Goal: Task Accomplishment & Management: Use online tool/utility

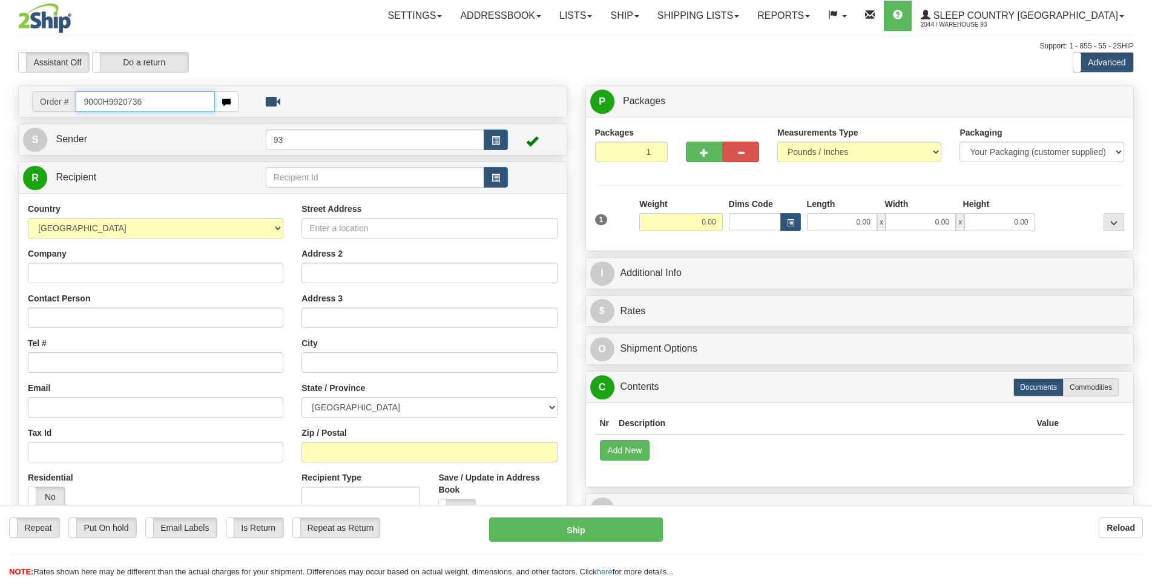
type input "9000H9920736"
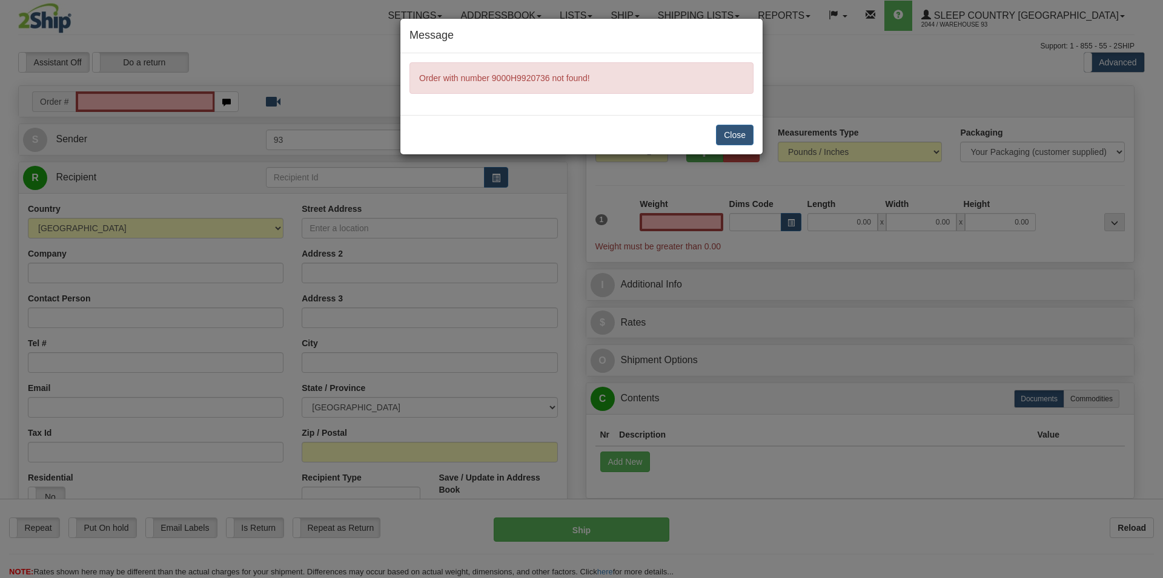
type input "0.00"
click at [729, 134] on button "Close" at bounding box center [735, 135] width 38 height 21
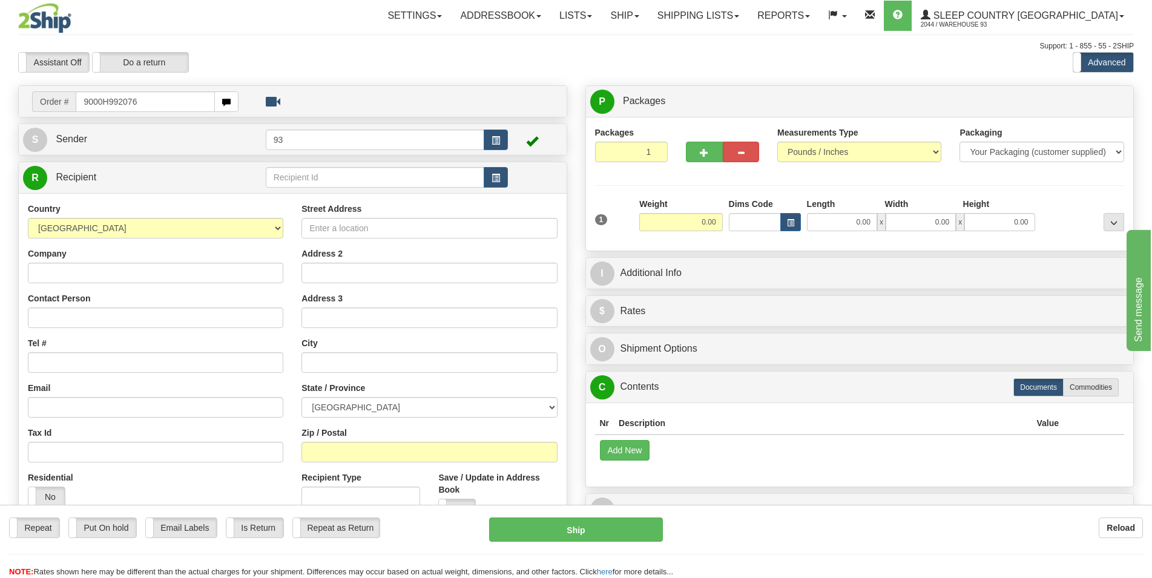
type input "9000H992076"
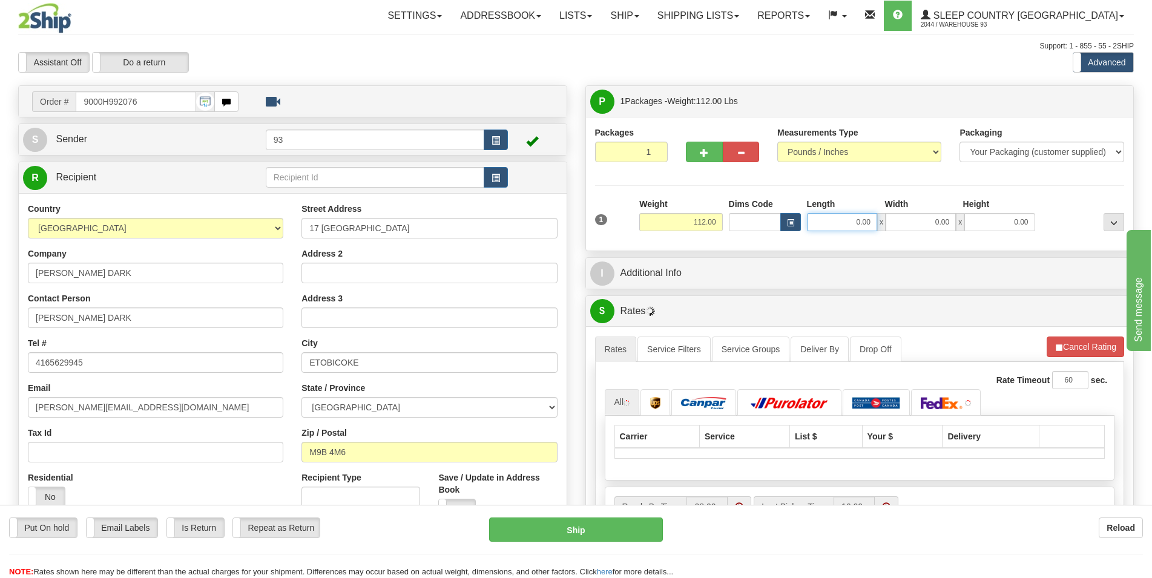
click at [828, 219] on input "0.00" at bounding box center [842, 222] width 70 height 18
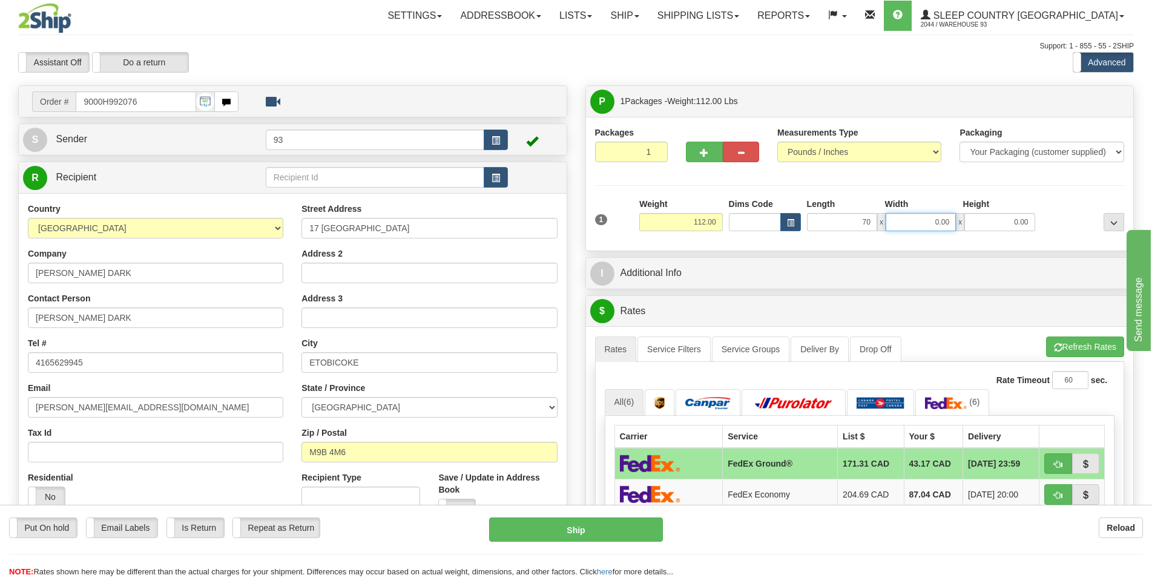
type input "70.00"
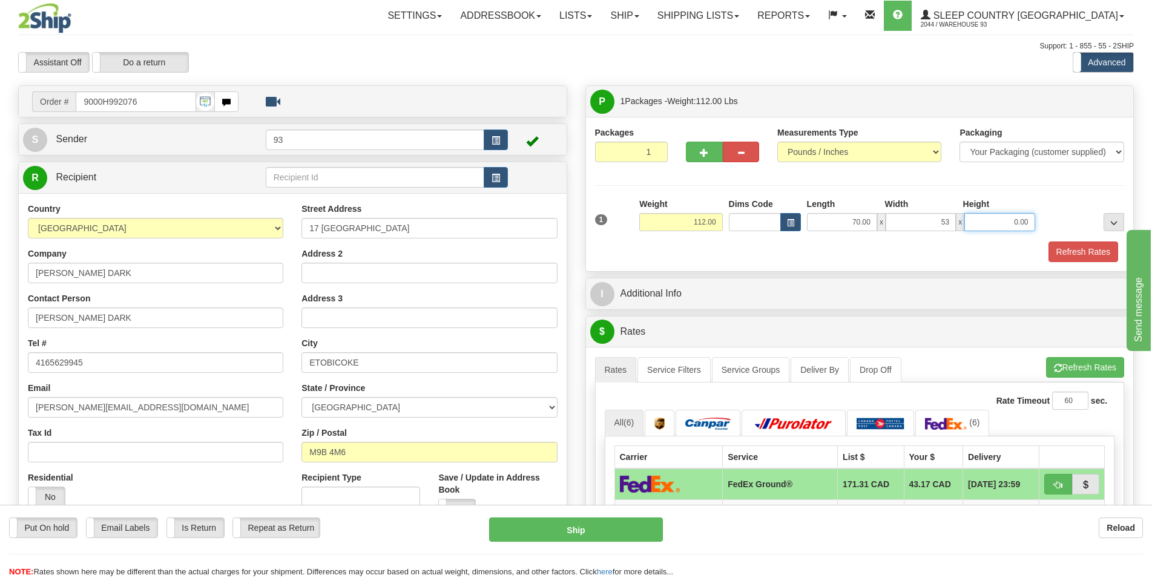
type input "53.00"
type input "3"
type input "5.00"
click at [1087, 253] on button "Refresh Rates" at bounding box center [1084, 252] width 70 height 21
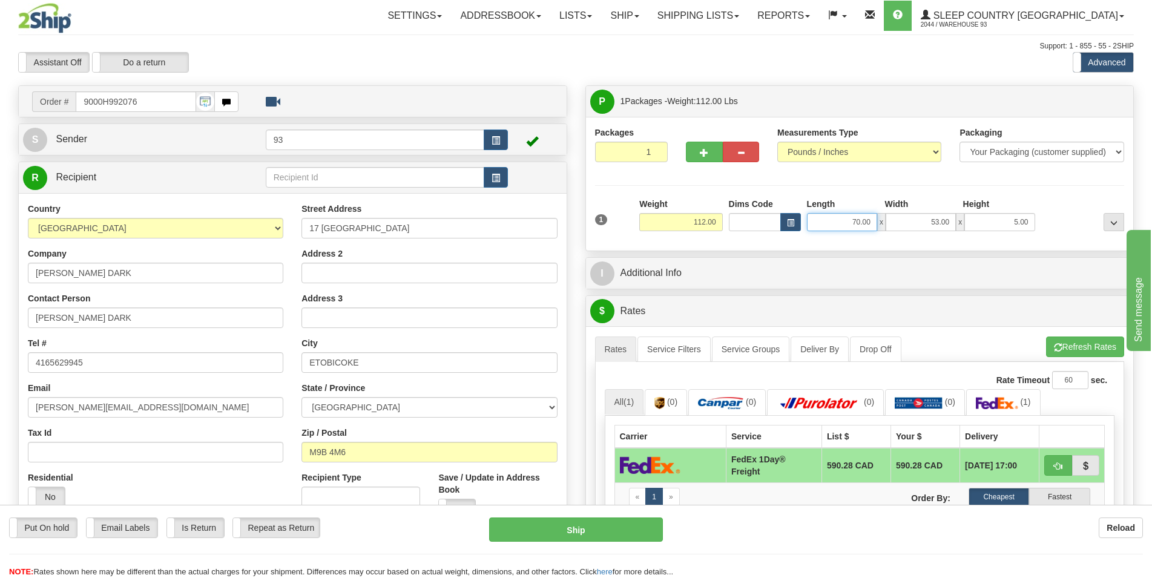
drag, startPoint x: 870, startPoint y: 227, endPoint x: 814, endPoint y: 224, distance: 55.8
click at [814, 224] on input "70.00" at bounding box center [842, 222] width 70 height 18
type input "62.00"
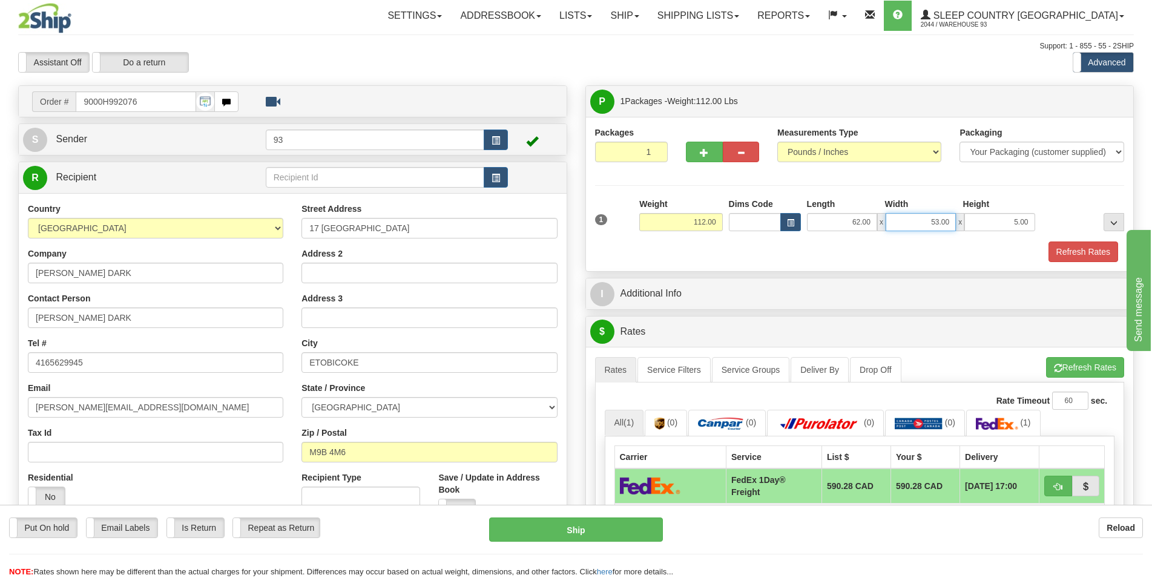
drag, startPoint x: 940, startPoint y: 223, endPoint x: 923, endPoint y: 225, distance: 17.1
click at [923, 225] on input "53.00" at bounding box center [921, 222] width 70 height 18
type input "21.00"
click at [1058, 252] on button "Refresh Rates" at bounding box center [1084, 252] width 70 height 21
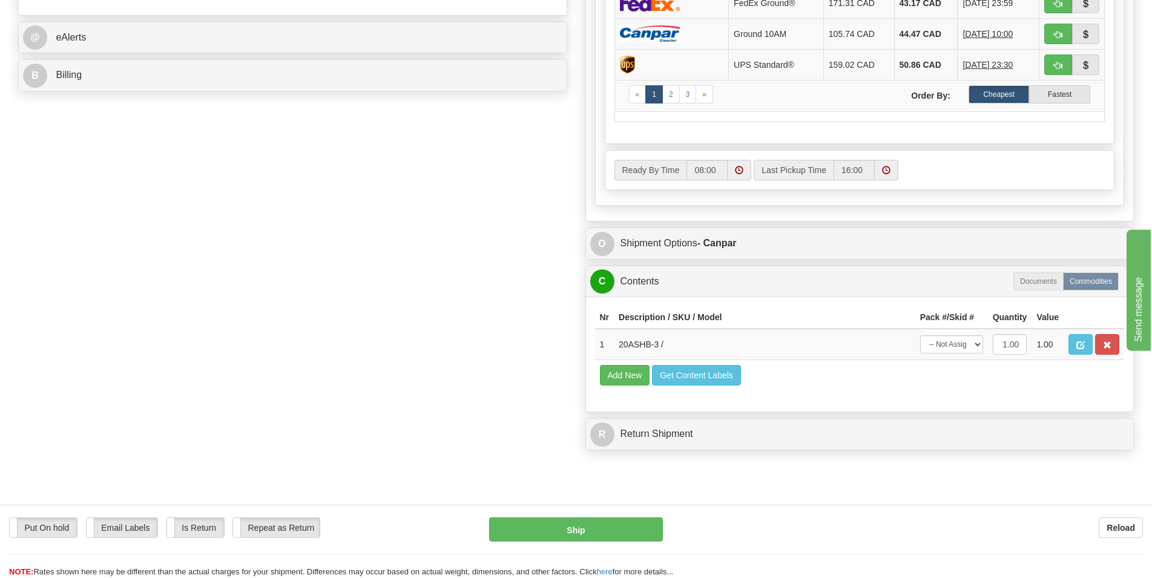
scroll to position [556, 0]
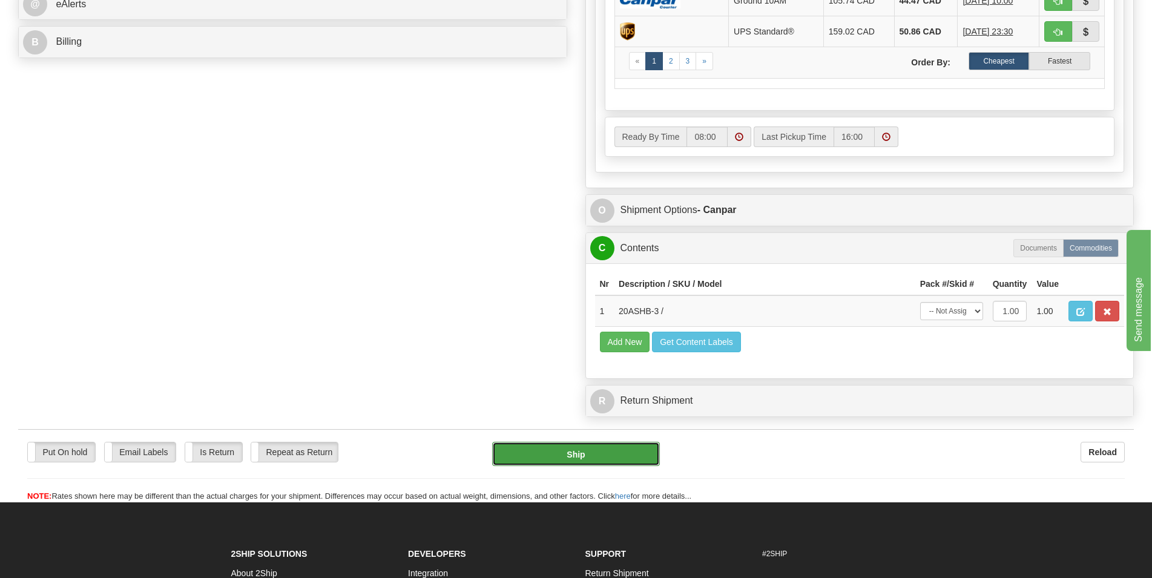
click at [579, 458] on button "Ship" at bounding box center [576, 454] width 168 height 24
type input "1"
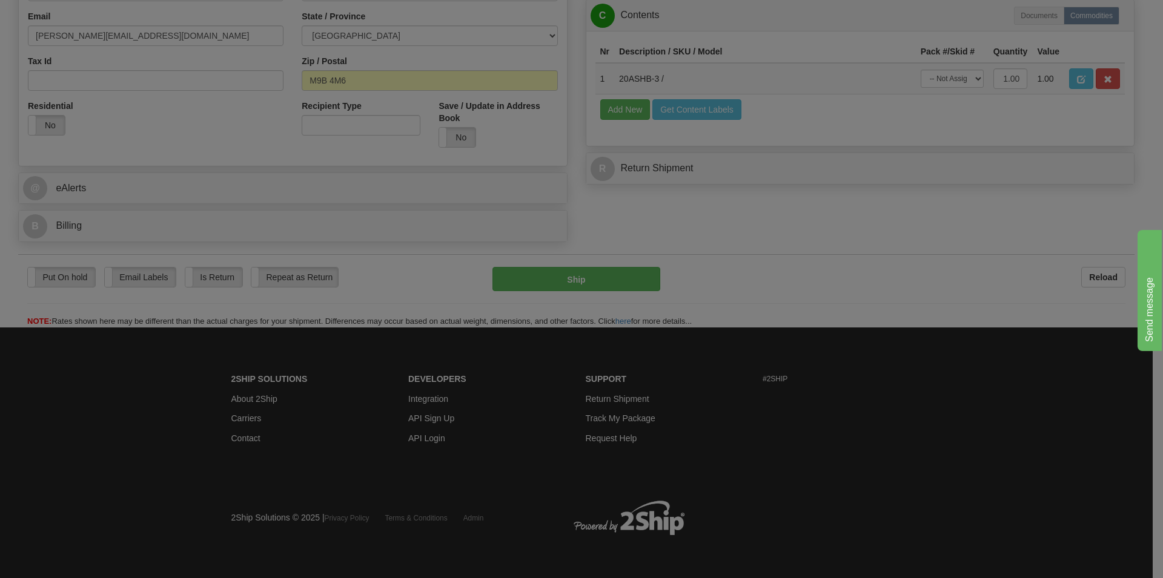
scroll to position [374, 0]
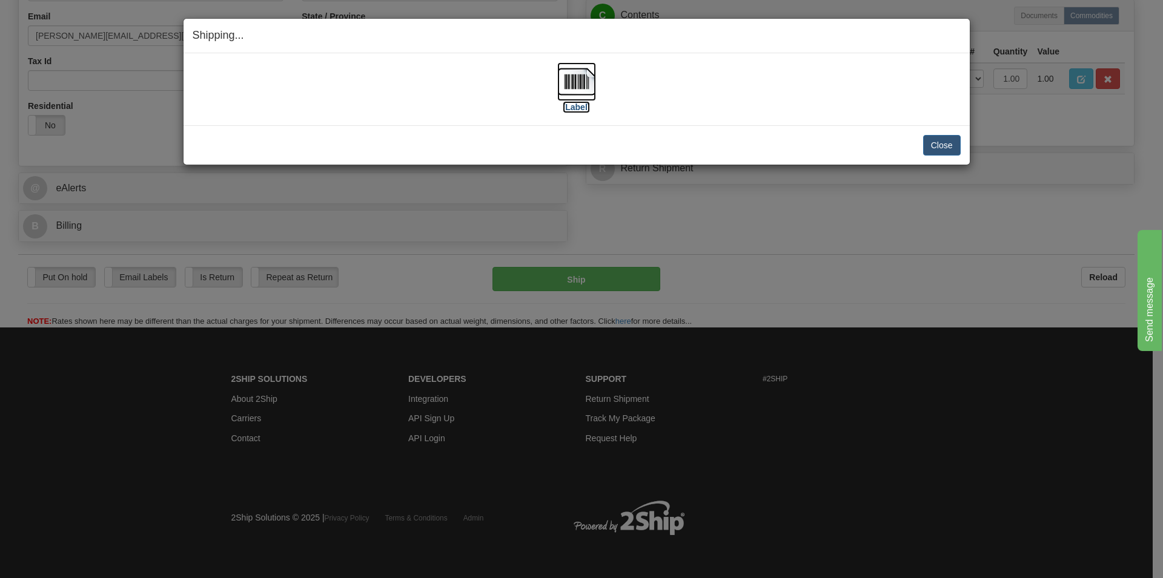
click at [563, 78] on img at bounding box center [576, 81] width 39 height 39
click at [937, 139] on button "Close" at bounding box center [942, 145] width 38 height 21
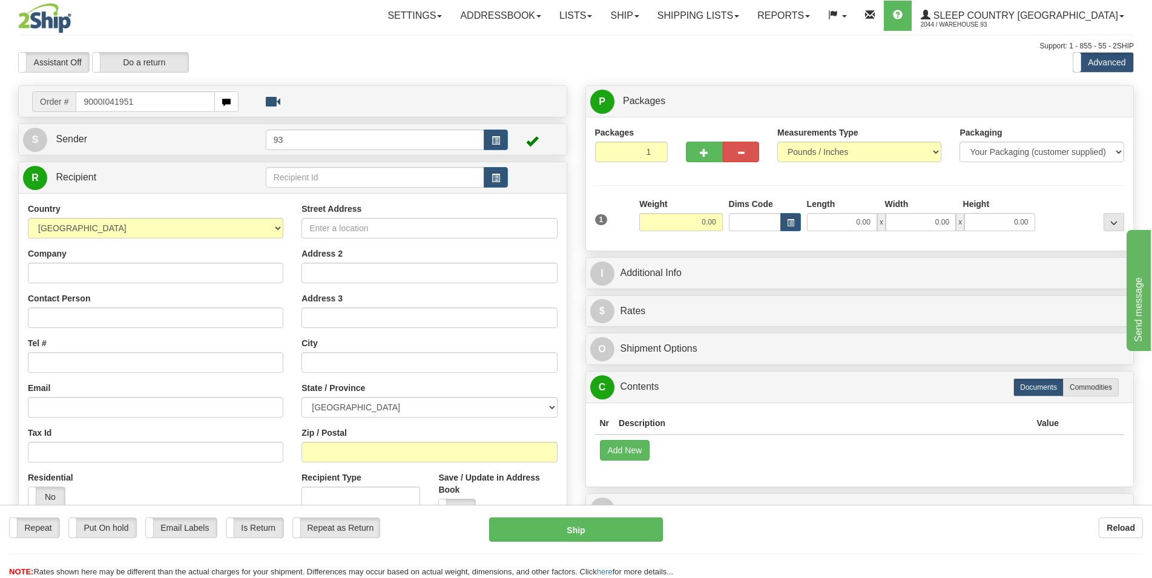
type input "9000I041951"
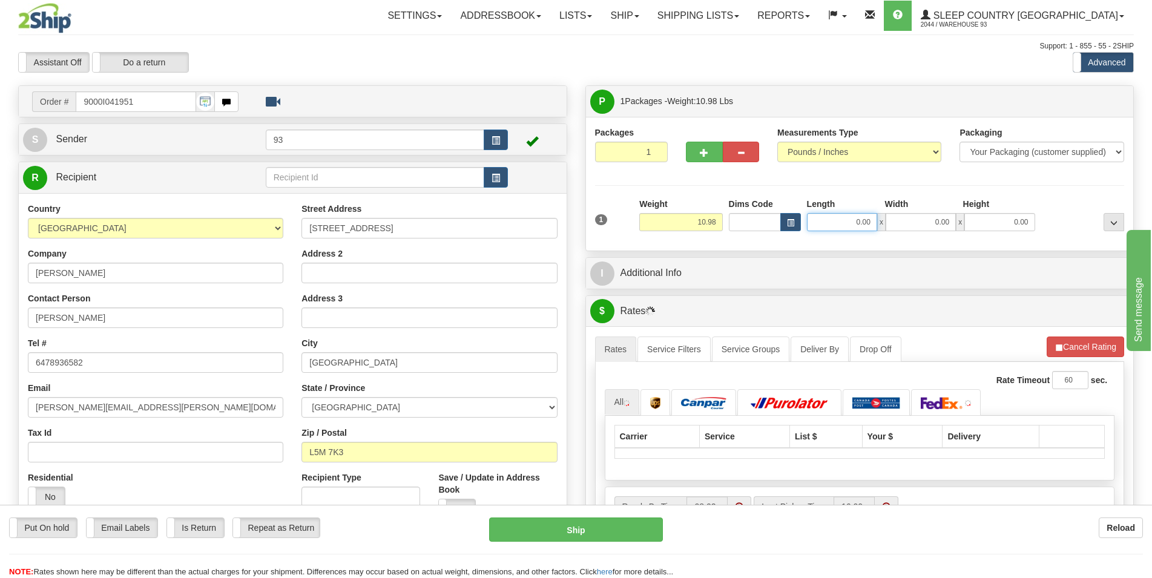
click at [847, 225] on input "0.00" at bounding box center [842, 222] width 70 height 18
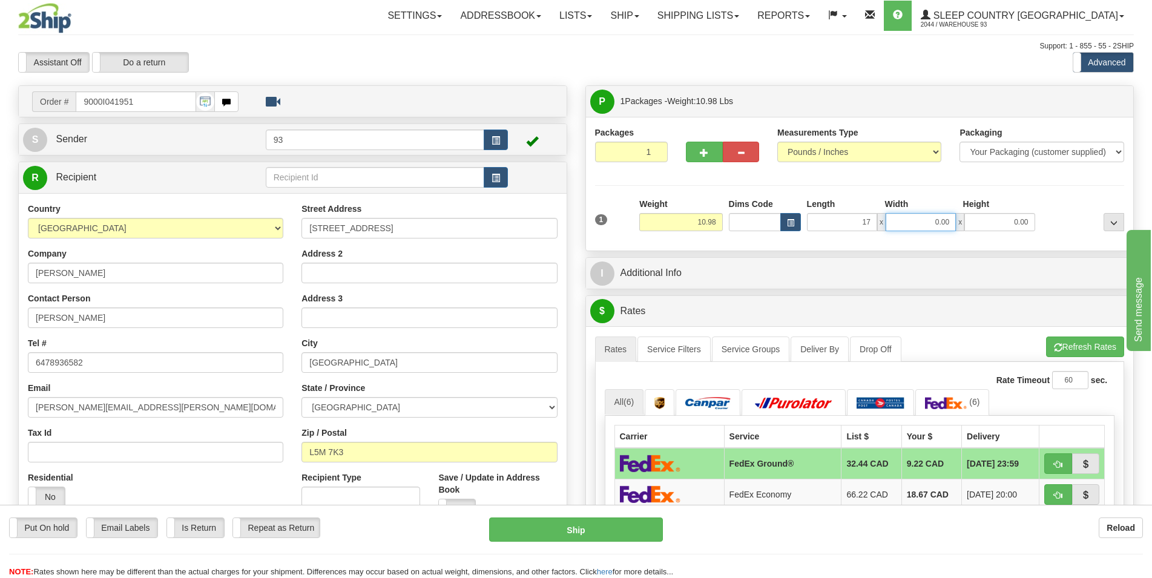
type input "17.00"
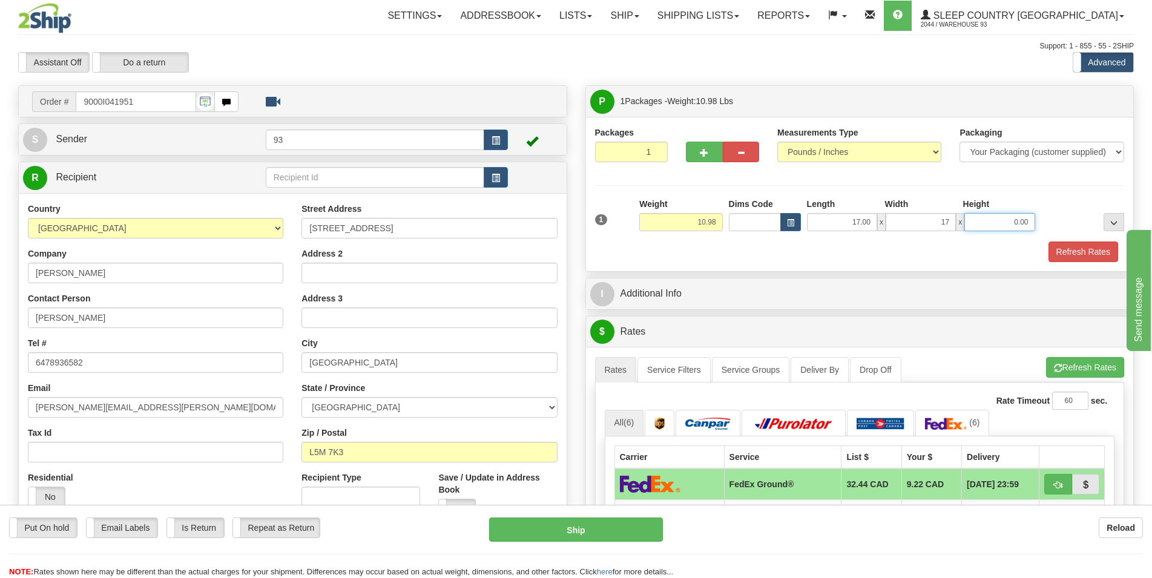
type input "17.00"
type input "6.00"
click at [1085, 243] on button "Refresh Rates" at bounding box center [1084, 252] width 70 height 21
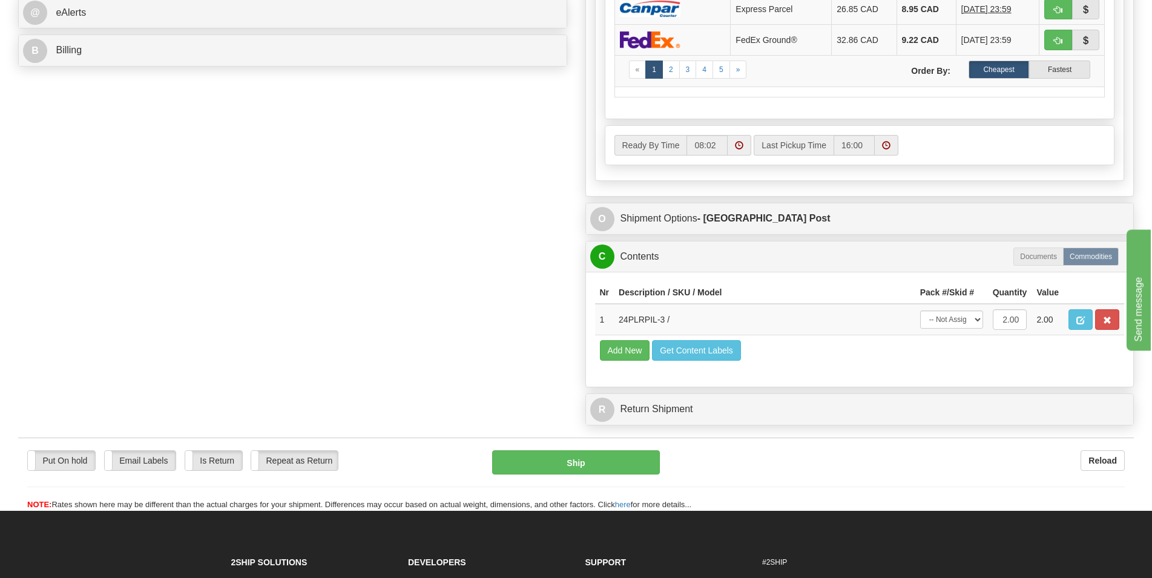
scroll to position [556, 0]
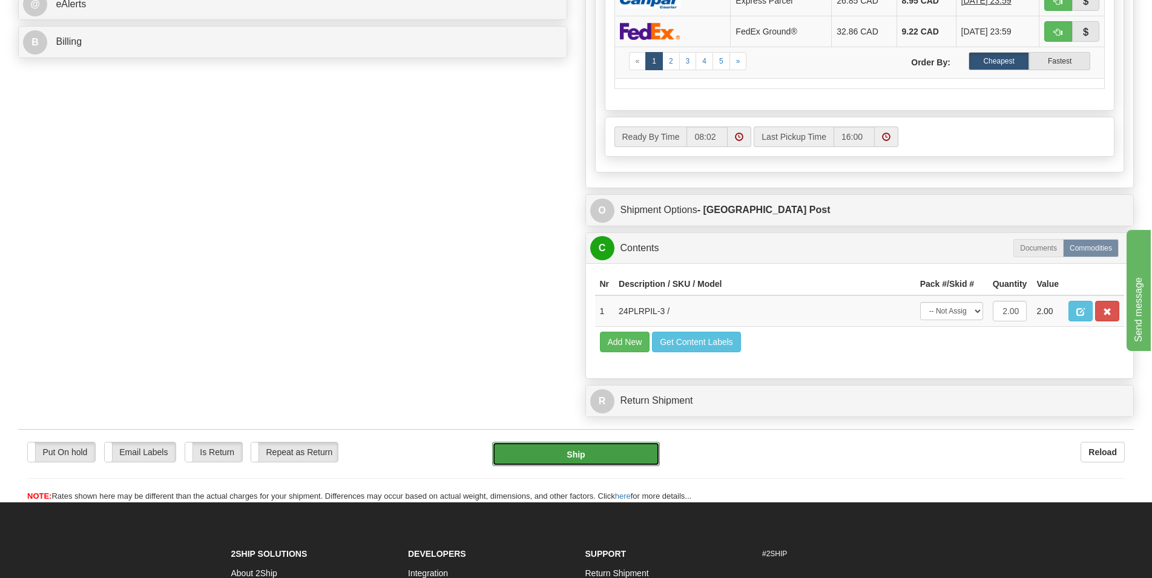
click at [564, 455] on button "Ship" at bounding box center [576, 454] width 168 height 24
type input "DOM.EP"
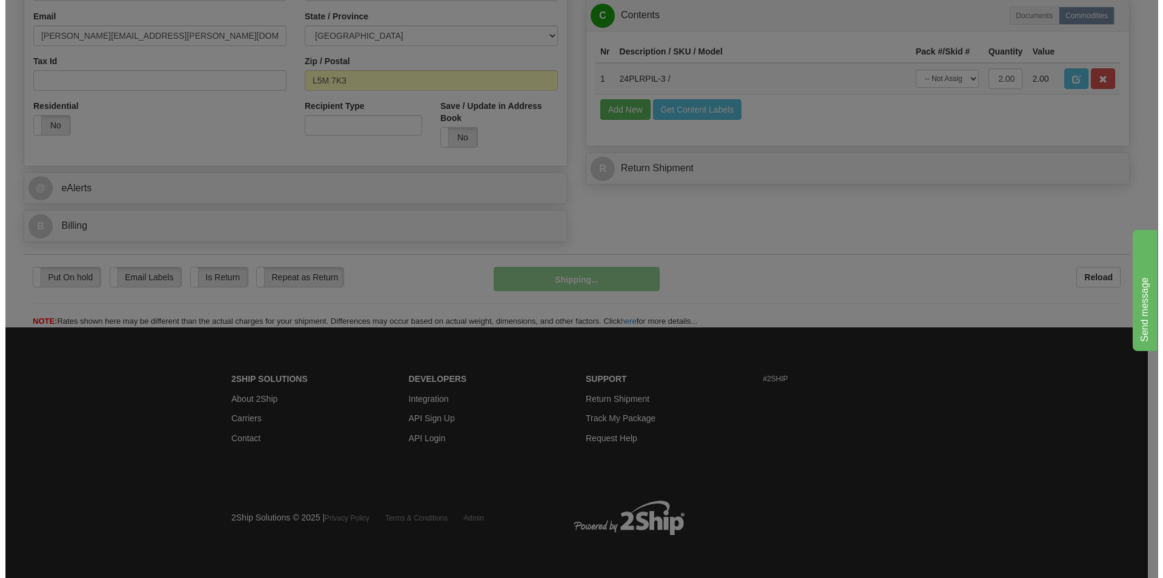
scroll to position [374, 0]
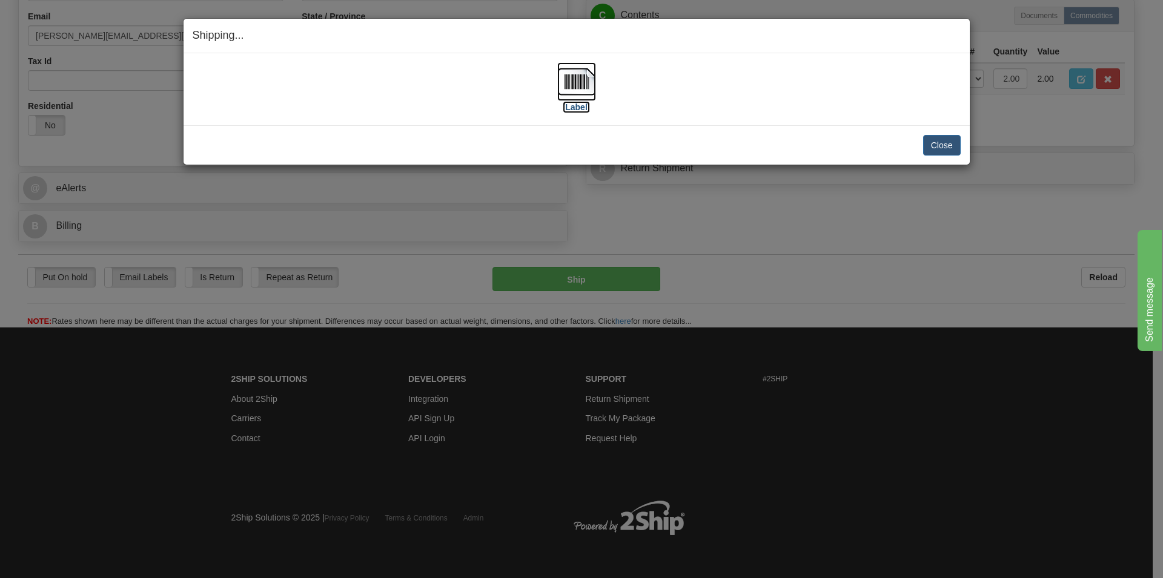
click at [588, 81] on img at bounding box center [576, 81] width 39 height 39
click at [938, 140] on button "Close" at bounding box center [942, 145] width 38 height 21
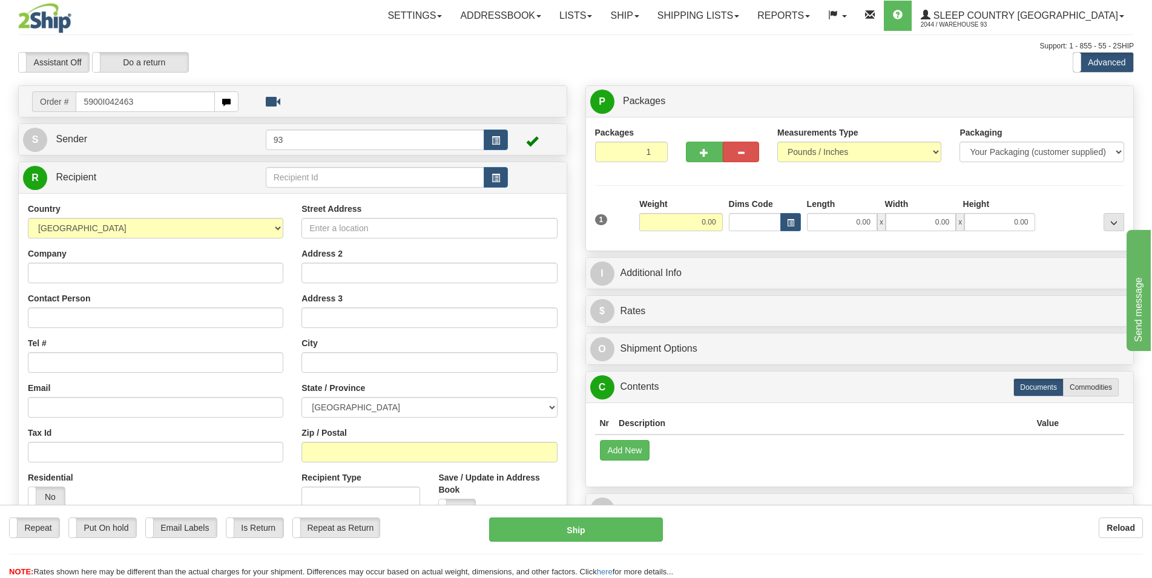
type input "5900I042463"
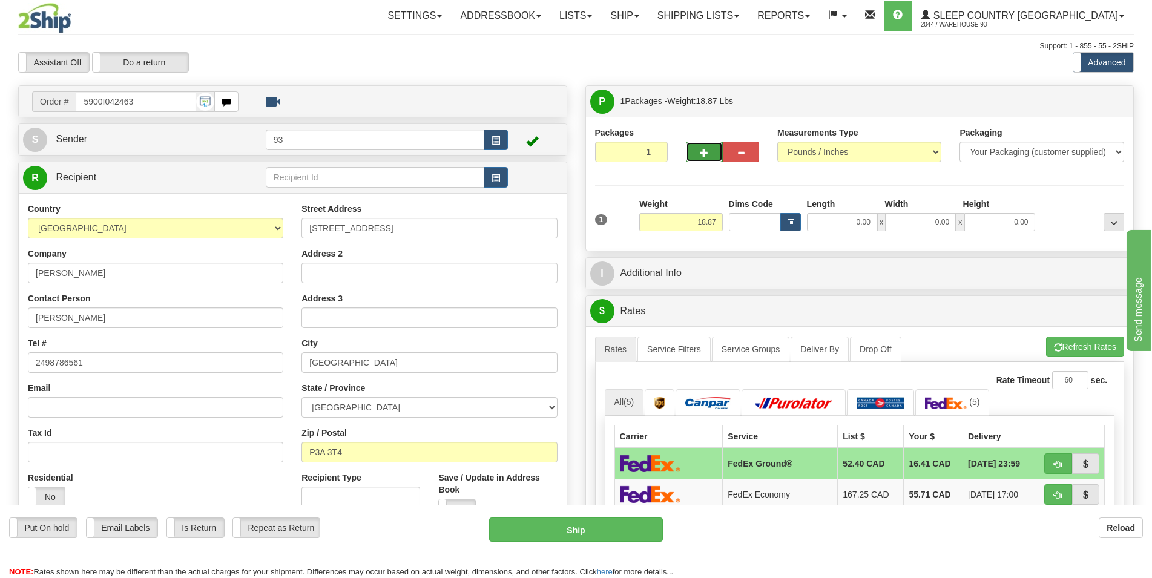
click at [699, 151] on button "button" at bounding box center [704, 152] width 36 height 21
type input "2"
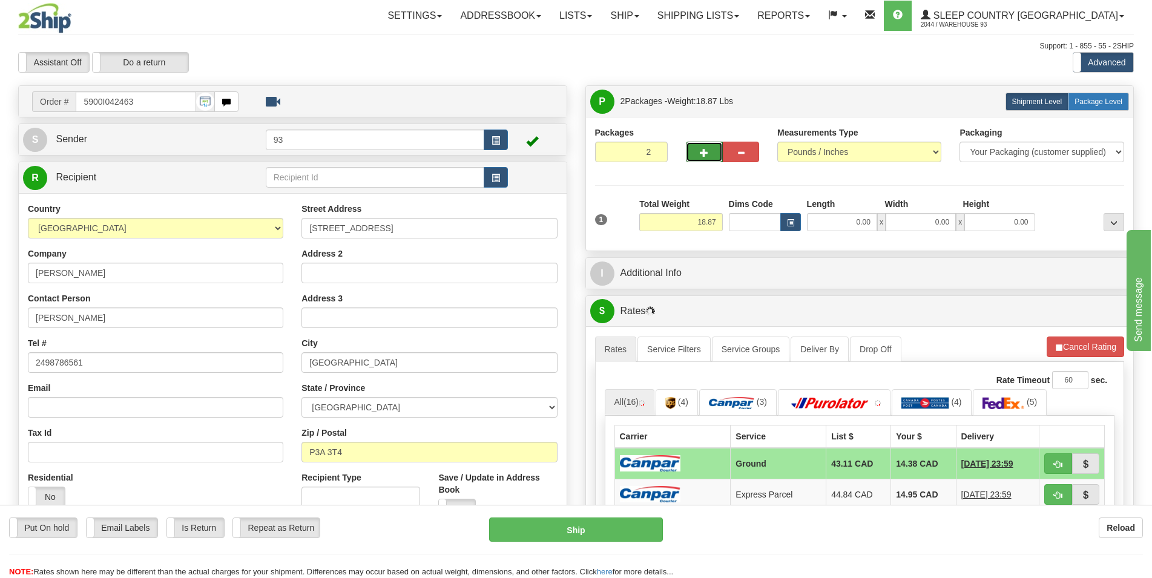
click at [1093, 106] on span "Package Level" at bounding box center [1099, 101] width 48 height 8
radio input "true"
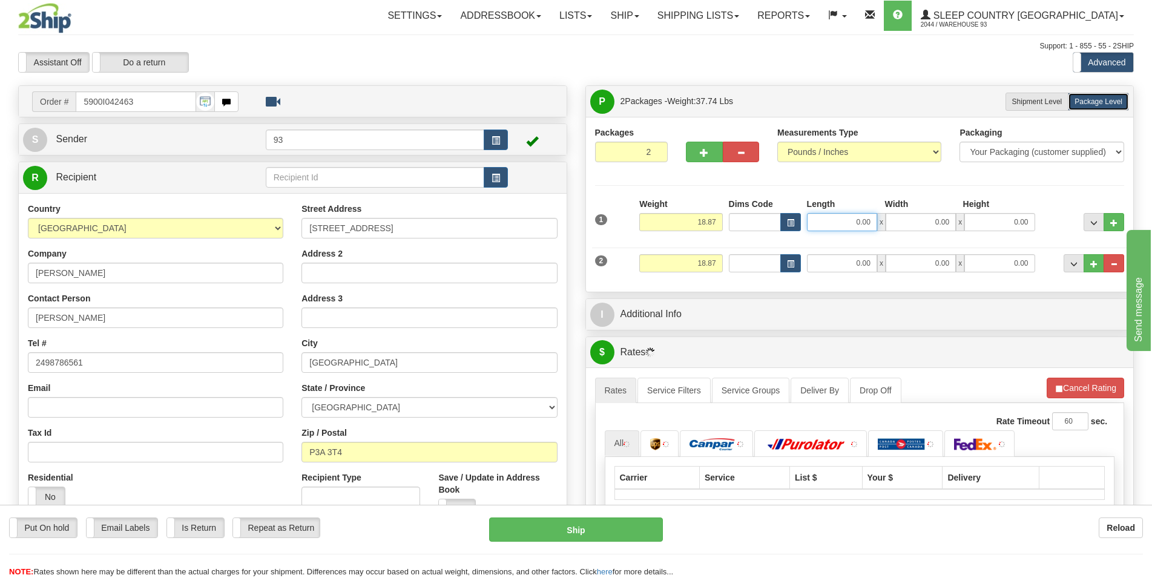
click at [822, 219] on input "0.00" at bounding box center [842, 222] width 70 height 18
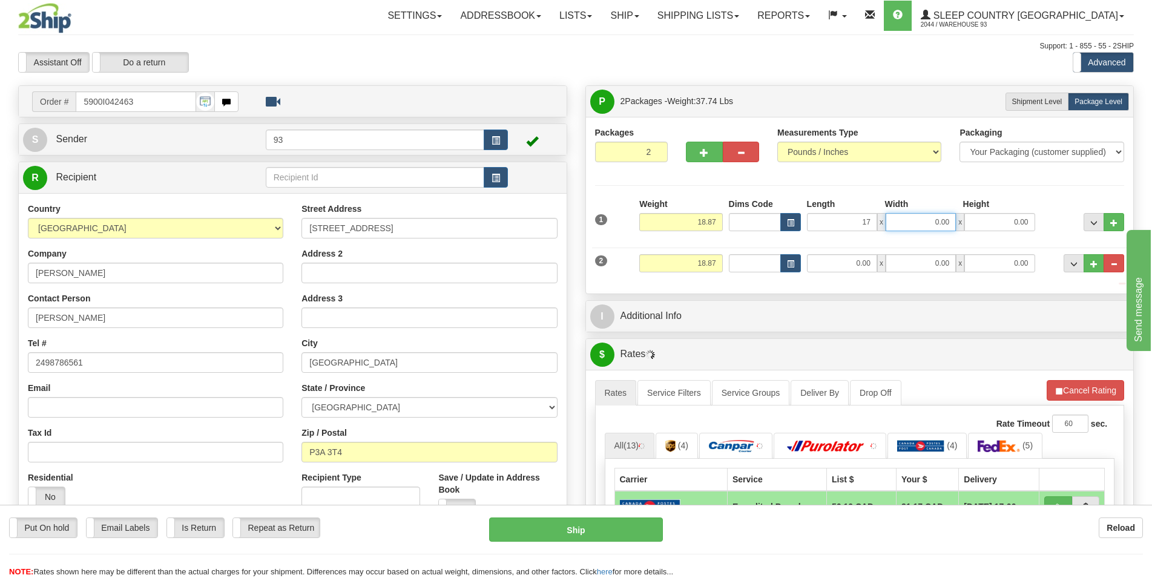
type input "17.00"
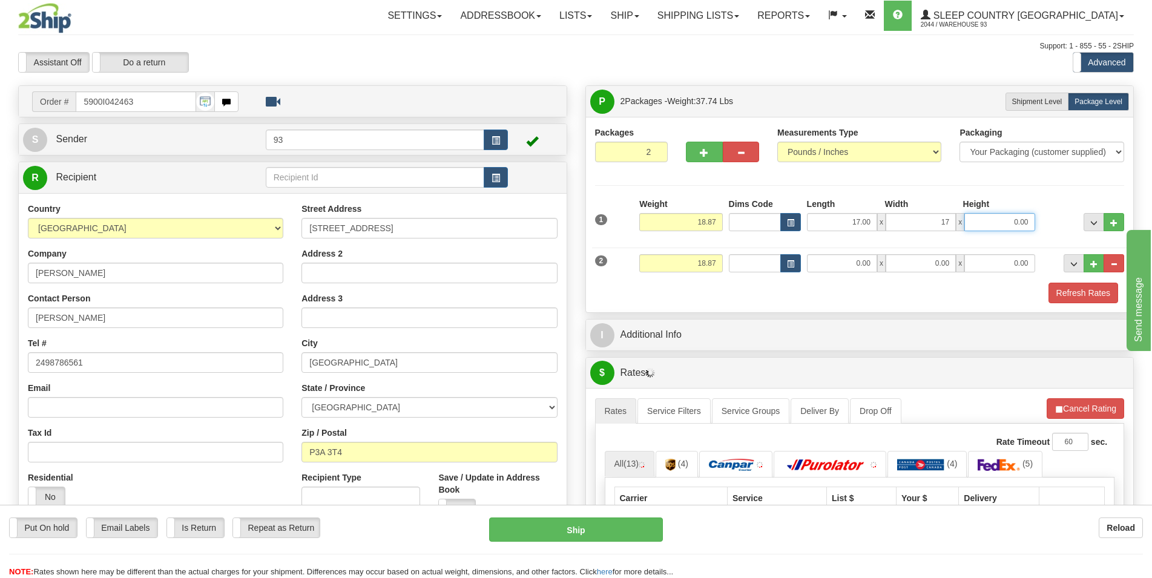
type input "17.00"
type input "6.00"
click at [848, 269] on input "0.00" at bounding box center [842, 263] width 70 height 18
type input "14.00"
type input "13.00"
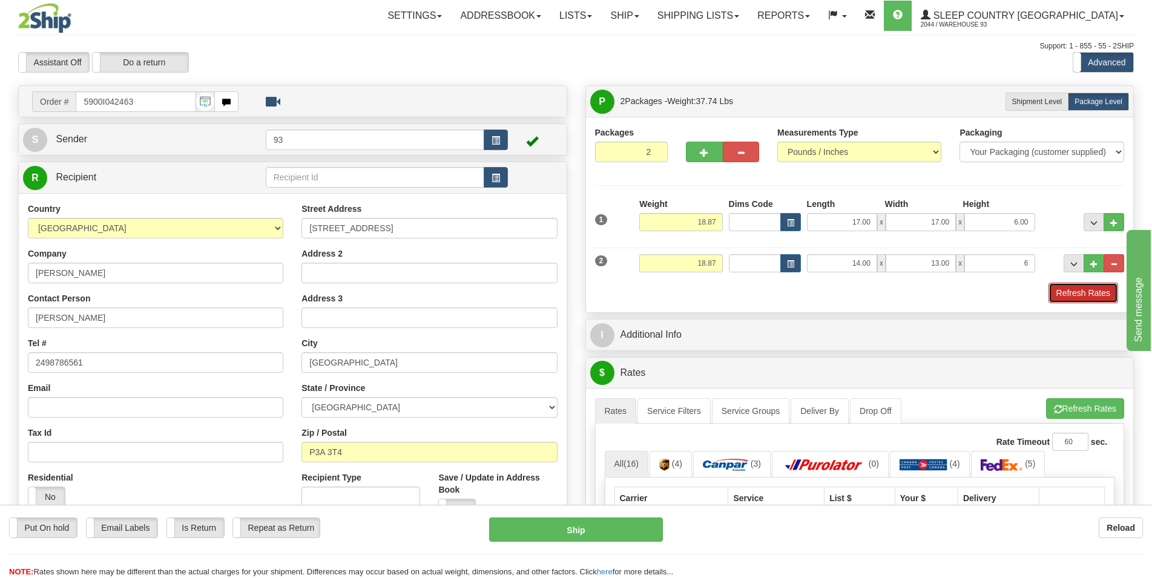
type input "6.00"
click at [1056, 297] on button "Refresh Rates" at bounding box center [1084, 293] width 70 height 21
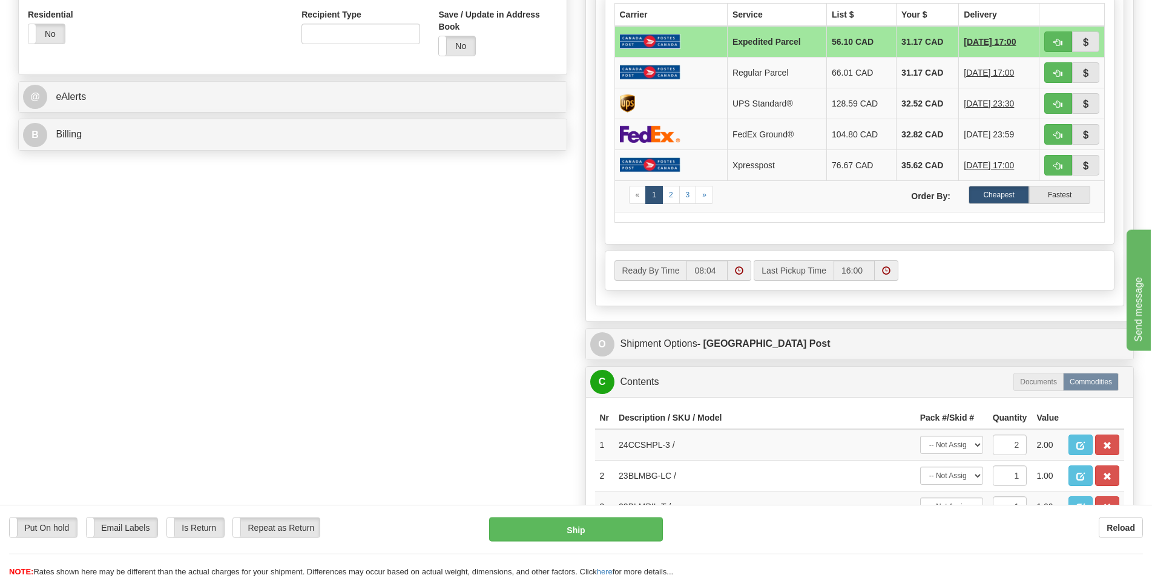
scroll to position [494, 0]
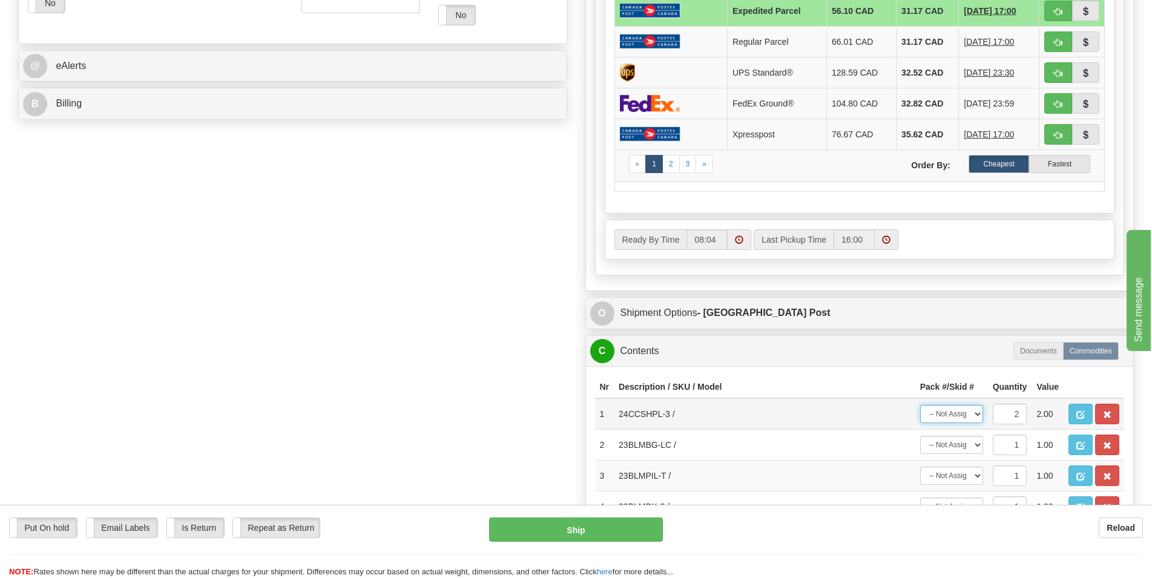
click at [920, 405] on select "-- Not Assigned -- Package 1 Package 2 Split" at bounding box center [951, 414] width 63 height 18
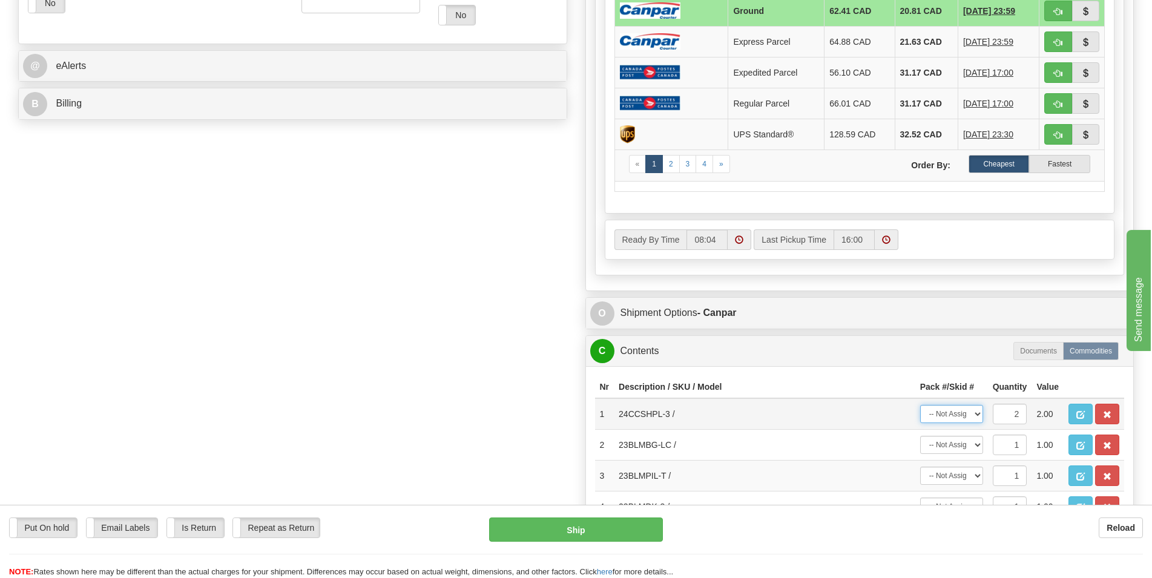
select select "0"
click option "Package 1" at bounding box center [0, 0] width 0 height 0
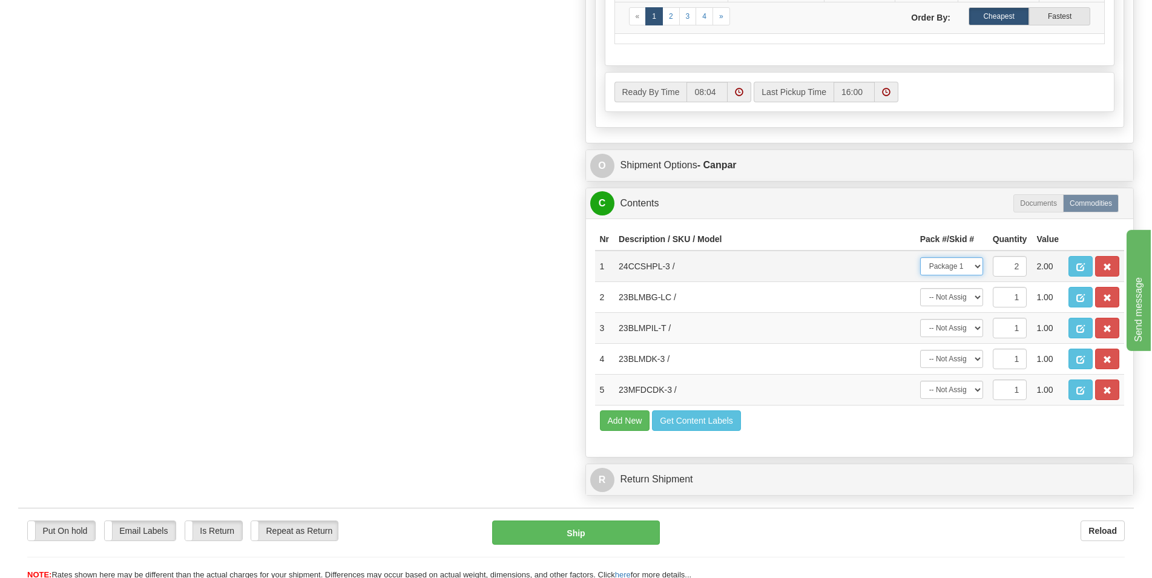
scroll to position [679, 0]
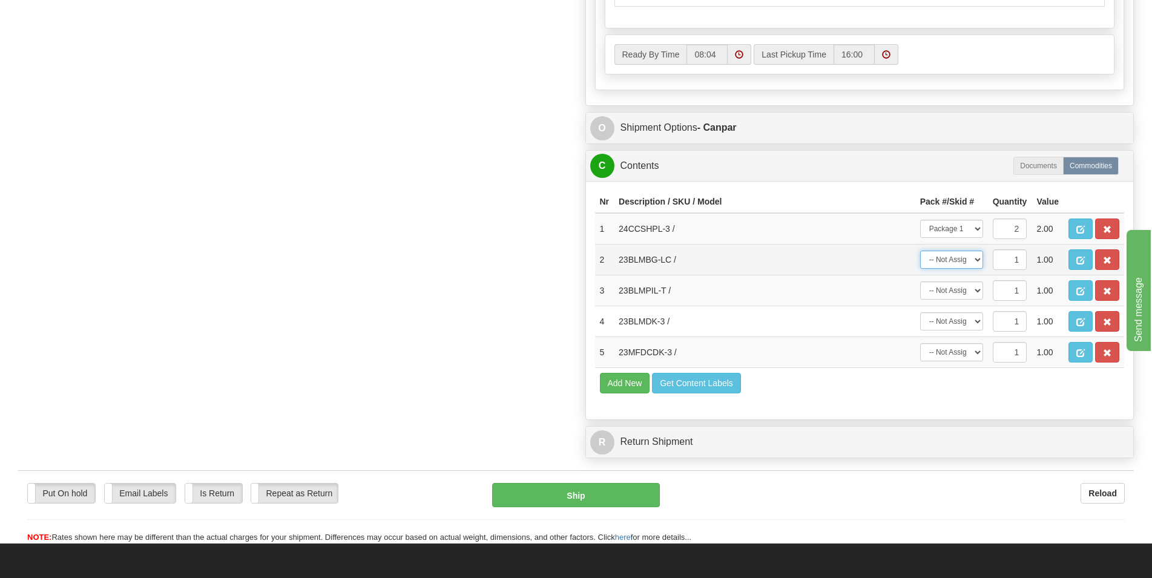
click at [920, 251] on select "-- Not Assigned -- Package 1 Package 2" at bounding box center [951, 260] width 63 height 18
select select "1"
click option "Package 2" at bounding box center [0, 0] width 0 height 0
click at [920, 282] on select "-- Not Assigned -- Package 1 Package 2" at bounding box center [951, 291] width 63 height 18
select select "1"
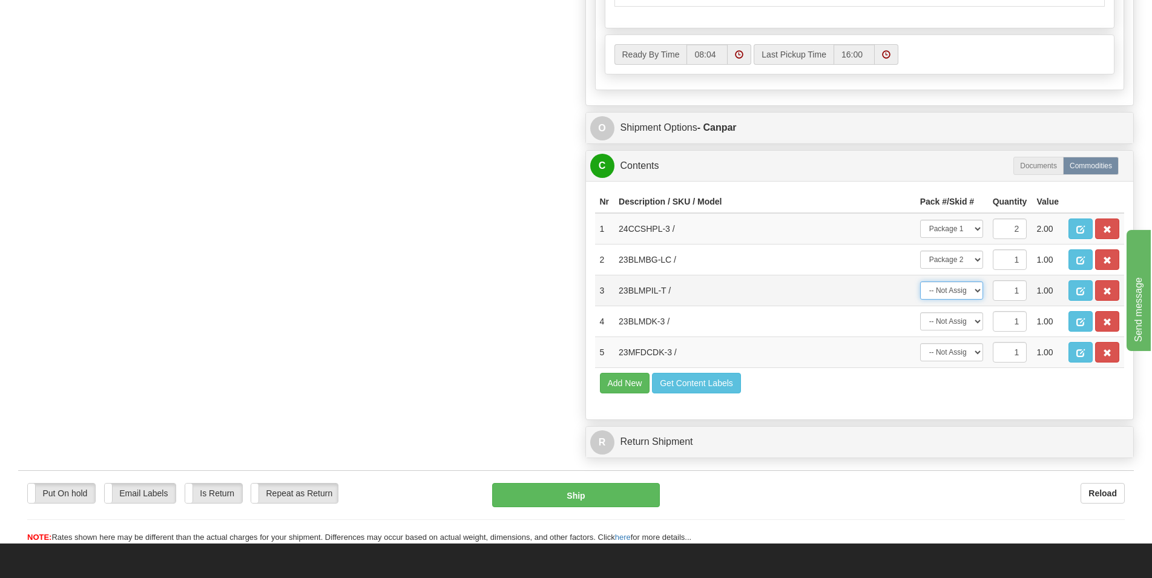
click option "Package 2" at bounding box center [0, 0] width 0 height 0
click at [920, 312] on select "-- Not Assigned -- Package 1 Package 2" at bounding box center [951, 321] width 63 height 18
select select "1"
click option "Package 2" at bounding box center [0, 0] width 0 height 0
click at [920, 343] on select "-- Not Assigned -- Package 1 Package 2" at bounding box center [951, 352] width 63 height 18
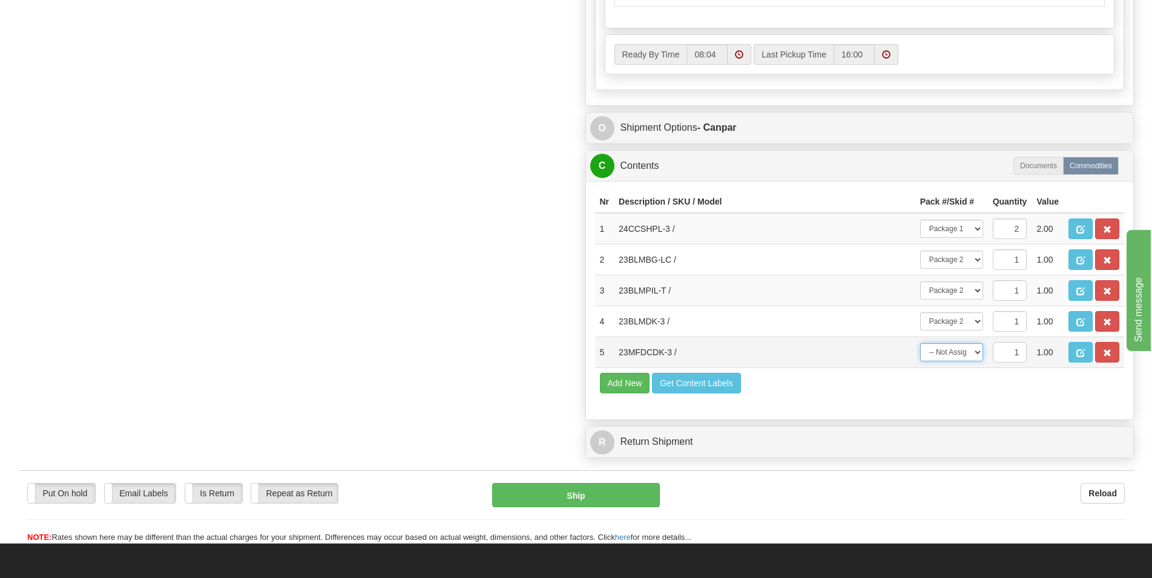
select select "1"
click option "Package 2" at bounding box center [0, 0] width 0 height 0
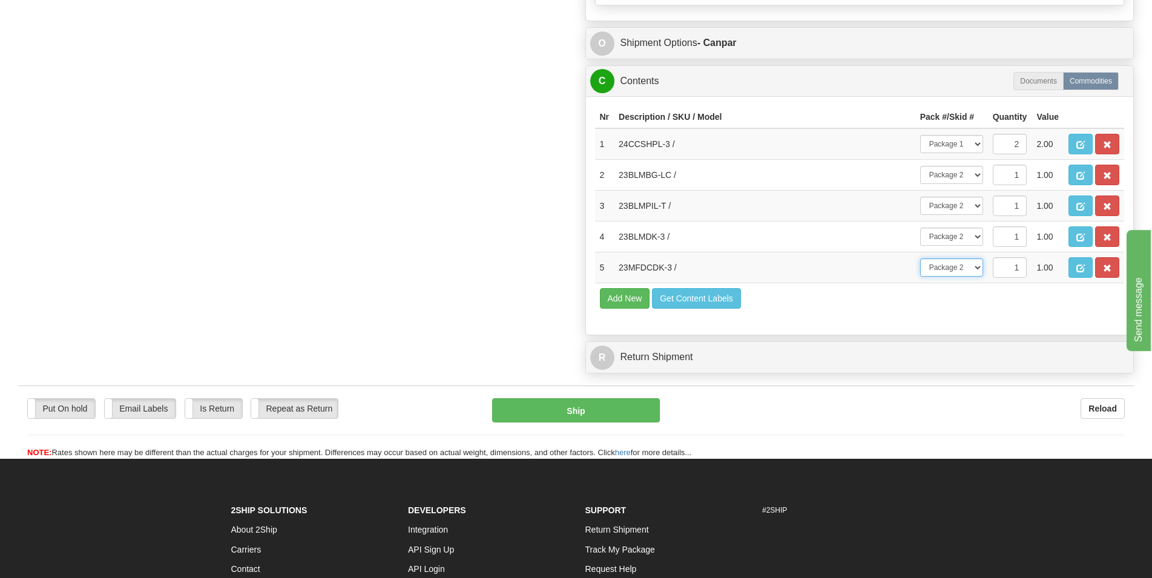
scroll to position [865, 0]
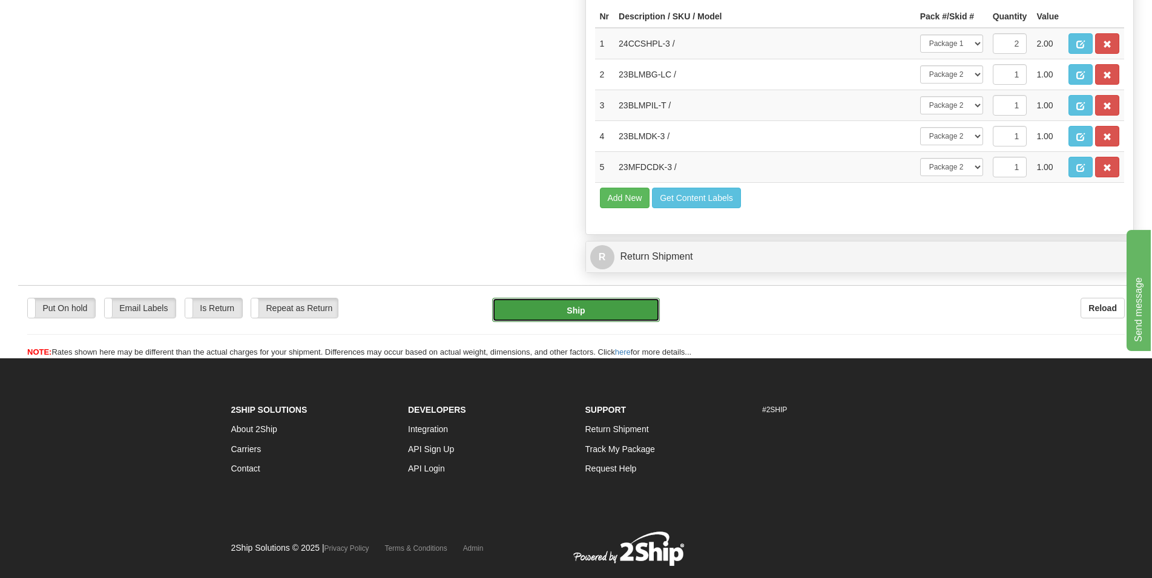
click at [574, 312] on button "Ship" at bounding box center [576, 310] width 168 height 24
type input "1"
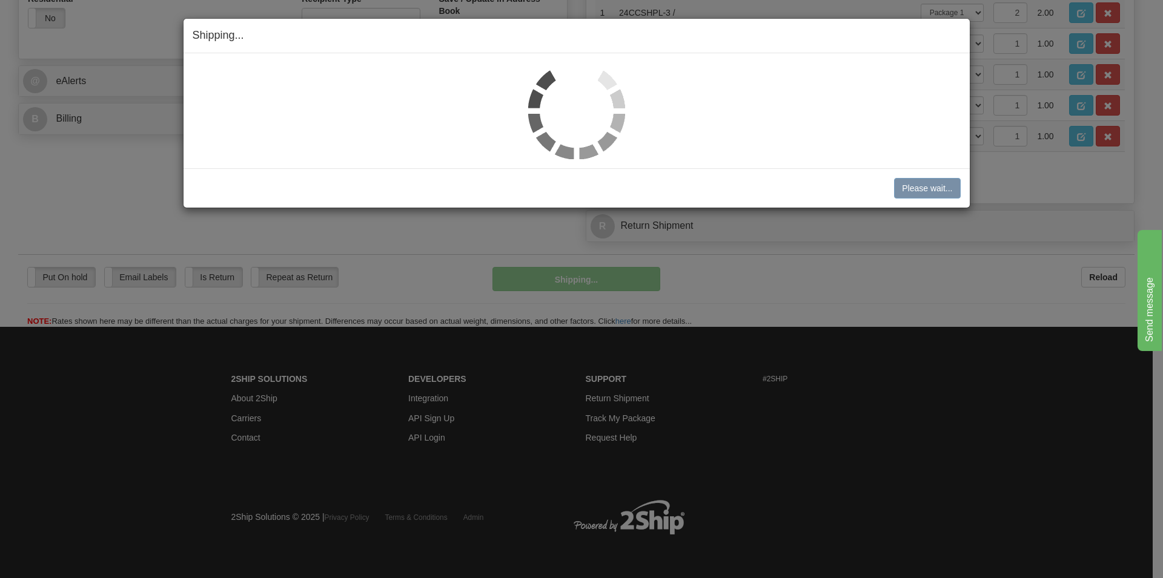
scroll to position [447, 0]
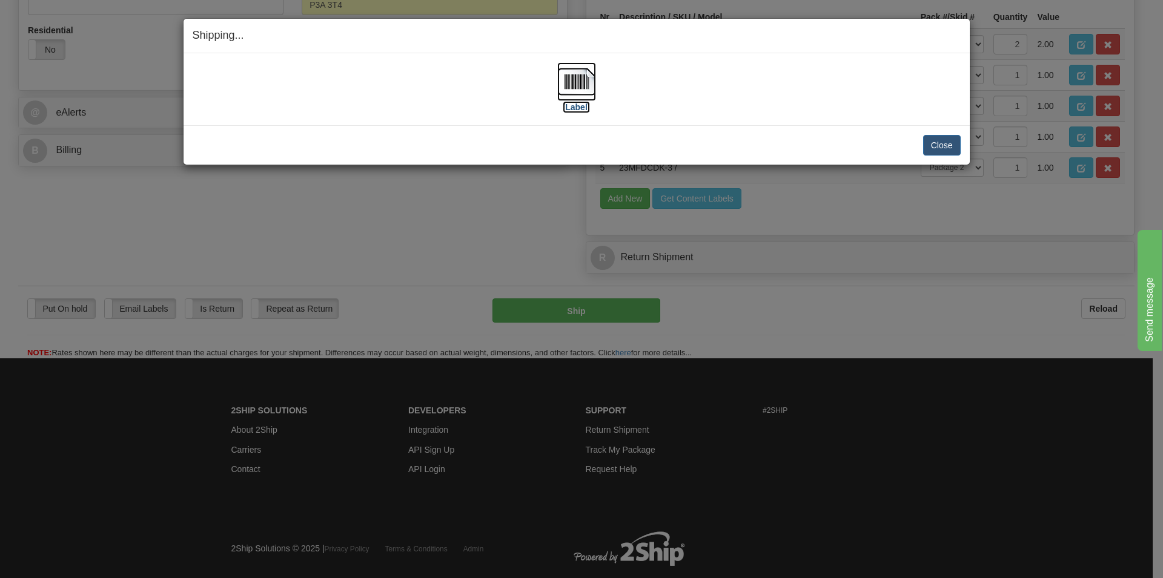
click at [582, 79] on img at bounding box center [576, 81] width 39 height 39
click at [949, 148] on button "Close" at bounding box center [942, 145] width 38 height 21
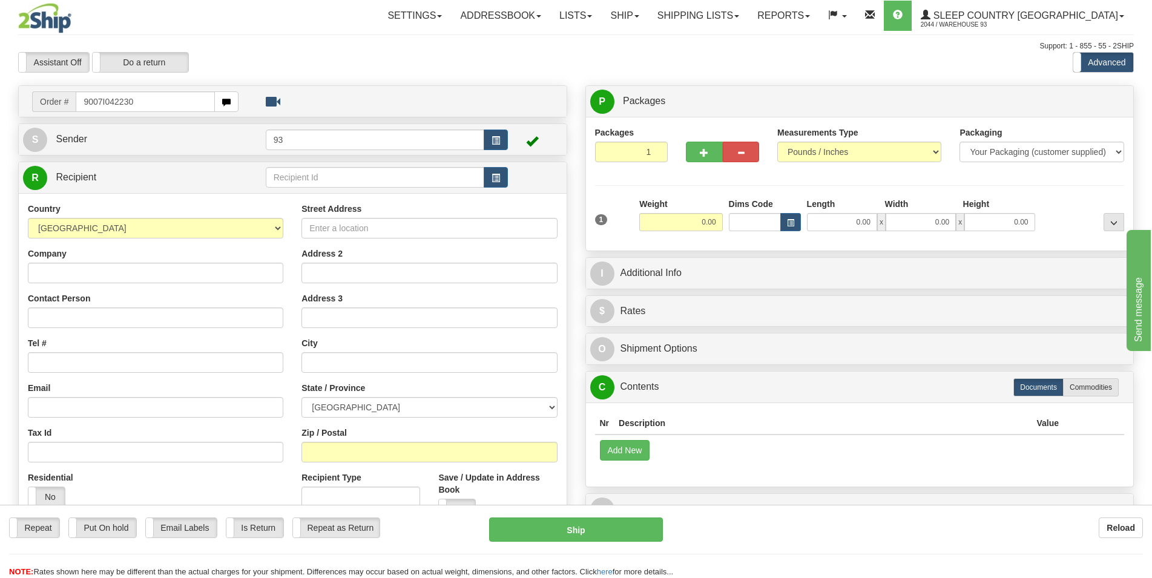
type input "9007I042230"
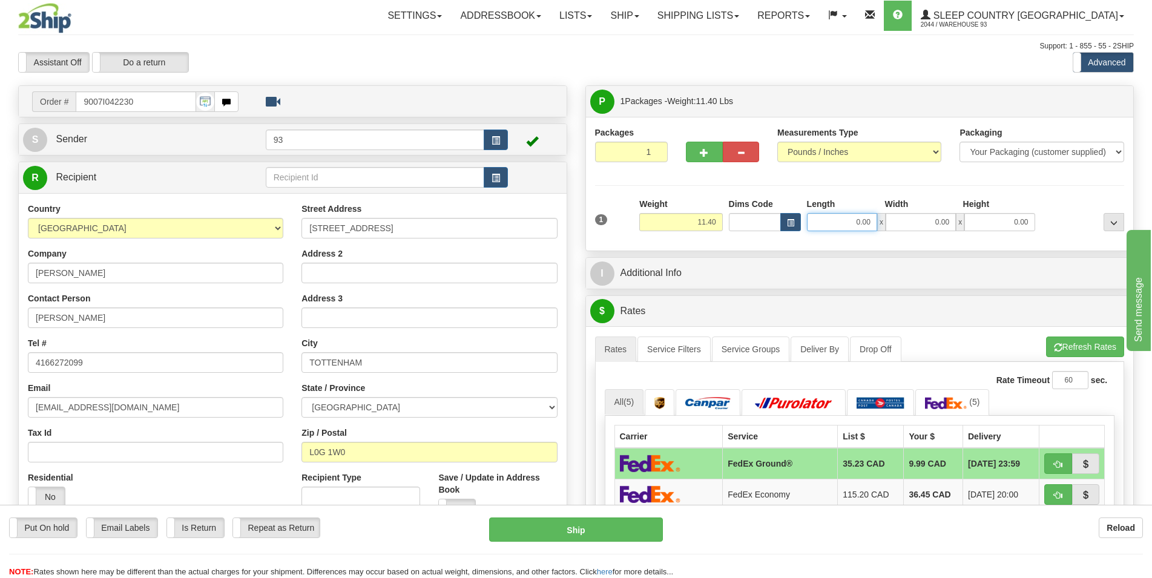
click at [846, 227] on input "0.00" at bounding box center [842, 222] width 70 height 18
type input "14.00"
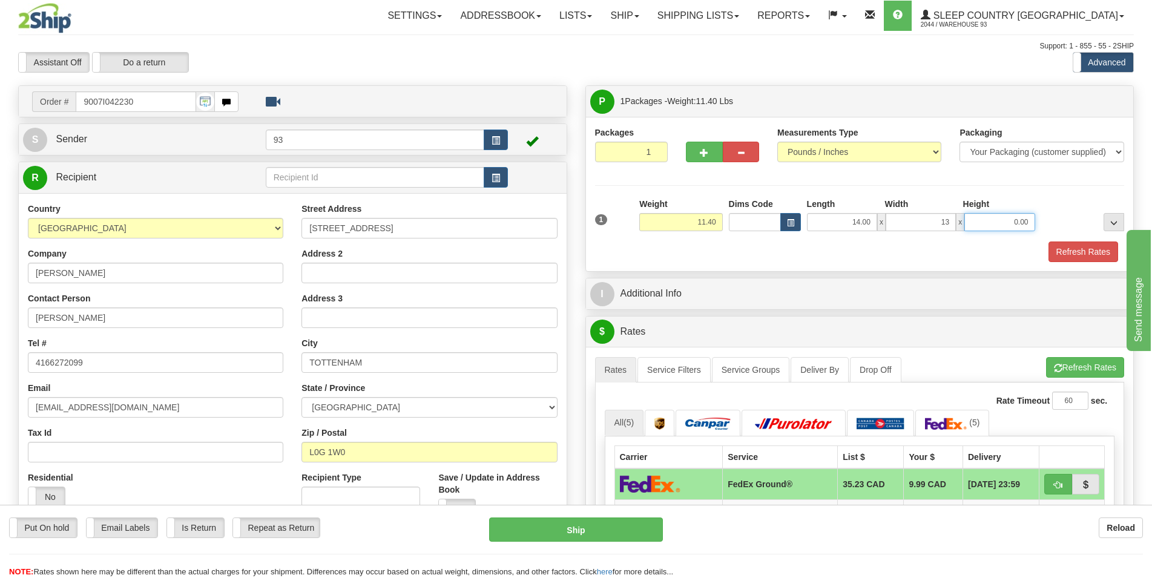
type input "13.00"
type input "6.00"
click at [1063, 250] on button "Refresh Rates" at bounding box center [1084, 252] width 70 height 21
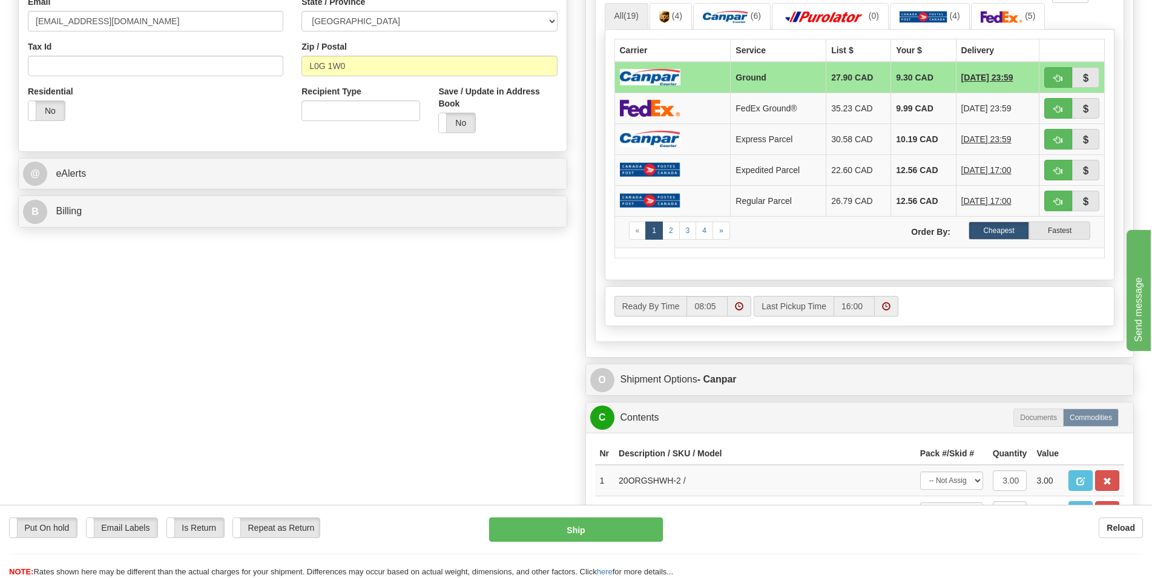
scroll to position [432, 0]
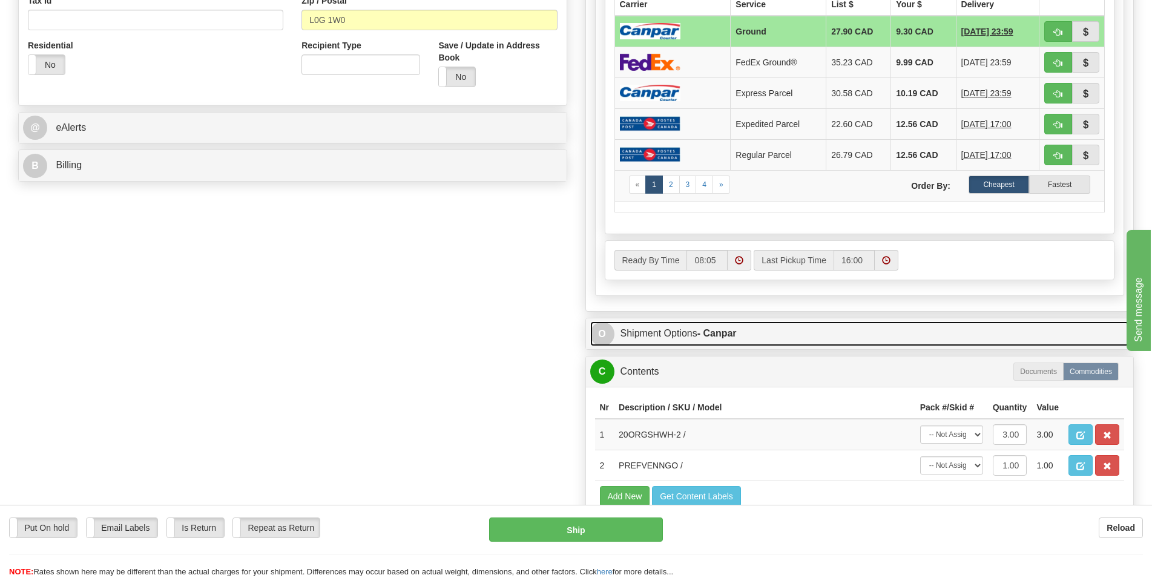
click at [727, 331] on strong "- Canpar" at bounding box center [717, 333] width 39 height 10
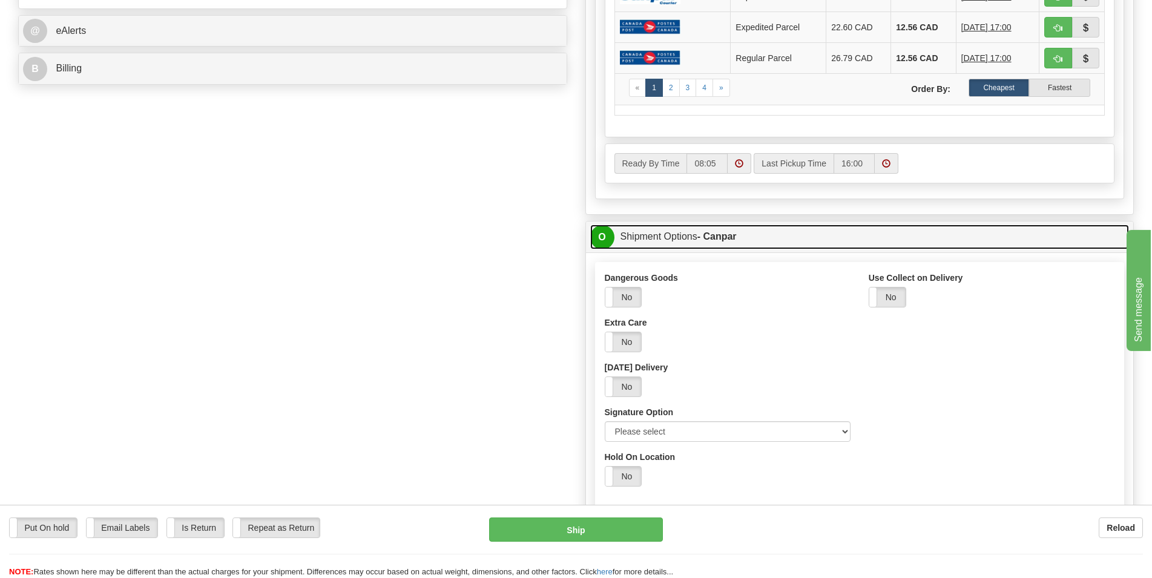
scroll to position [556, 0]
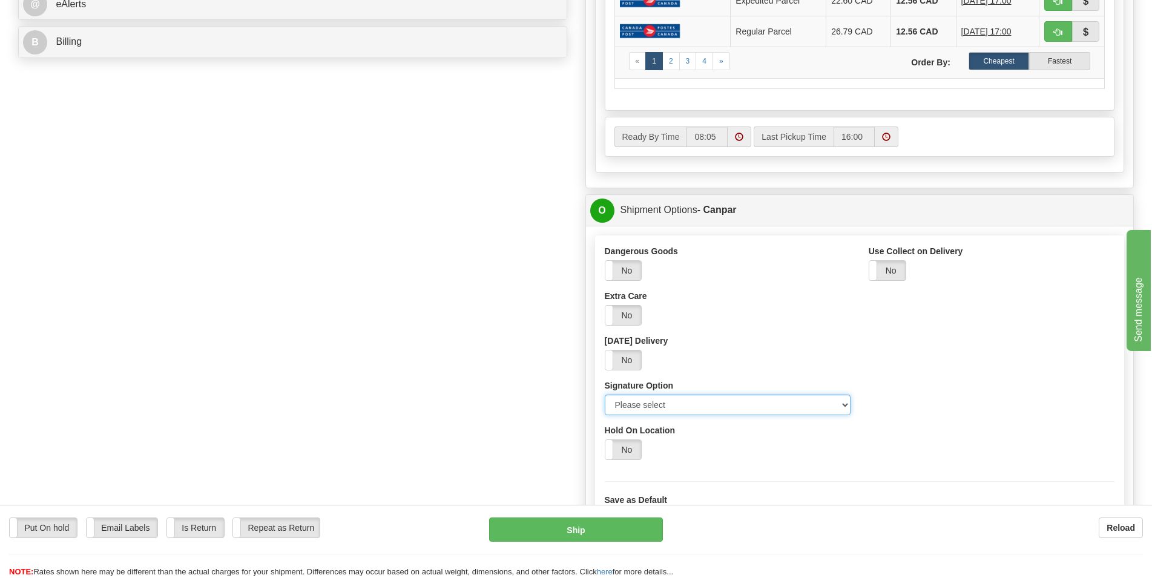
click at [605, 395] on select "Please select No Signature Required Signature Required Adult Signature" at bounding box center [728, 405] width 246 height 21
select select "2"
click option "Signature Required" at bounding box center [0, 0] width 0 height 0
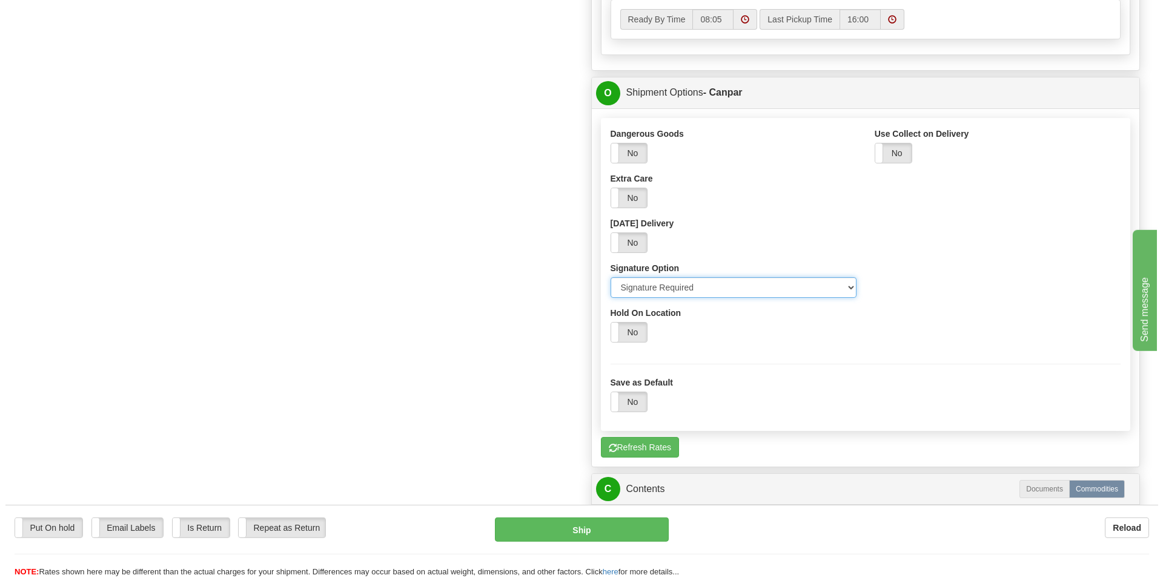
scroll to position [741, 0]
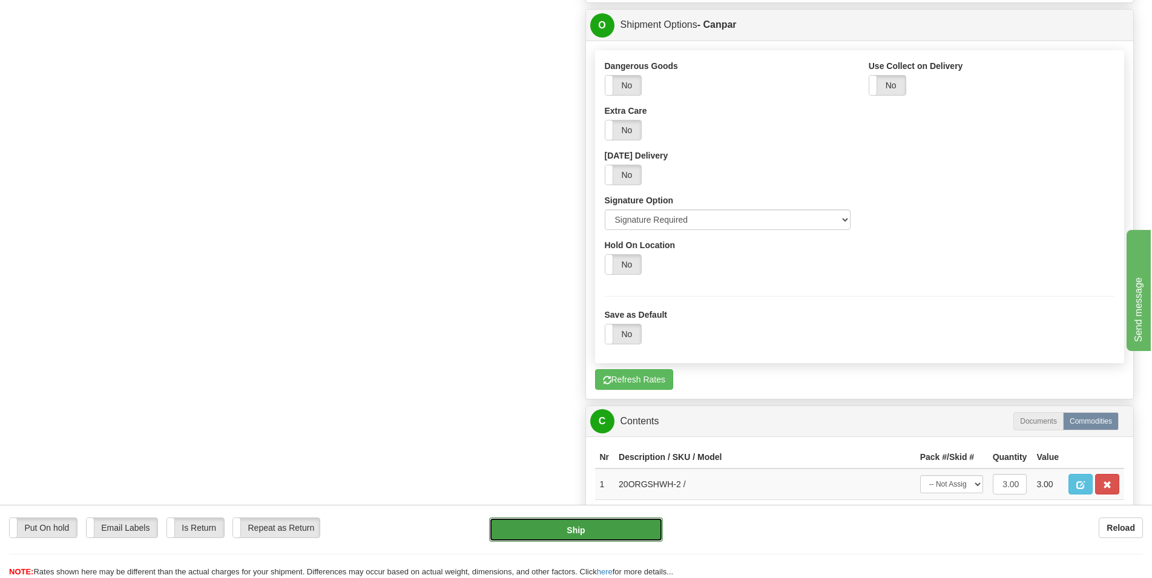
click at [566, 535] on button "Ship" at bounding box center [576, 530] width 174 height 24
type input "1"
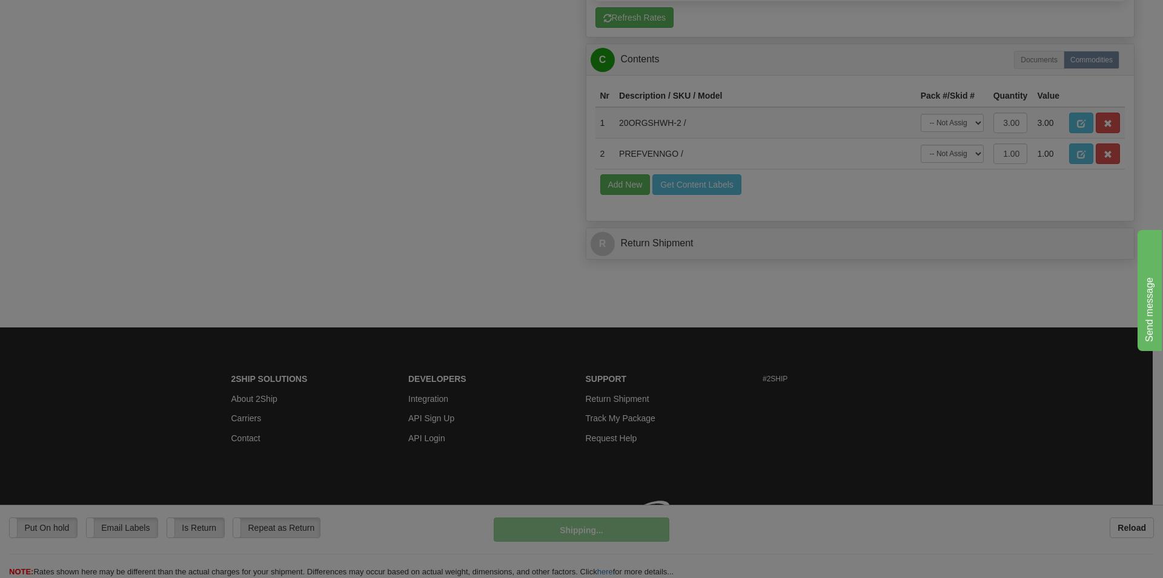
scroll to position [688, 0]
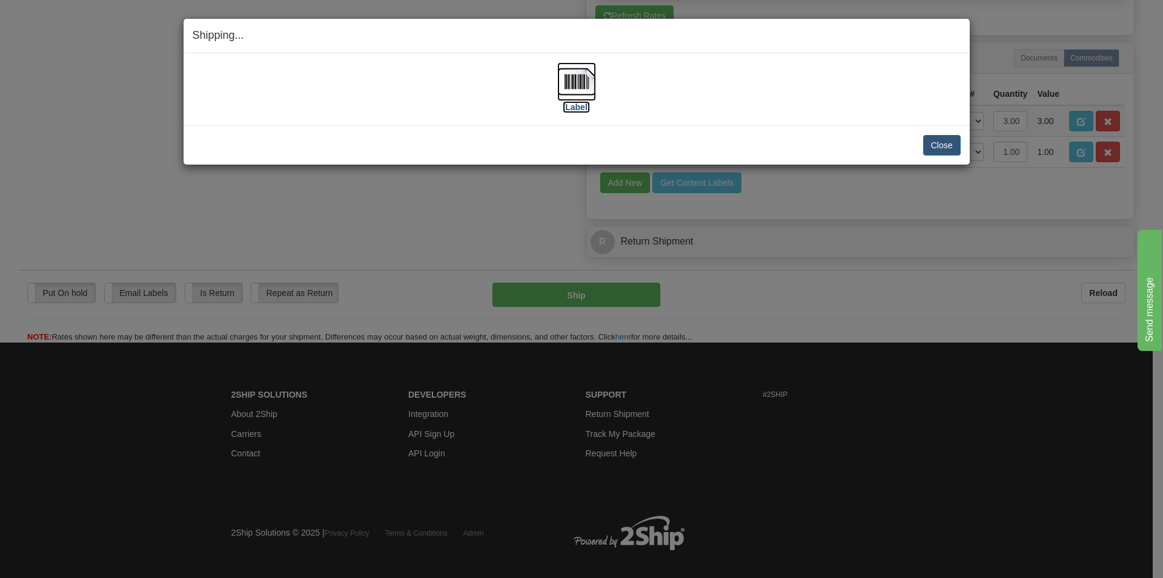
click at [575, 83] on img at bounding box center [576, 81] width 39 height 39
click at [939, 147] on button "Close" at bounding box center [942, 145] width 38 height 21
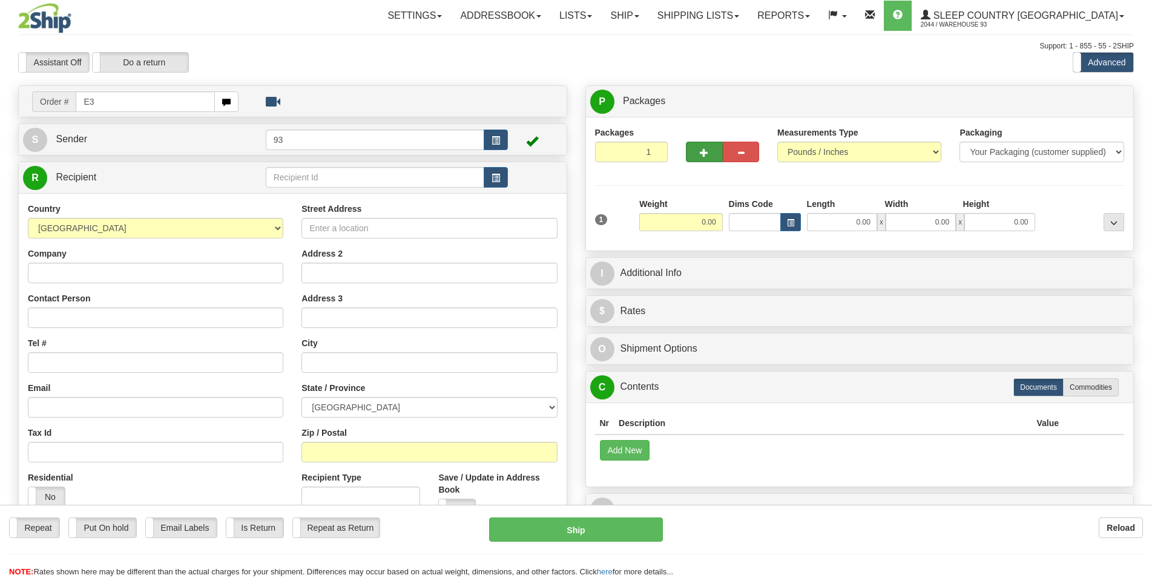
type input "E"
type input "9007I043087"
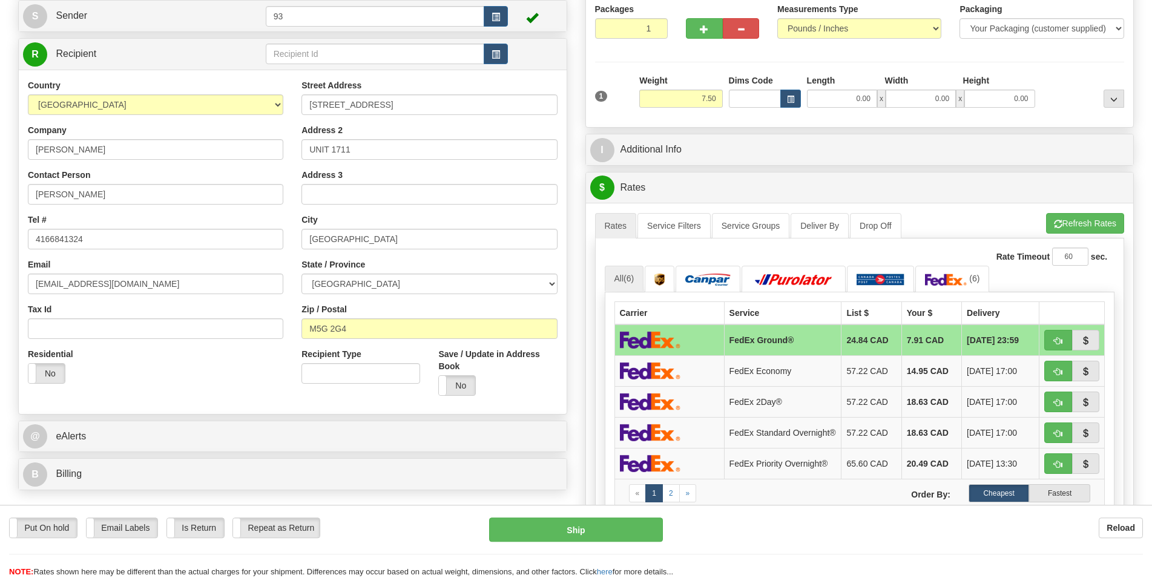
scroll to position [62, 0]
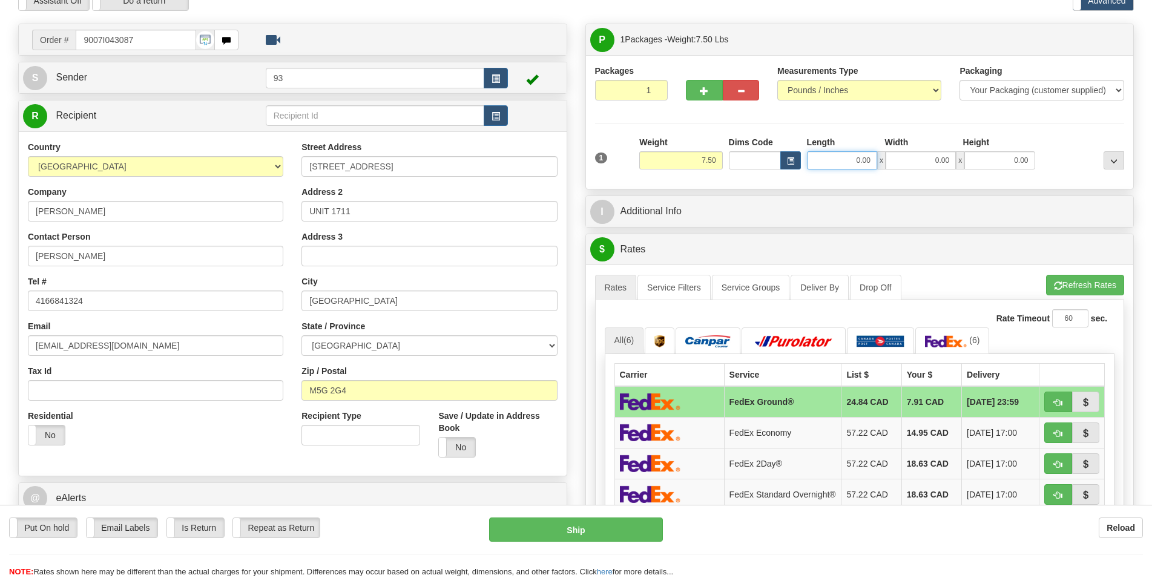
click at [845, 162] on input "0.00" at bounding box center [842, 160] width 70 height 18
type input "14.00"
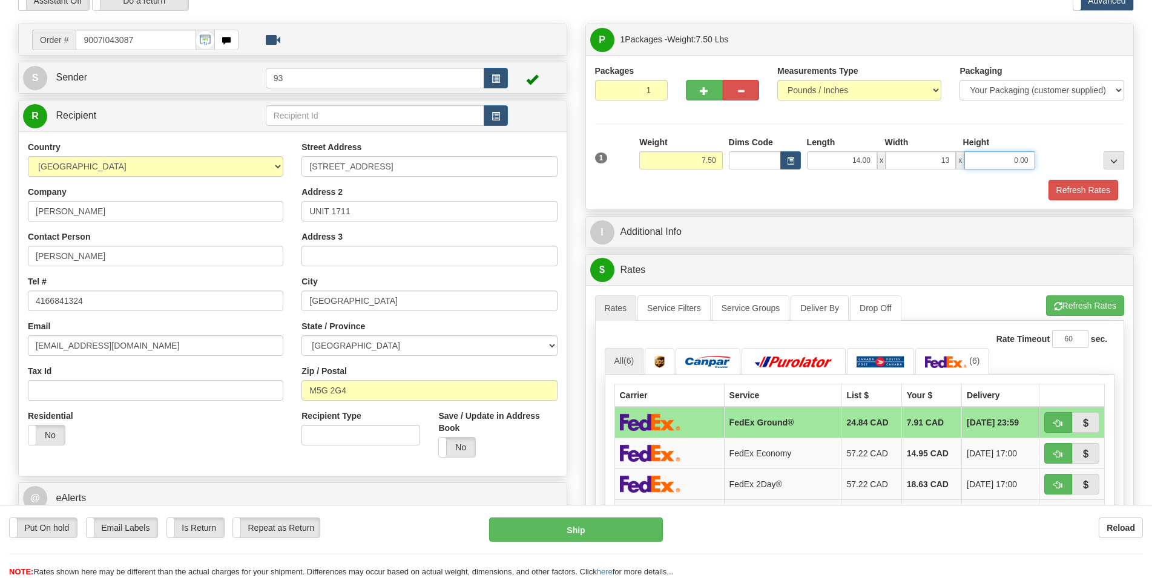
type input "13.00"
type input "3.00"
click at [1066, 194] on button "Refresh Rates" at bounding box center [1084, 190] width 70 height 21
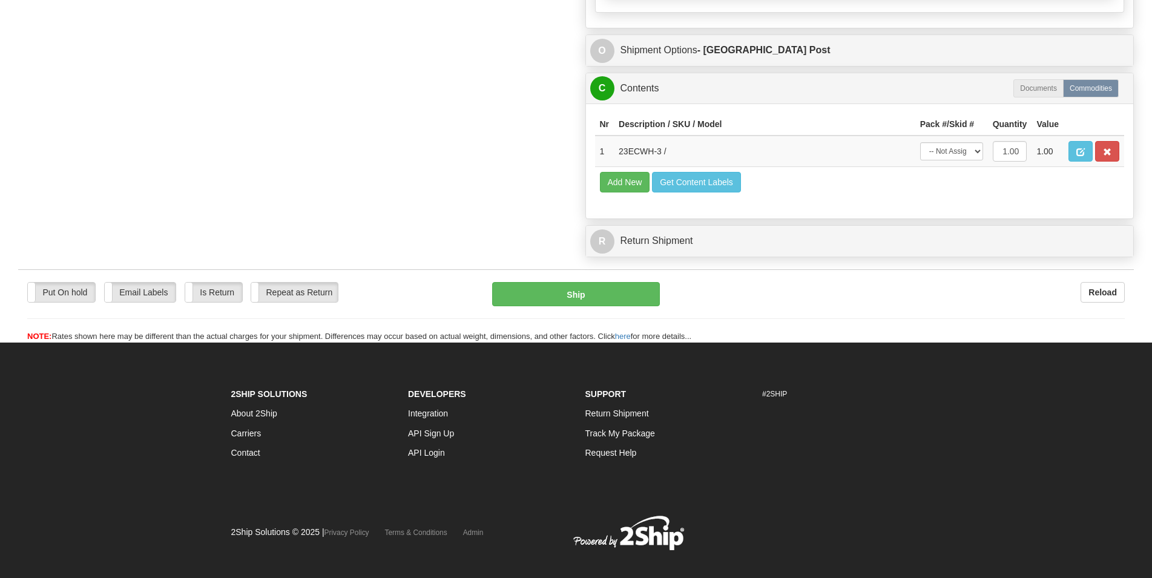
scroll to position [733, 0]
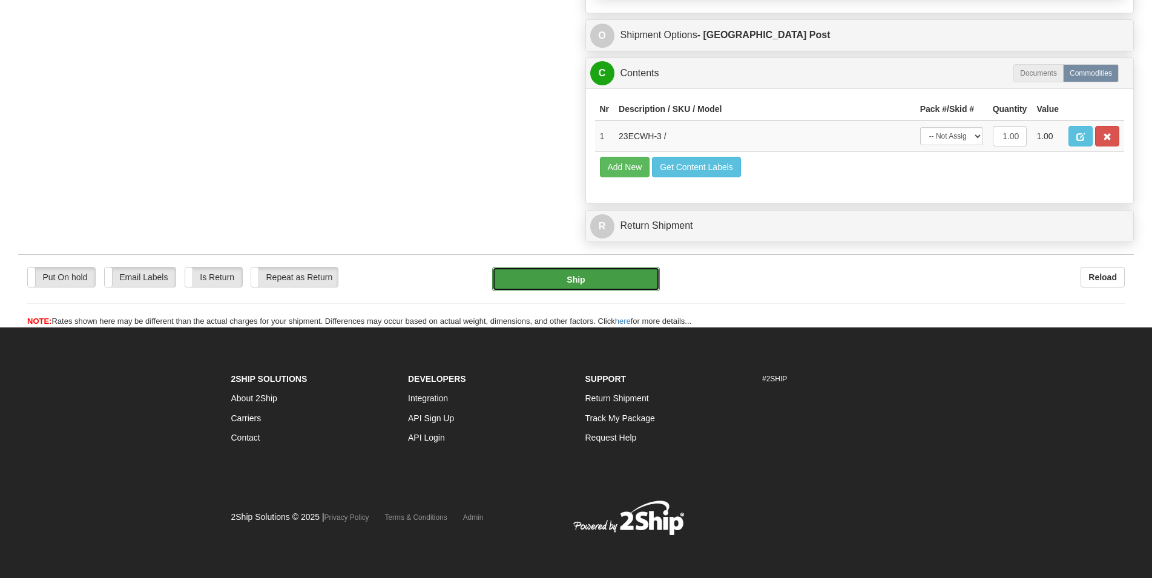
click at [582, 273] on button "Ship" at bounding box center [576, 279] width 168 height 24
type input "DOM.EP"
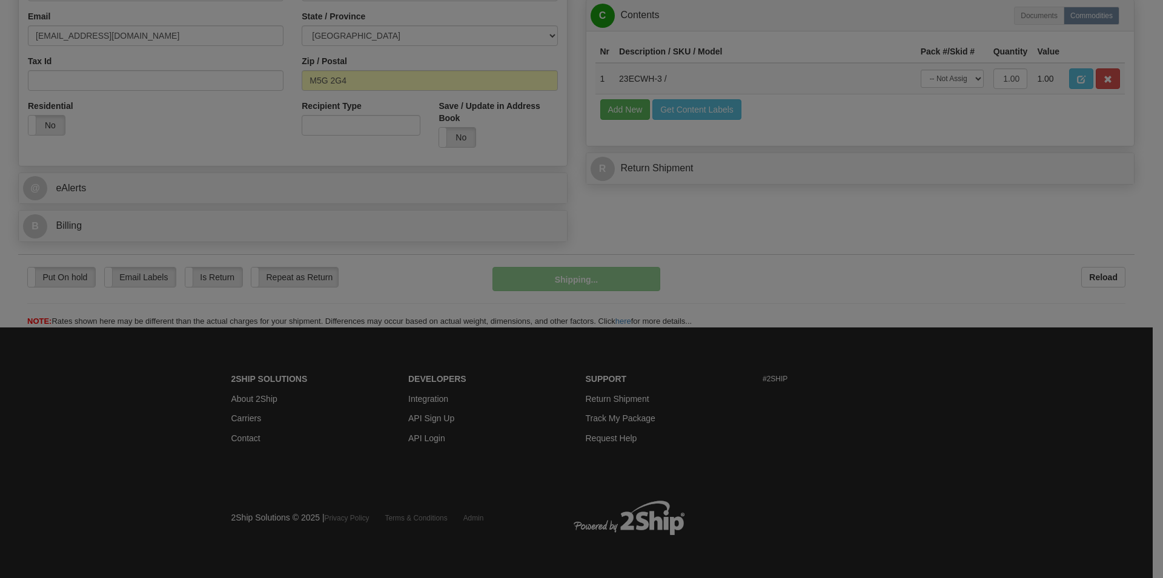
scroll to position [374, 0]
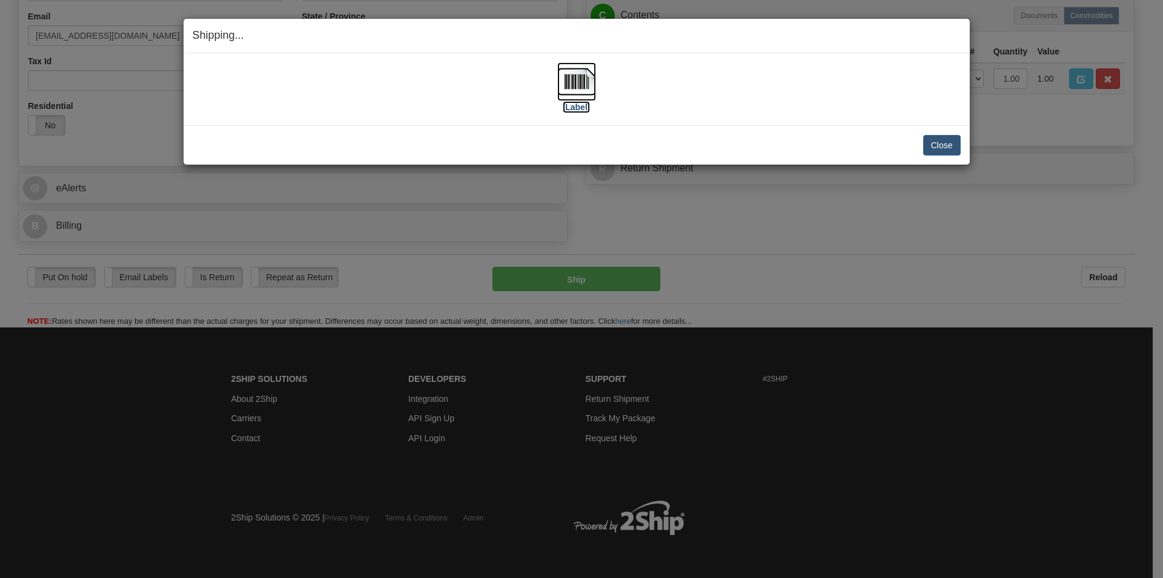
click at [572, 87] on img at bounding box center [576, 81] width 39 height 39
click at [926, 140] on button "Close" at bounding box center [942, 145] width 38 height 21
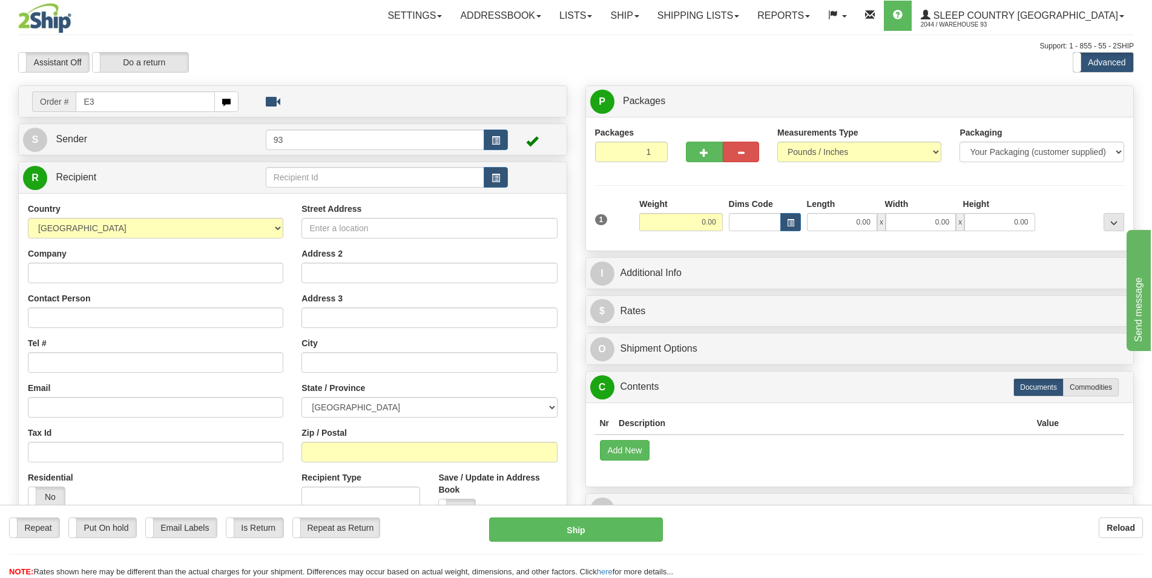
type input "E"
drag, startPoint x: 118, startPoint y: 94, endPoint x: 0, endPoint y: 113, distance: 119.6
click at [76, 112] on input "9000I" at bounding box center [145, 101] width 139 height 21
click at [124, 108] on input "9000I" at bounding box center [145, 101] width 139 height 21
type input "9000I045281"
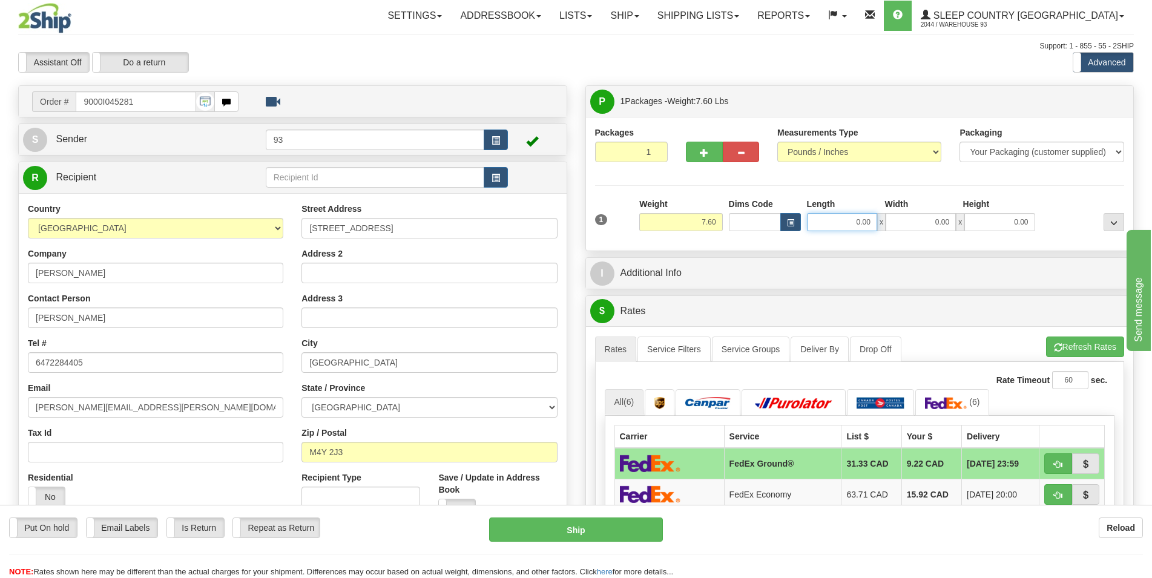
click at [844, 223] on input "0.00" at bounding box center [842, 222] width 70 height 18
type input "17.00"
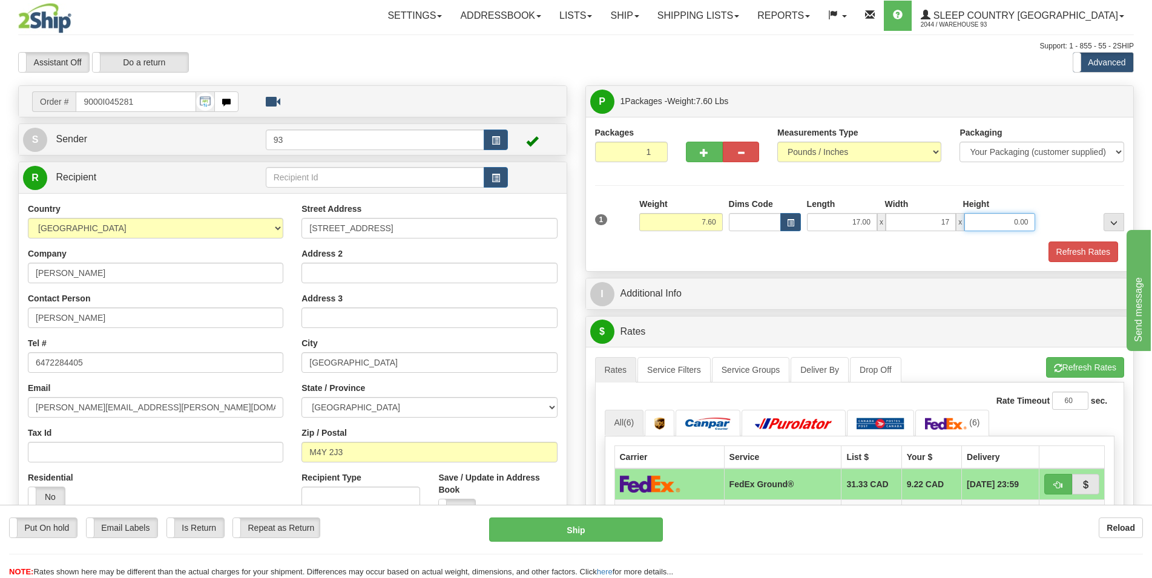
type input "17.00"
type input "6.00"
click at [1078, 250] on button "Refresh Rates" at bounding box center [1084, 252] width 70 height 21
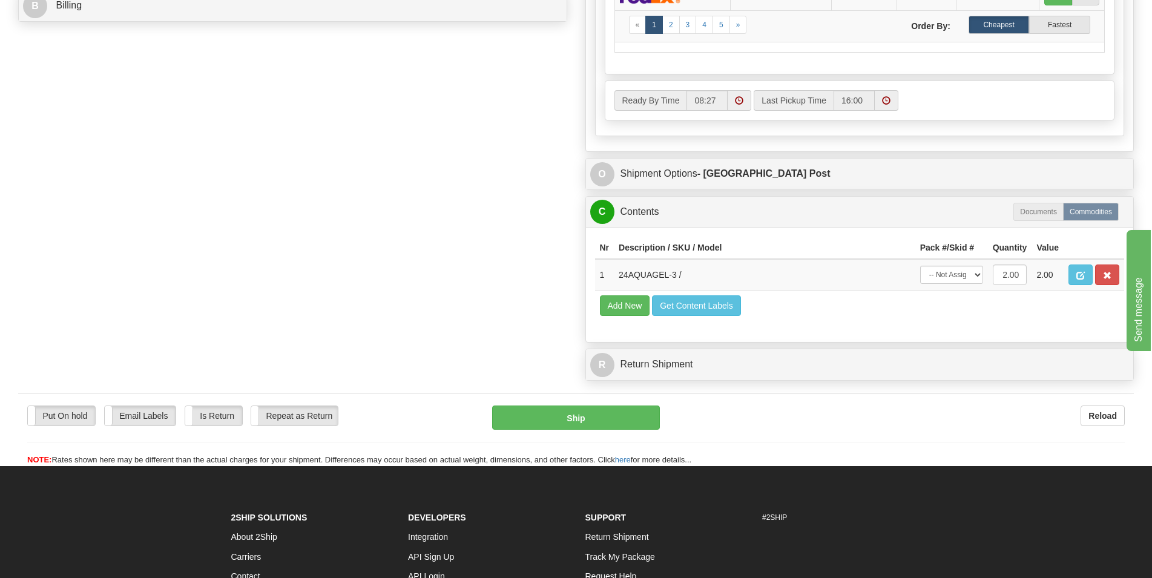
scroll to position [618, 0]
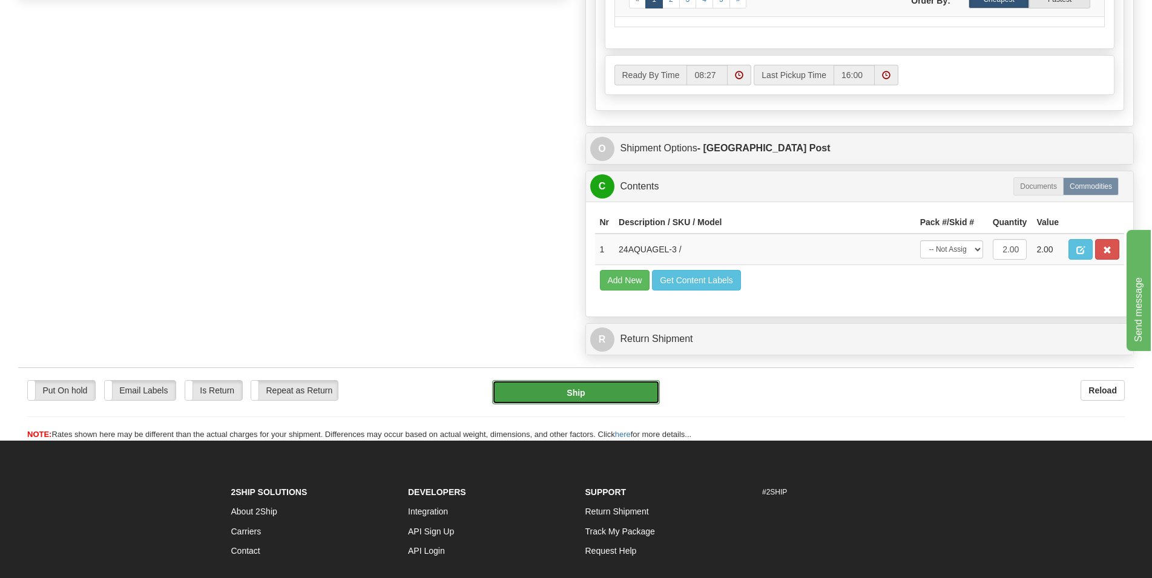
click at [598, 402] on button "Ship" at bounding box center [576, 392] width 168 height 24
type input "DOM.EP"
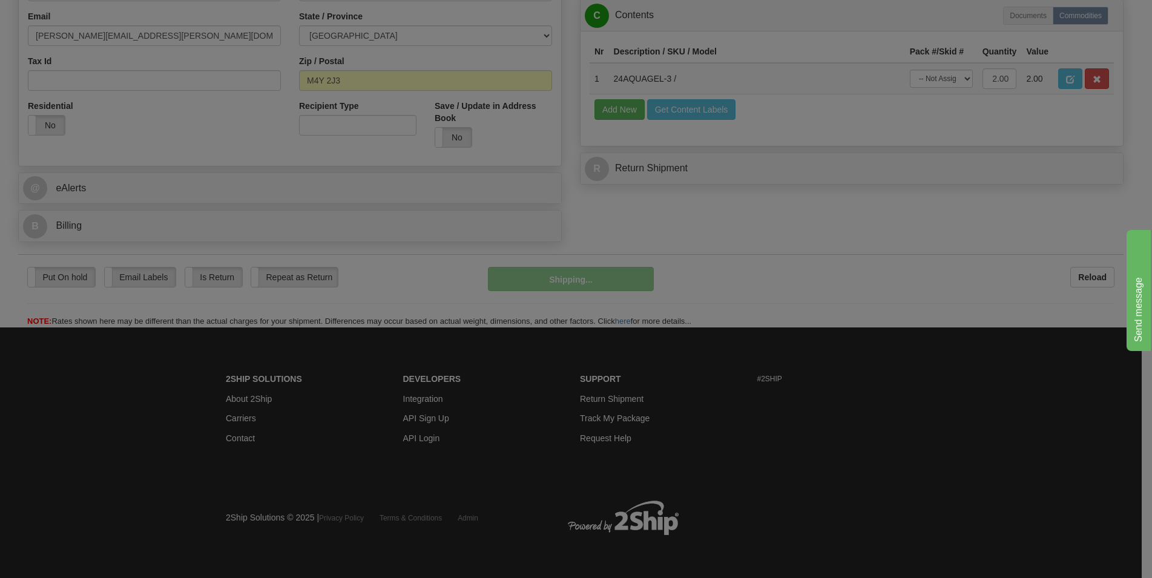
scroll to position [374, 0]
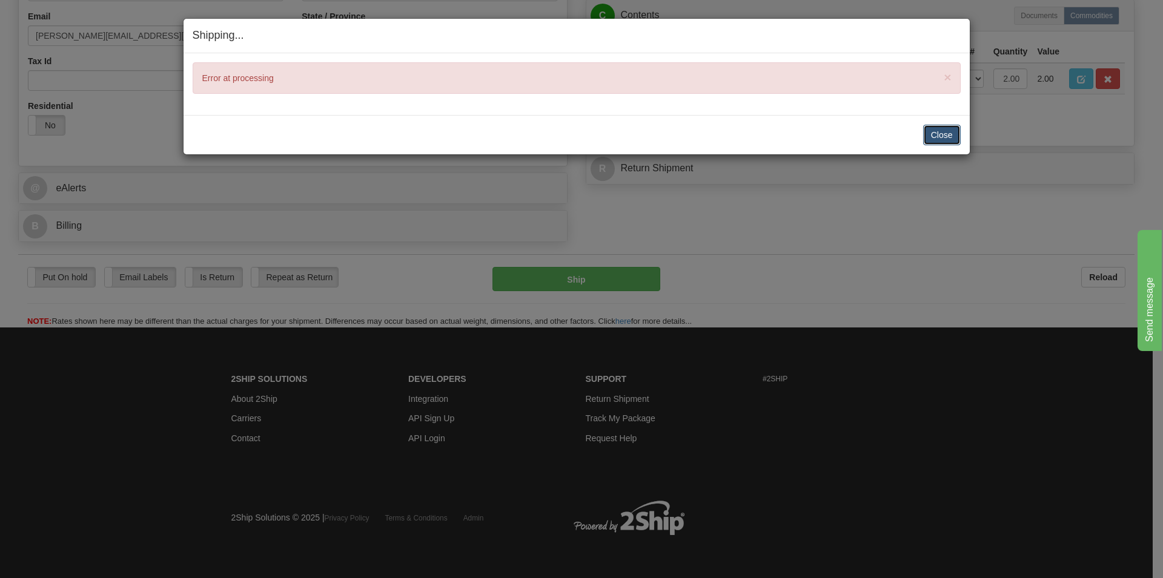
click at [938, 134] on button "Close" at bounding box center [942, 135] width 38 height 21
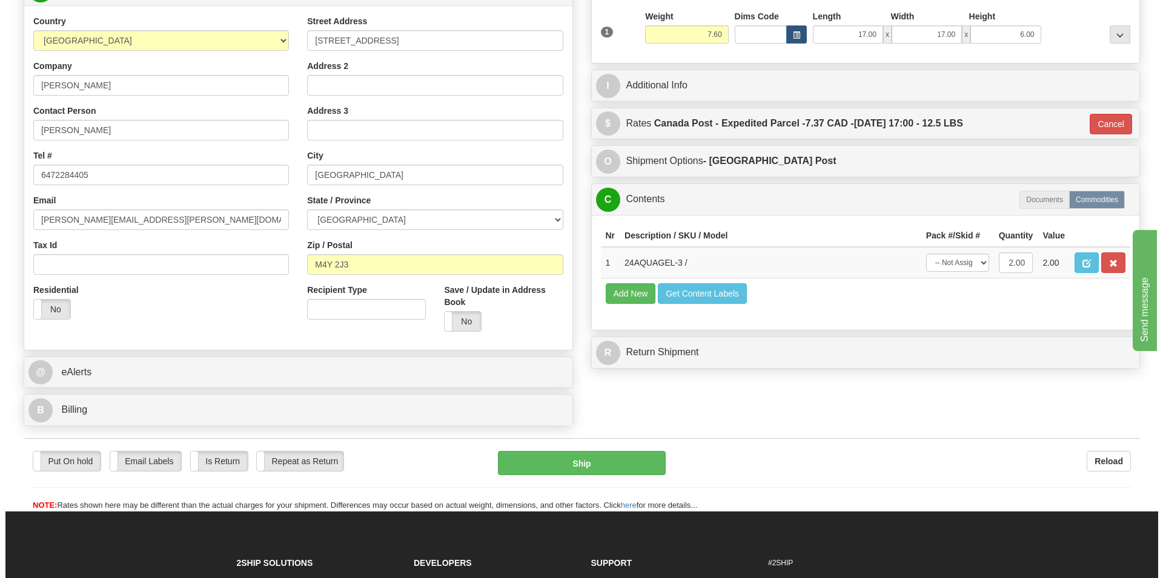
scroll to position [309, 0]
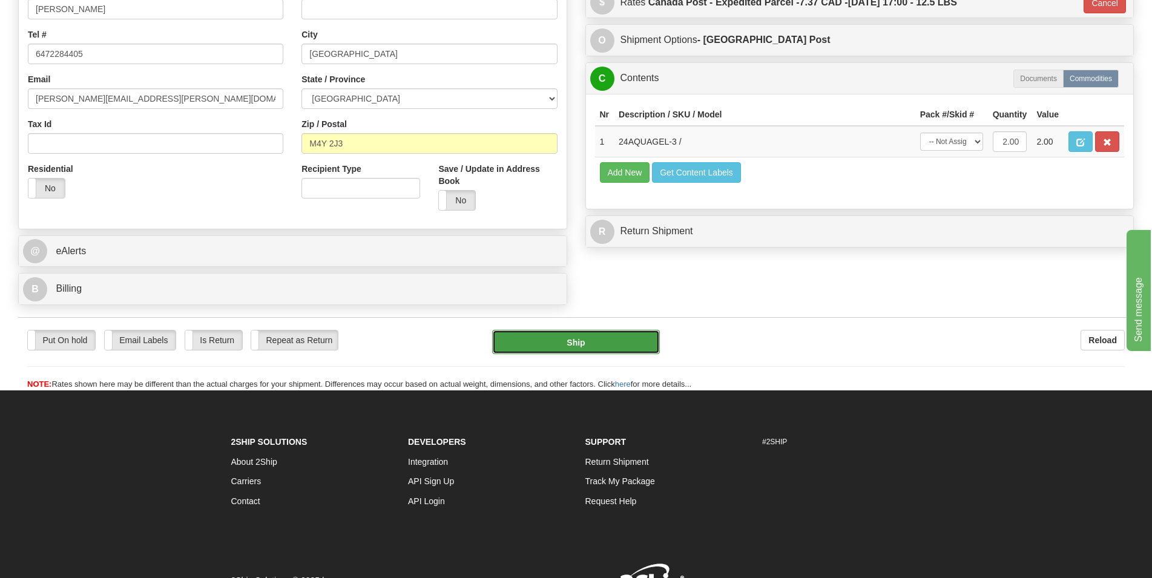
click at [566, 335] on button "Ship" at bounding box center [576, 342] width 168 height 24
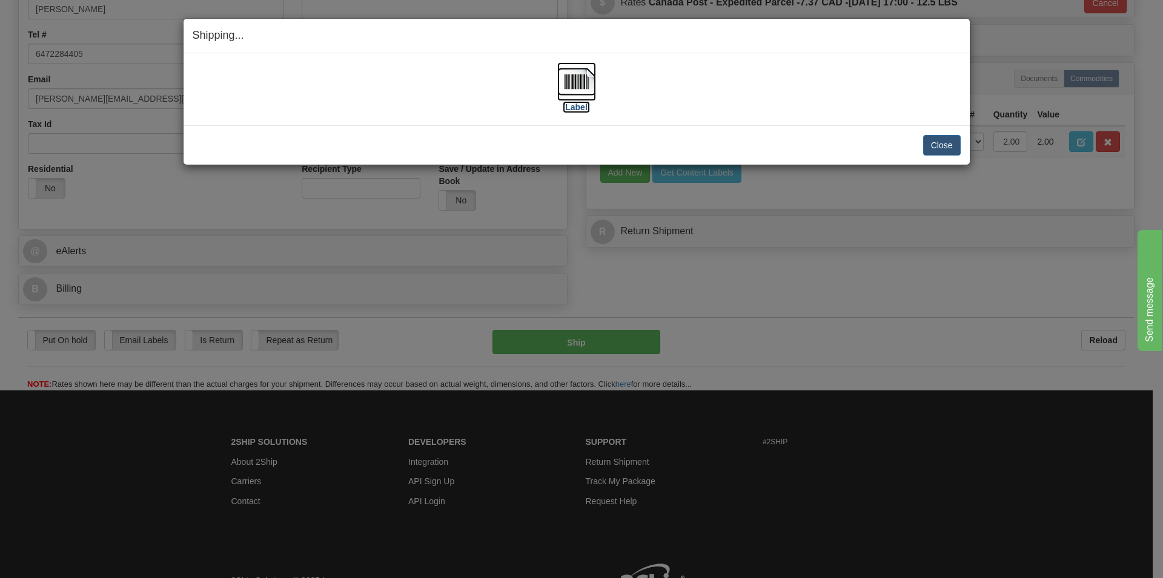
click at [572, 86] on img at bounding box center [576, 81] width 39 height 39
click at [937, 148] on button "Close" at bounding box center [942, 145] width 38 height 21
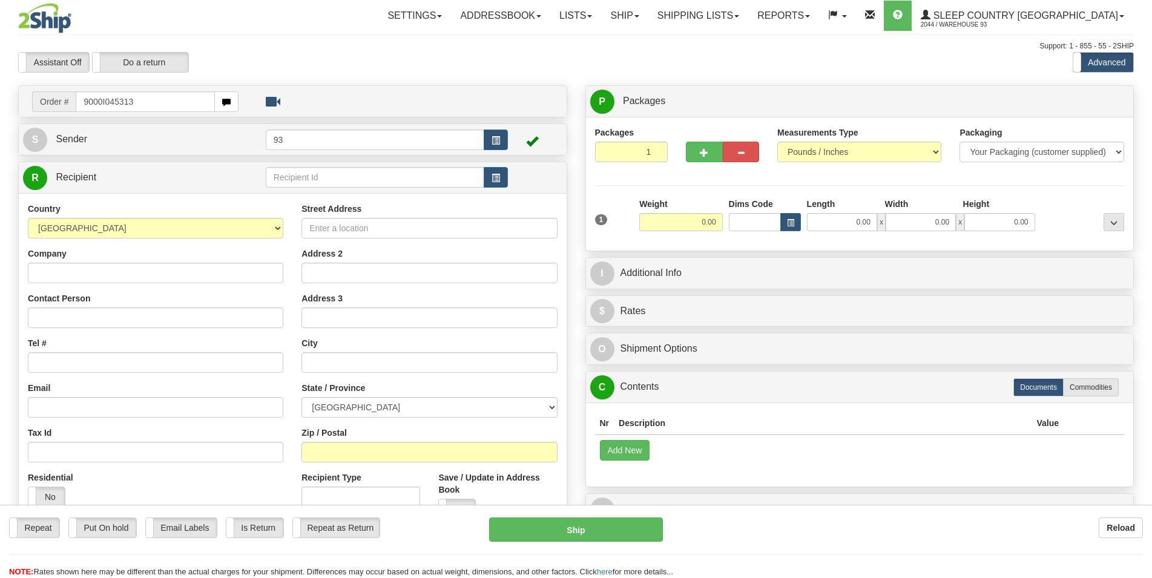
type input "9000I045313"
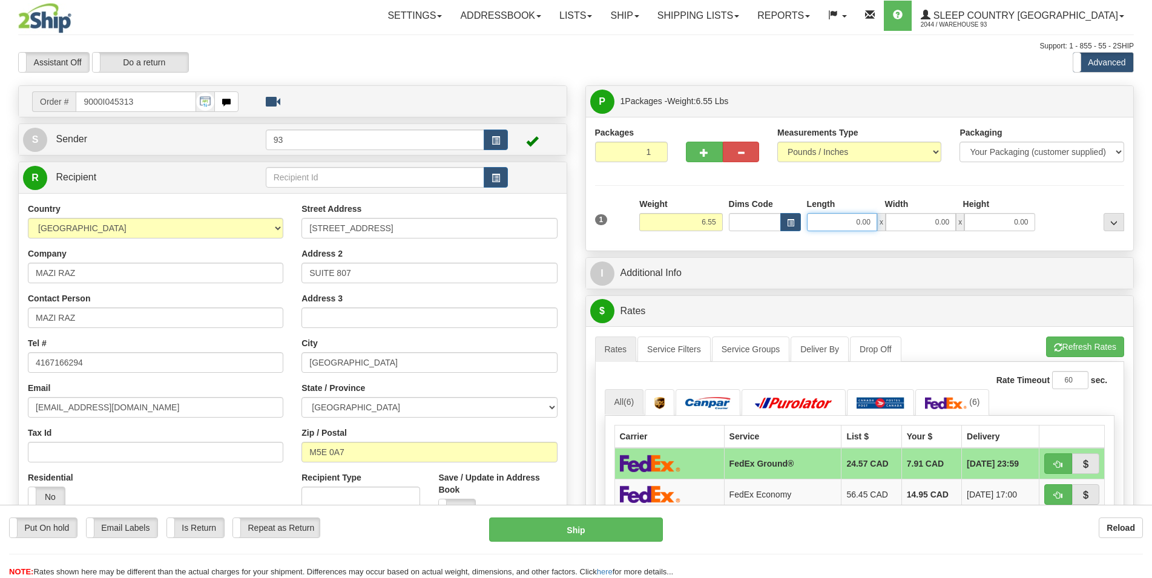
click at [851, 222] on input "0.00" at bounding box center [842, 222] width 70 height 18
type input "14.00"
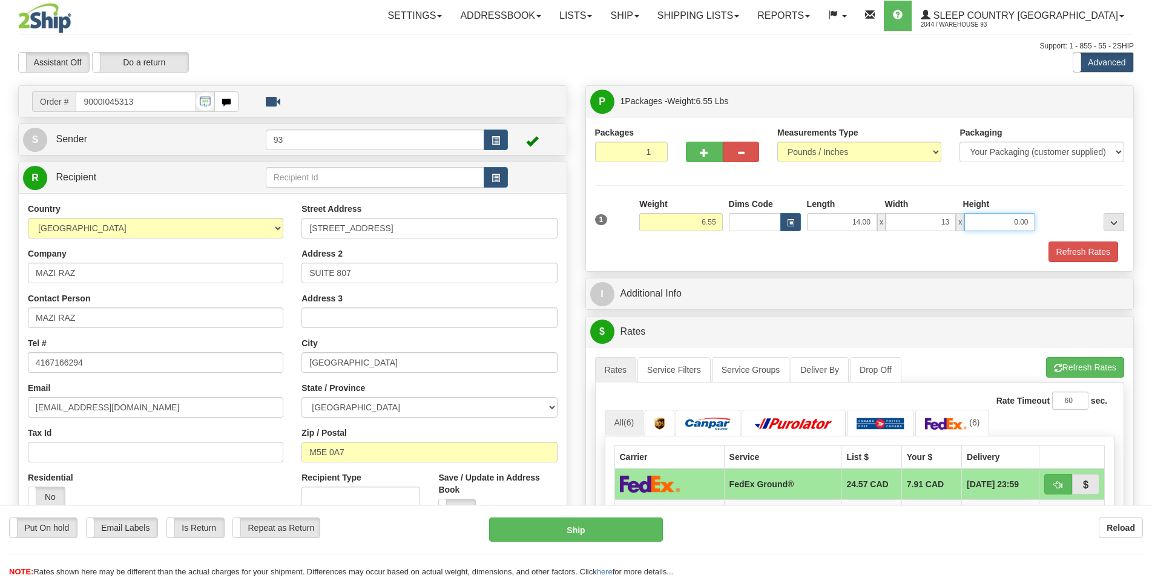
type input "13.00"
type input "4.00"
click at [1060, 245] on button "Refresh Rates" at bounding box center [1084, 252] width 70 height 21
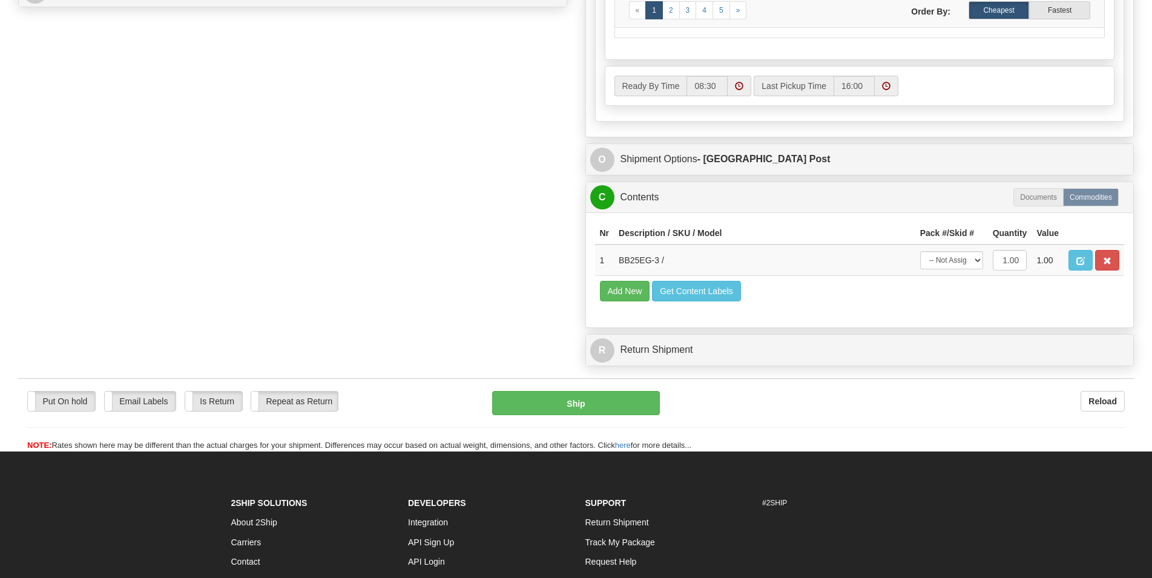
scroll to position [618, 0]
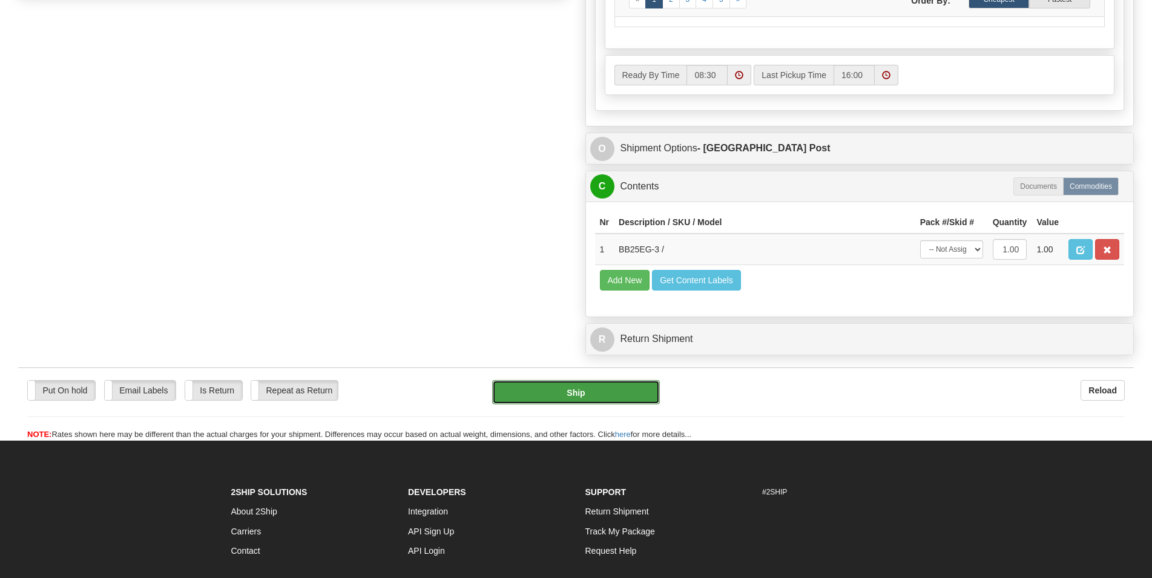
click at [572, 395] on button "Ship" at bounding box center [576, 392] width 168 height 24
type input "DOM.EP"
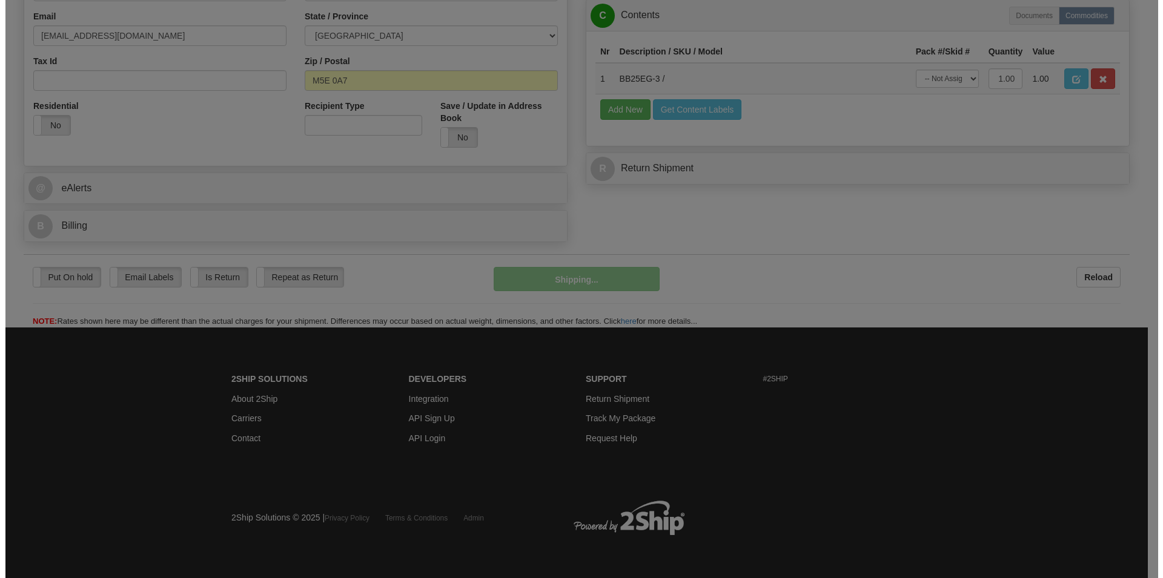
scroll to position [374, 0]
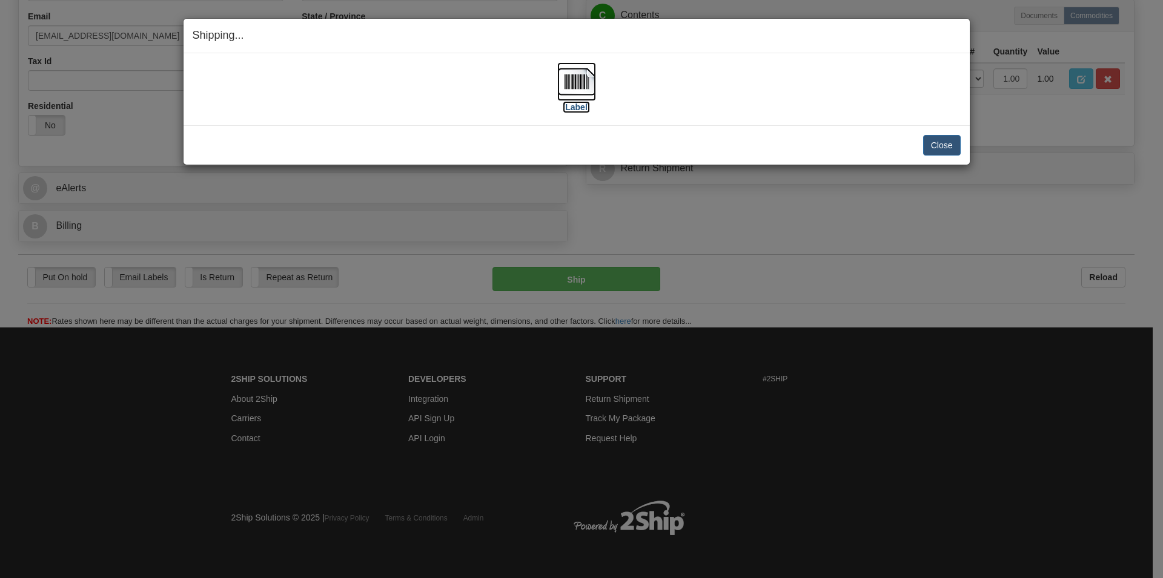
click at [574, 81] on img at bounding box center [576, 81] width 39 height 39
click at [940, 148] on button "Close" at bounding box center [942, 145] width 38 height 21
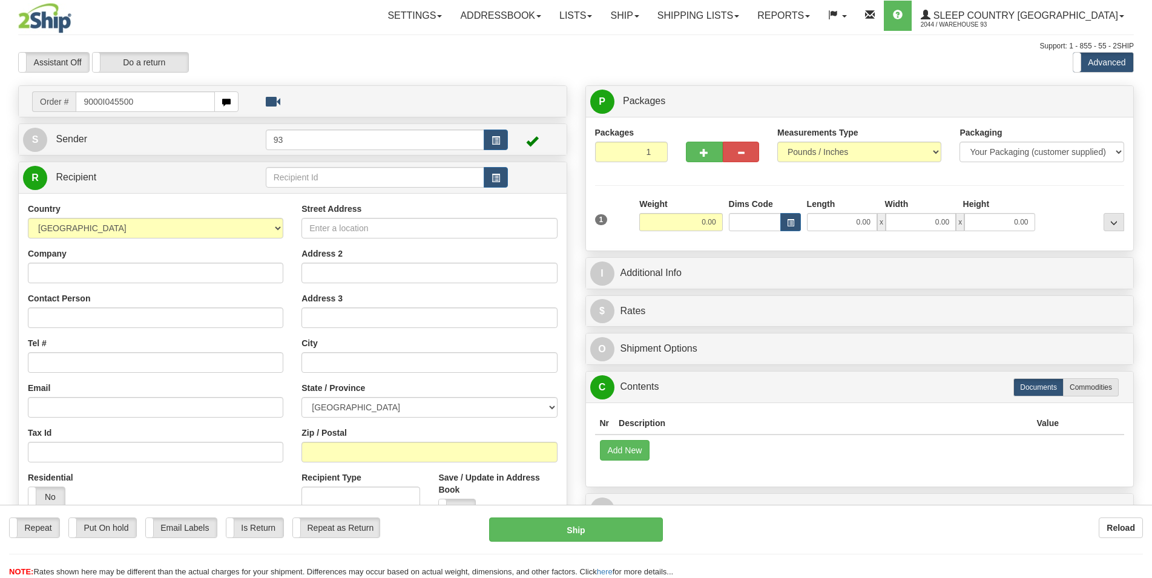
type input "9000I045500"
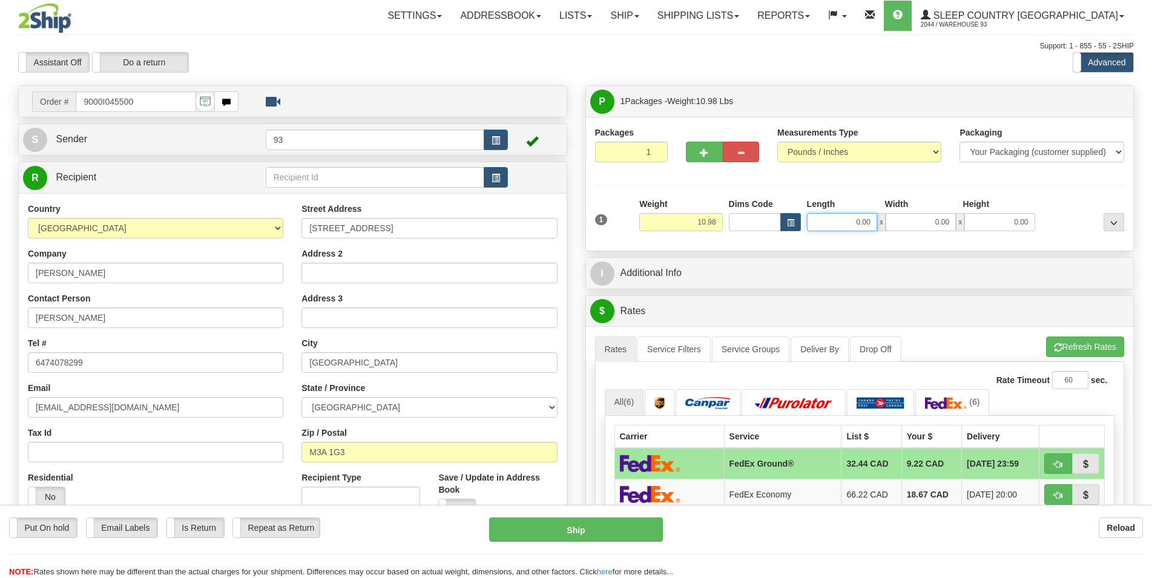
drag, startPoint x: 867, startPoint y: 225, endPoint x: 823, endPoint y: 221, distance: 43.7
click at [823, 221] on input "0.00" at bounding box center [842, 222] width 70 height 18
type input "17.00"
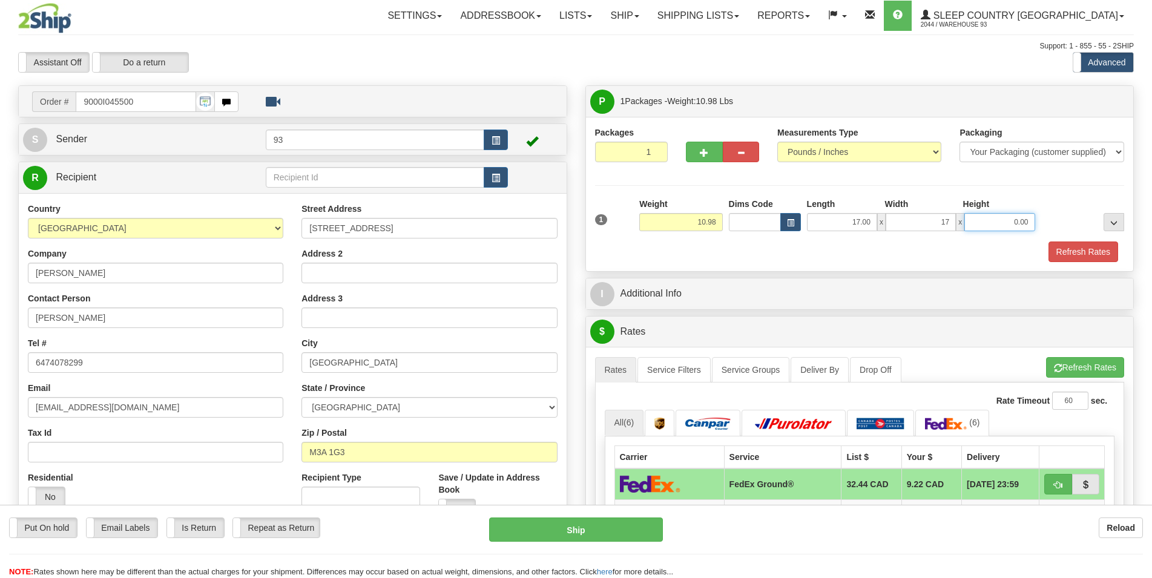
type input "17.00"
type input "6.00"
click at [1091, 252] on button "Refresh Rates" at bounding box center [1084, 252] width 70 height 21
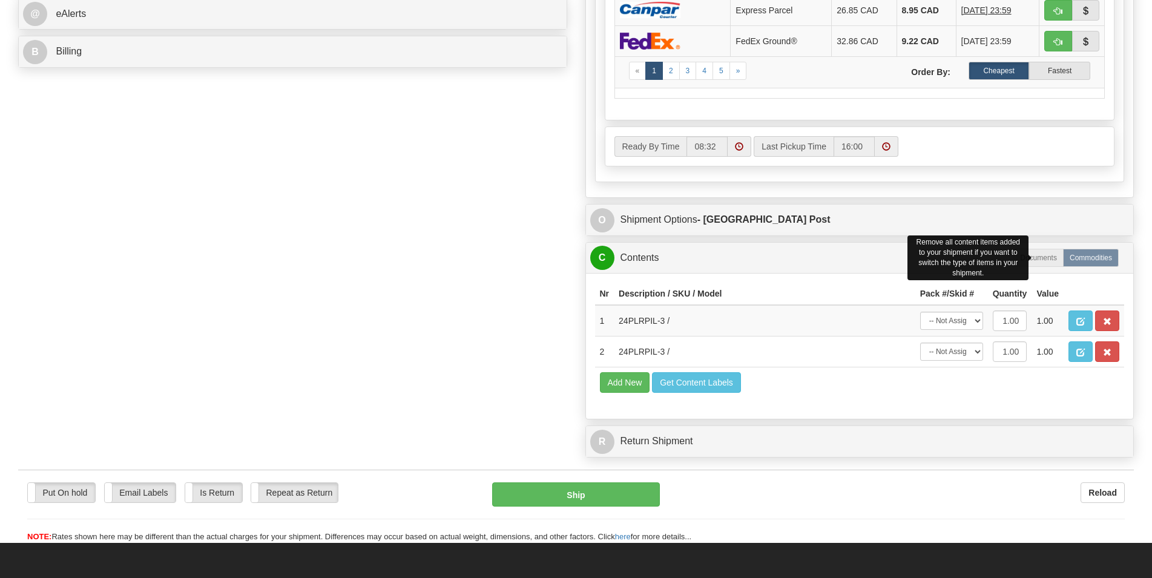
scroll to position [556, 0]
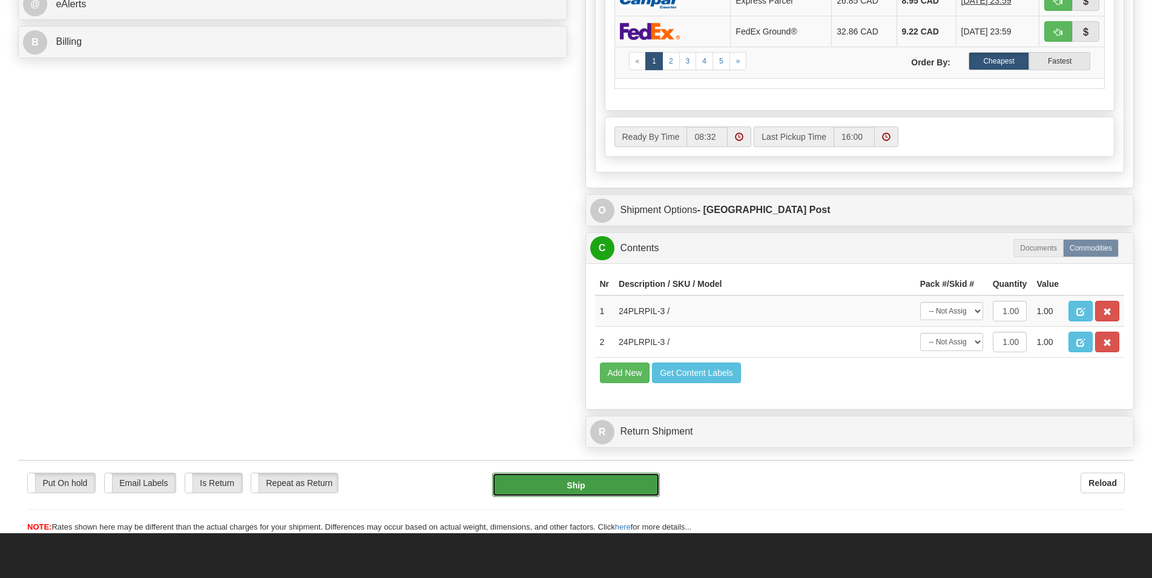
click at [591, 490] on button "Ship" at bounding box center [576, 485] width 168 height 24
type input "DOM.EP"
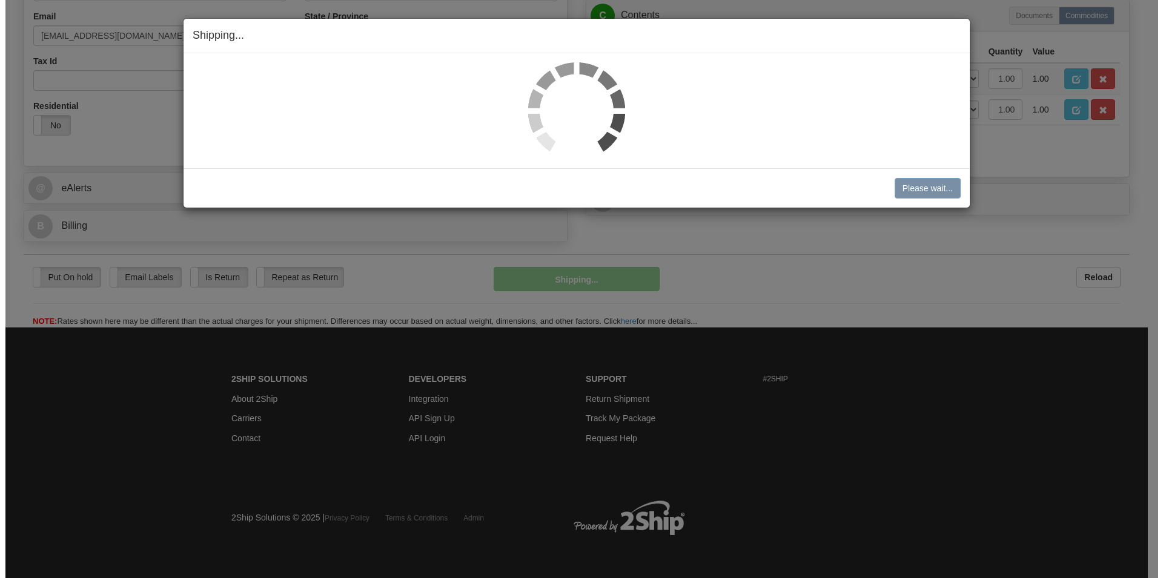
scroll to position [374, 0]
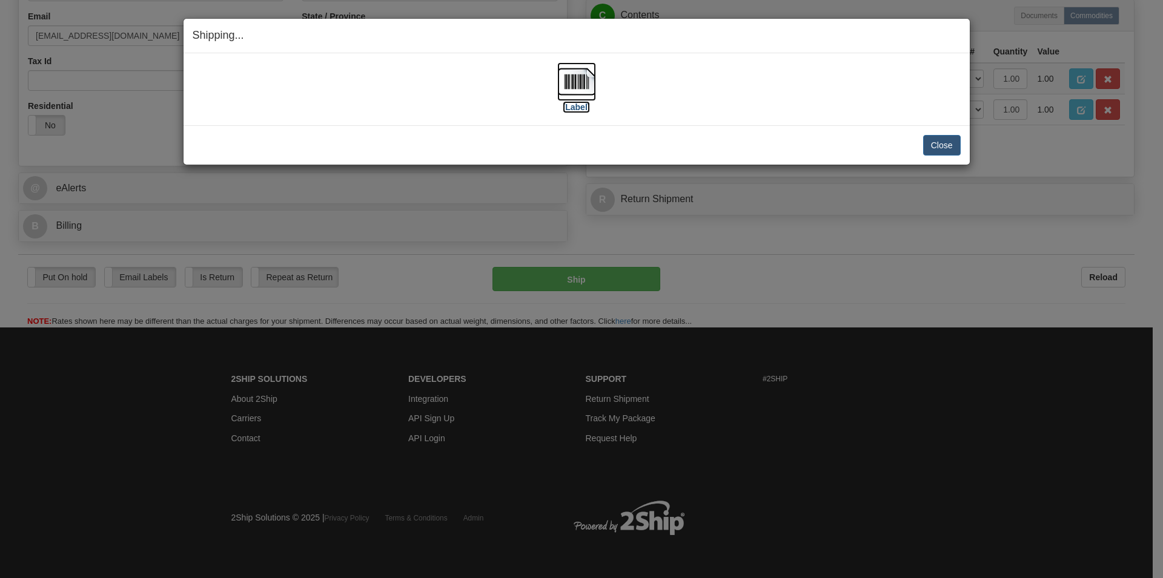
click at [567, 87] on img at bounding box center [576, 81] width 39 height 39
click at [940, 142] on button "Close" at bounding box center [942, 145] width 38 height 21
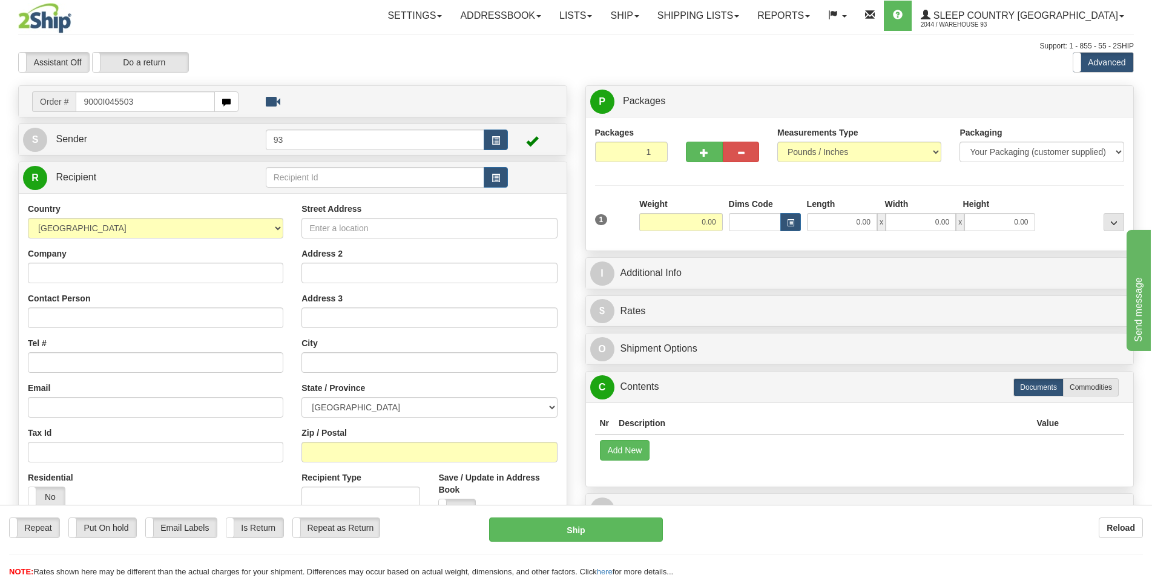
type input "9000I045503"
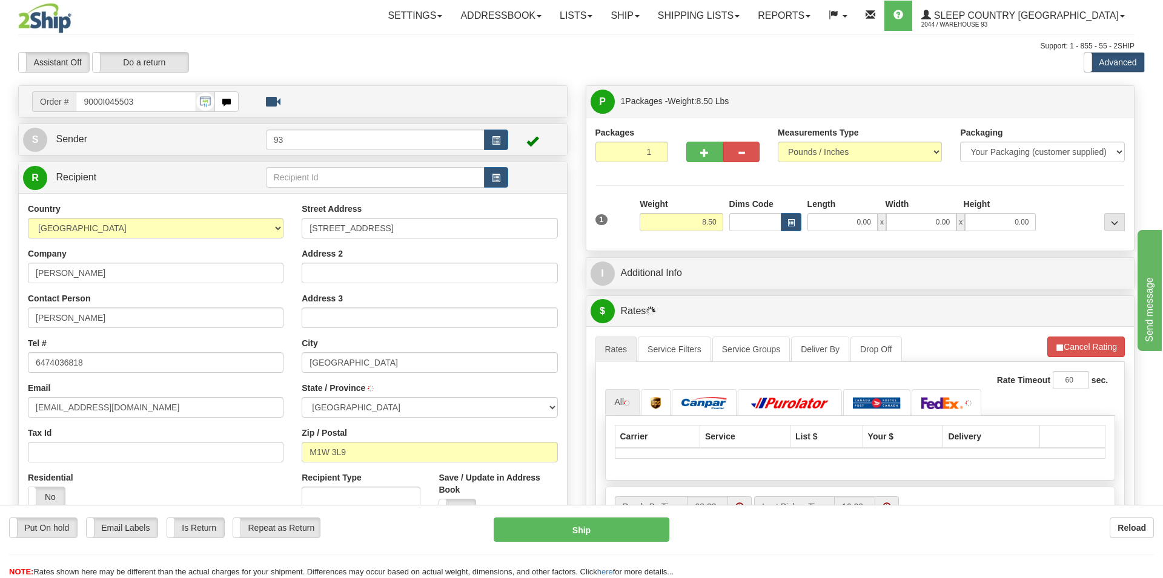
type input "SCARBOROUGH"
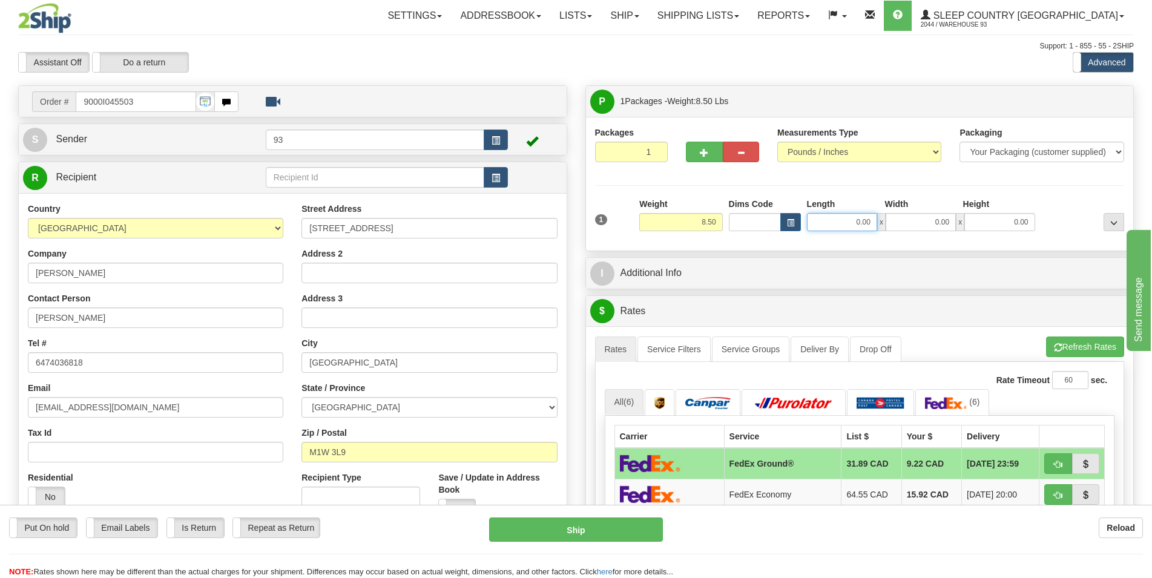
click at [858, 225] on input "0.00" at bounding box center [842, 222] width 70 height 18
type input "17.00"
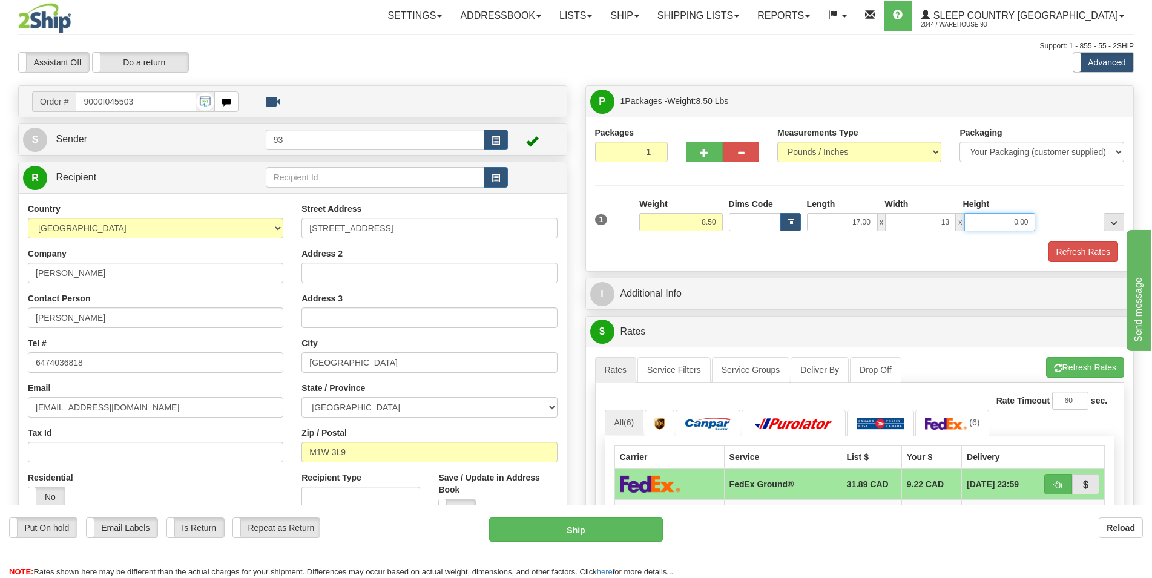
type input "13.00"
type input "8.00"
click at [1056, 248] on button "Refresh Rates" at bounding box center [1084, 252] width 70 height 21
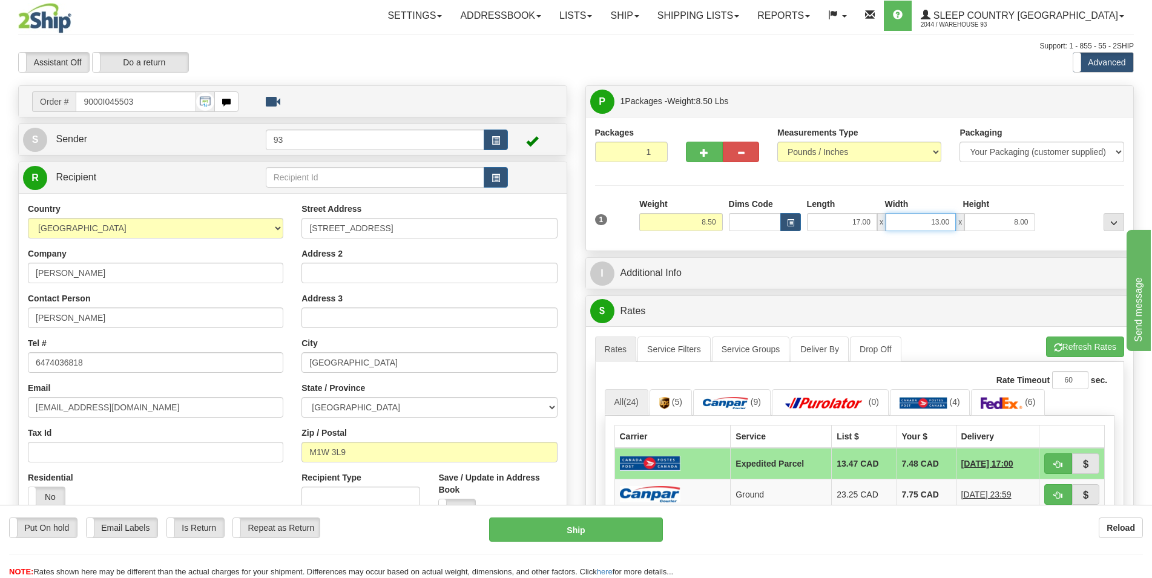
drag, startPoint x: 949, startPoint y: 223, endPoint x: 925, endPoint y: 226, distance: 24.5
click at [925, 226] on input "13.00" at bounding box center [921, 222] width 70 height 18
type input "17.00"
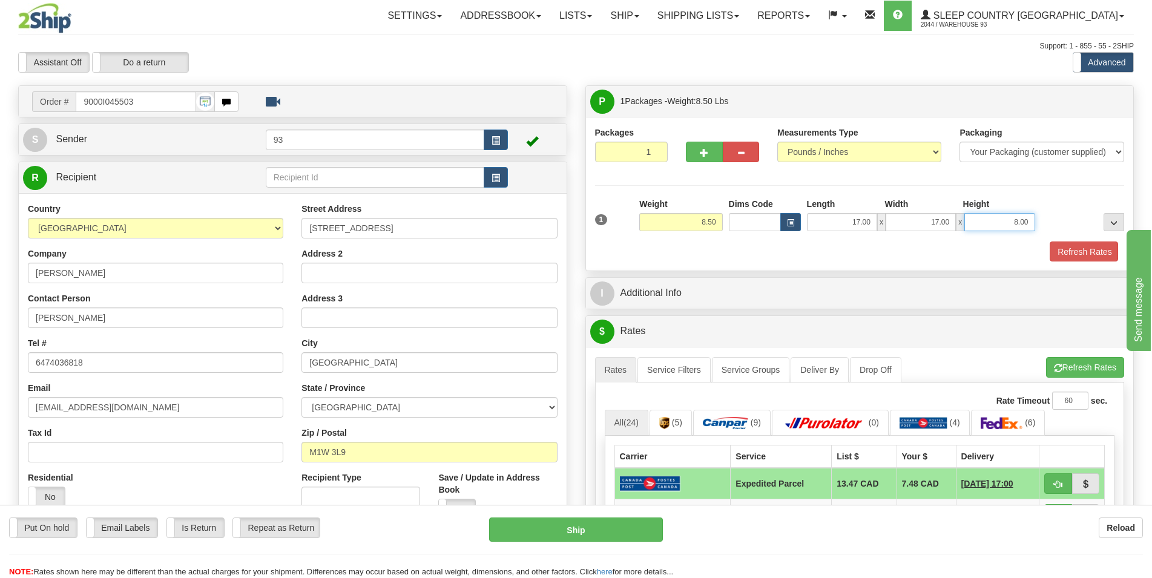
drag, startPoint x: 1028, startPoint y: 222, endPoint x: 977, endPoint y: 228, distance: 50.6
click at [977, 228] on input "8.00" at bounding box center [1000, 222] width 70 height 18
type input "6.00"
click at [1058, 248] on button "Refresh Rates" at bounding box center [1084, 252] width 70 height 21
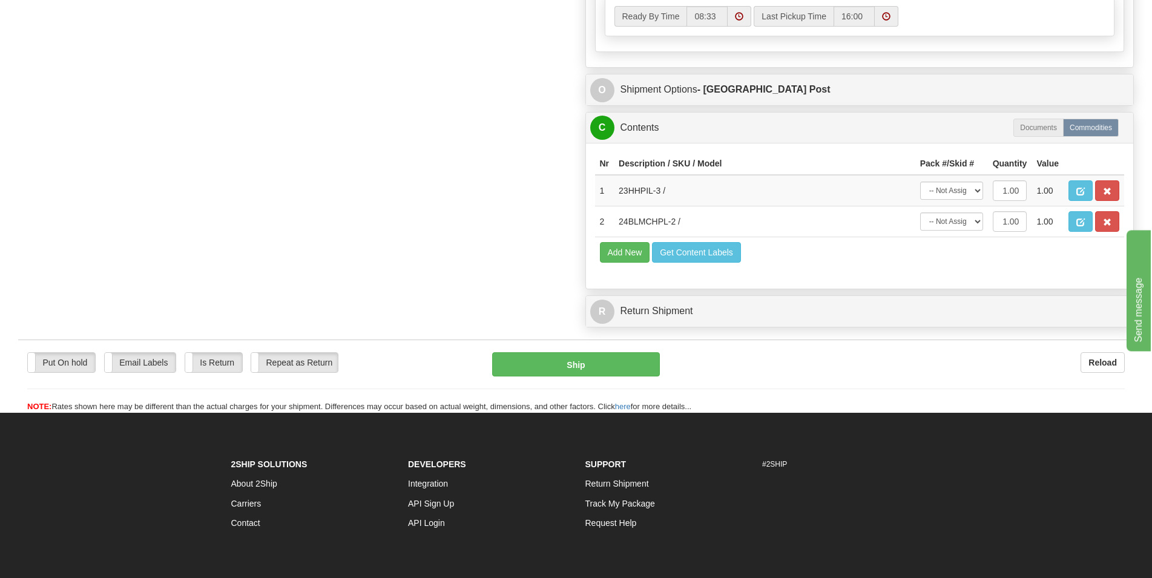
scroll to position [679, 0]
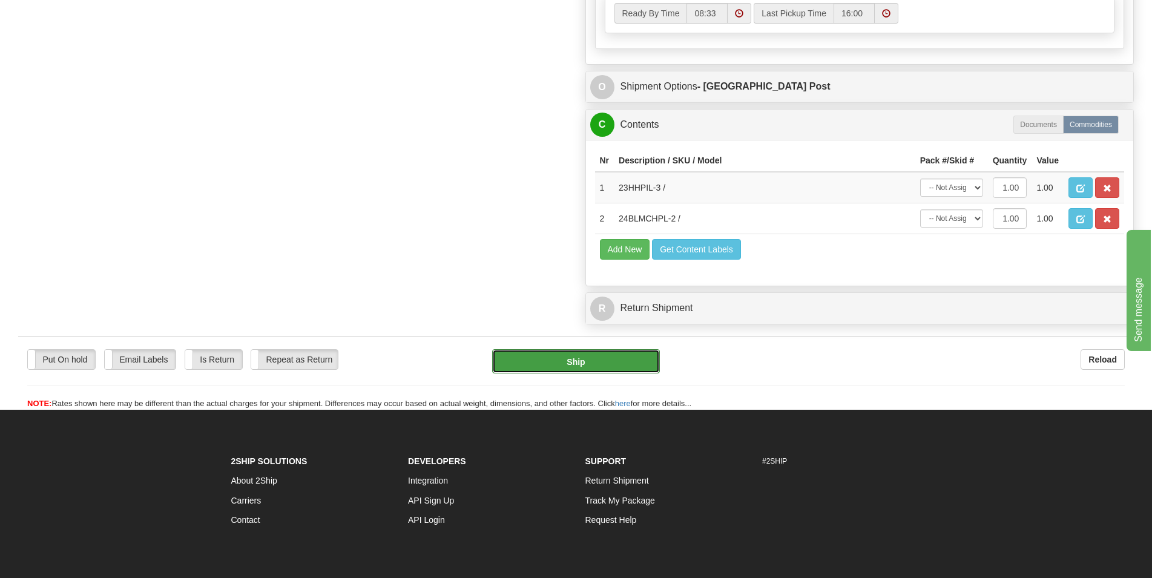
click at [566, 362] on button "Ship" at bounding box center [576, 361] width 168 height 24
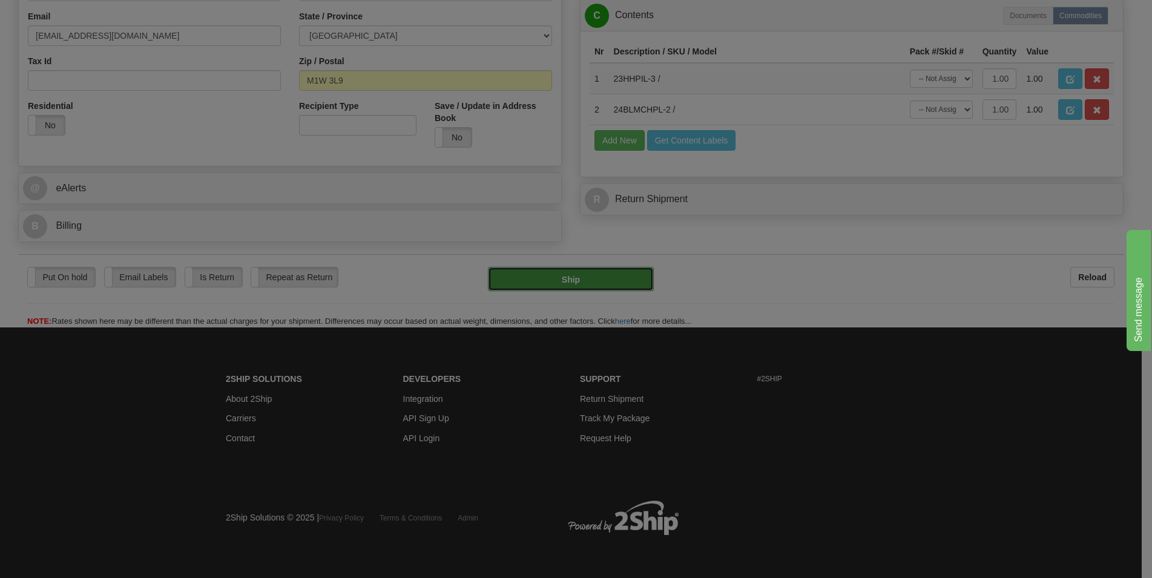
type input "DOM.EP"
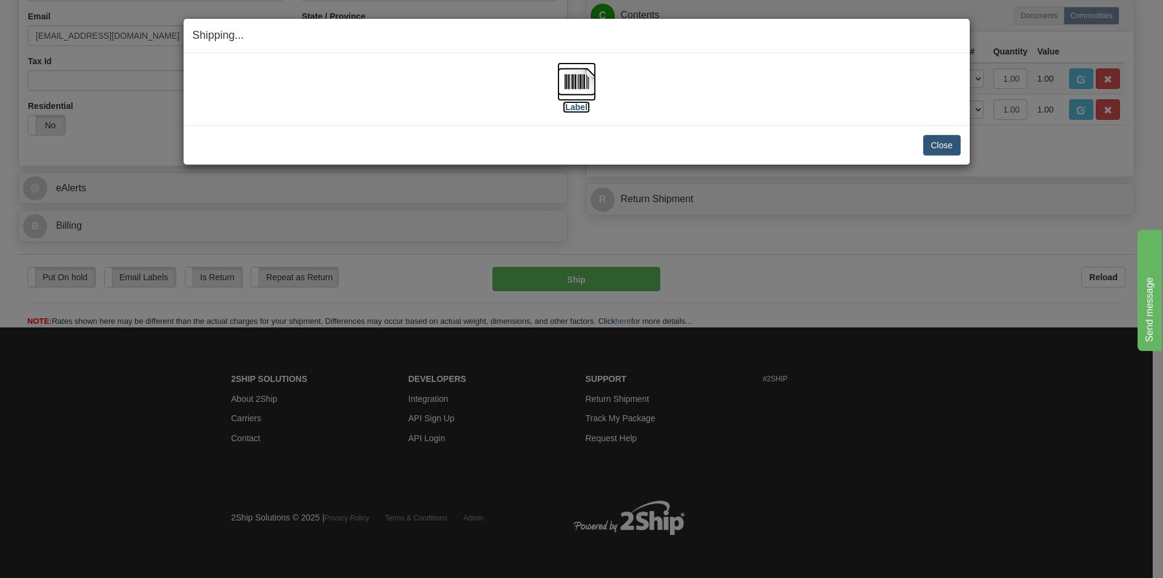
click at [573, 91] on img at bounding box center [576, 81] width 39 height 39
click at [940, 148] on button "Close" at bounding box center [942, 145] width 38 height 21
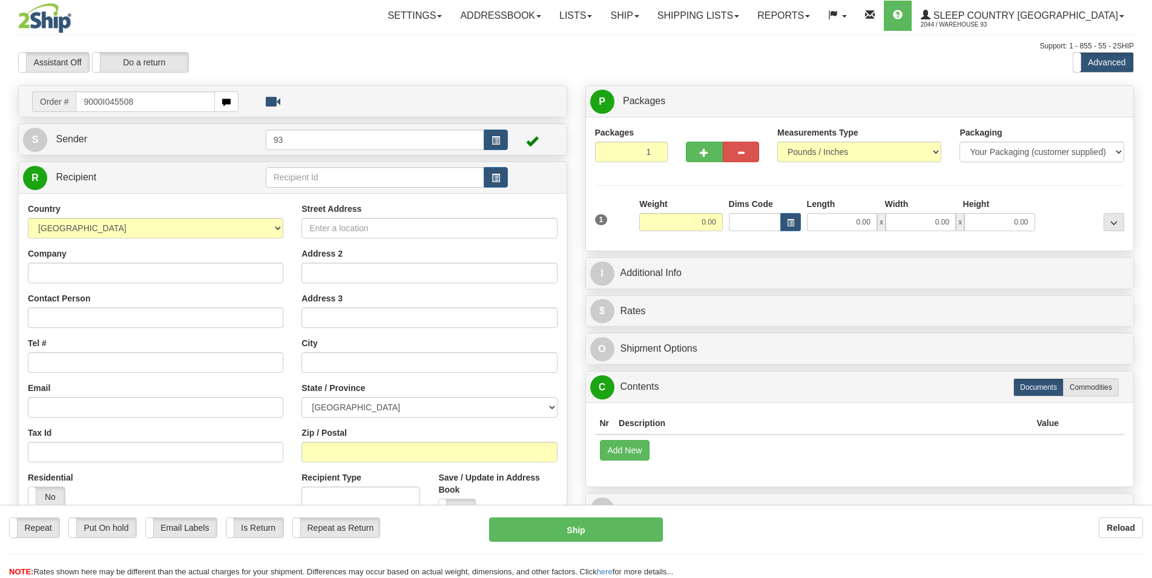
type input "9000I045508"
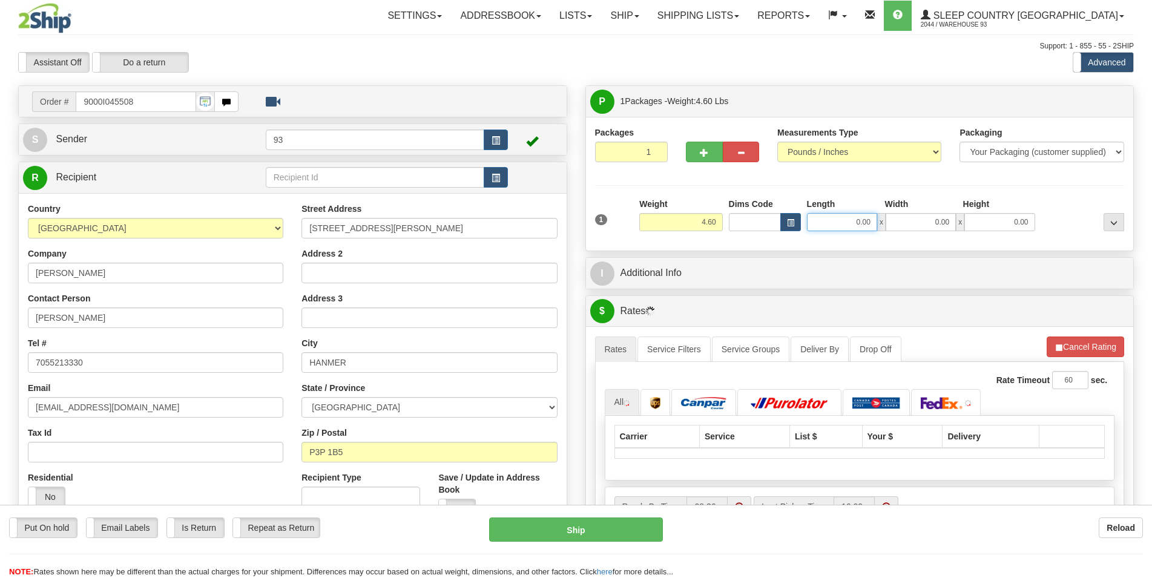
click at [855, 228] on input "0.00" at bounding box center [842, 222] width 70 height 18
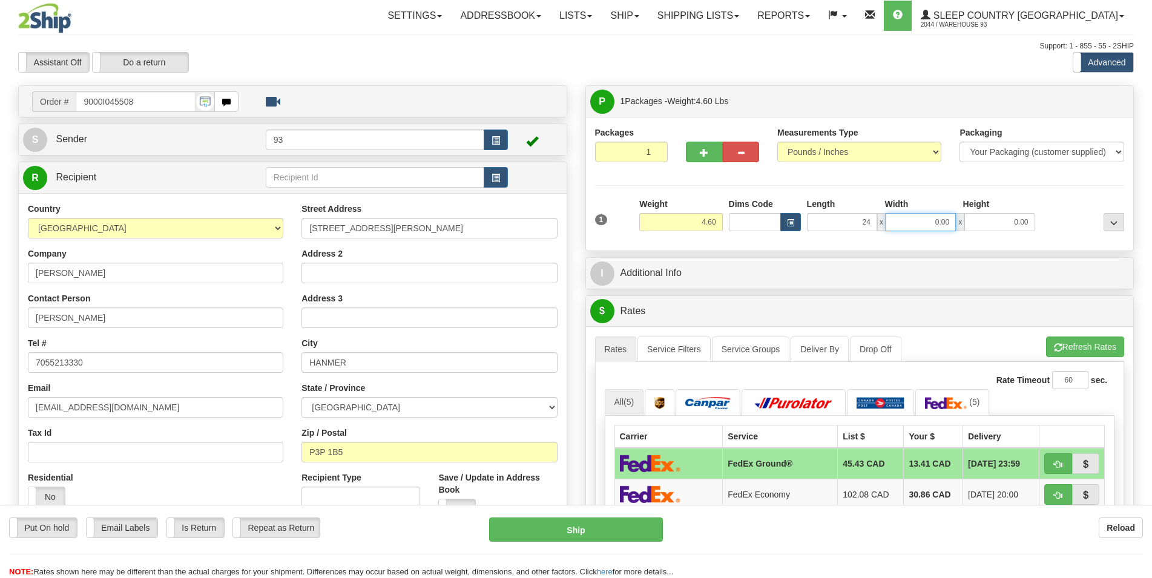
type input "24.00"
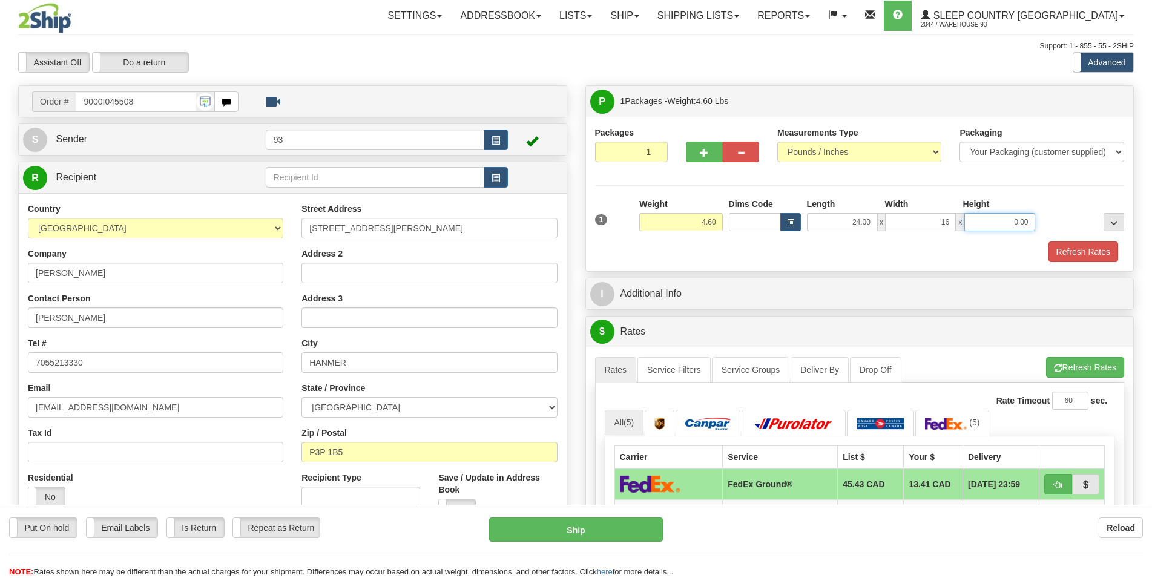
type input "16.00"
type input "6.00"
click at [1055, 247] on button "Refresh Rates" at bounding box center [1084, 252] width 70 height 21
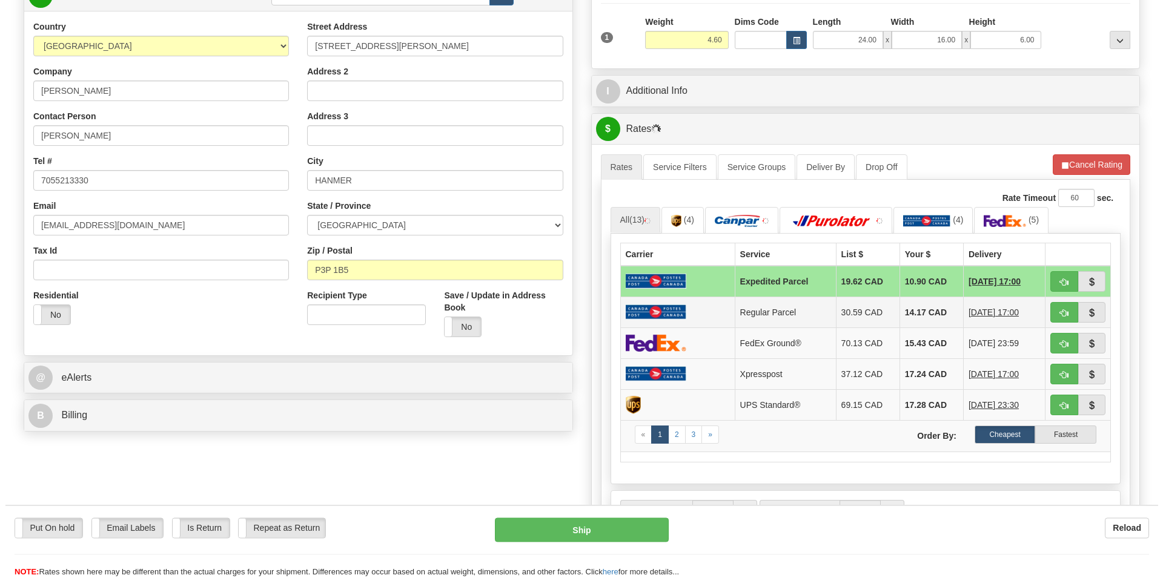
scroll to position [185, 0]
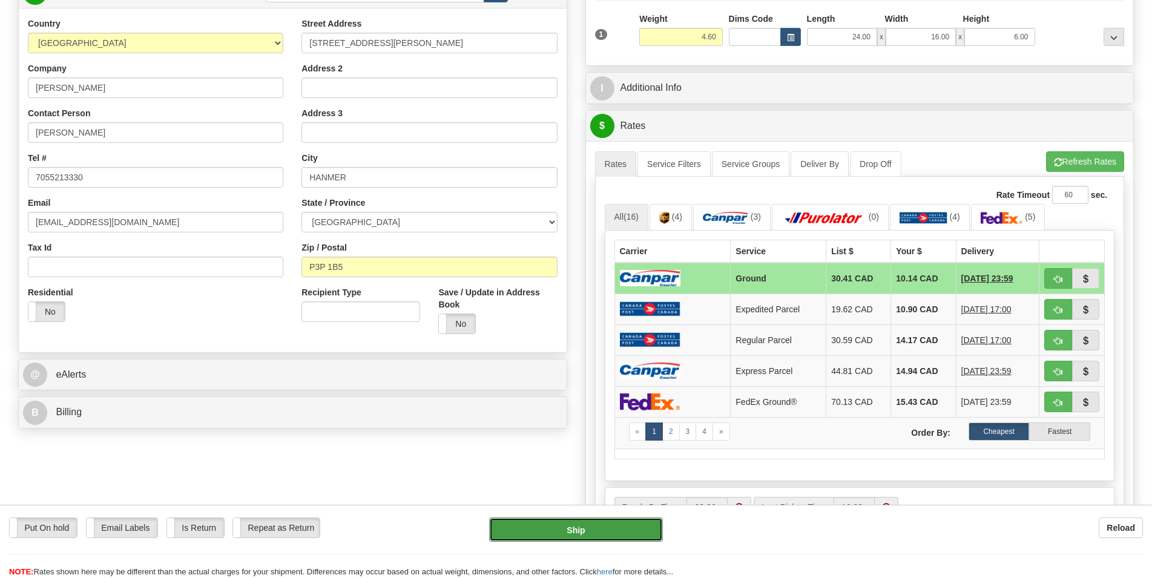
click at [599, 538] on button "Ship" at bounding box center [576, 530] width 174 height 24
type input "1"
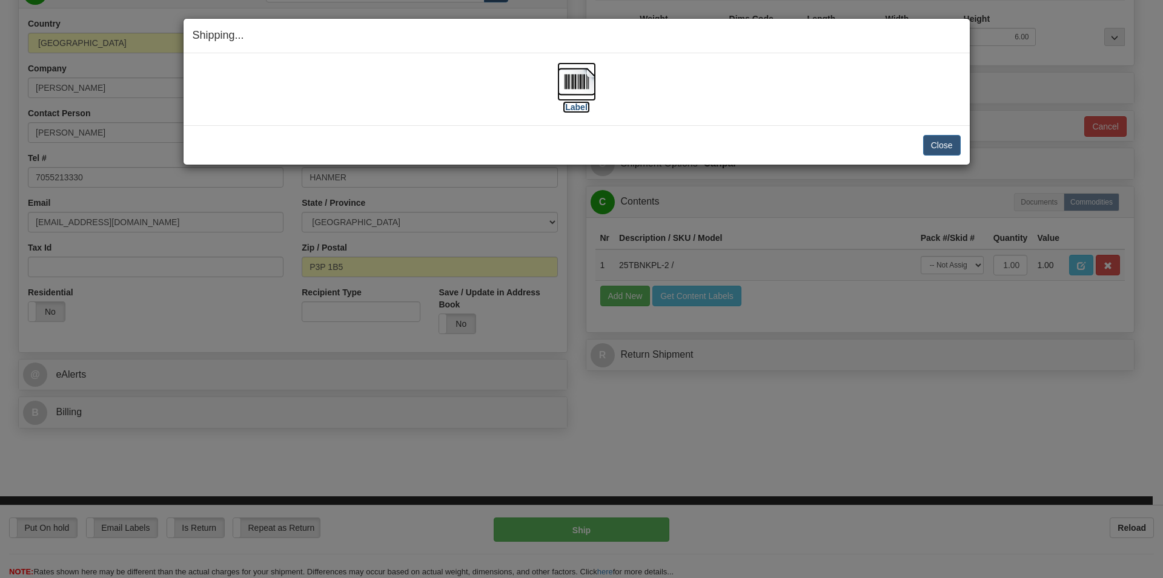
click at [583, 88] on img at bounding box center [576, 81] width 39 height 39
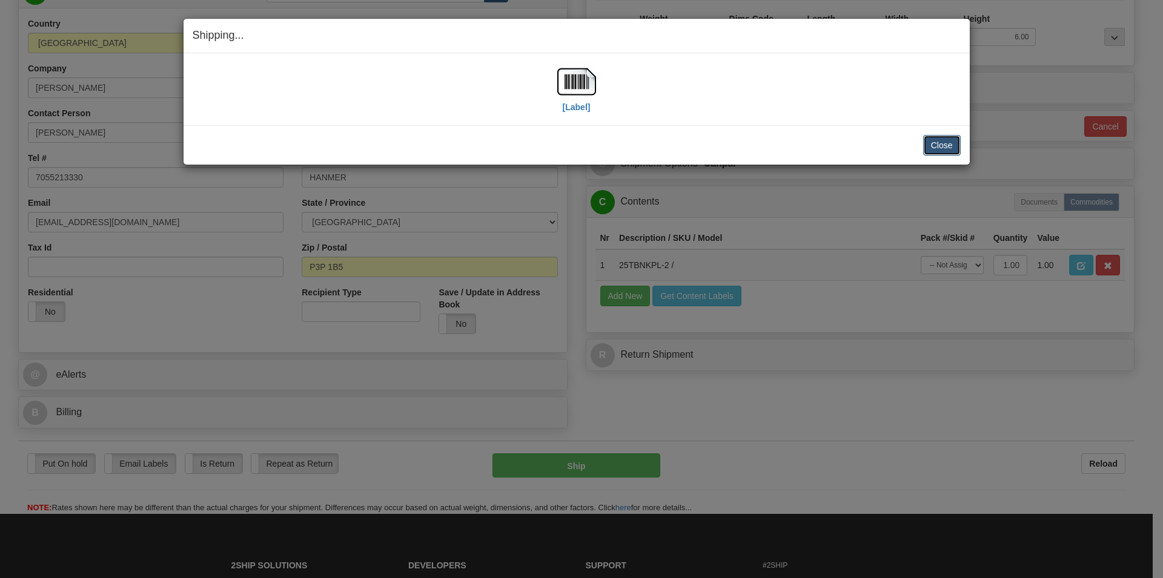
click at [939, 140] on button "Close" at bounding box center [942, 145] width 38 height 21
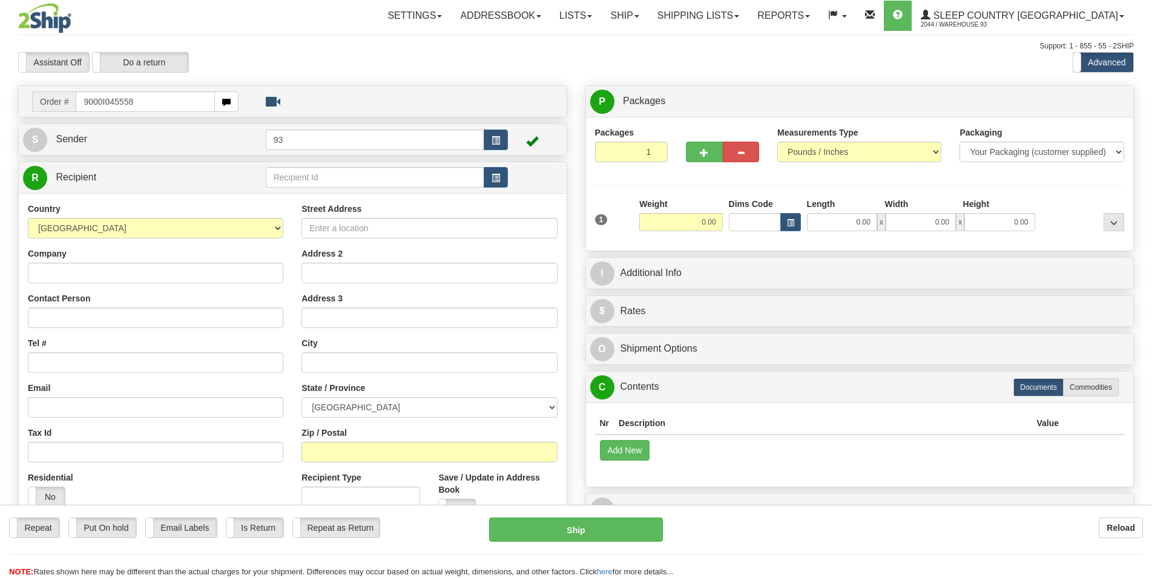
type input "9000I045558"
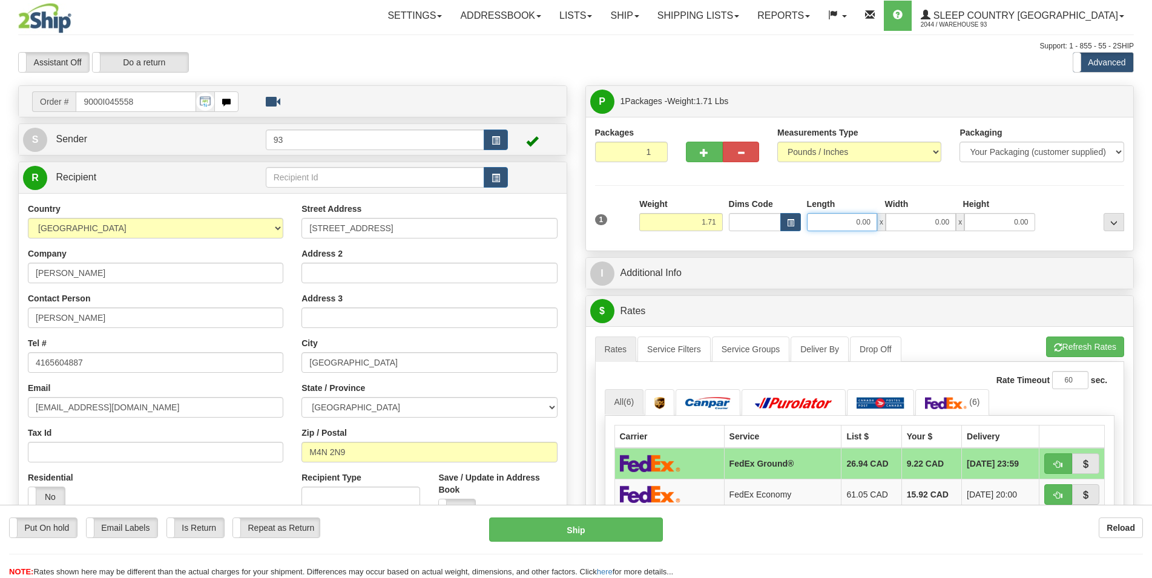
click at [831, 224] on input "0.00" at bounding box center [842, 222] width 70 height 18
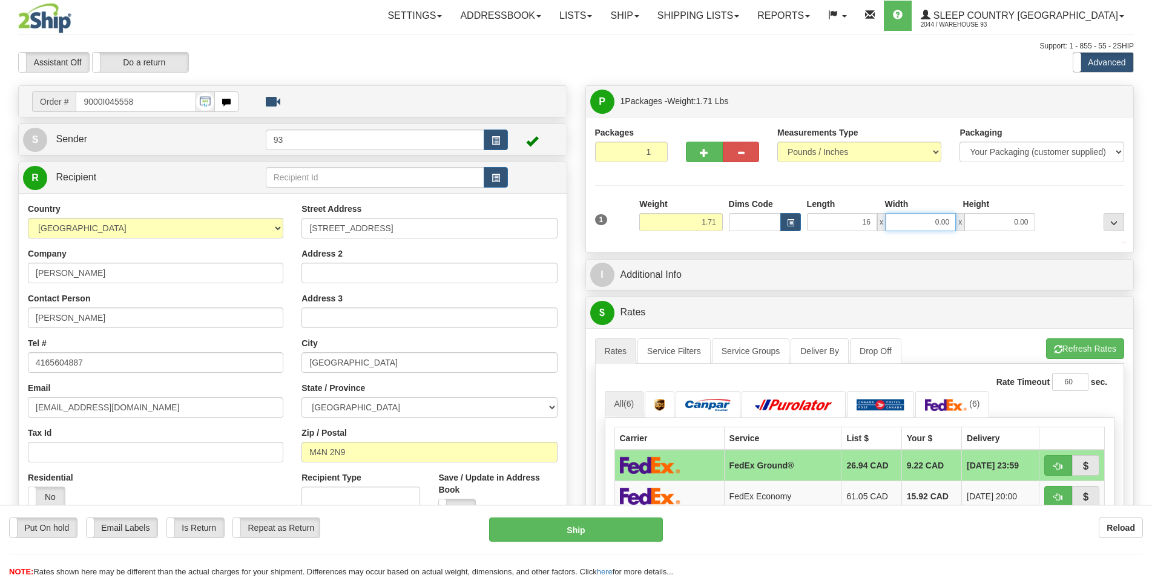
type input "16.00"
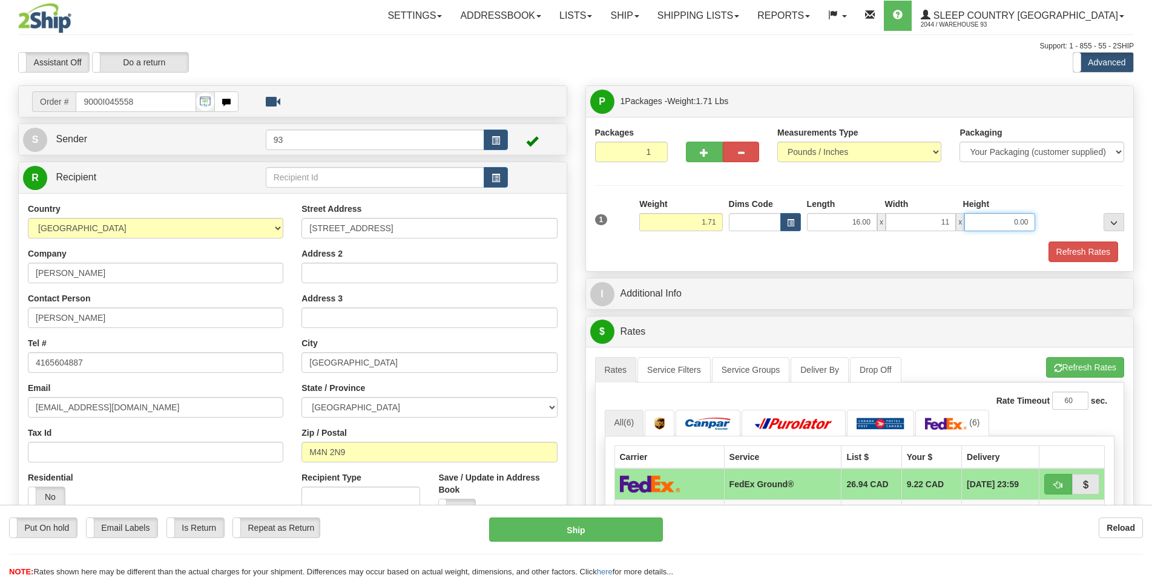
type input "11.00"
type input "3"
type input "2.00"
click at [1084, 249] on button "Refresh Rates" at bounding box center [1084, 252] width 70 height 21
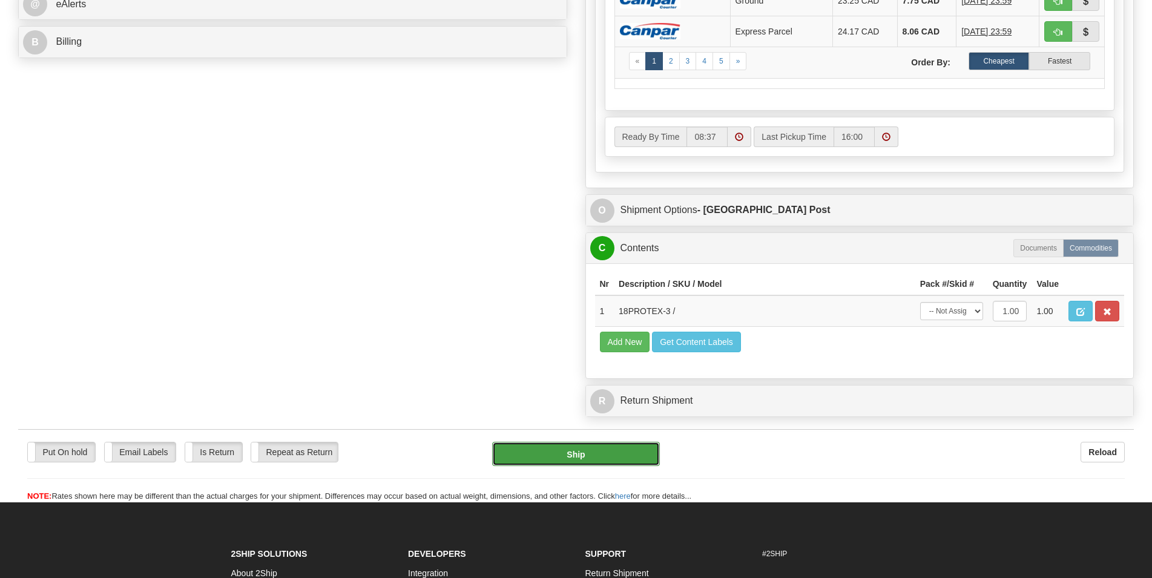
click at [546, 454] on button "Ship" at bounding box center [576, 454] width 168 height 24
type input "DOM.EP"
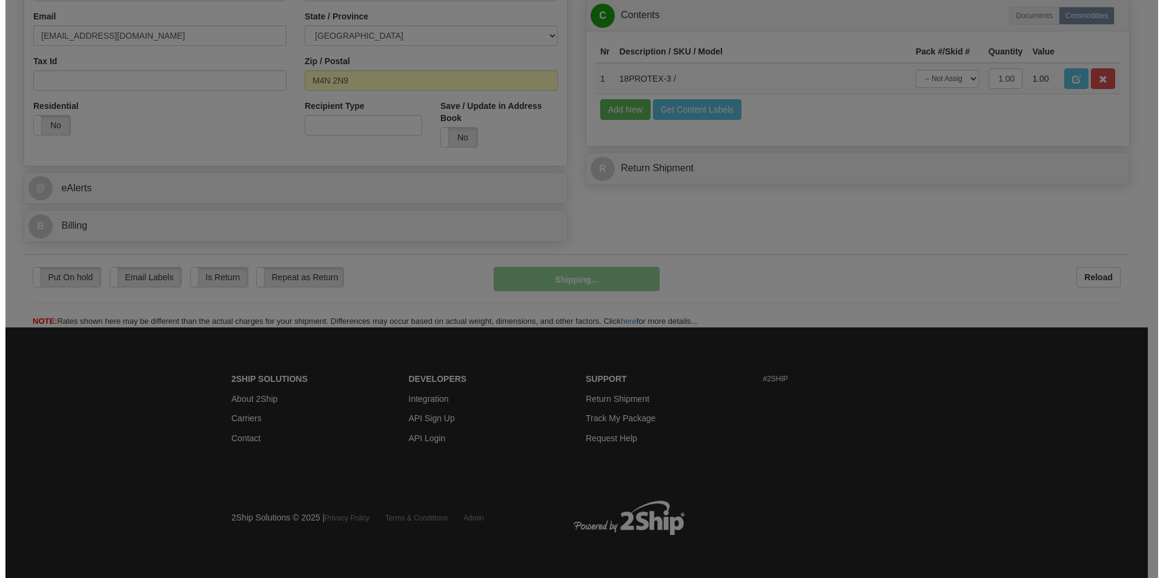
scroll to position [374, 0]
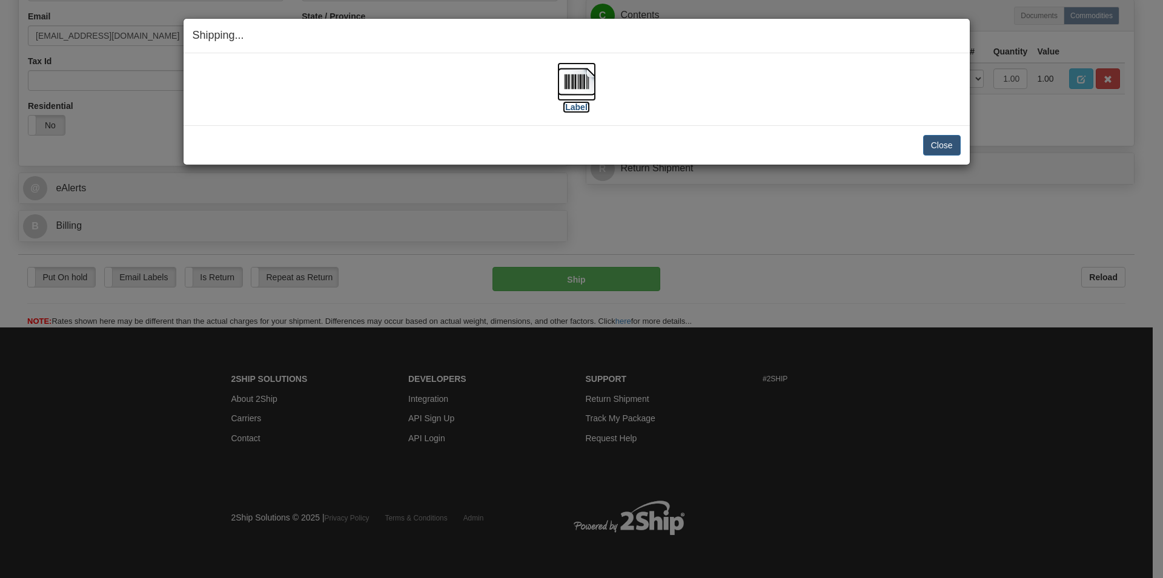
click at [576, 76] on img at bounding box center [576, 81] width 39 height 39
click at [943, 142] on button "Close" at bounding box center [942, 145] width 38 height 21
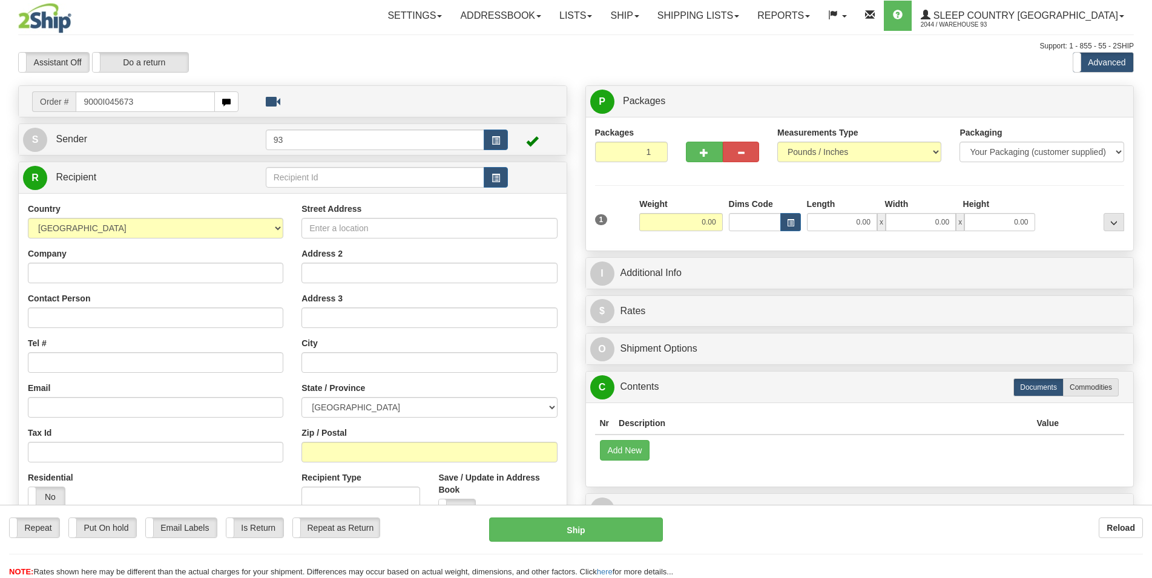
type input "9000I045673"
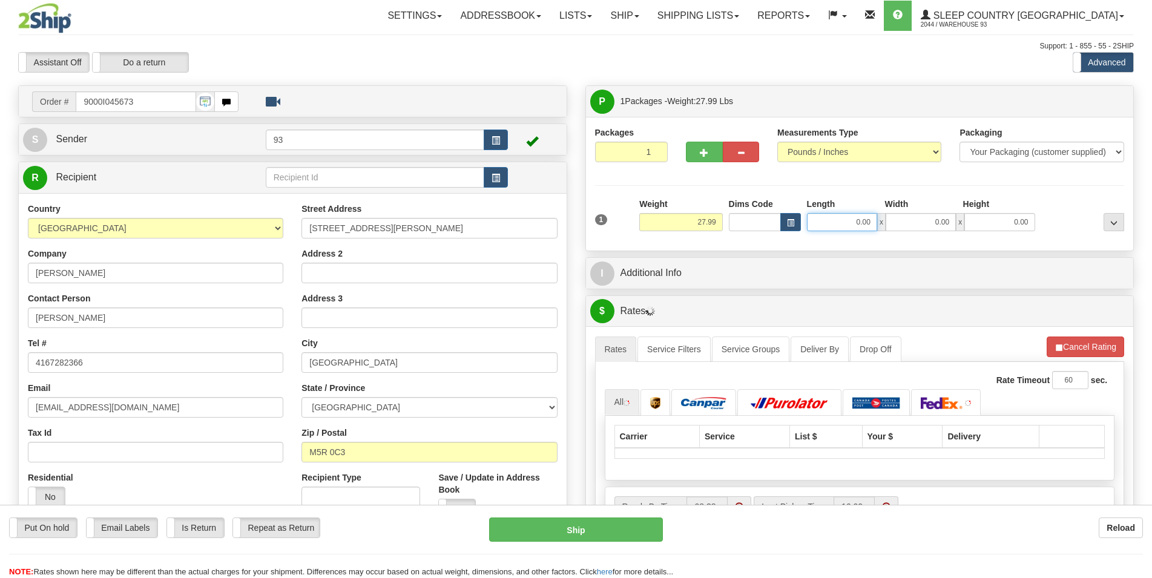
click at [844, 229] on input "0.00" at bounding box center [842, 222] width 70 height 18
type input "40.00"
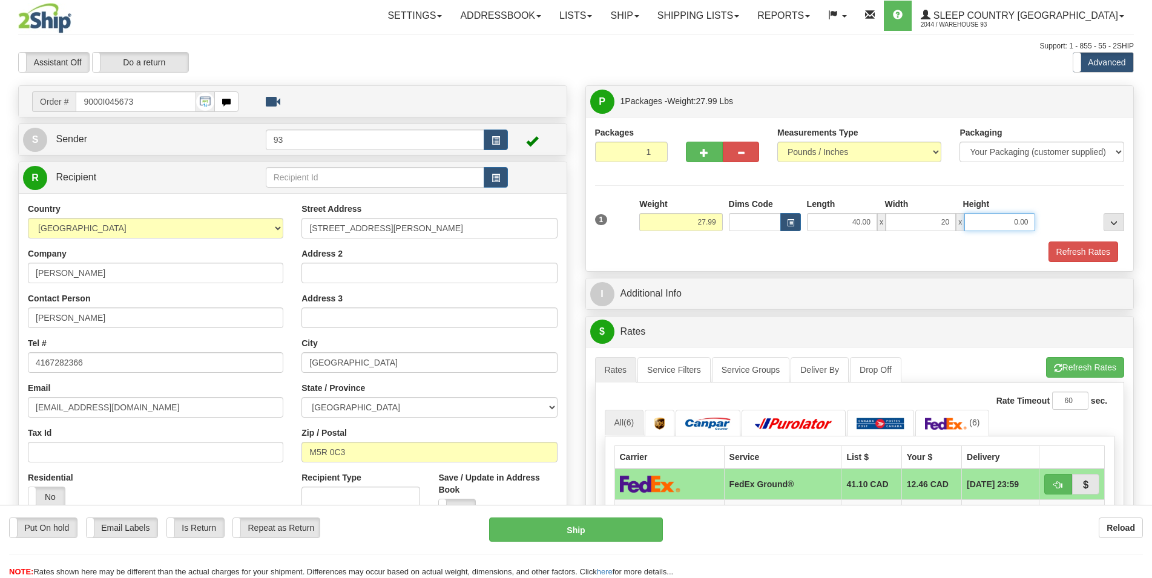
type input "20.00"
click at [1063, 243] on button "Refresh Rates" at bounding box center [1084, 252] width 70 height 21
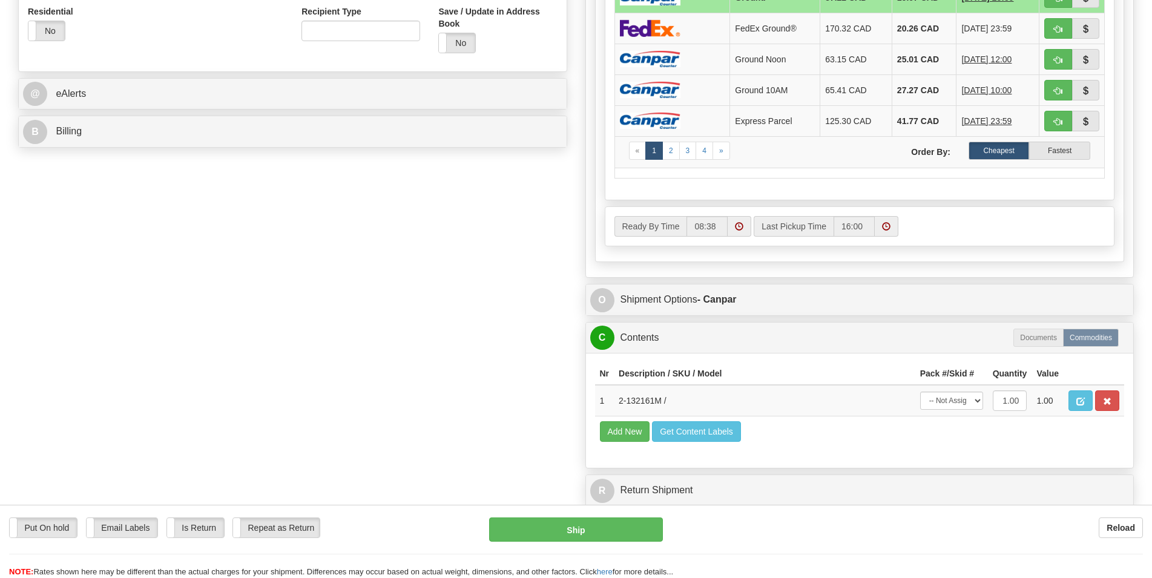
scroll to position [494, 0]
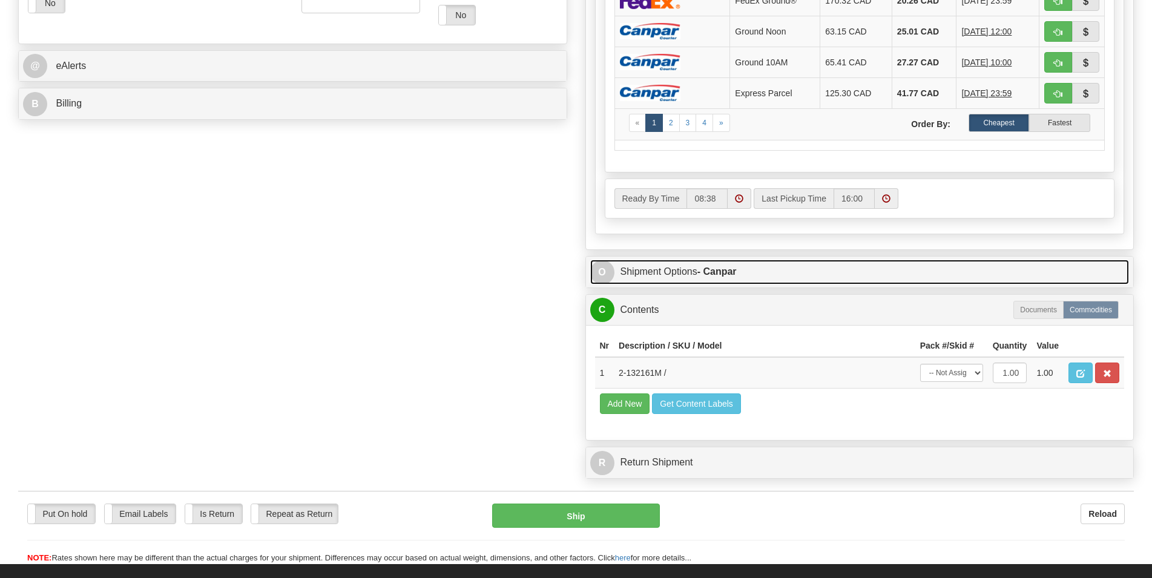
click at [783, 275] on link "O Shipment Options - Canpar" at bounding box center [859, 272] width 539 height 25
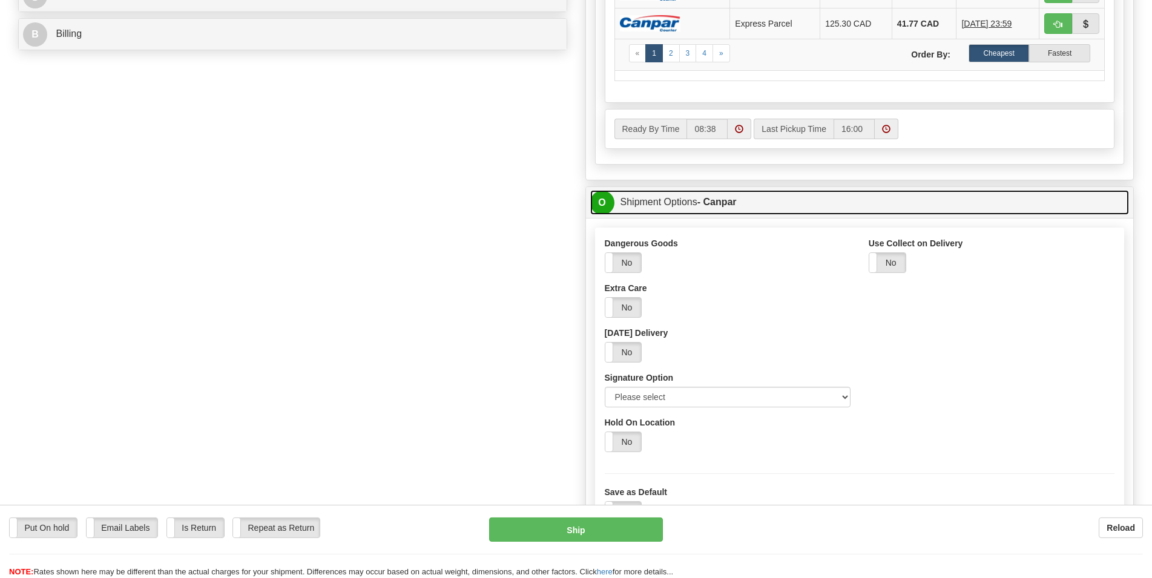
scroll to position [679, 0]
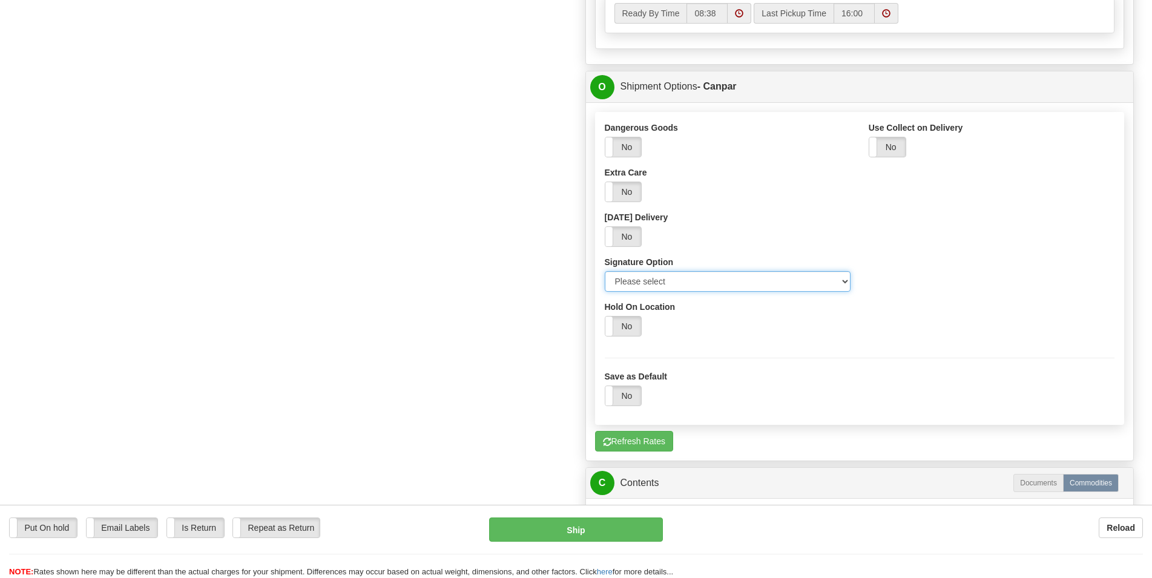
click at [605, 271] on select "Please select No Signature Required Signature Required Adult Signature" at bounding box center [728, 281] width 246 height 21
select select "2"
click option "Signature Required" at bounding box center [0, 0] width 0 height 0
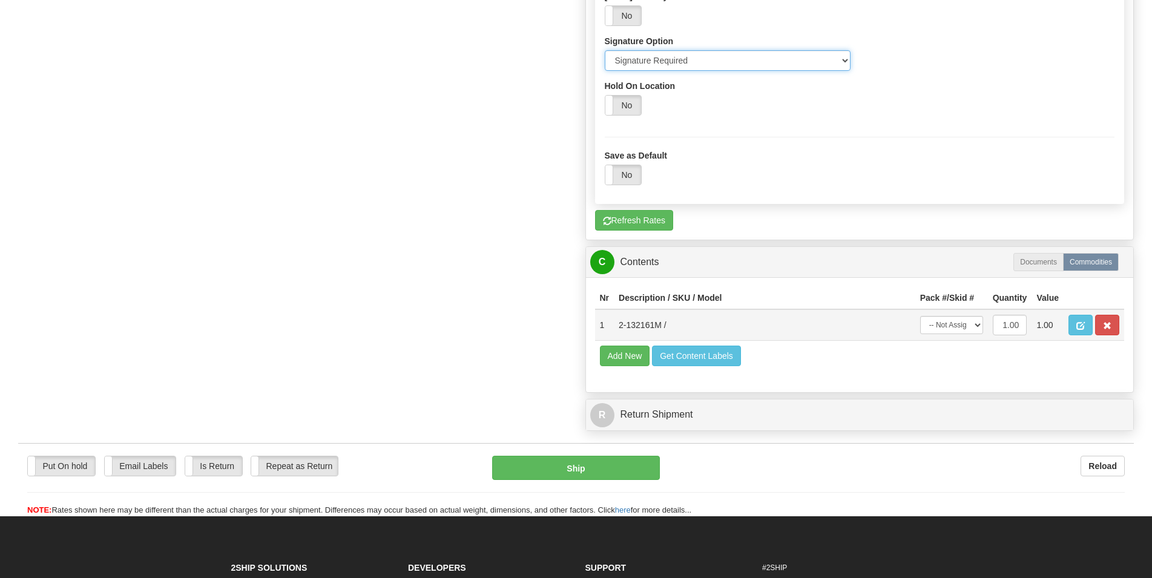
scroll to position [926, 0]
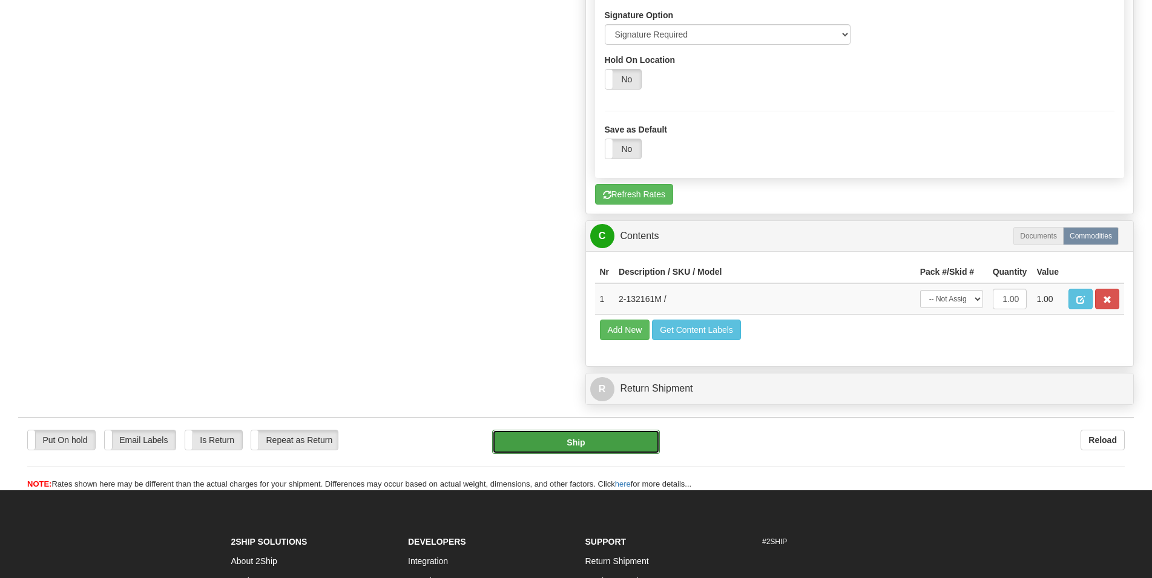
click at [578, 441] on button "Ship" at bounding box center [576, 442] width 168 height 24
type input "1"
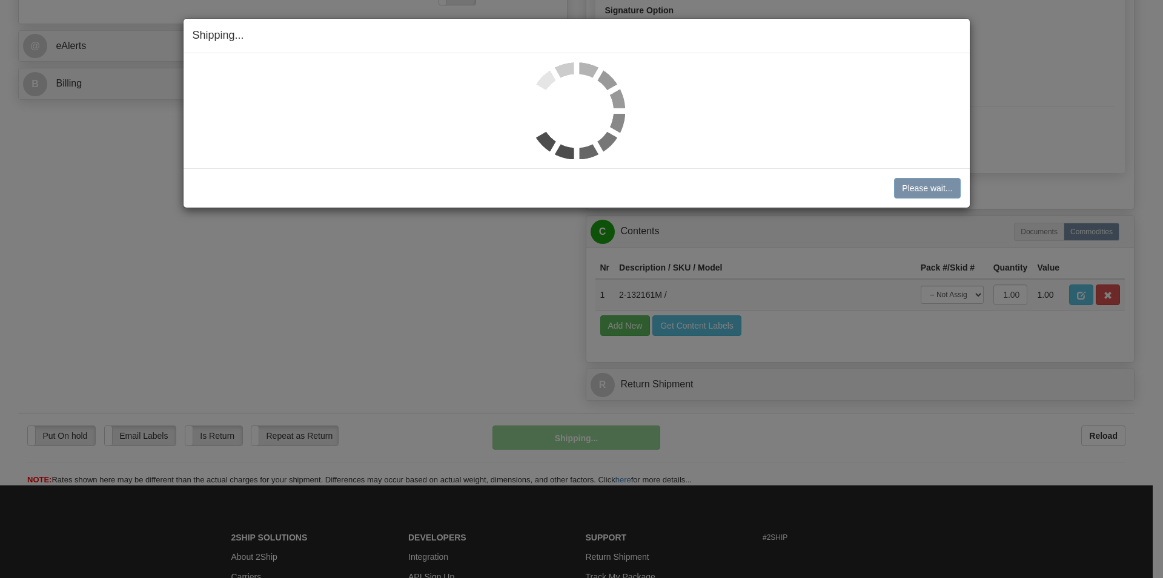
scroll to position [509, 0]
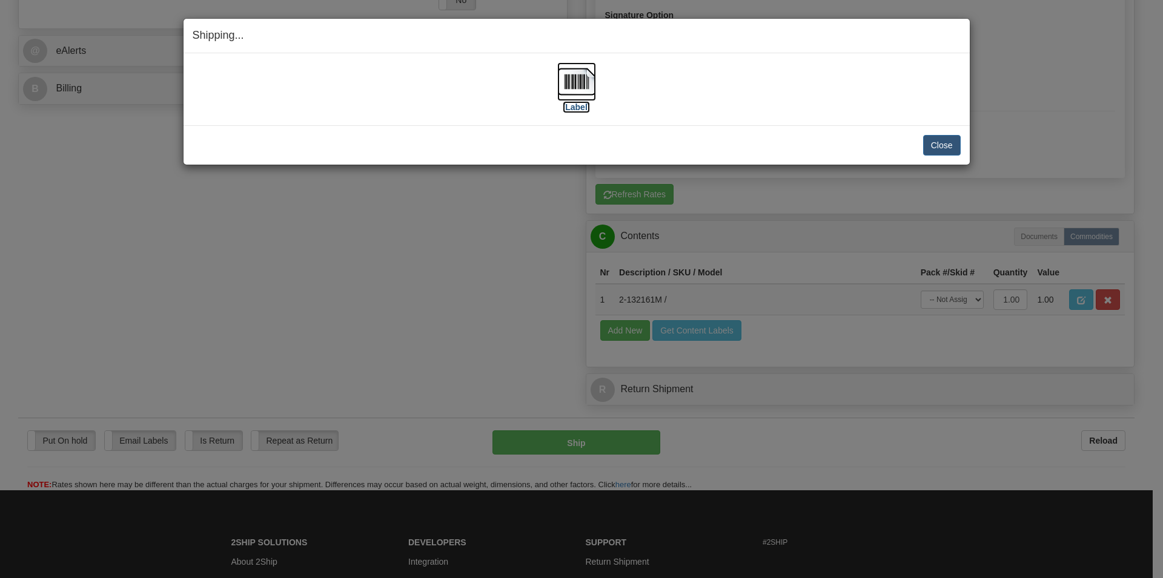
click at [570, 79] on img at bounding box center [576, 81] width 39 height 39
click at [941, 140] on button "Close" at bounding box center [942, 145] width 38 height 21
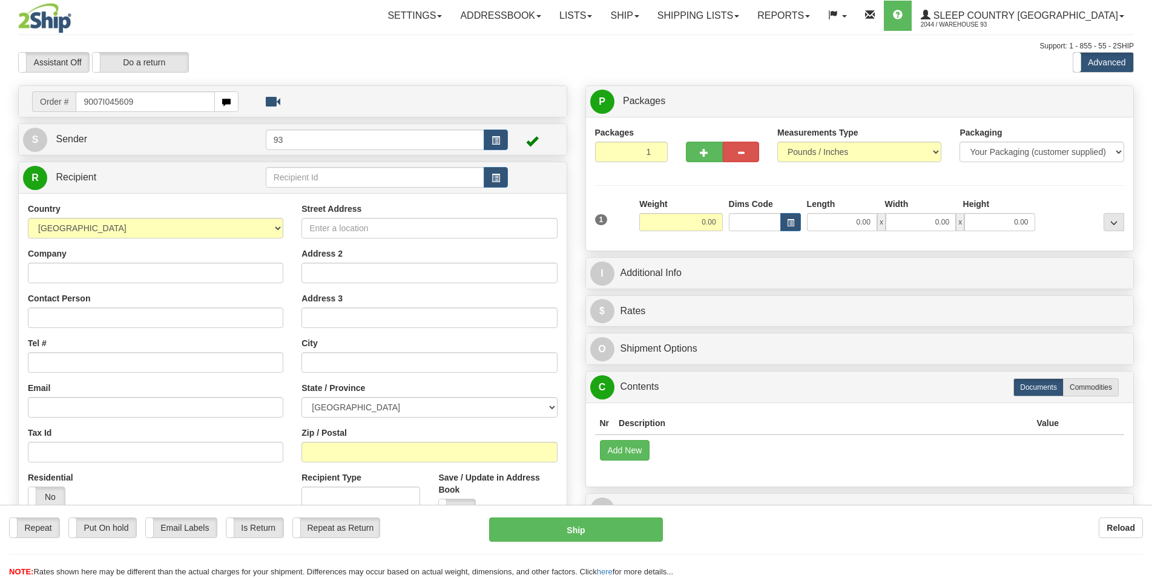
type input "9007I045609"
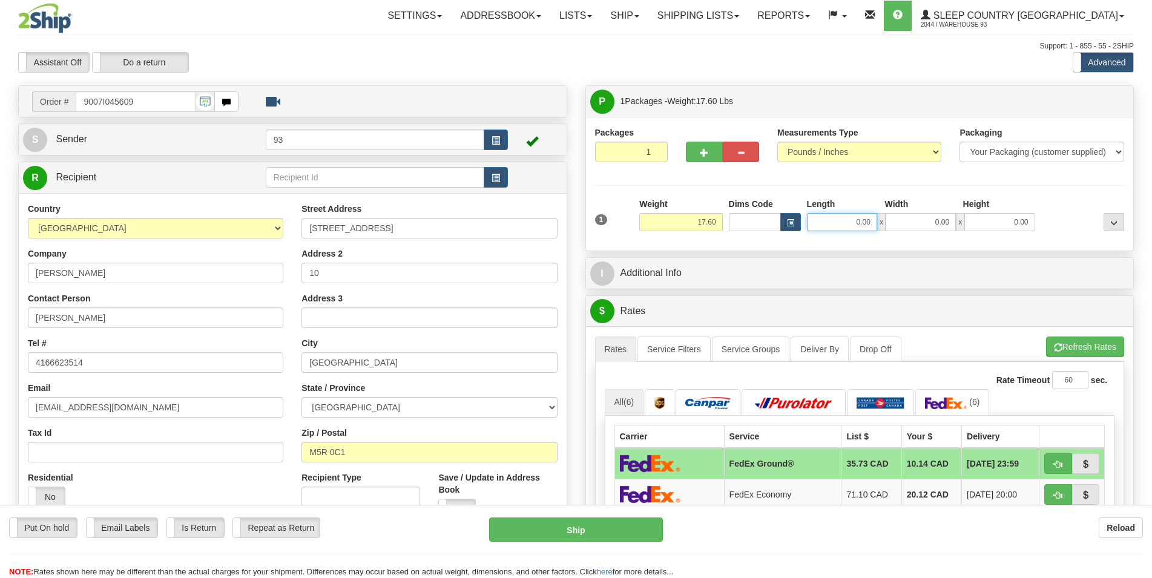
click at [834, 223] on input "0.00" at bounding box center [842, 222] width 70 height 18
type input "14.00"
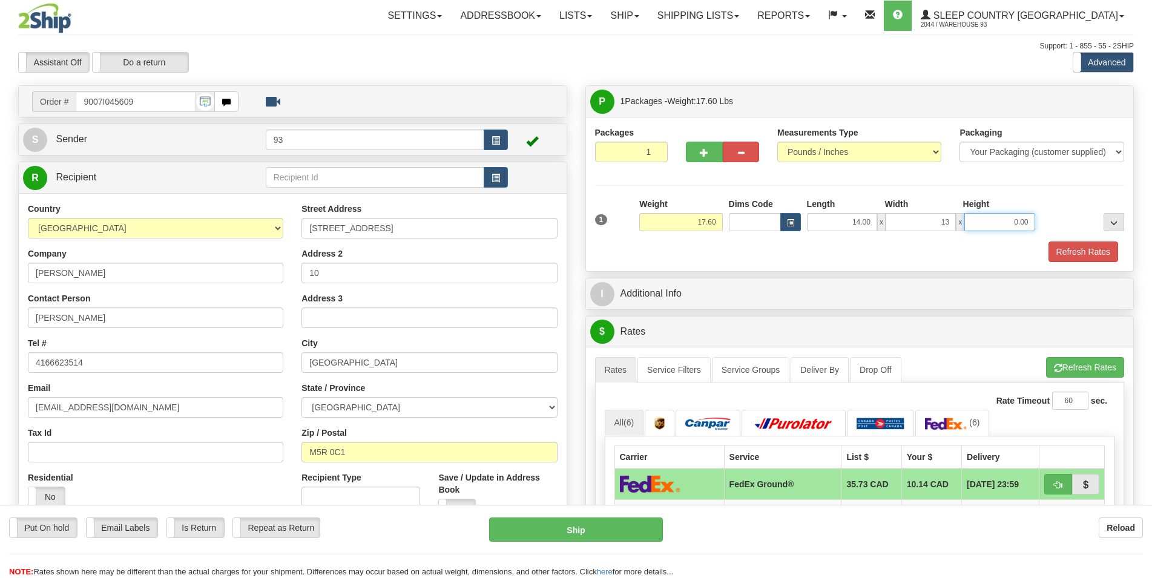
type input "13.00"
type input "10.00"
click at [1057, 259] on button "Refresh Rates" at bounding box center [1084, 252] width 70 height 21
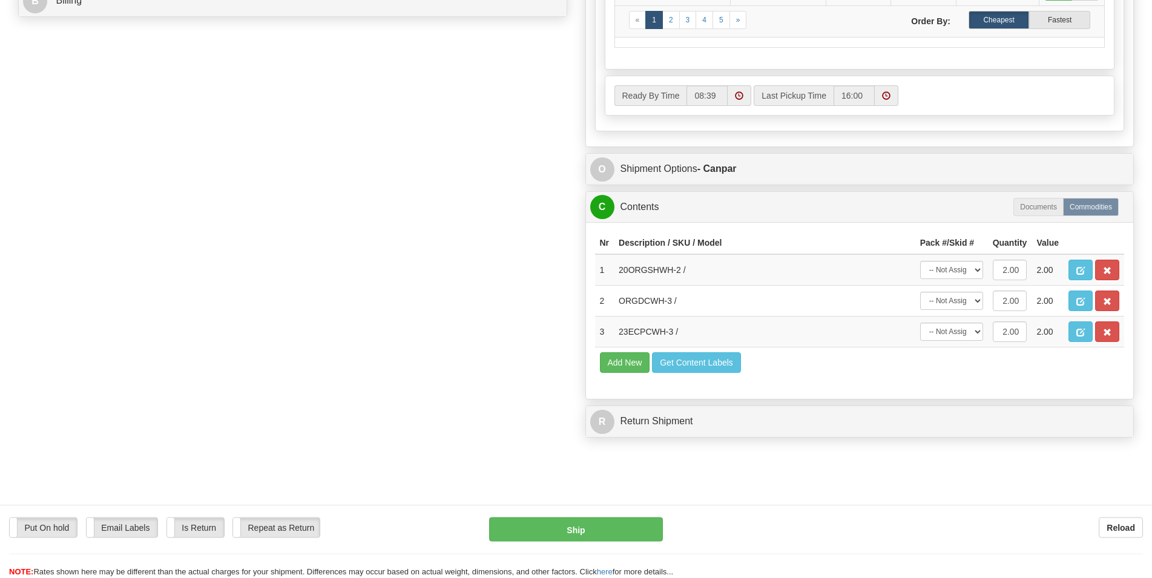
scroll to position [618, 0]
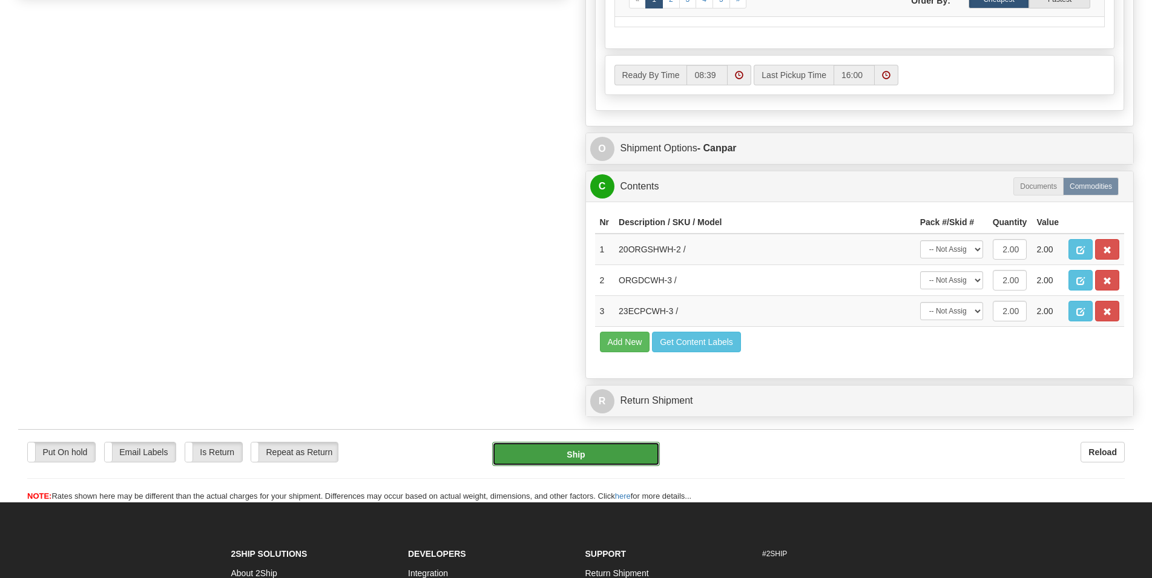
click at [580, 457] on button "Ship" at bounding box center [576, 454] width 168 height 24
type input "1"
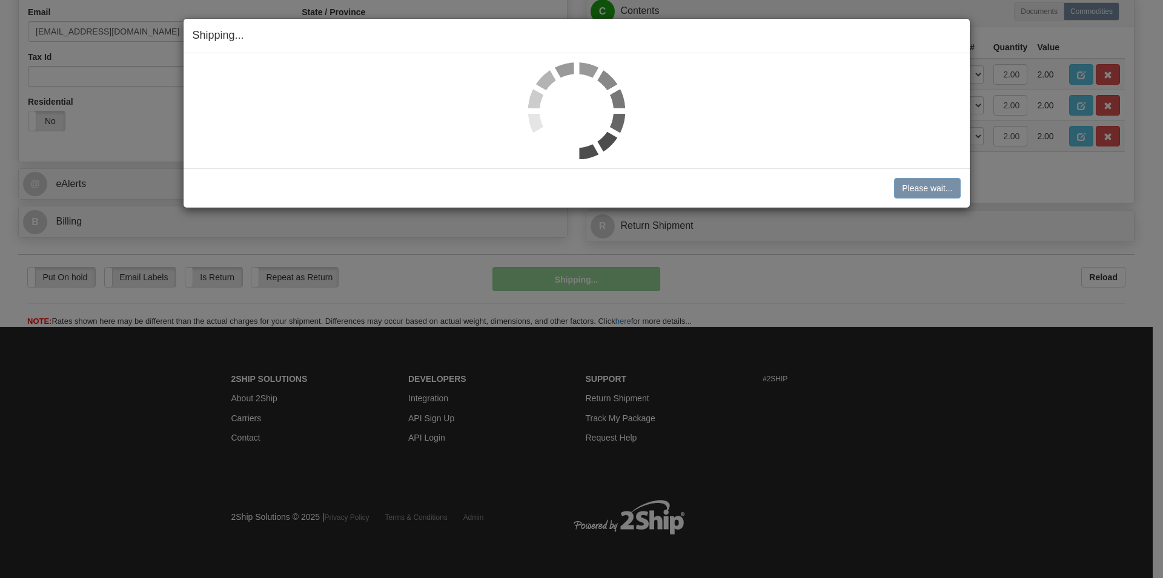
scroll to position [378, 0]
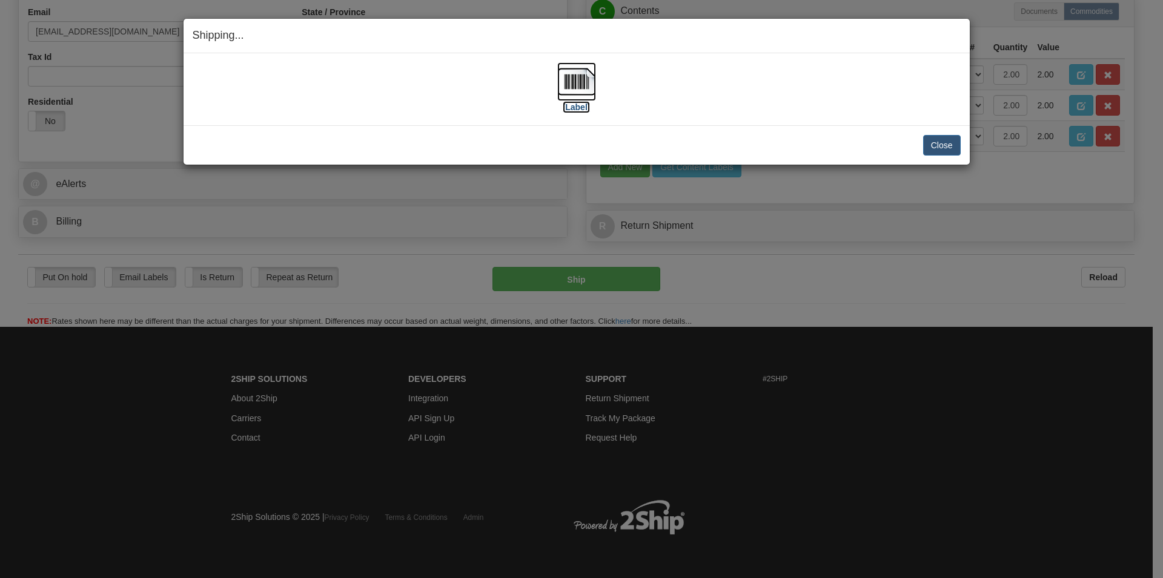
click at [569, 75] on img at bounding box center [576, 81] width 39 height 39
click at [931, 143] on button "Close" at bounding box center [942, 145] width 38 height 21
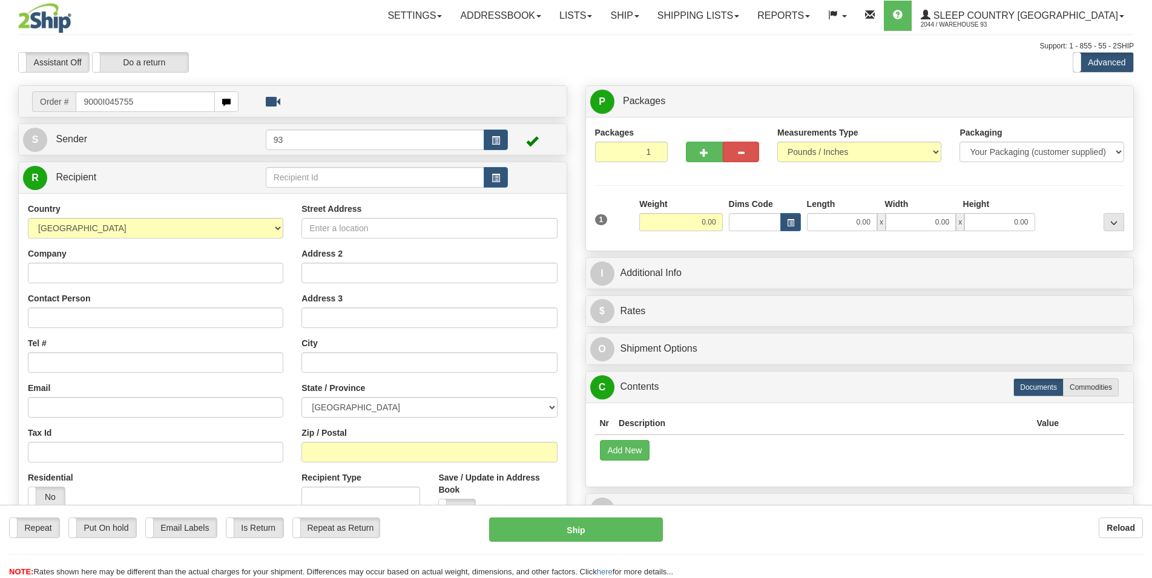
type input "9000I045755"
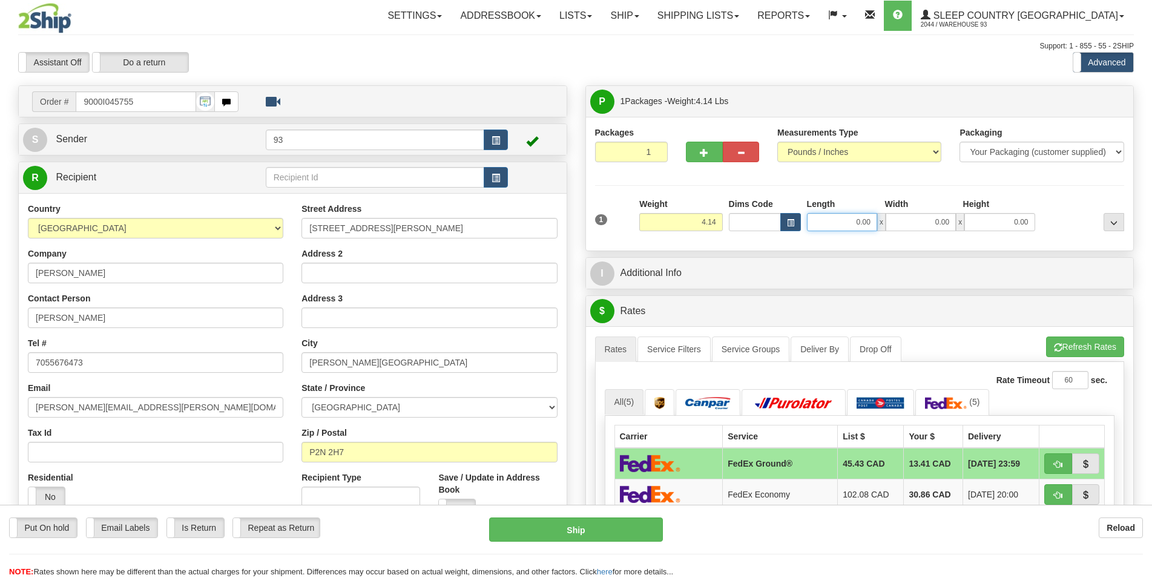
click at [826, 226] on input "0.00" at bounding box center [842, 222] width 70 height 18
type input "24.00"
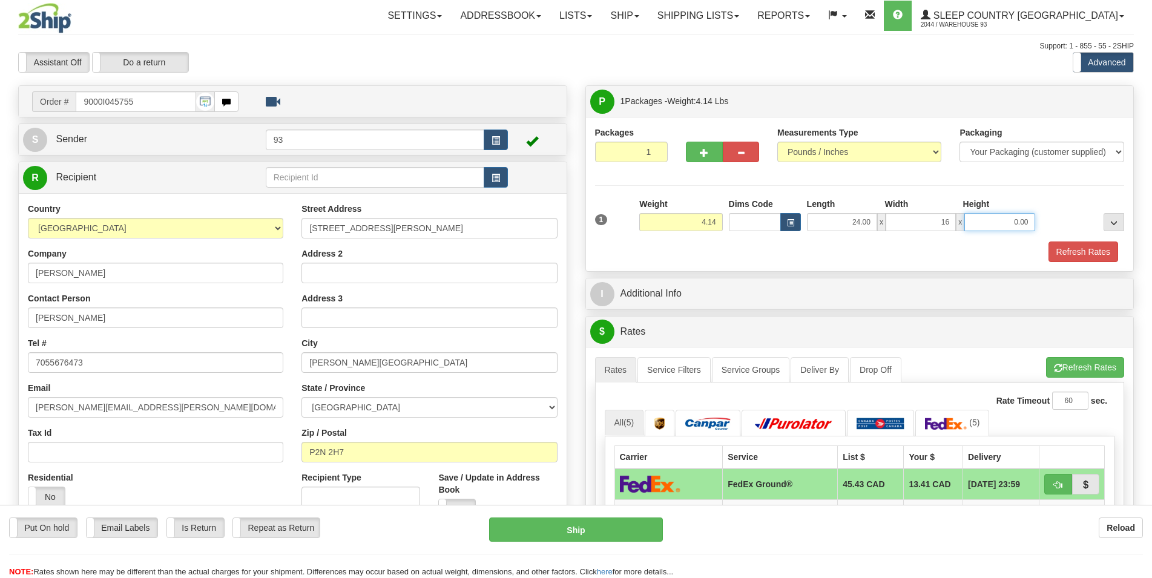
type input "16.00"
type input "12.00"
click at [1052, 247] on button "Refresh Rates" at bounding box center [1084, 252] width 70 height 21
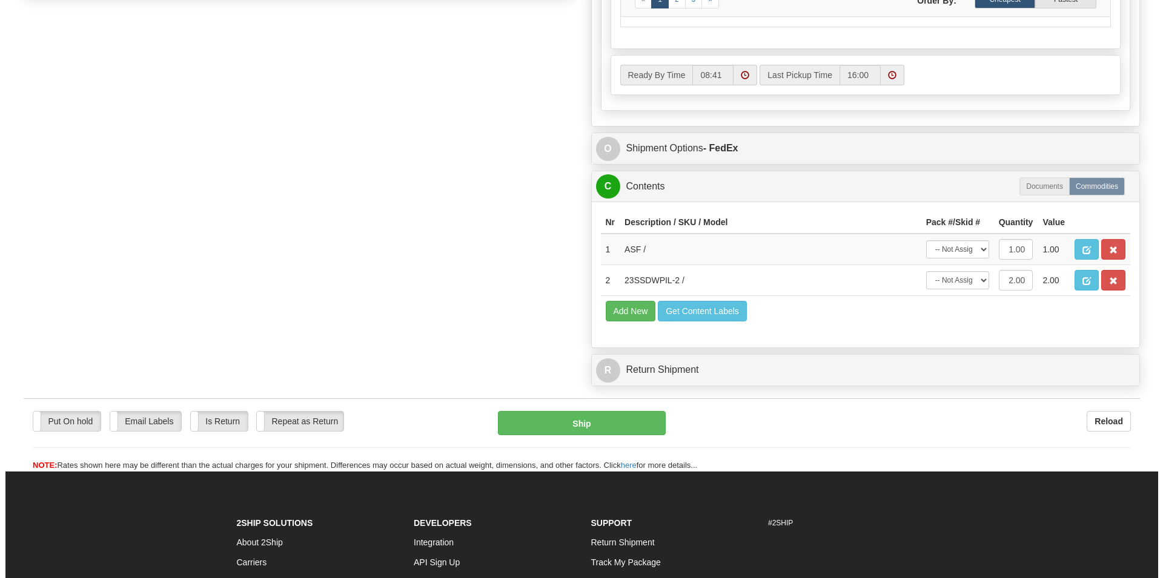
scroll to position [609, 0]
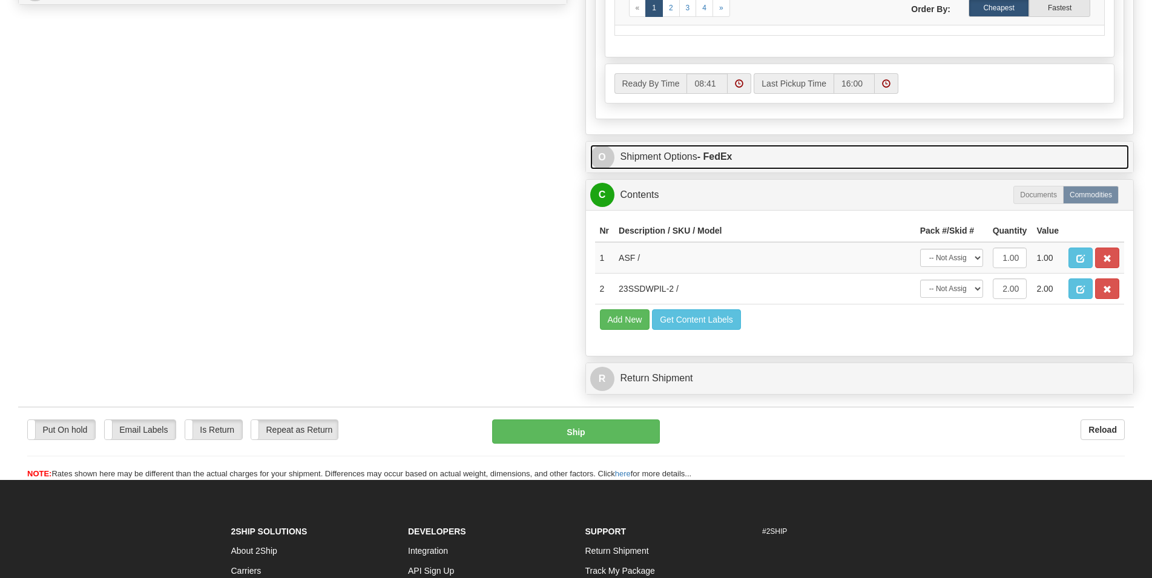
click at [687, 154] on link "O Shipment Options - FedEx" at bounding box center [859, 157] width 539 height 25
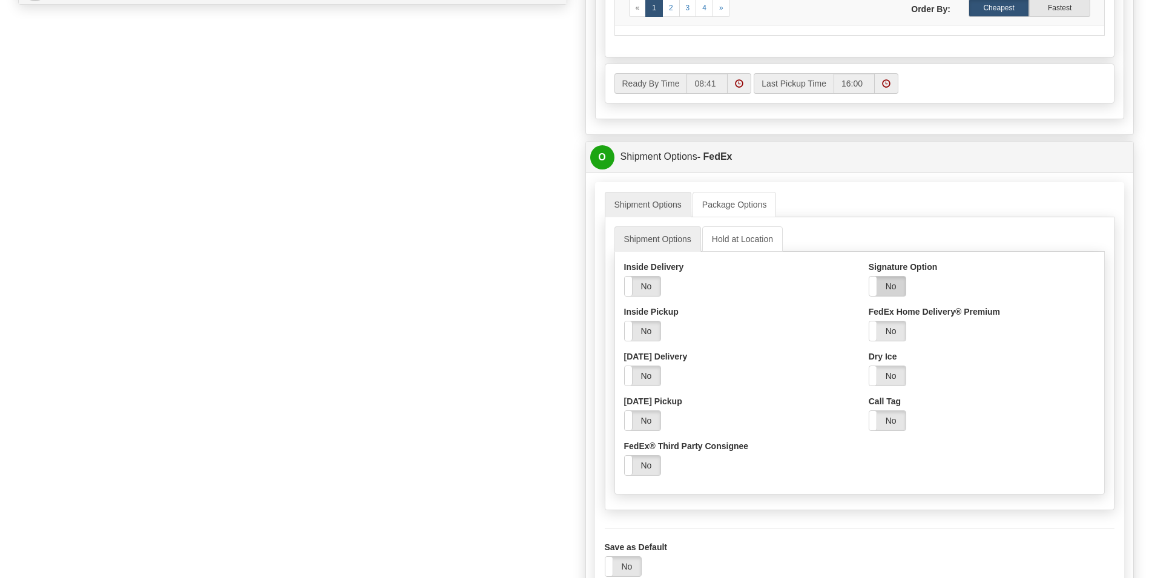
click at [885, 287] on label "No" at bounding box center [887, 286] width 36 height 19
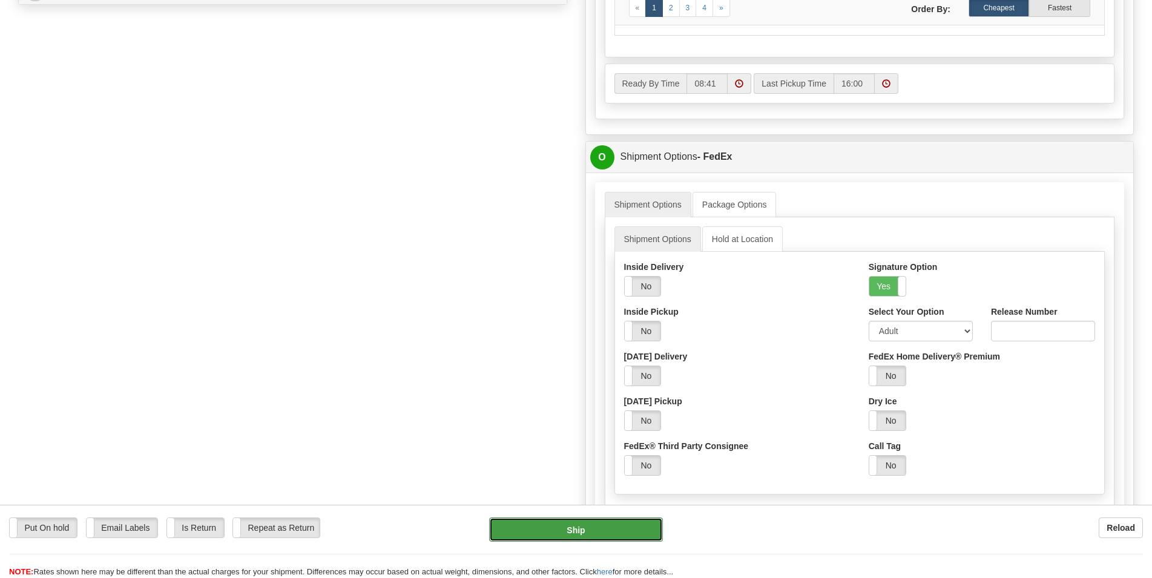
click at [611, 523] on button "Ship" at bounding box center [576, 530] width 174 height 24
type input "92"
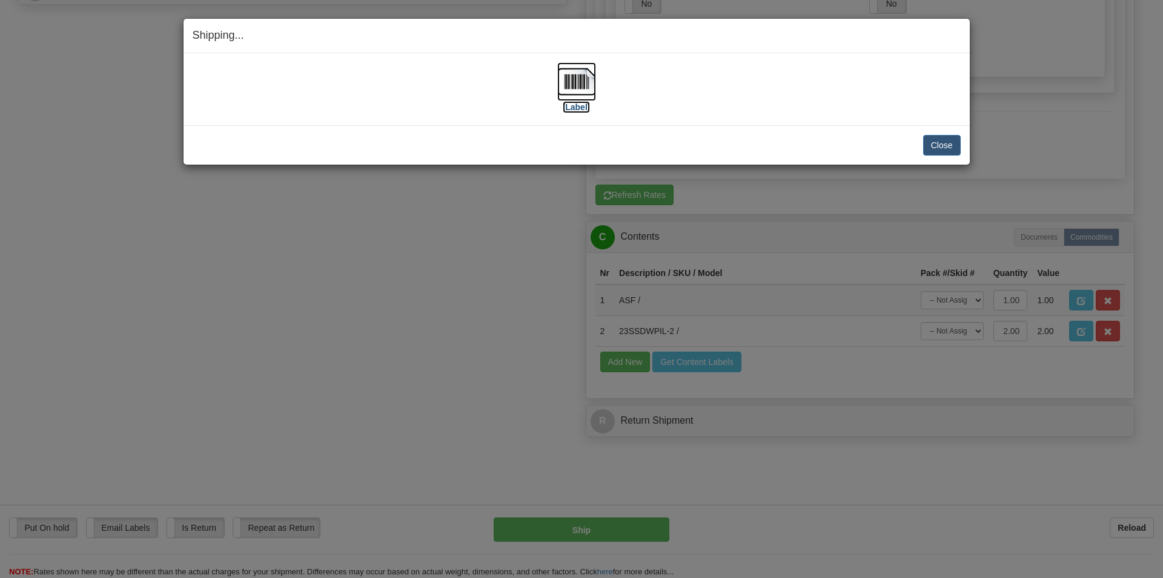
click at [568, 82] on img at bounding box center [576, 81] width 39 height 39
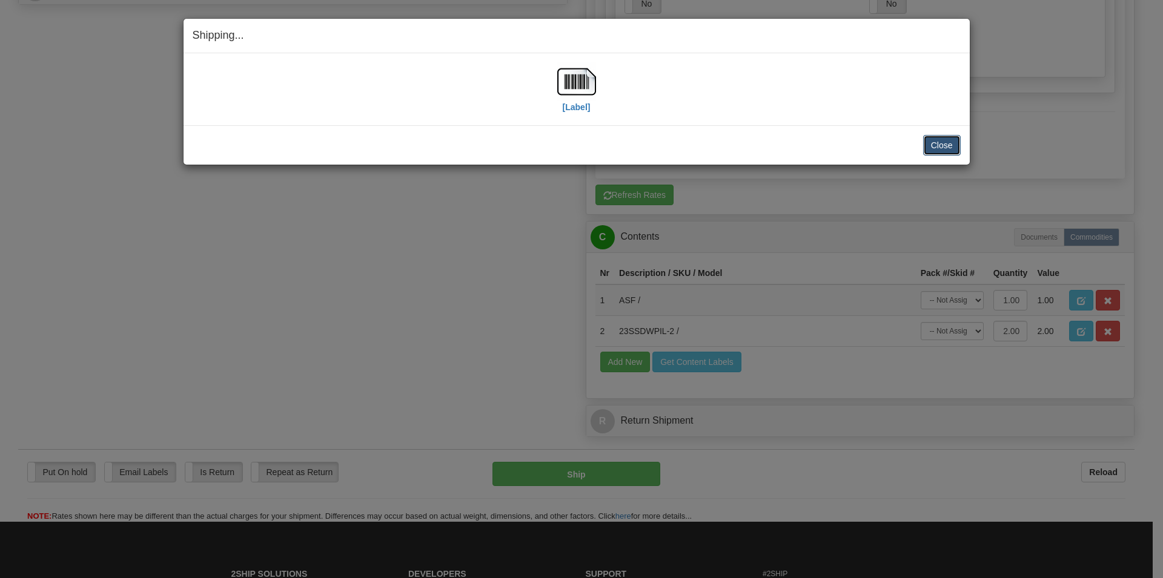
click at [926, 147] on button "Close" at bounding box center [942, 145] width 38 height 21
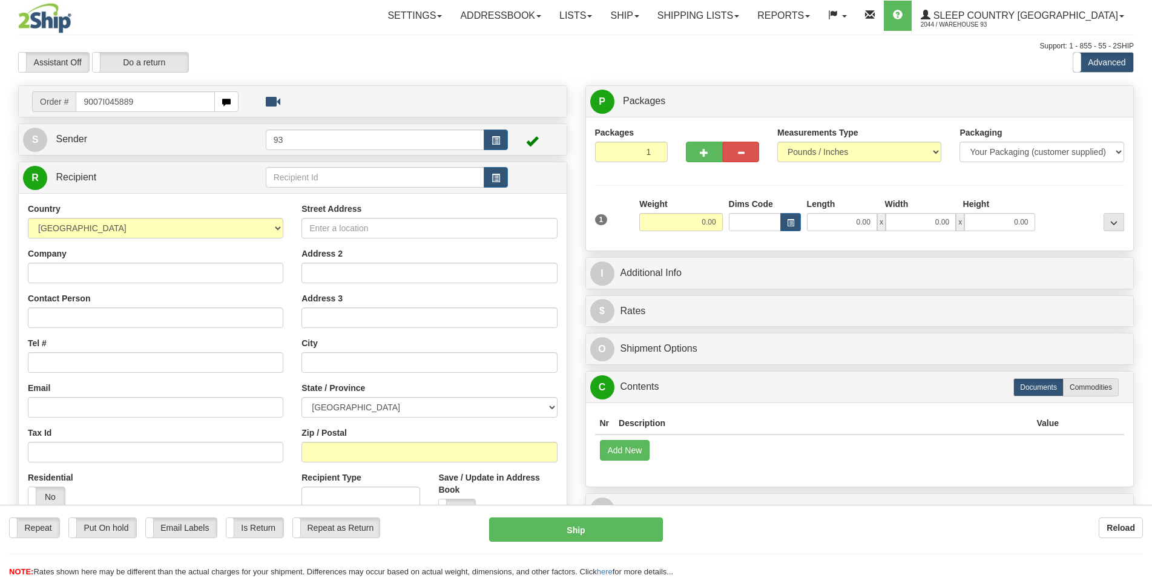
type input "9007I045889"
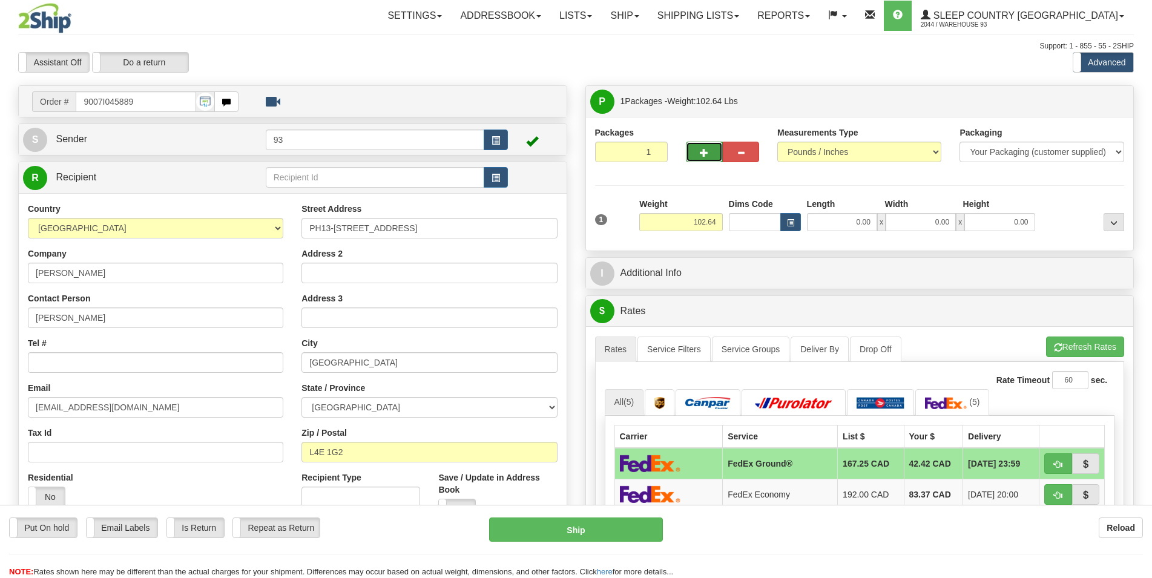
click at [709, 156] on button "button" at bounding box center [704, 152] width 36 height 21
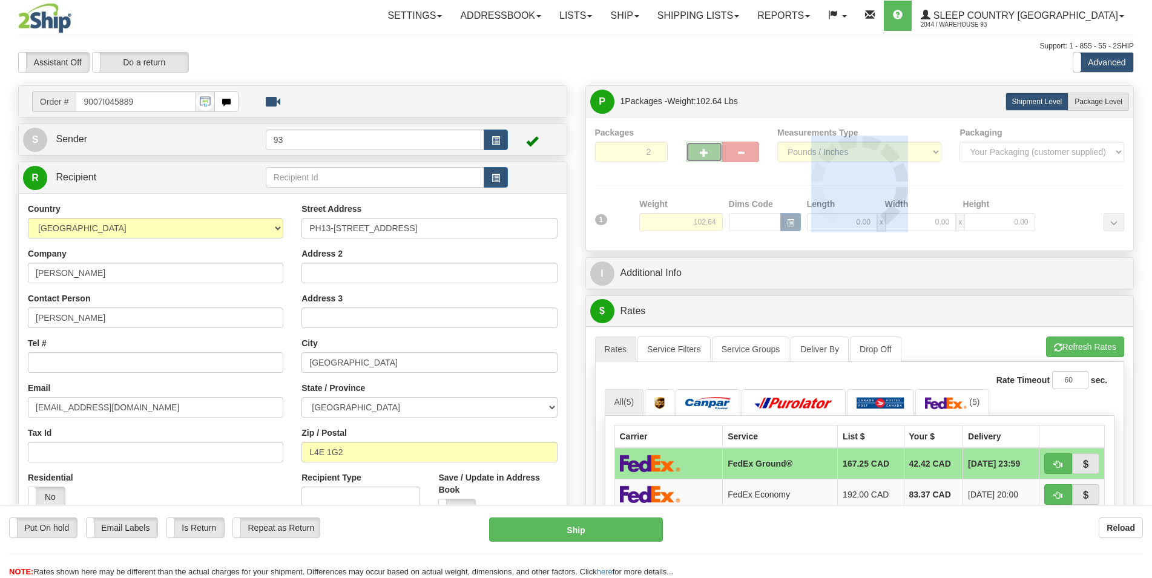
click at [709, 156] on div "Packages 2 1 Measurements Type" at bounding box center [860, 184] width 530 height 115
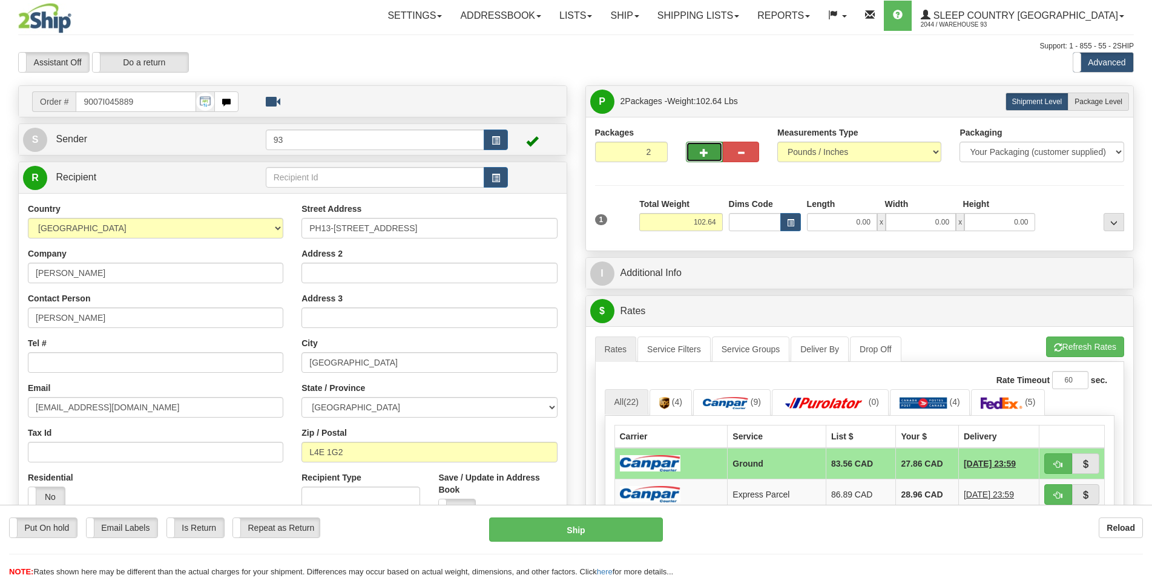
click at [707, 155] on span "button" at bounding box center [704, 153] width 8 height 8
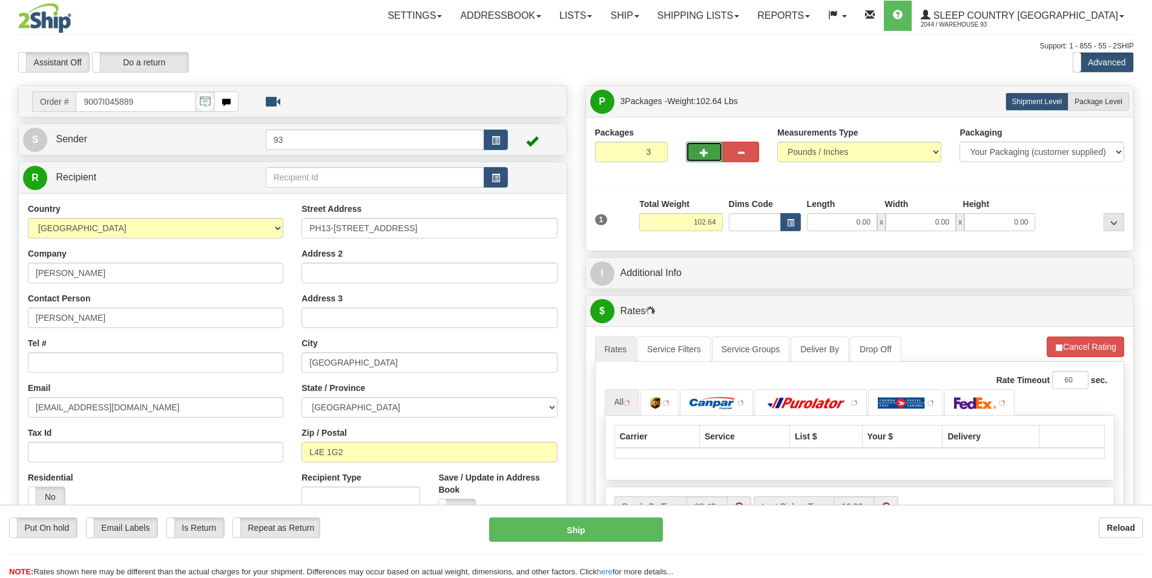
click at [707, 155] on span "button" at bounding box center [704, 153] width 8 height 8
type input "4"
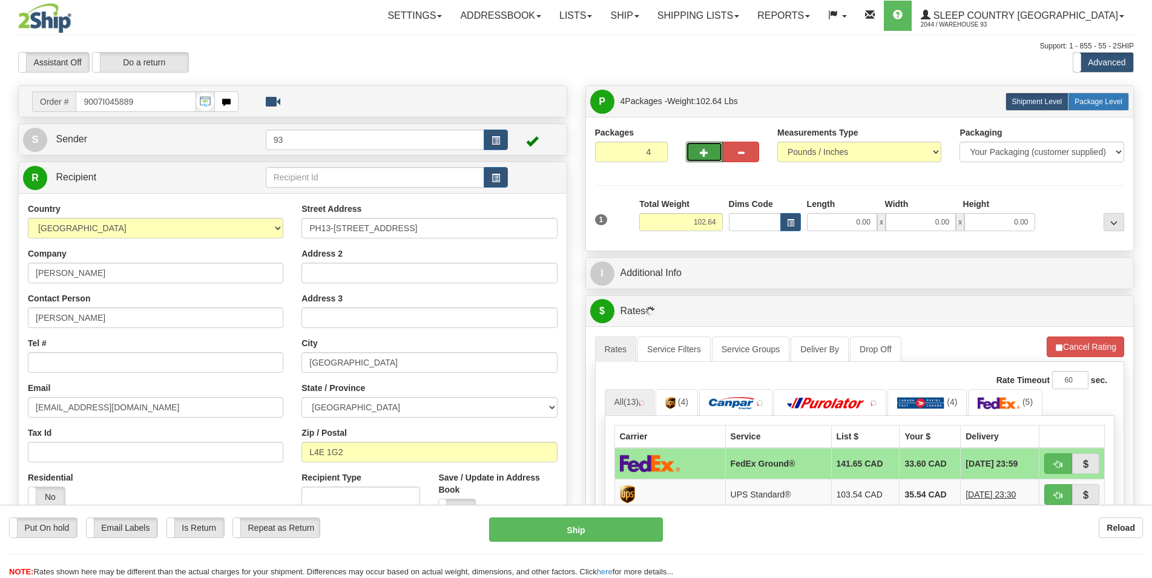
click at [1094, 96] on label "Package Level Pack.." at bounding box center [1098, 102] width 61 height 18
radio input "true"
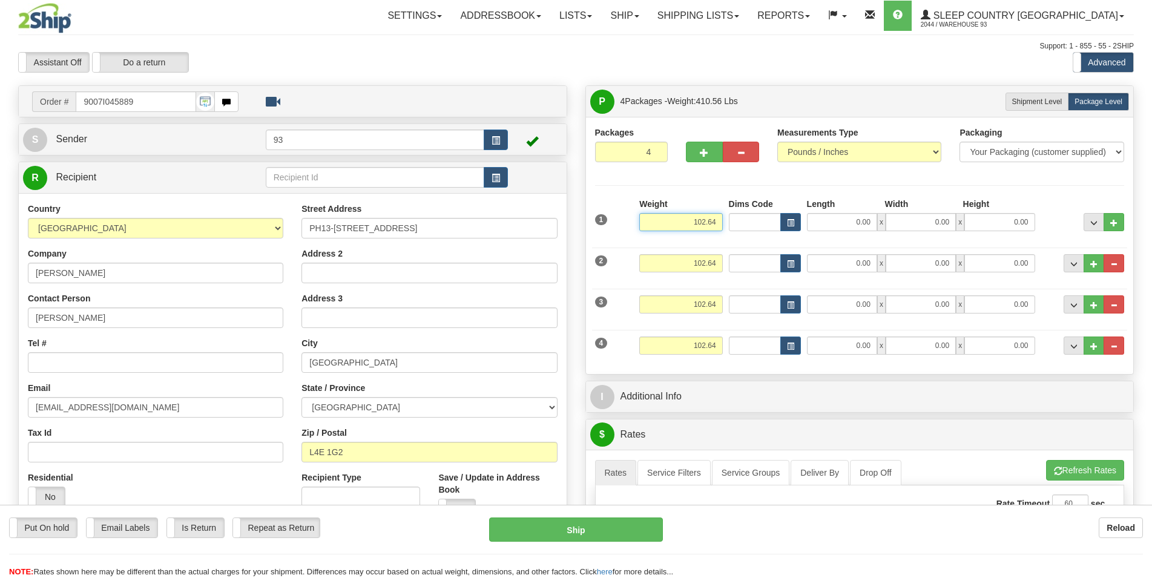
drag, startPoint x: 717, startPoint y: 226, endPoint x: 694, endPoint y: 226, distance: 23.0
click at [694, 226] on input "102.64" at bounding box center [680, 222] width 83 height 18
type input "36.00"
drag, startPoint x: 716, startPoint y: 263, endPoint x: 696, endPoint y: 266, distance: 19.6
click at [696, 266] on input "102.64" at bounding box center [680, 263] width 83 height 18
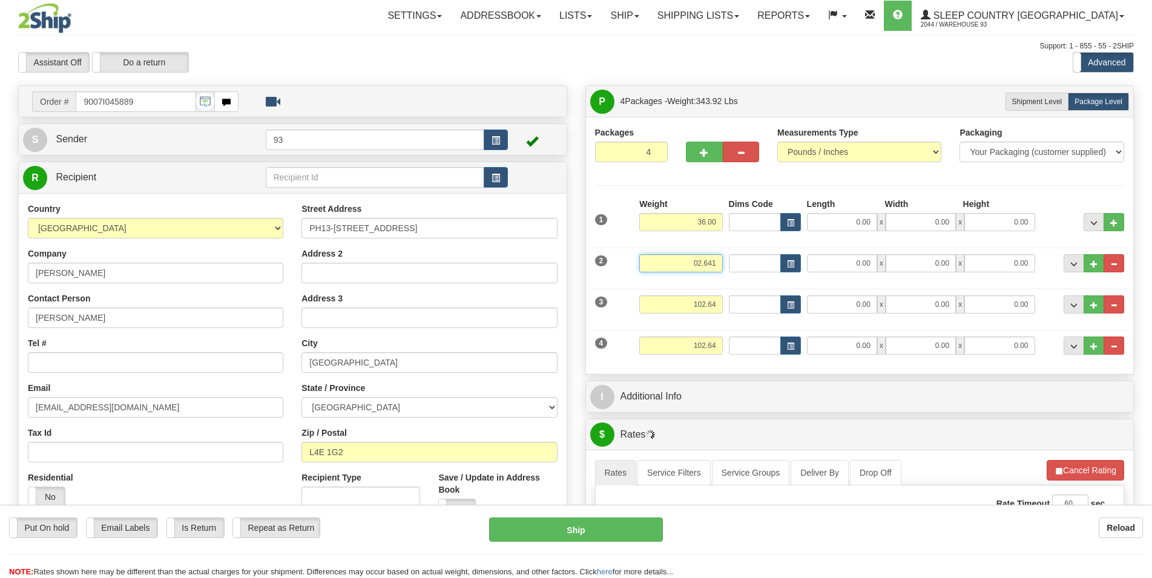
drag, startPoint x: 714, startPoint y: 262, endPoint x: 677, endPoint y: 261, distance: 37.0
click at [677, 261] on input "02.641" at bounding box center [680, 263] width 83 height 18
type input "1"
type input "36.00"
drag, startPoint x: 720, startPoint y: 304, endPoint x: 663, endPoint y: 300, distance: 57.0
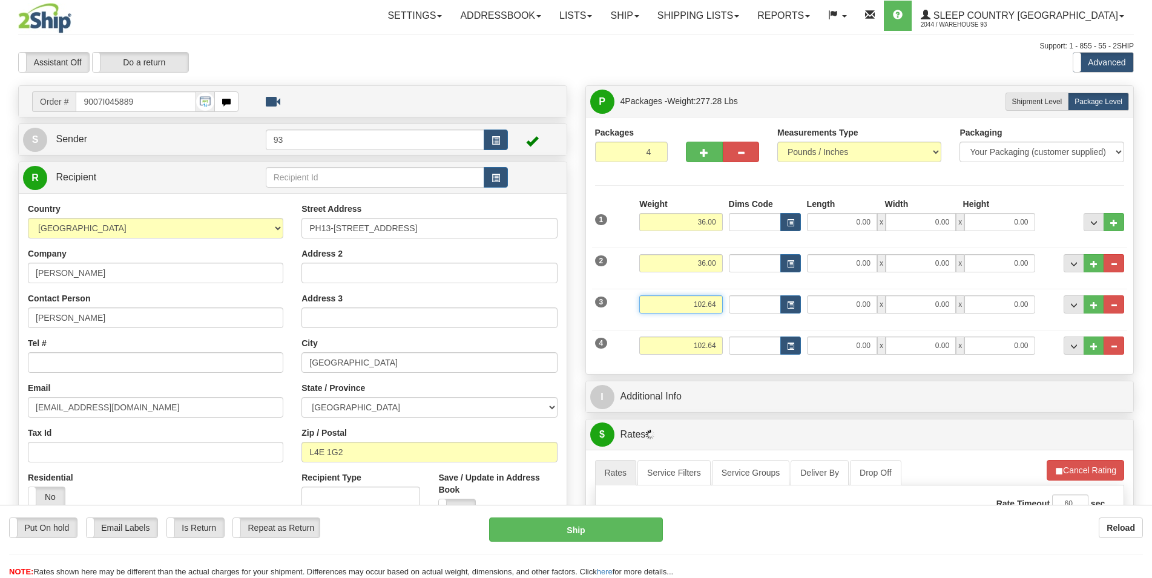
click at [663, 300] on input "102.64" at bounding box center [680, 304] width 83 height 18
type input "36.00"
drag, startPoint x: 717, startPoint y: 347, endPoint x: 659, endPoint y: 346, distance: 57.5
click at [659, 346] on input "102.64" at bounding box center [680, 346] width 83 height 18
type input "7.00"
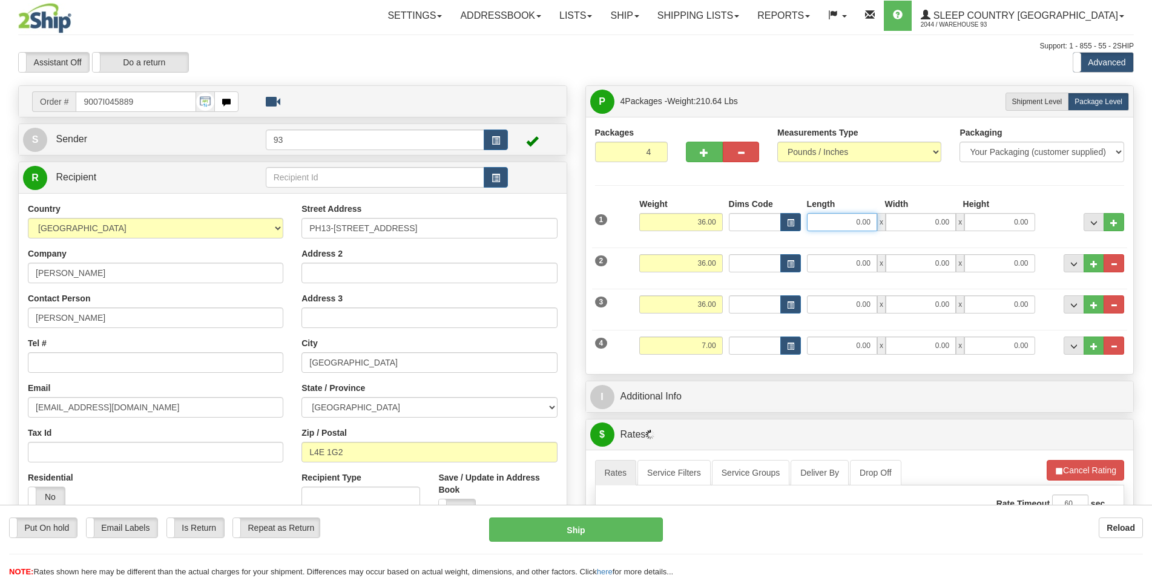
click at [829, 224] on input "0.00" at bounding box center [842, 222] width 70 height 18
type input "40.00"
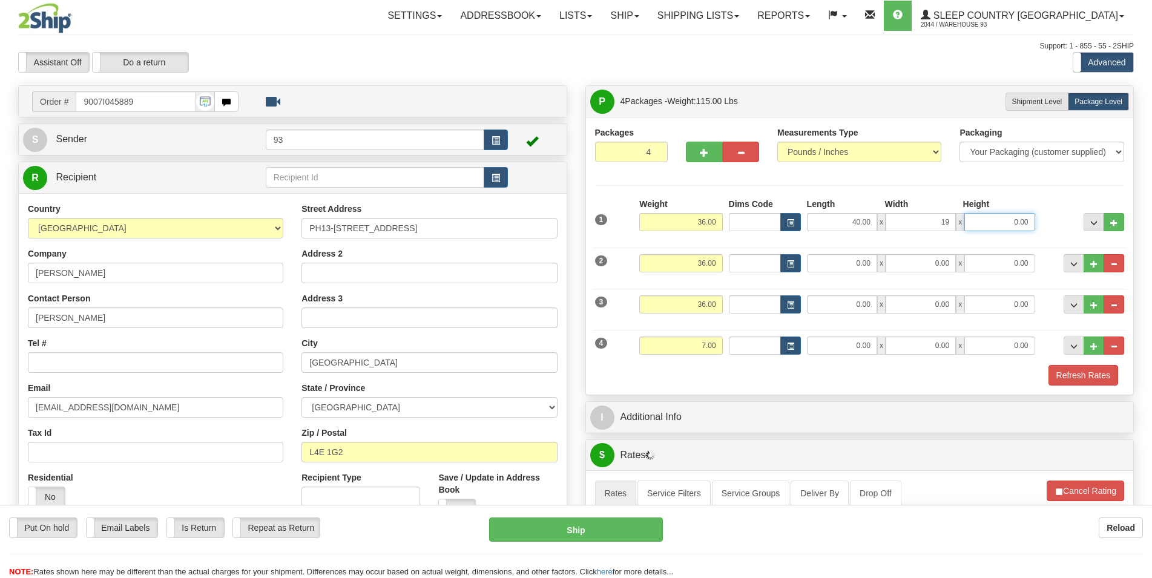
type input "19.00"
click at [853, 271] on input "0.00" at bounding box center [842, 263] width 70 height 18
type input "40.00"
type input "19.00"
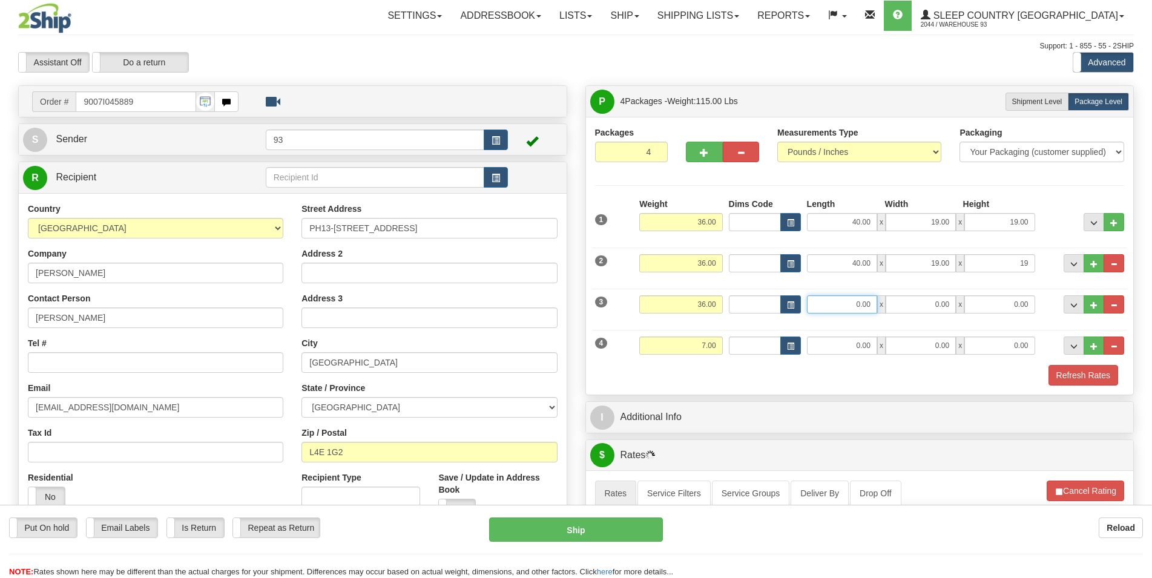
type input "19.00"
click at [865, 303] on input "0.00" at bounding box center [842, 304] width 70 height 18
type input "40.00"
type input "19.00"
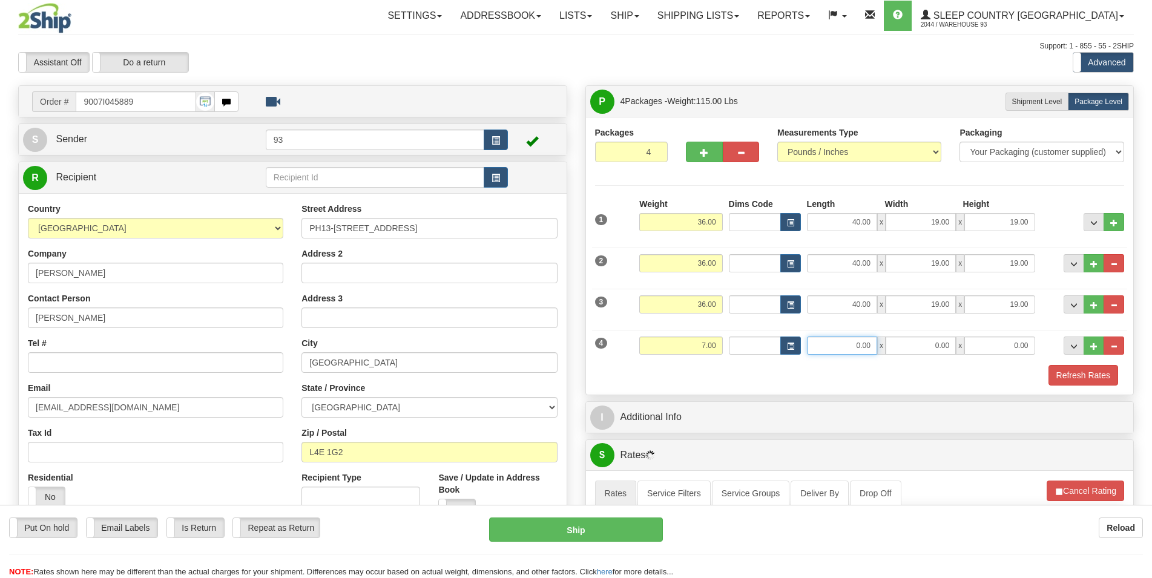
click at [849, 351] on input "0.00" at bounding box center [842, 346] width 70 height 18
type input "17.00"
type input "7.00"
click at [1058, 378] on button "Refresh Rates" at bounding box center [1084, 375] width 70 height 21
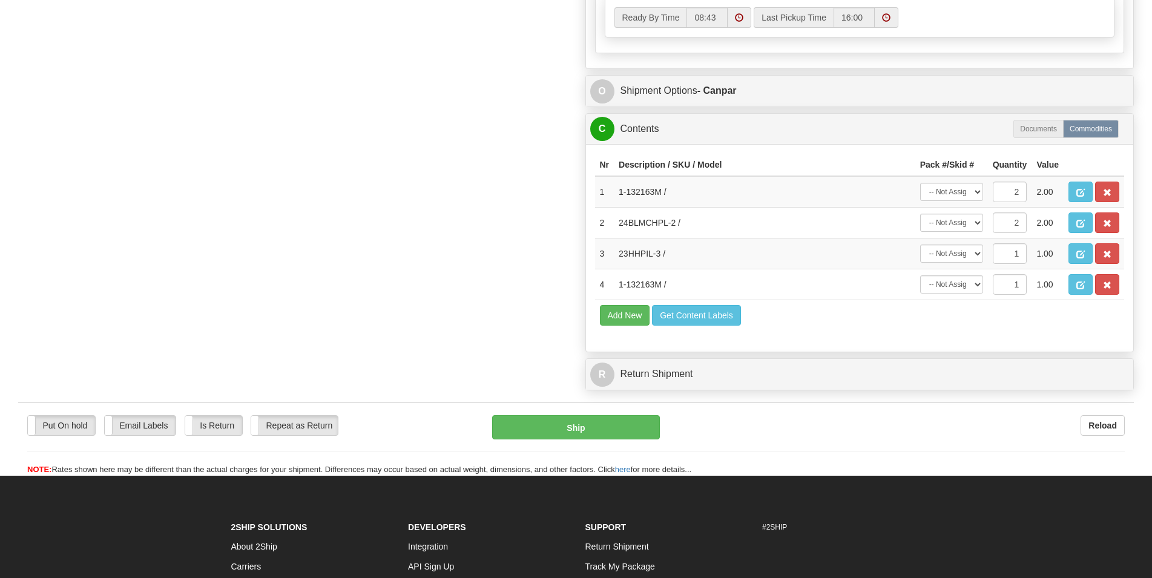
scroll to position [803, 0]
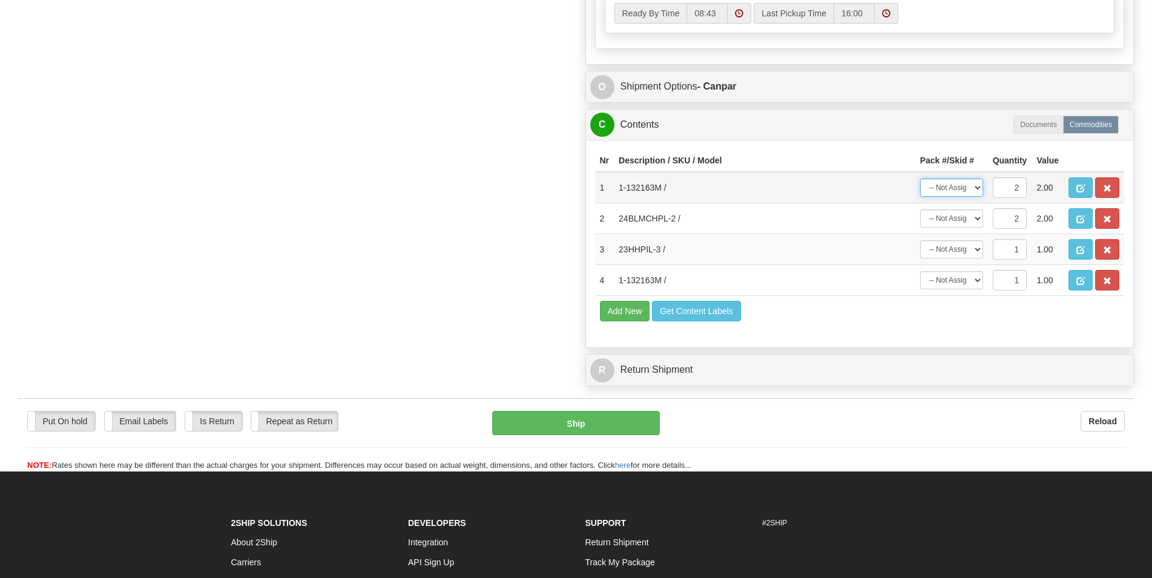
click at [920, 179] on select "-- Not Assigned -- Package 1 Package 2 Package 3 Package 4 Split" at bounding box center [951, 188] width 63 height 18
select select "SPLIT"
click option "Split" at bounding box center [0, 0] width 0 height 0
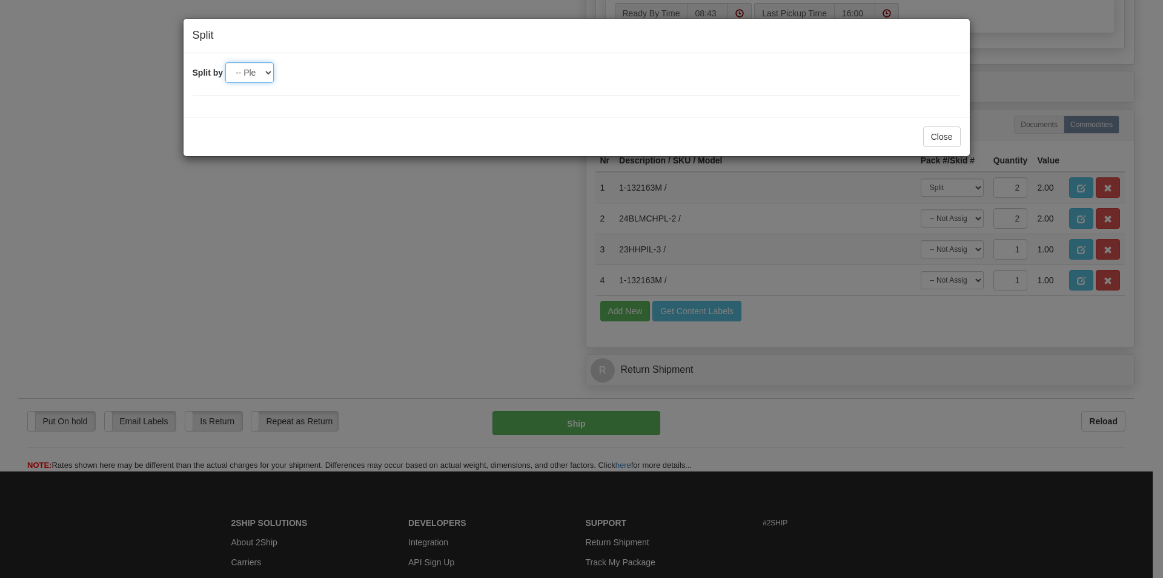
click at [225, 62] on select "-- Please select -- 2 3 4" at bounding box center [249, 72] width 48 height 21
select select "2"
click option "2" at bounding box center [0, 0] width 0 height 0
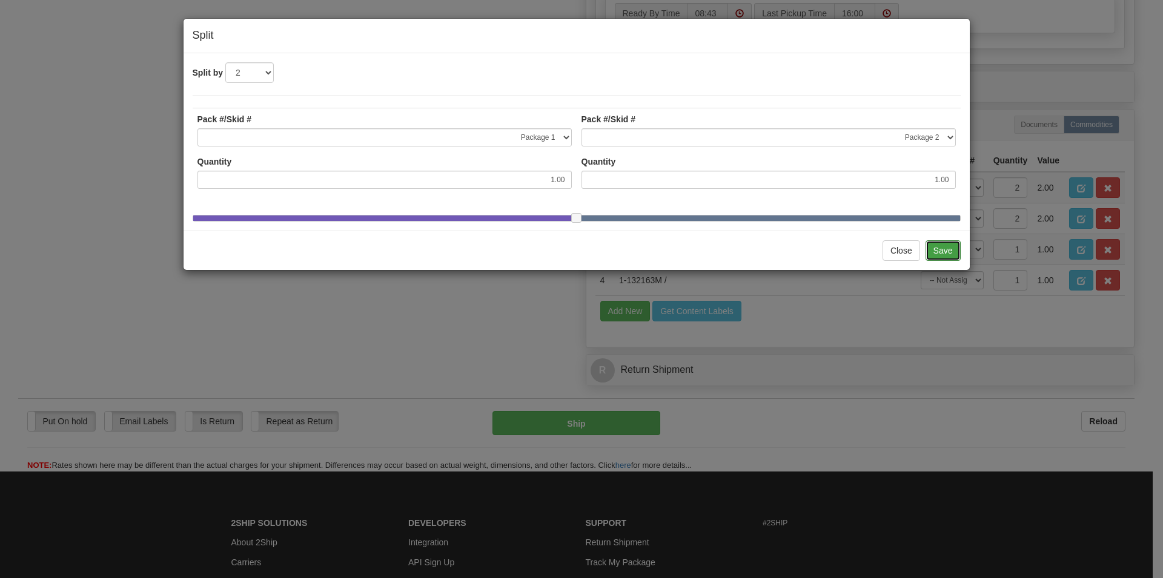
click at [946, 261] on button "Save" at bounding box center [942, 250] width 35 height 21
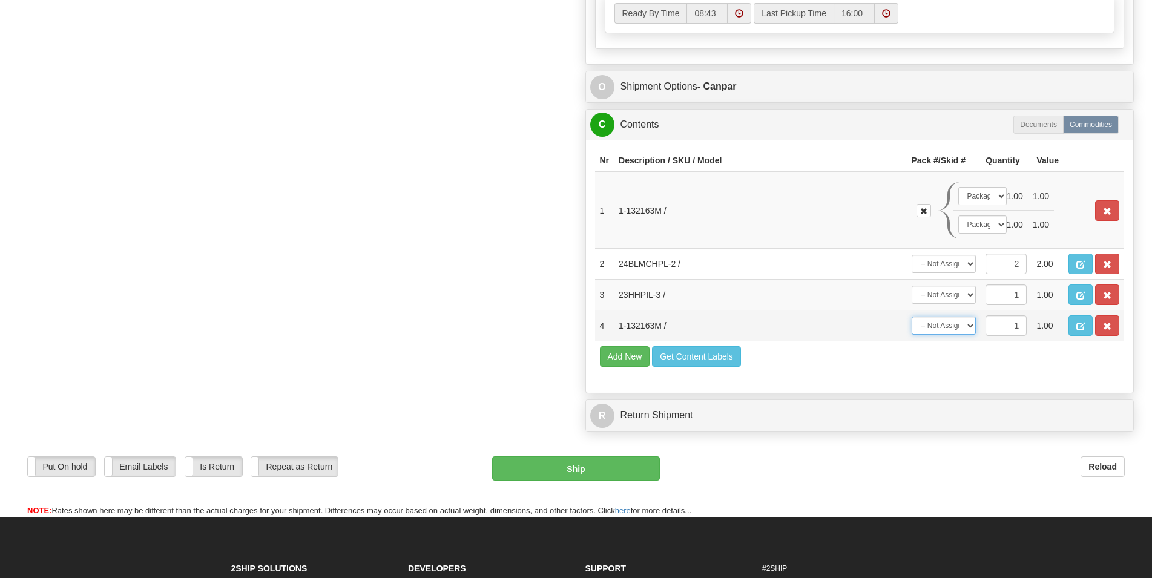
click at [912, 317] on select "-- Not Assigned -- Package 1 Package 2 Package 3 Package 4" at bounding box center [944, 326] width 65 height 18
select select "2"
click option "Package 3" at bounding box center [0, 0] width 0 height 0
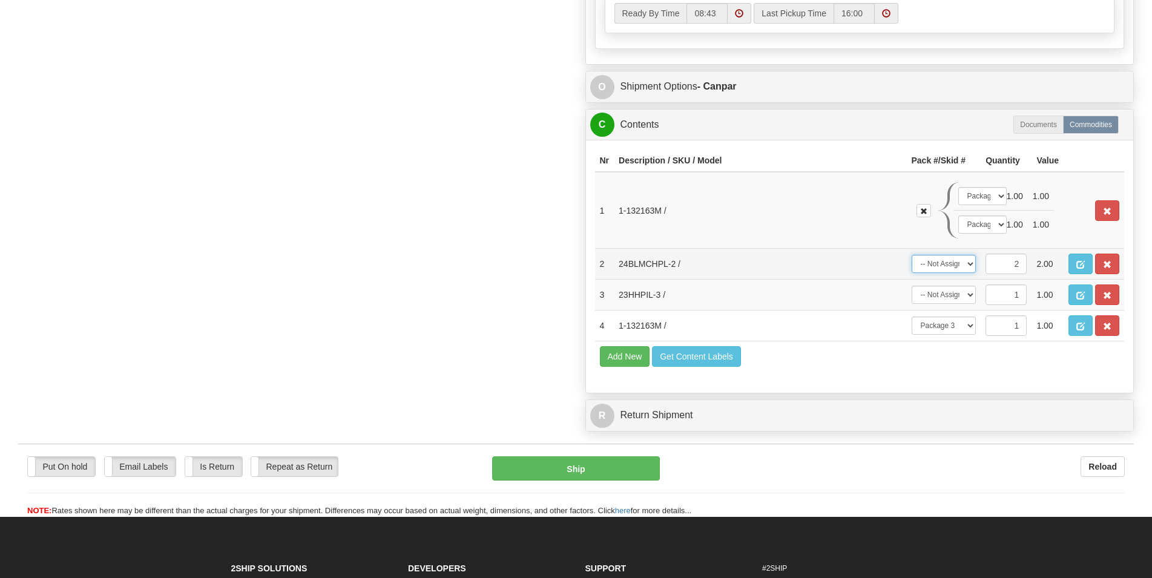
click at [912, 255] on select "-- Not Assigned -- Package 1 Package 2 Package 3 Package 4 Split" at bounding box center [944, 264] width 65 height 18
select select "3"
click option "Package 4" at bounding box center [0, 0] width 0 height 0
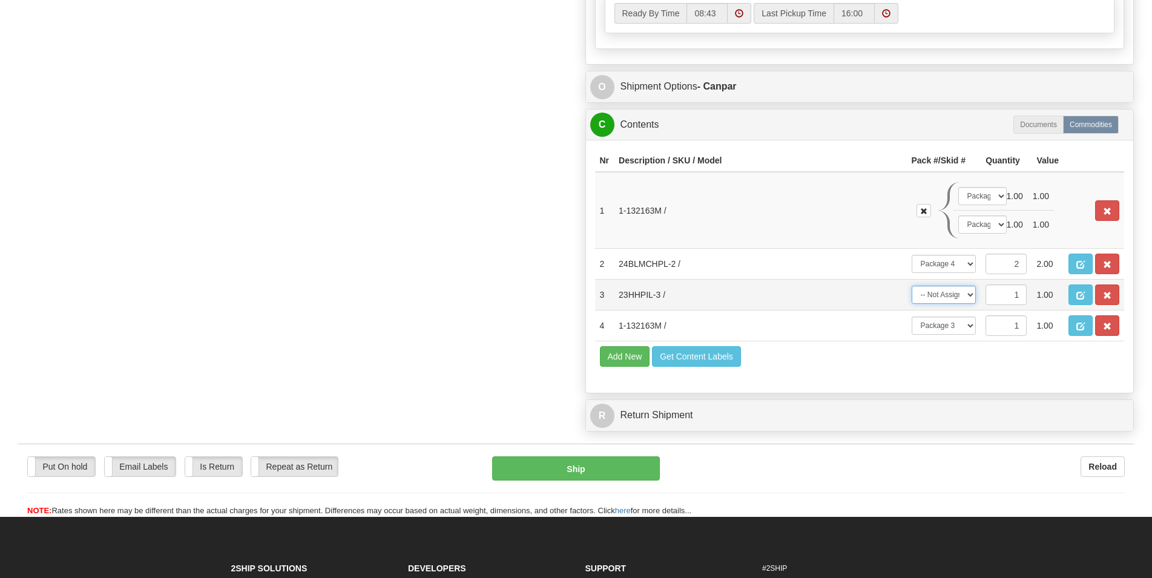
click at [912, 286] on select "-- Not Assigned -- Package 1 Package 2 Package 3 Package 4" at bounding box center [944, 295] width 65 height 18
select select "3"
click option "Package 4" at bounding box center [0, 0] width 0 height 0
click at [607, 468] on button "Ship" at bounding box center [576, 469] width 168 height 24
type input "1"
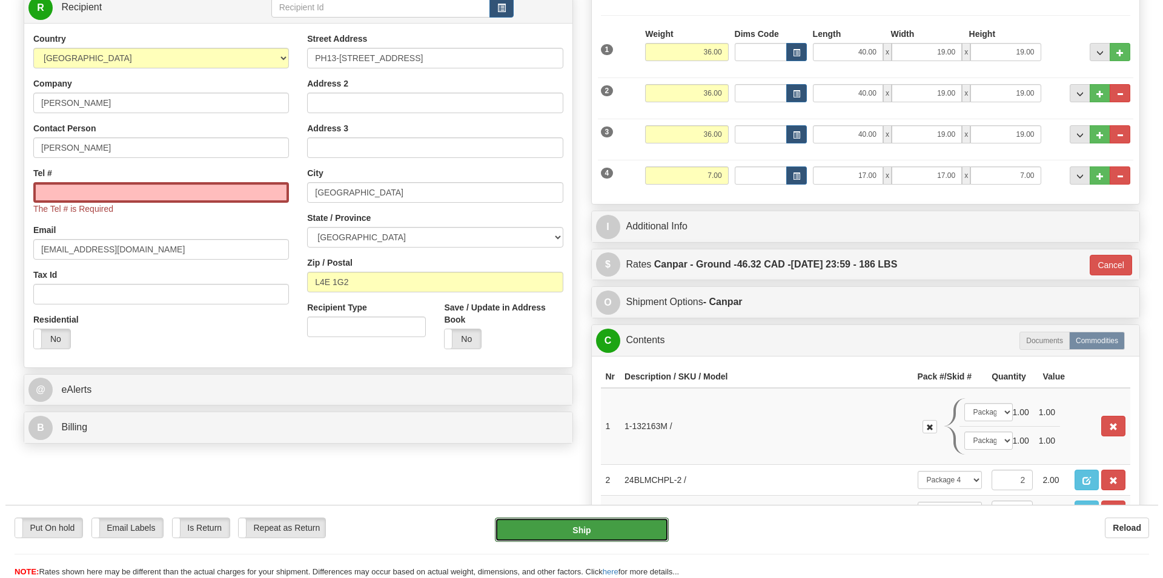
scroll to position [145, 0]
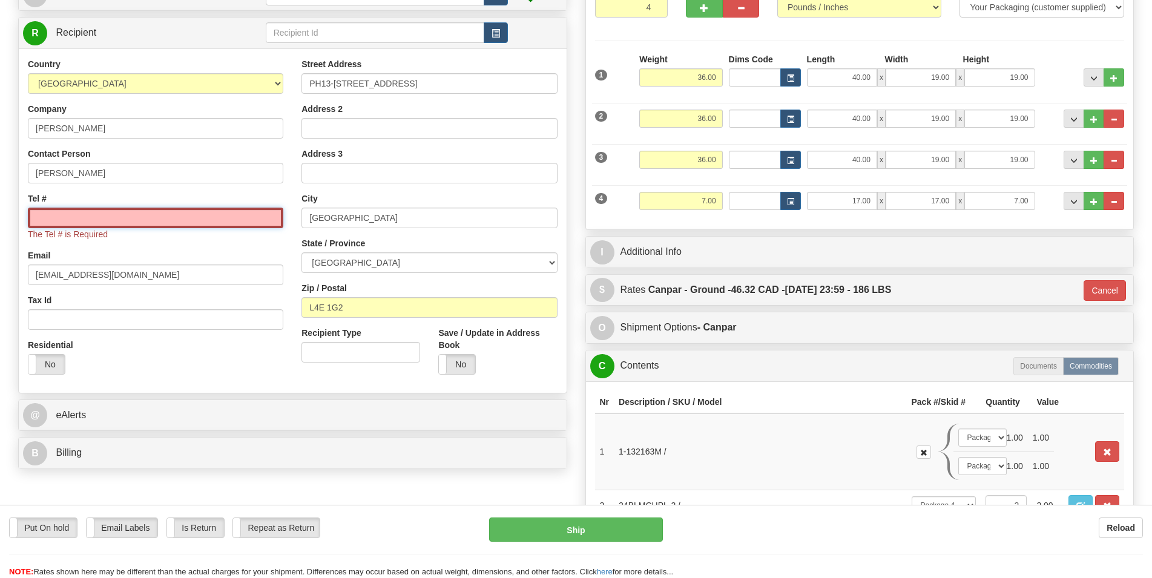
click at [66, 222] on input "Tel #" at bounding box center [156, 218] width 256 height 21
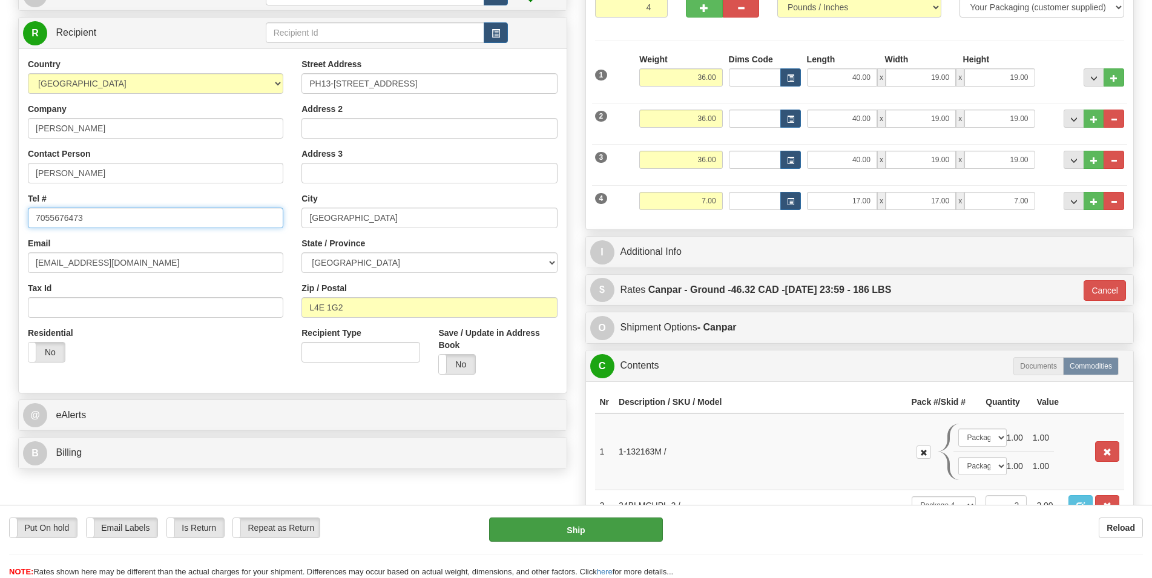
type input "7055676473"
click at [564, 529] on button "Ship" at bounding box center [576, 530] width 174 height 24
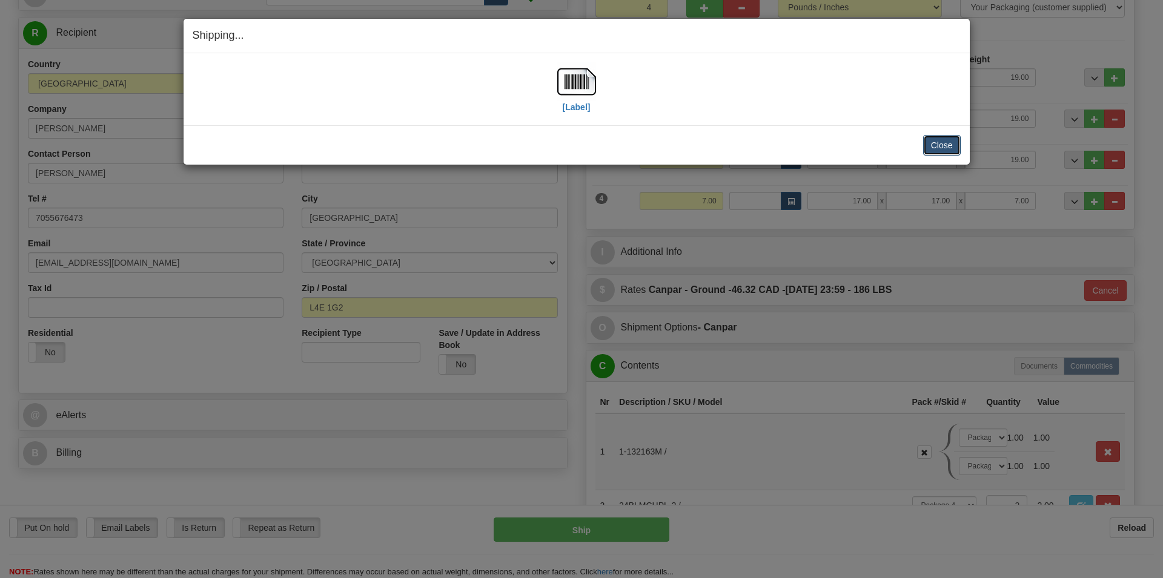
click at [949, 143] on button "Close" at bounding box center [942, 145] width 38 height 21
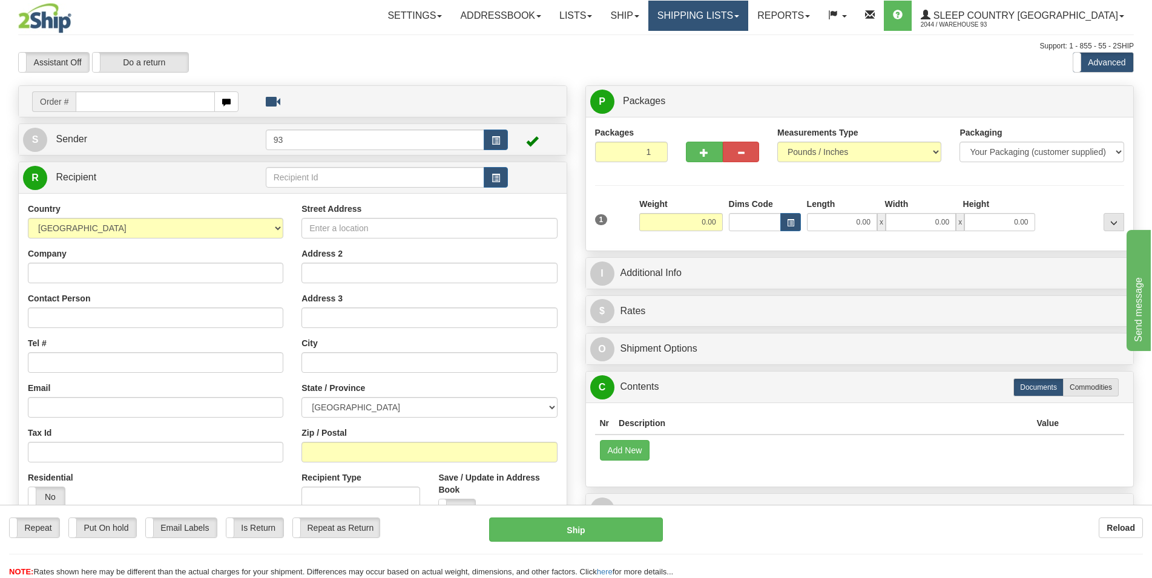
click at [739, 18] on link "Shipping lists" at bounding box center [698, 16] width 100 height 30
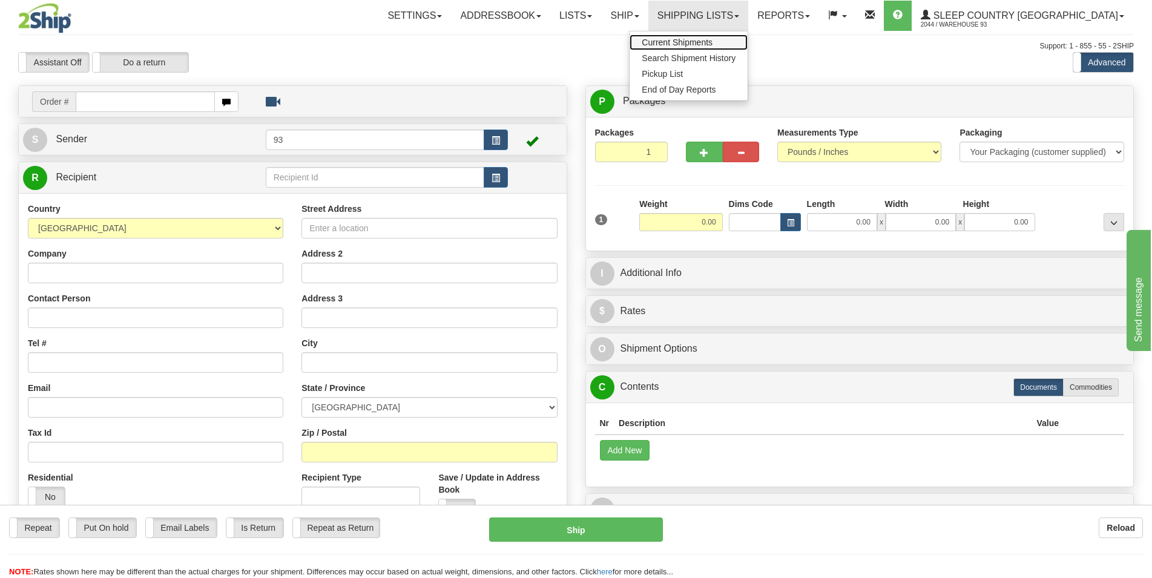
click at [713, 40] on span "Current Shipments" at bounding box center [677, 43] width 71 height 10
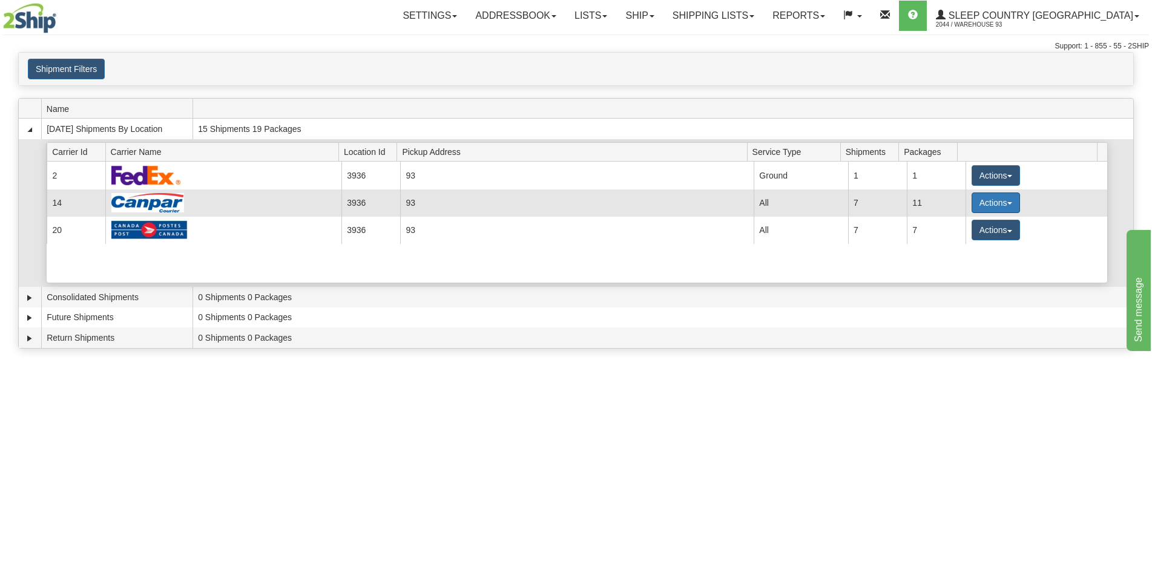
click at [983, 200] on button "Actions" at bounding box center [996, 203] width 48 height 21
click at [973, 226] on link "Details" at bounding box center [971, 226] width 97 height 16
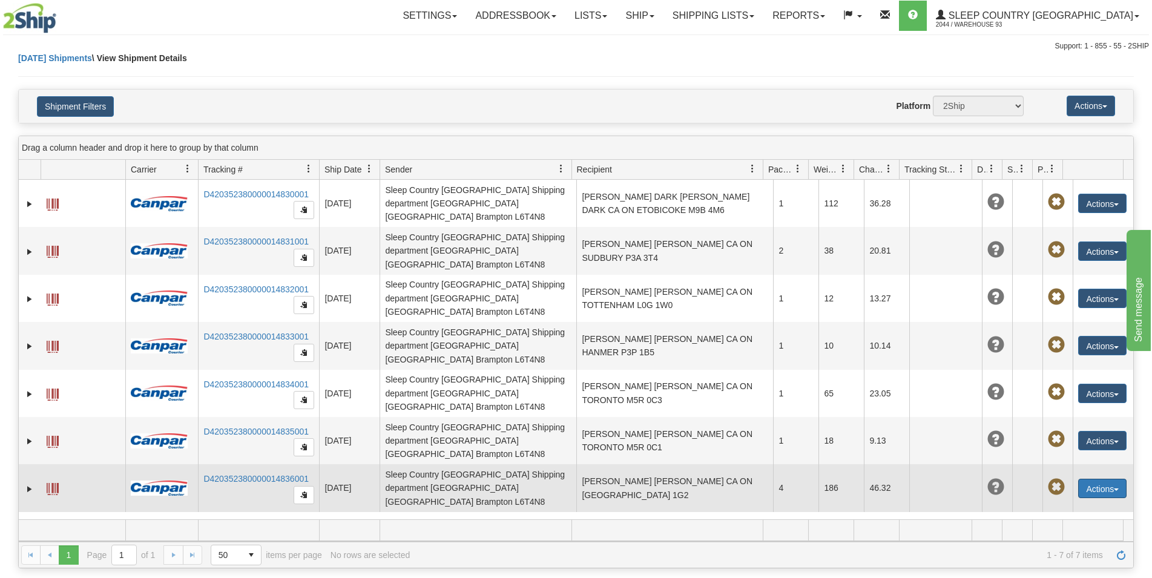
click at [1084, 479] on button "Actions" at bounding box center [1102, 488] width 48 height 19
click at [1061, 503] on link "Edit" at bounding box center [1077, 511] width 97 height 16
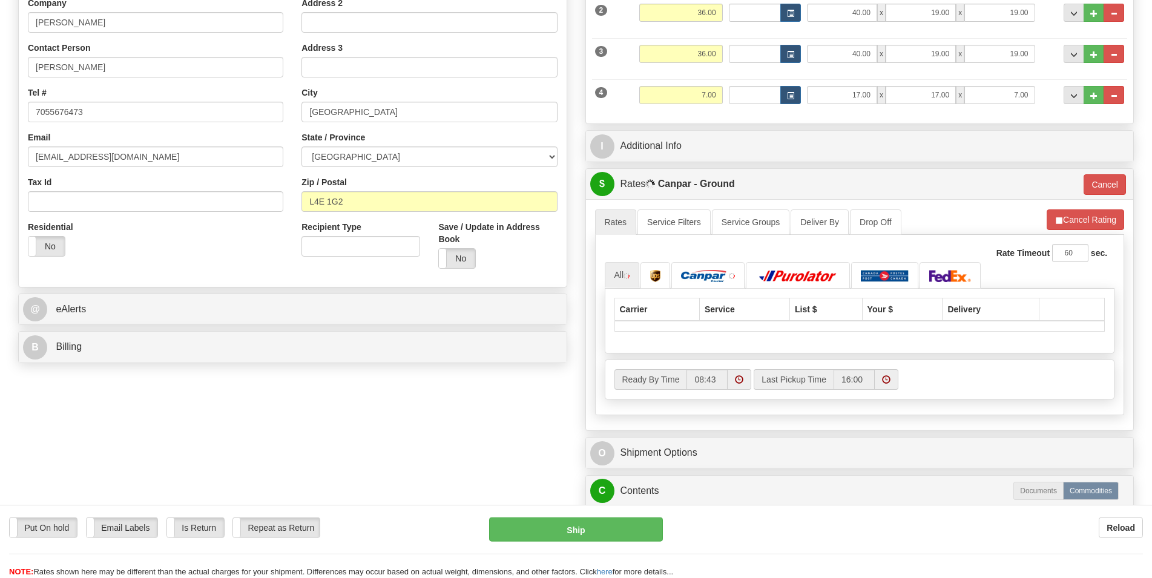
scroll to position [432, 0]
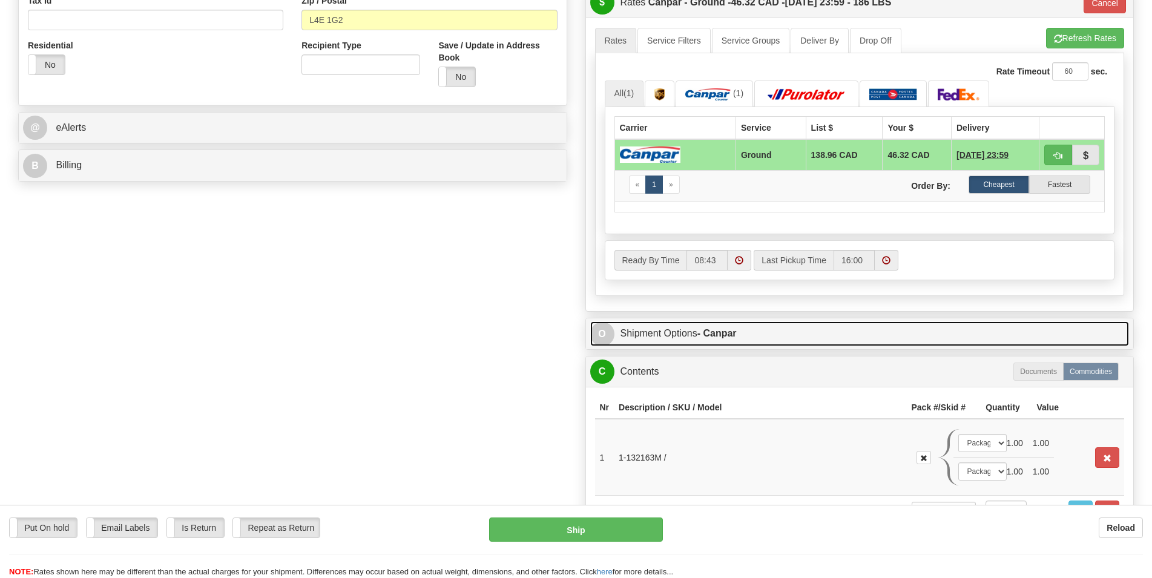
click at [773, 332] on link "O Shipment Options - Canpar" at bounding box center [859, 334] width 539 height 25
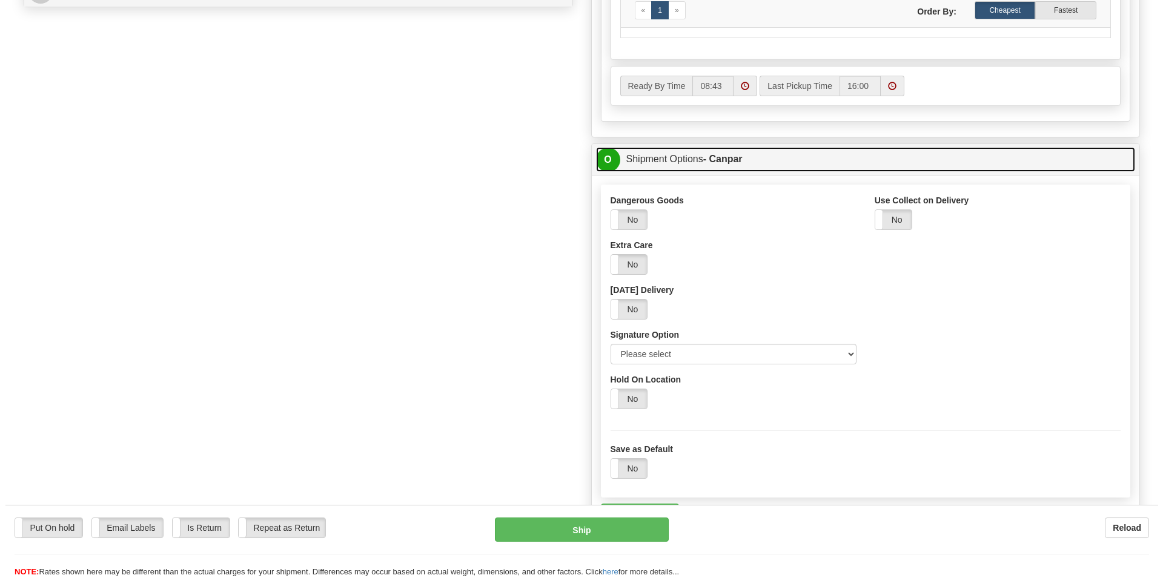
scroll to position [618, 0]
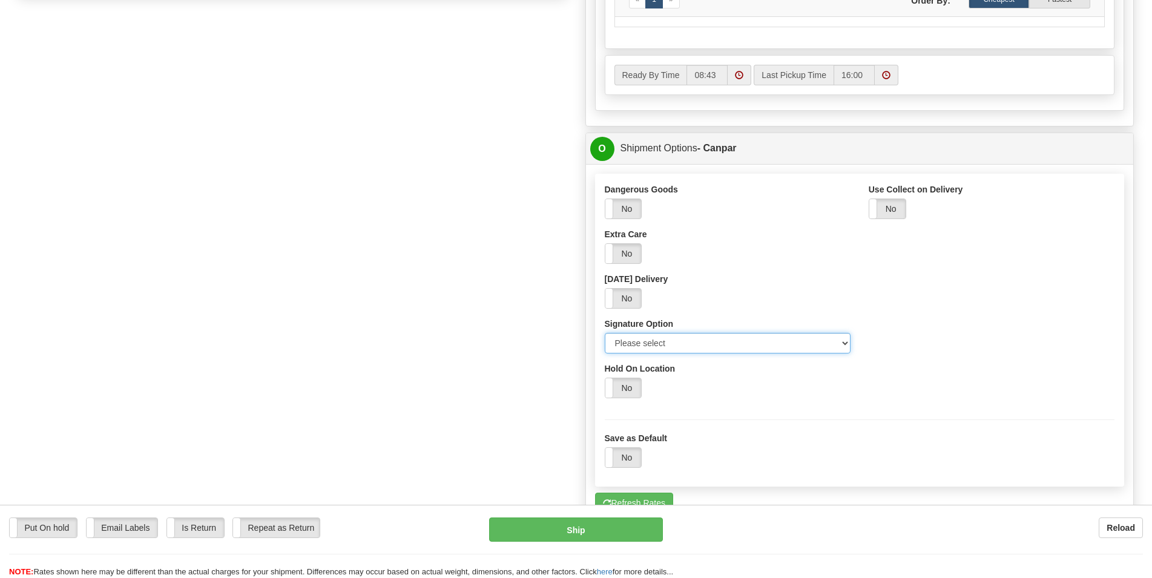
click at [842, 342] on select "Please select No Signature Required Signature Required Adult Signature" at bounding box center [728, 343] width 246 height 21
select select "2"
click option "Signature Required" at bounding box center [0, 0] width 0 height 0
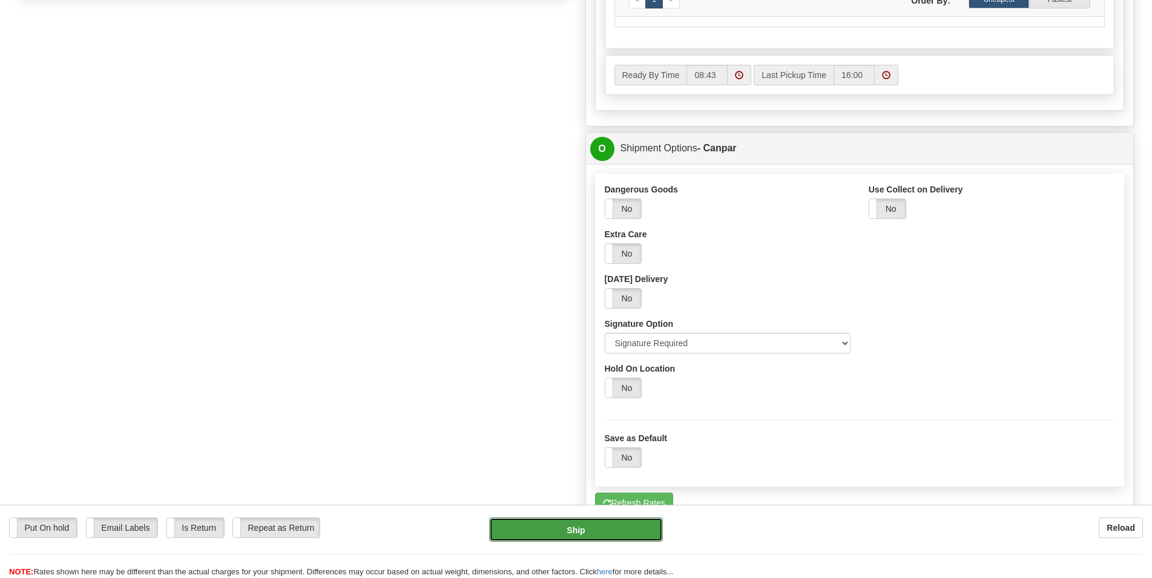
click at [553, 529] on button "Ship" at bounding box center [576, 530] width 174 height 24
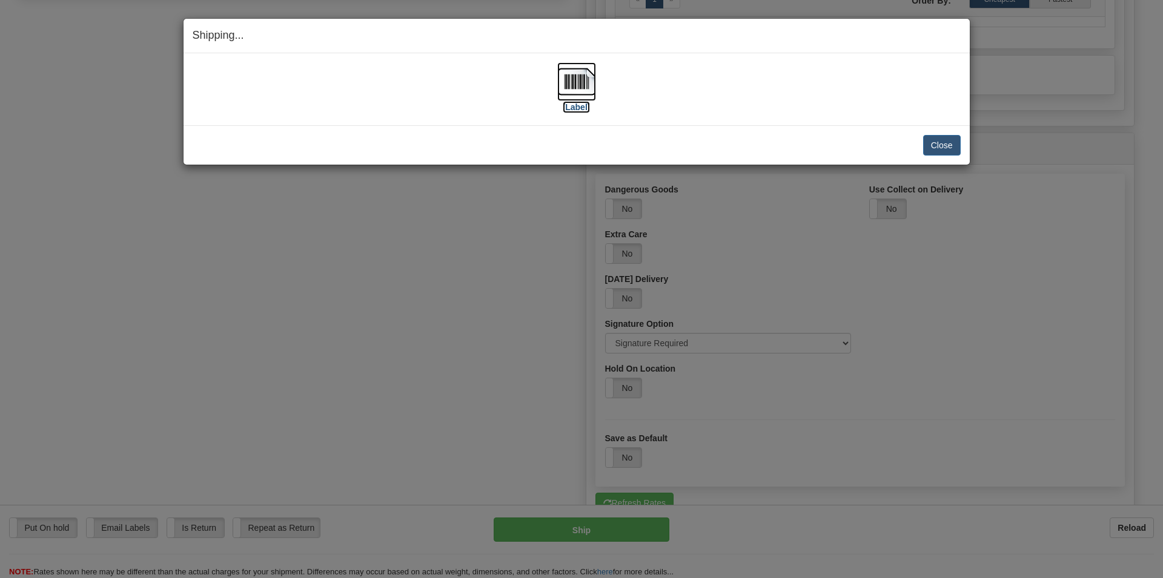
click at [577, 87] on img at bounding box center [576, 81] width 39 height 39
click at [939, 149] on button "Close" at bounding box center [942, 145] width 38 height 21
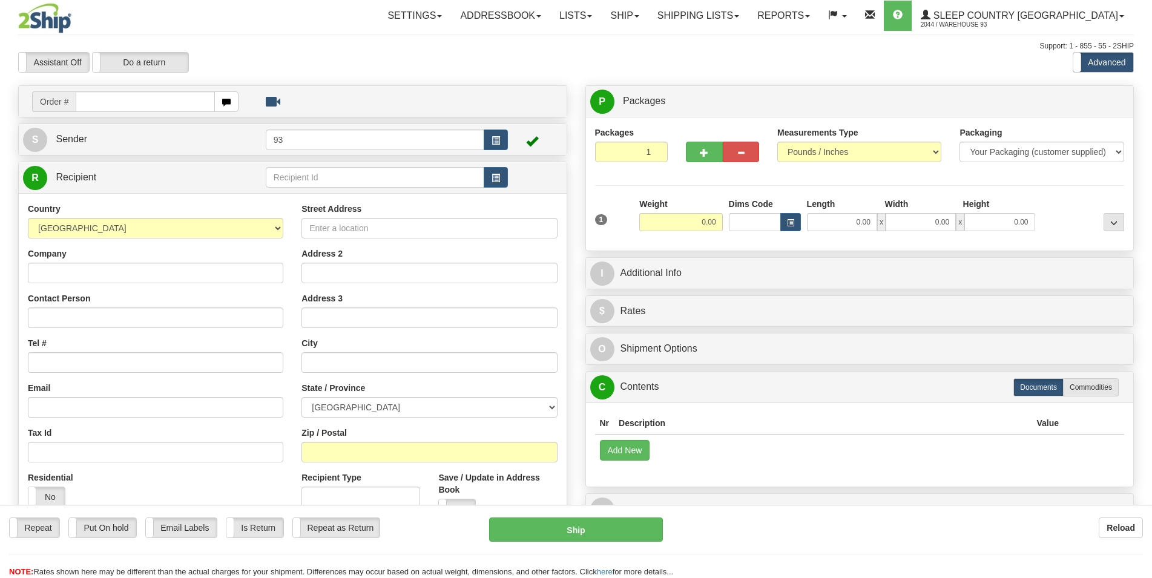
click at [96, 90] on td "Order #" at bounding box center [292, 101] width 539 height 25
click at [101, 102] on input "text" at bounding box center [145, 101] width 139 height 21
paste input "9000I"
type input "9000I046094"
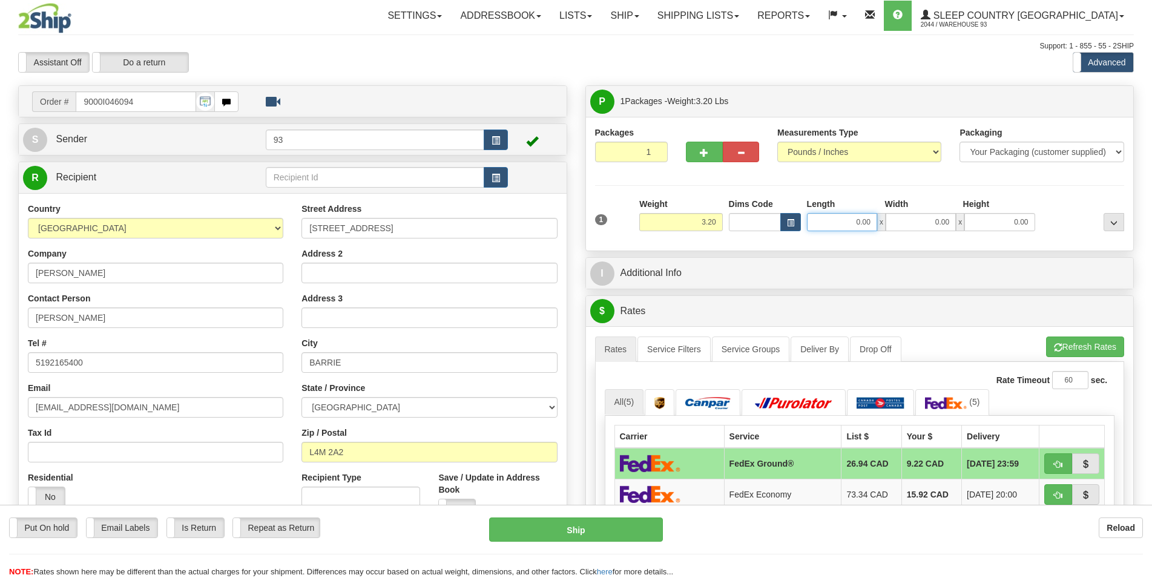
click at [854, 226] on input "0.00" at bounding box center [842, 222] width 70 height 18
type input "21.00"
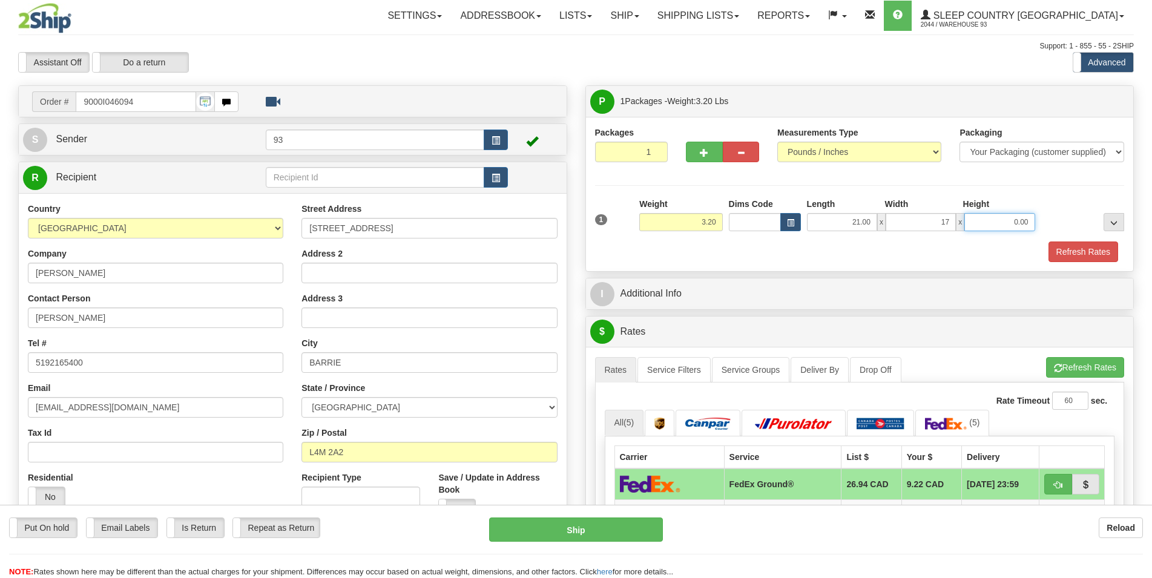
type input "17.00"
type input "8.00"
click at [1097, 248] on button "Refresh Rates" at bounding box center [1084, 252] width 70 height 21
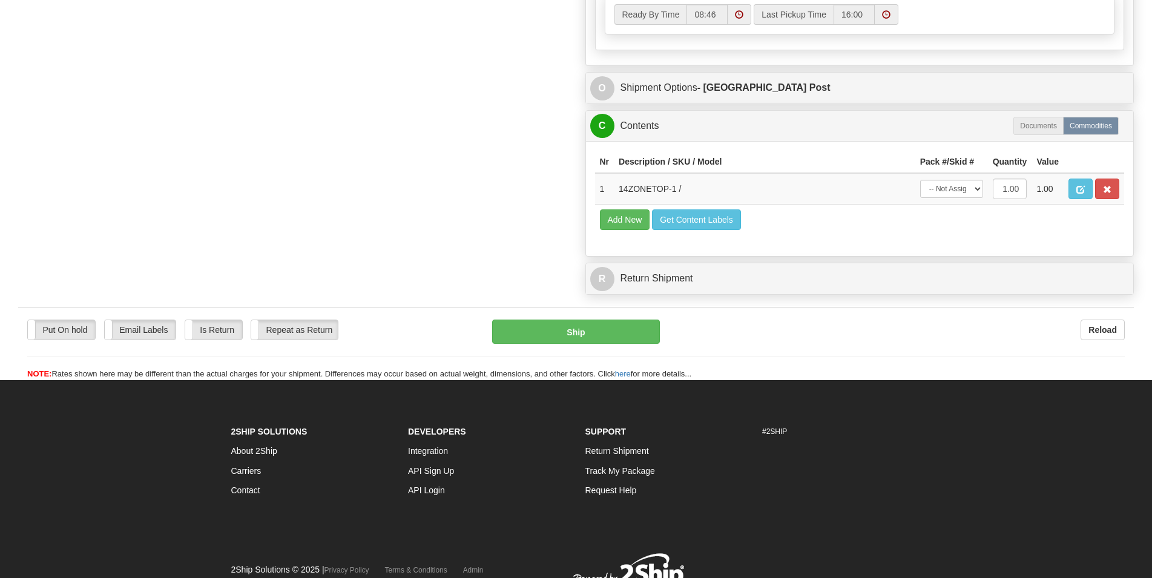
scroll to position [679, 0]
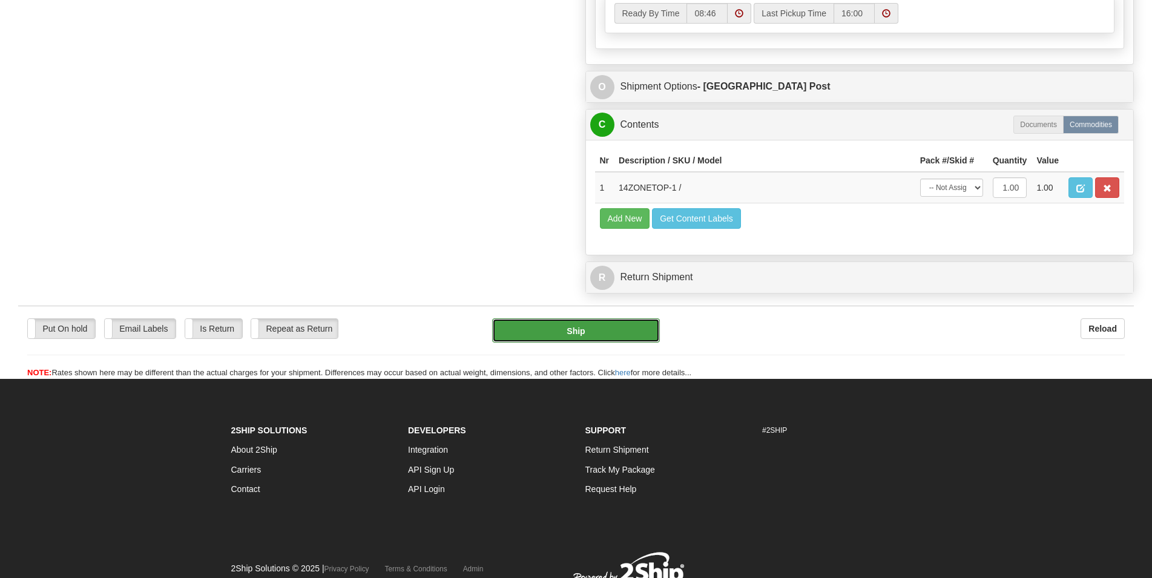
click at [580, 331] on button "Ship" at bounding box center [576, 330] width 168 height 24
type input "DOM.EP"
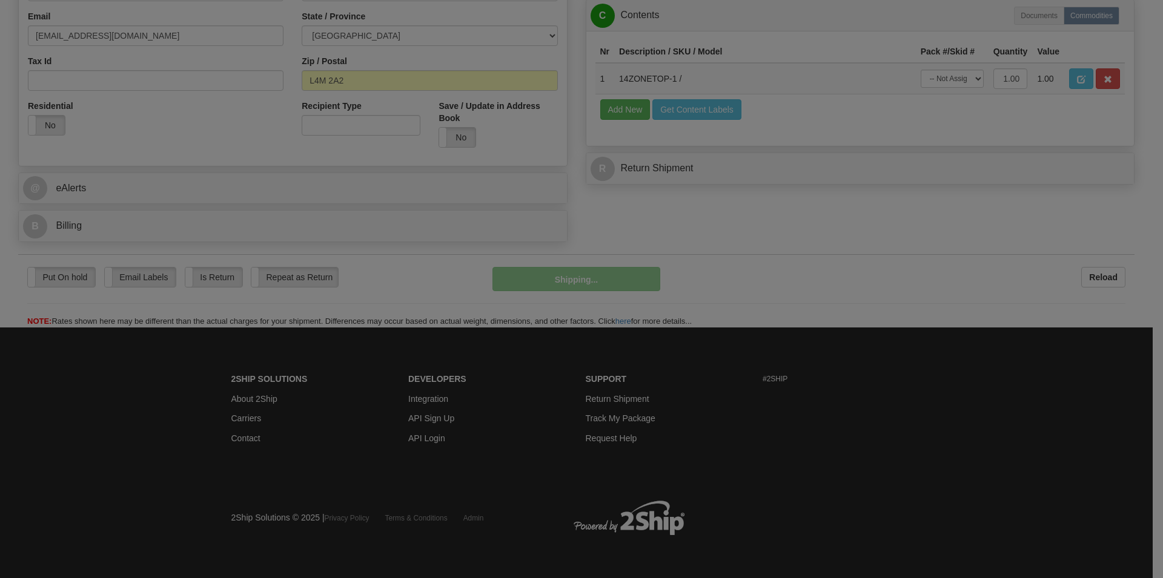
scroll to position [374, 0]
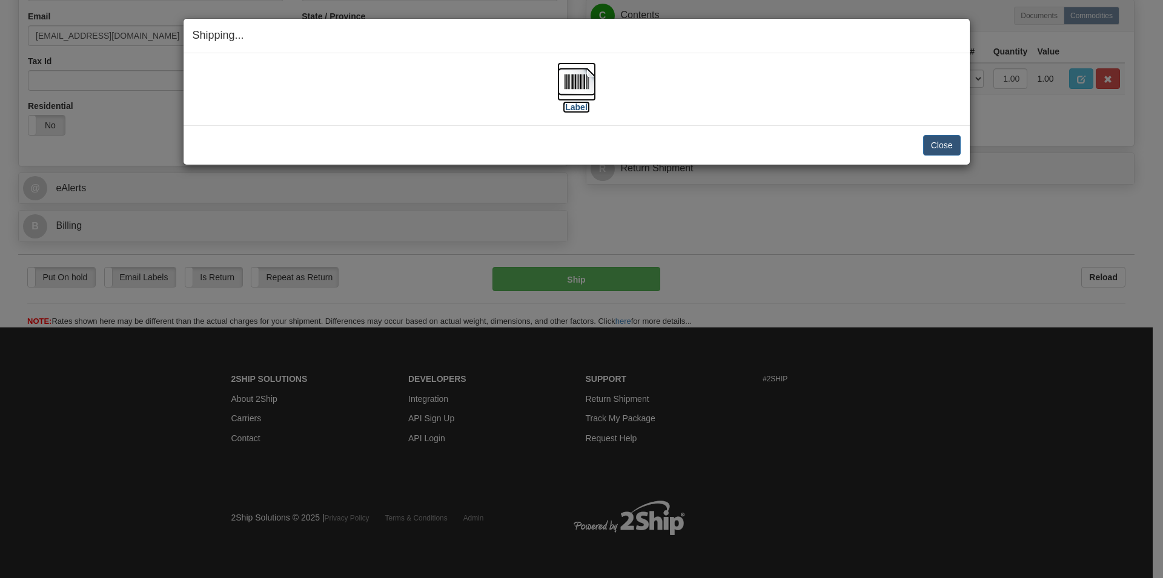
click at [581, 81] on img at bounding box center [576, 81] width 39 height 39
click at [942, 141] on button "Close" at bounding box center [942, 145] width 38 height 21
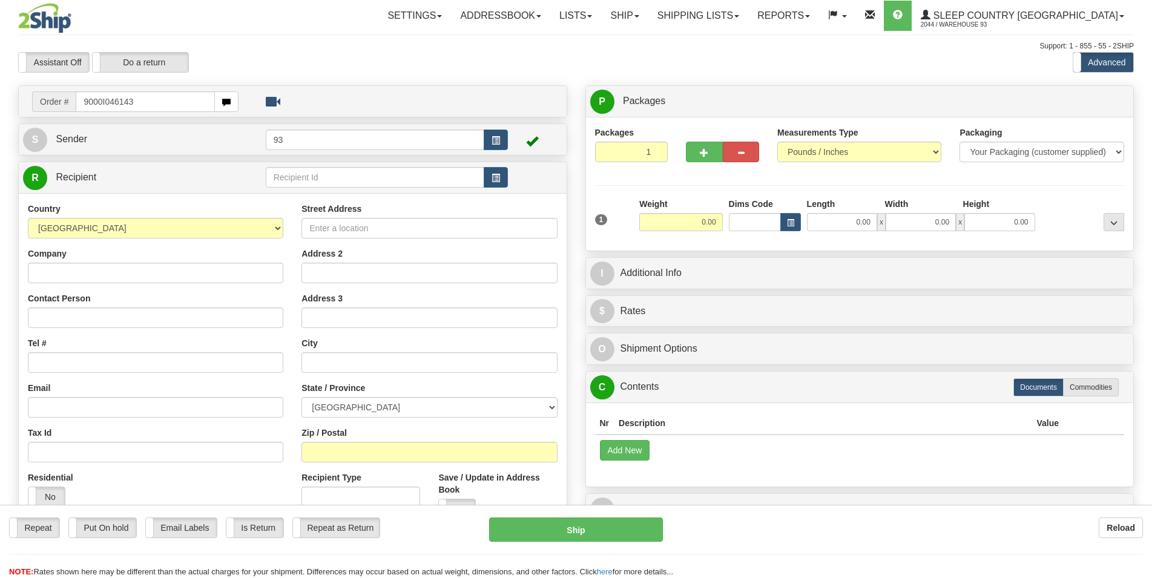
type input "9000I046143"
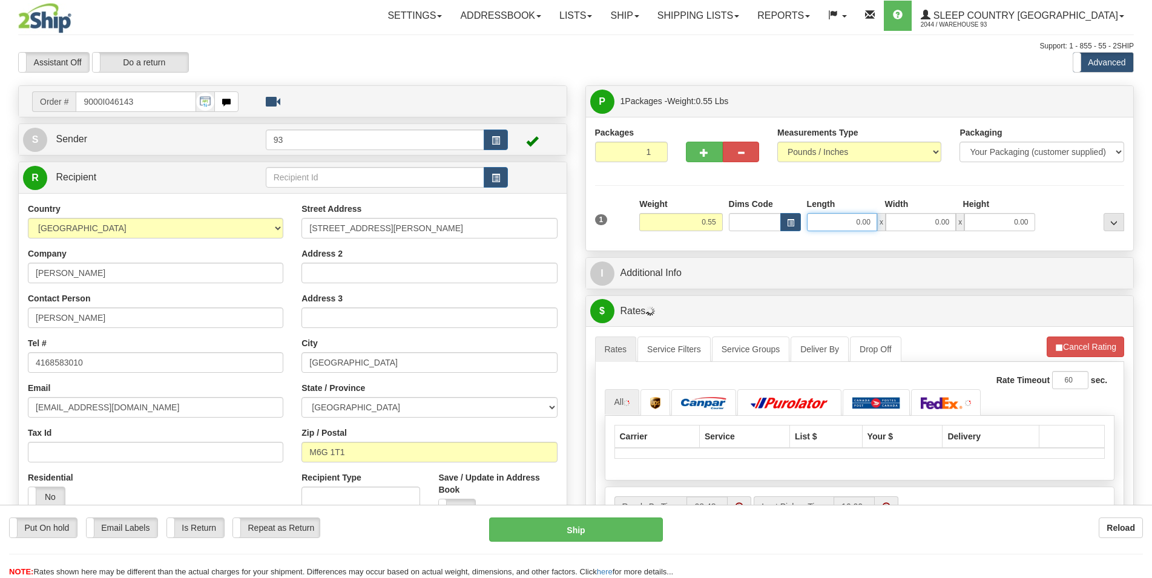
click at [833, 226] on input "0.00" at bounding box center [842, 222] width 70 height 18
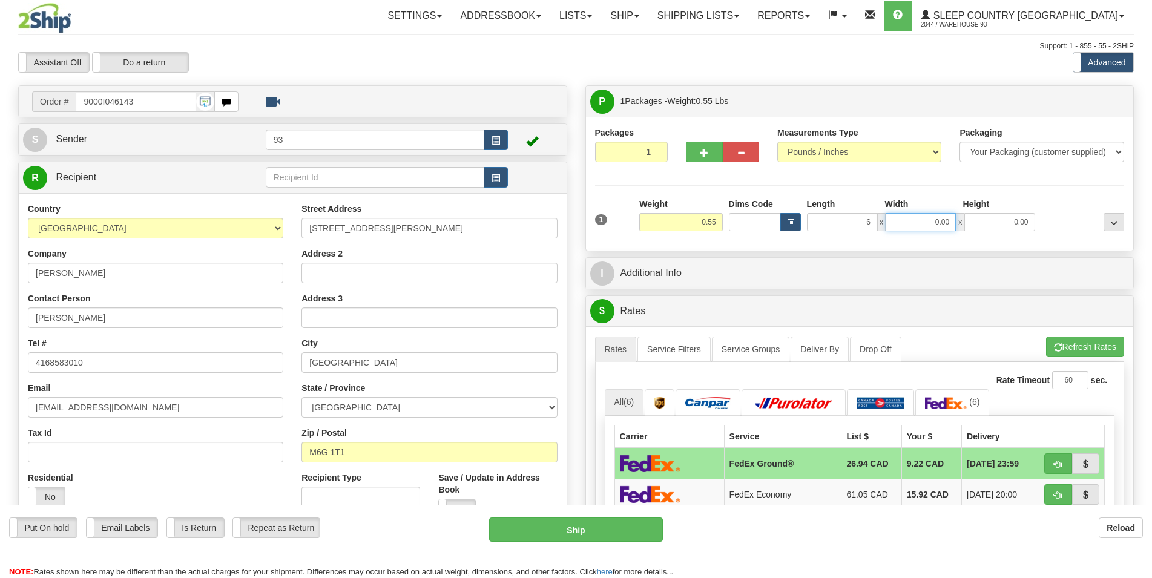
type input "6.00"
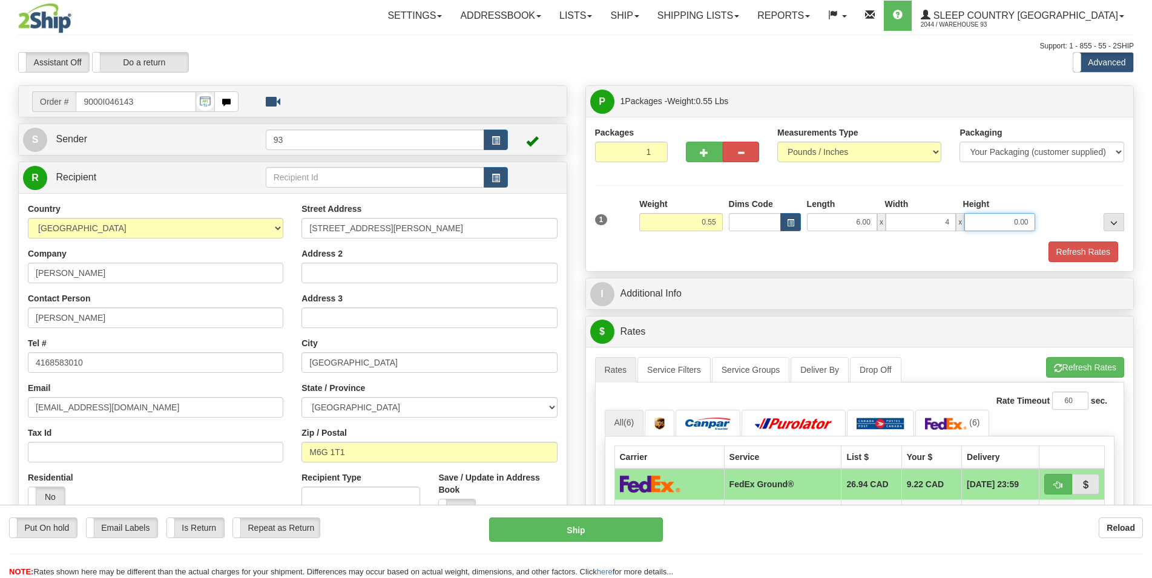
type input "4.00"
type input "2.00"
click at [1065, 254] on button "Refresh Rates" at bounding box center [1084, 252] width 70 height 21
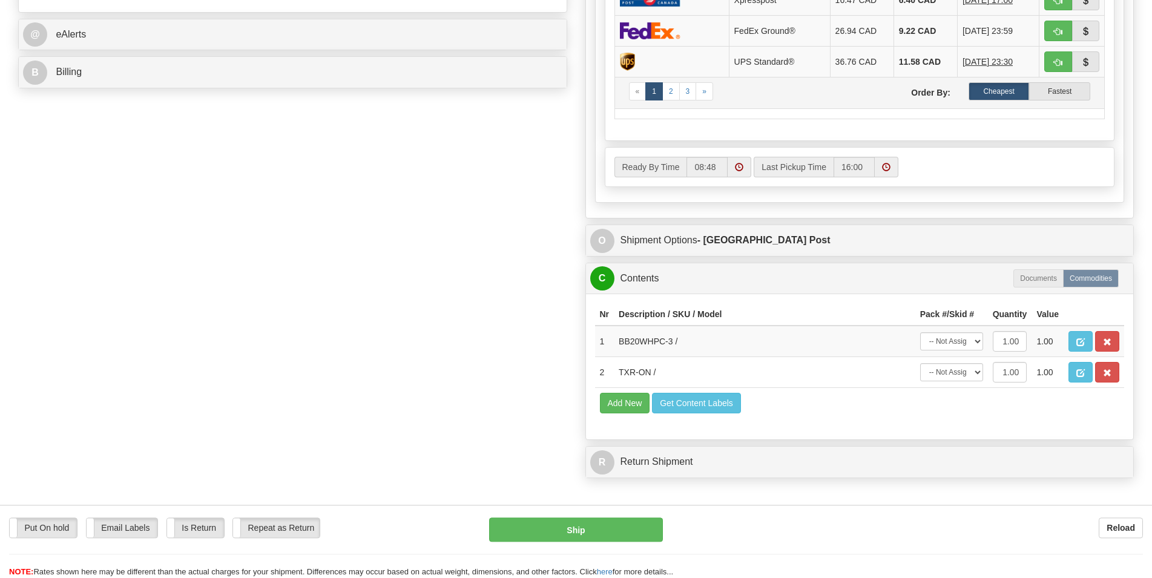
scroll to position [556, 0]
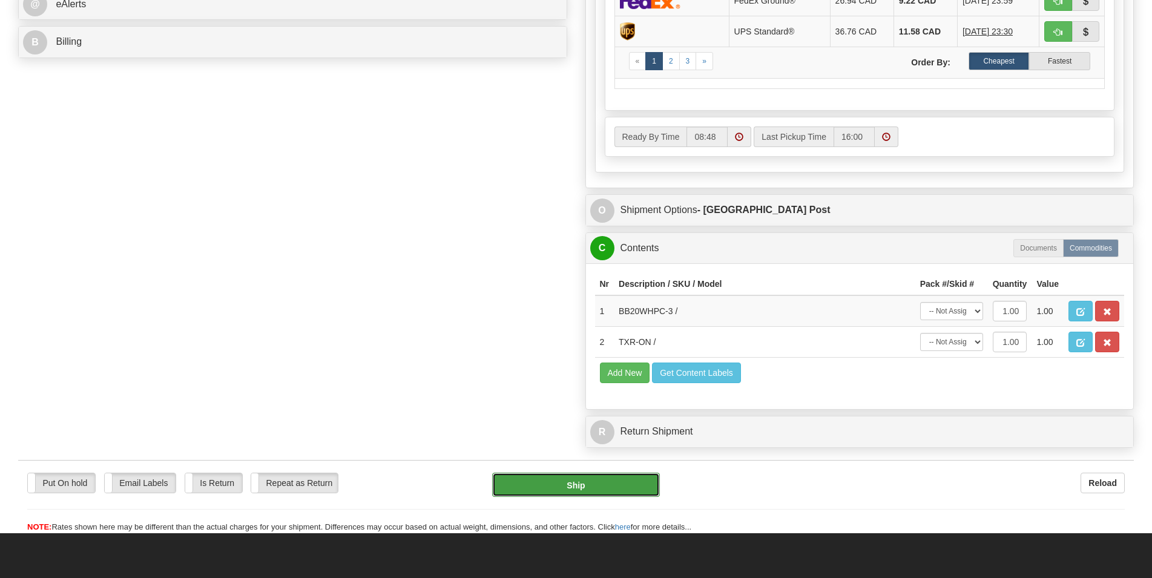
click at [581, 485] on button "Ship" at bounding box center [576, 485] width 168 height 24
type input "DOM.EP"
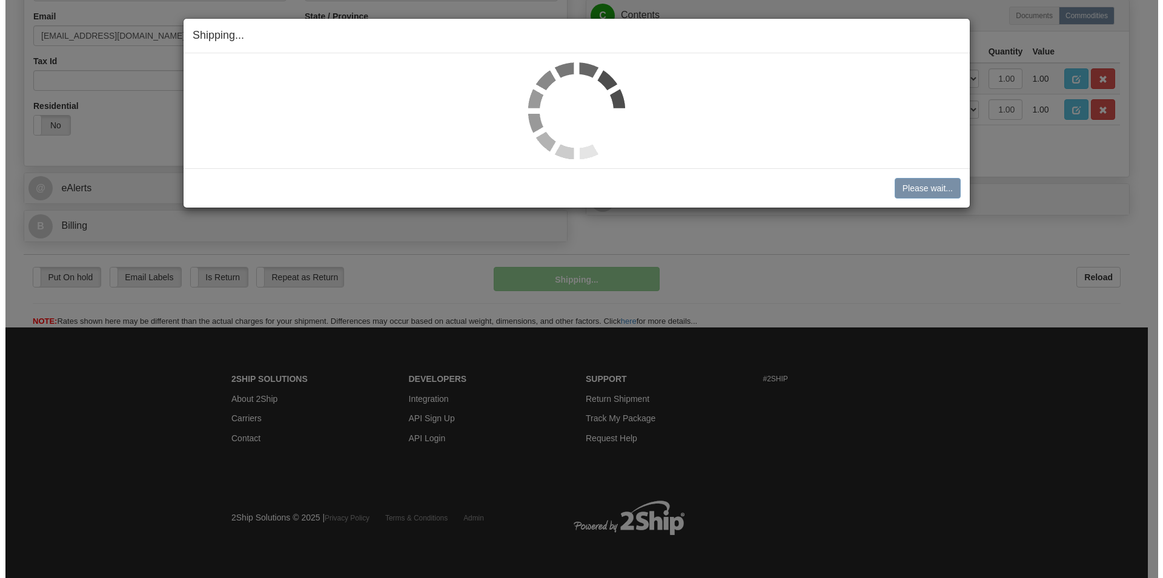
scroll to position [374, 0]
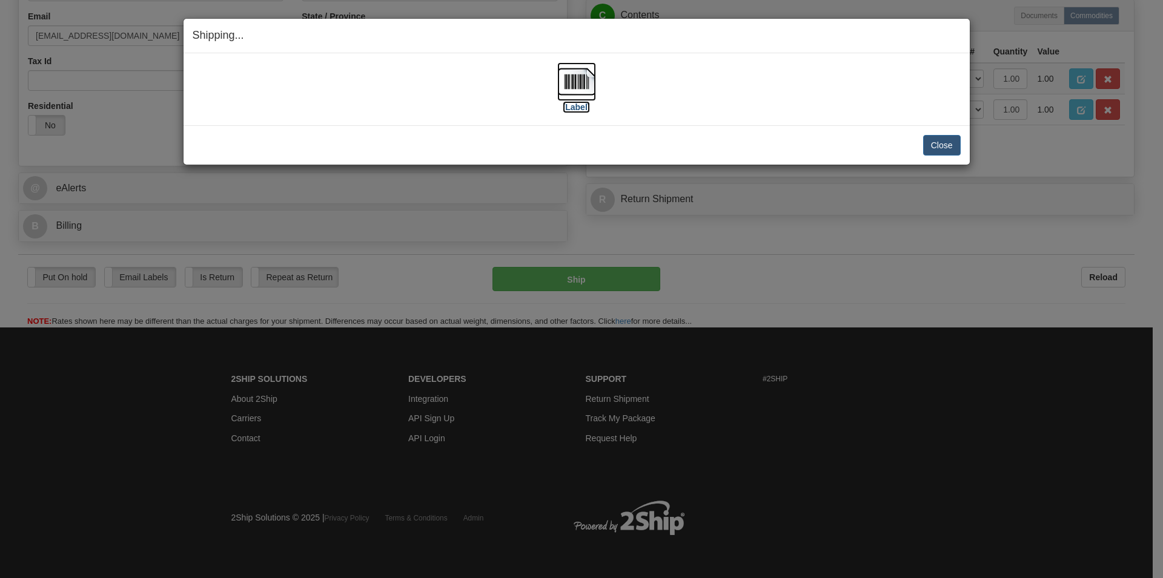
click at [581, 76] on img at bounding box center [576, 81] width 39 height 39
click at [938, 147] on button "Close" at bounding box center [942, 145] width 38 height 21
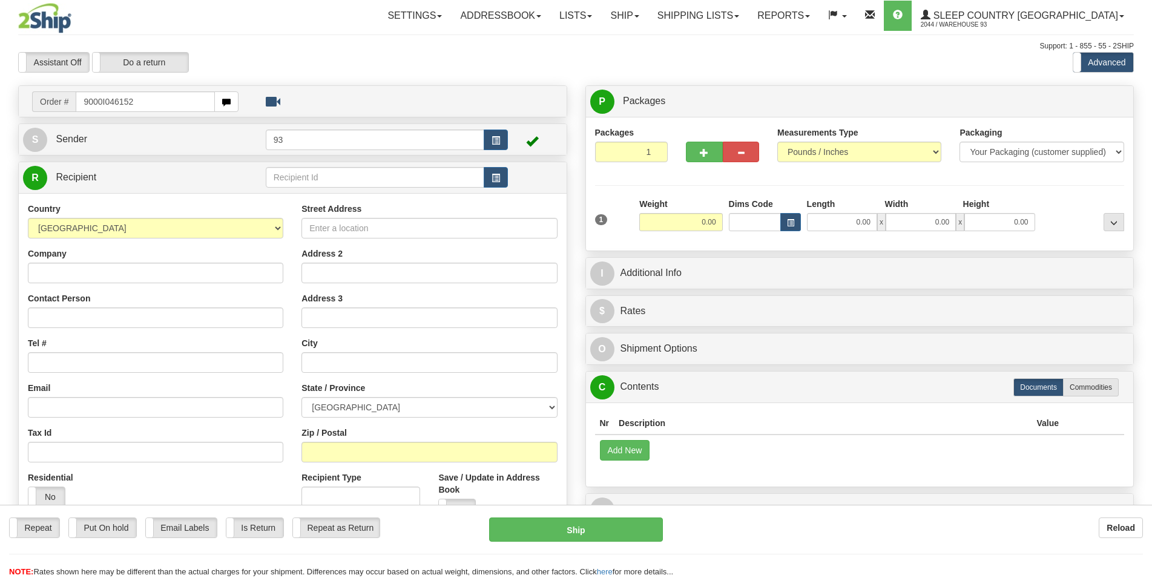
type input "9000I046152"
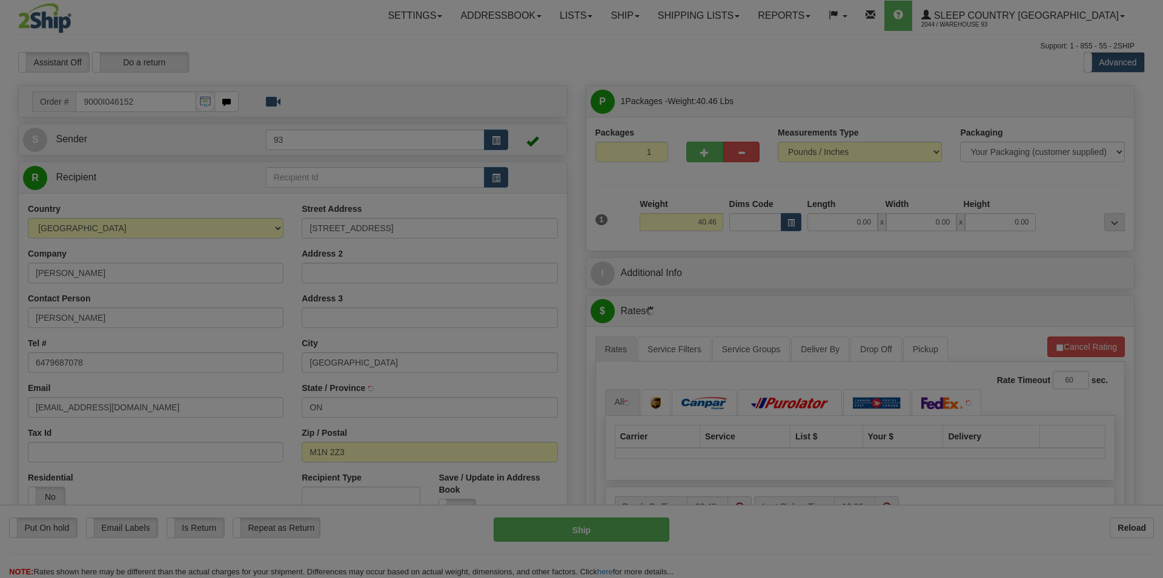
type input "[GEOGRAPHIC_DATA]"
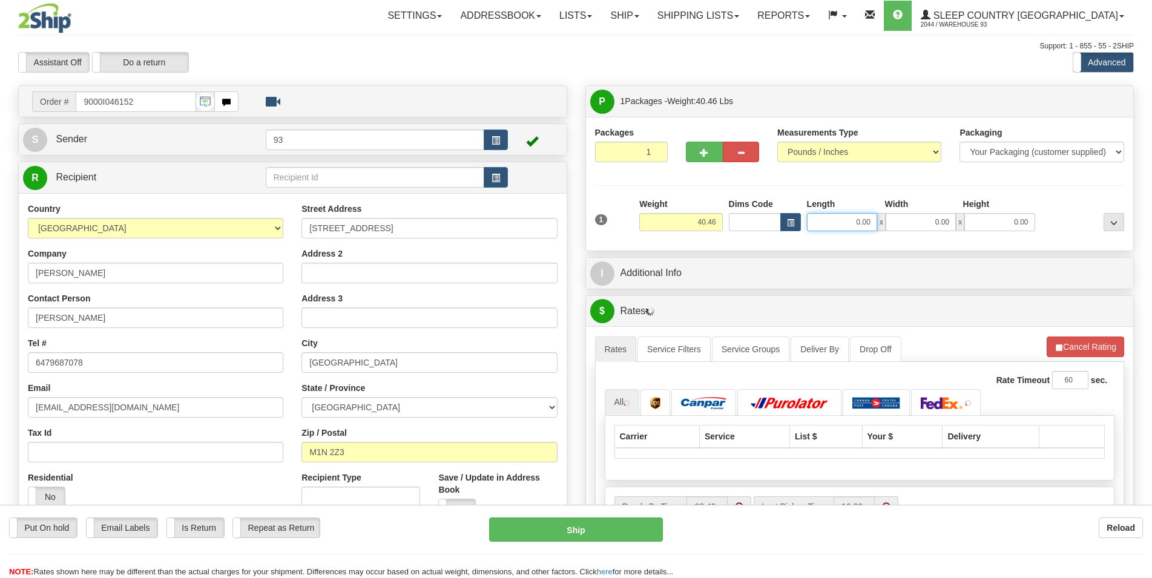
click at [852, 223] on input "0.00" at bounding box center [842, 222] width 70 height 18
type input "40.00"
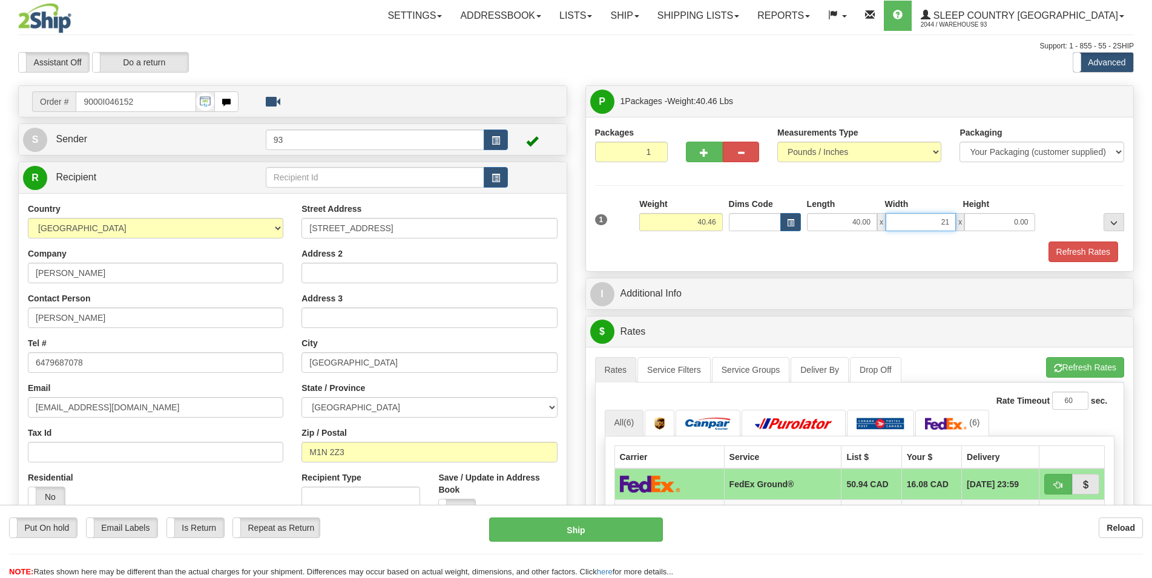
type input "2"
type input "20.00"
click at [1061, 252] on button "Refresh Rates" at bounding box center [1084, 252] width 70 height 21
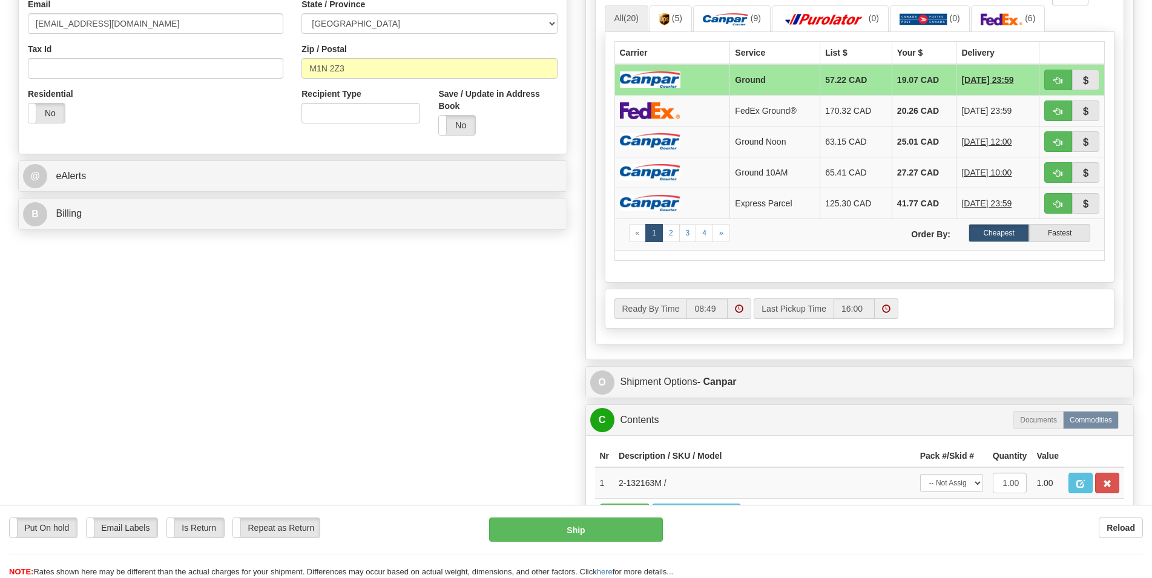
scroll to position [432, 0]
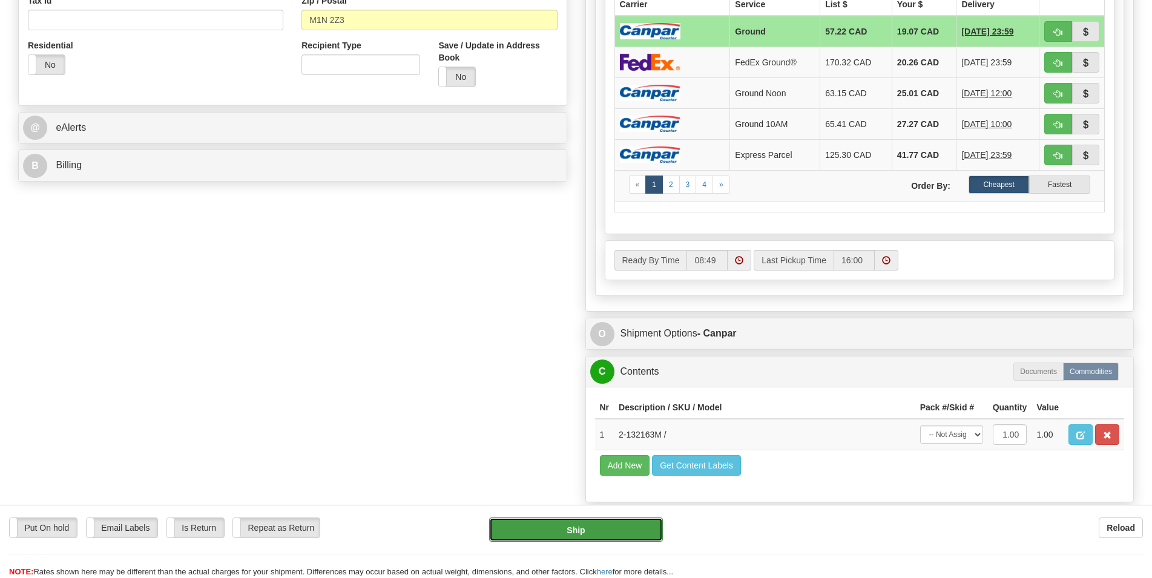
click at [589, 529] on button "Ship" at bounding box center [576, 530] width 174 height 24
type input "1"
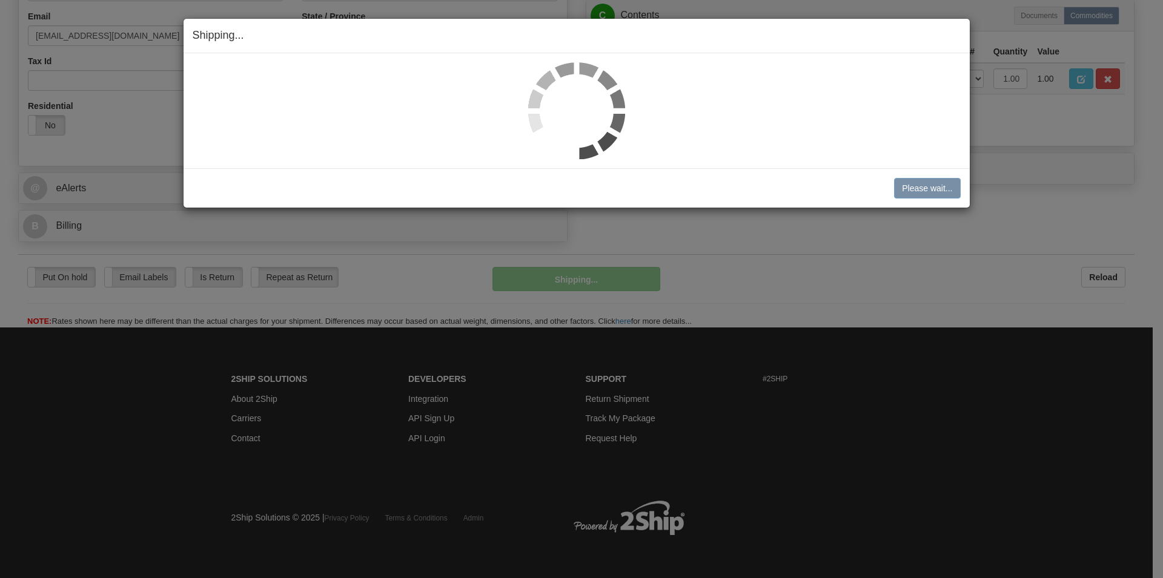
scroll to position [374, 0]
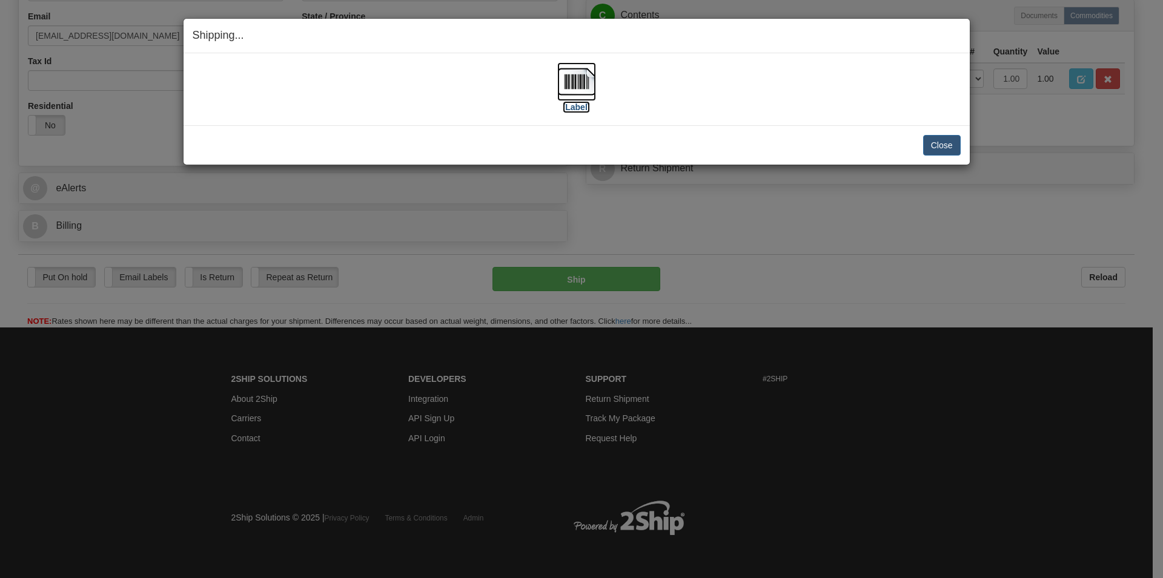
click at [574, 86] on img at bounding box center [576, 81] width 39 height 39
click at [945, 142] on button "Close" at bounding box center [942, 145] width 38 height 21
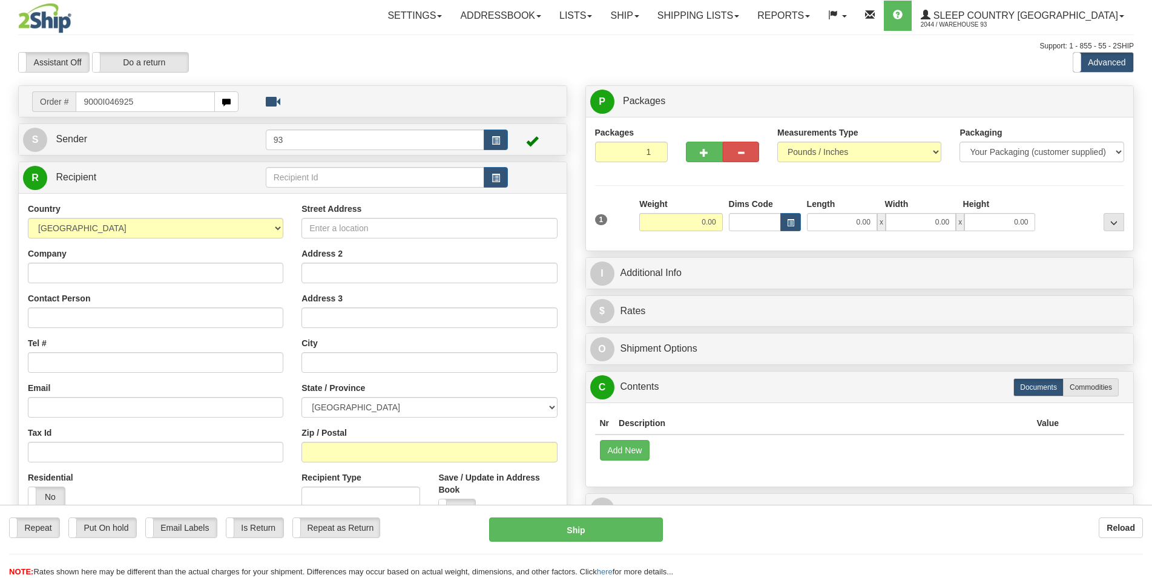
type input "9000I046925"
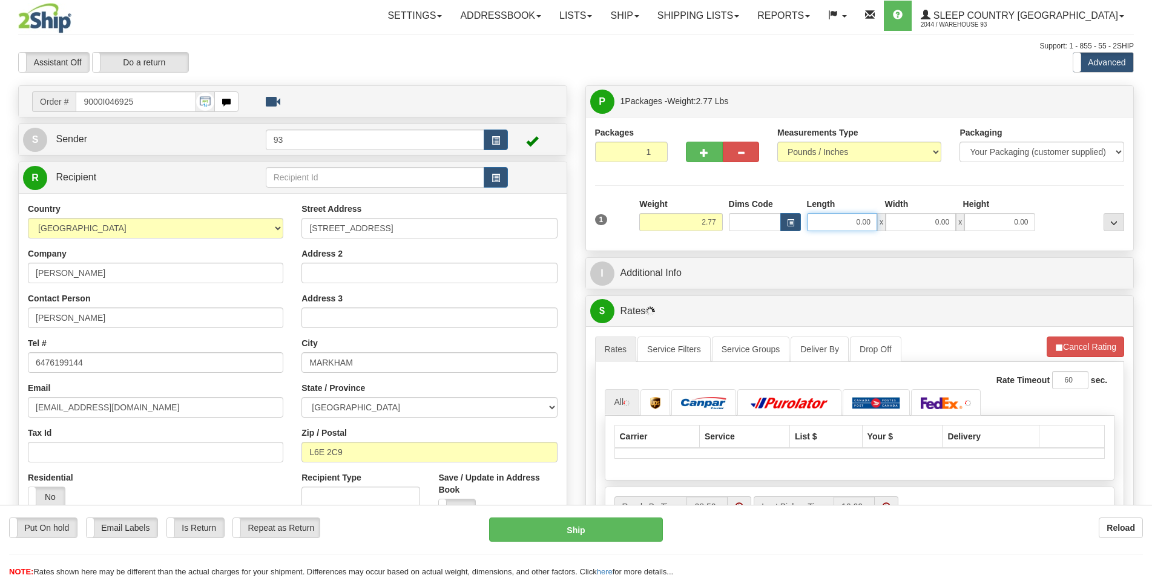
click at [833, 222] on input "0.00" at bounding box center [842, 222] width 70 height 18
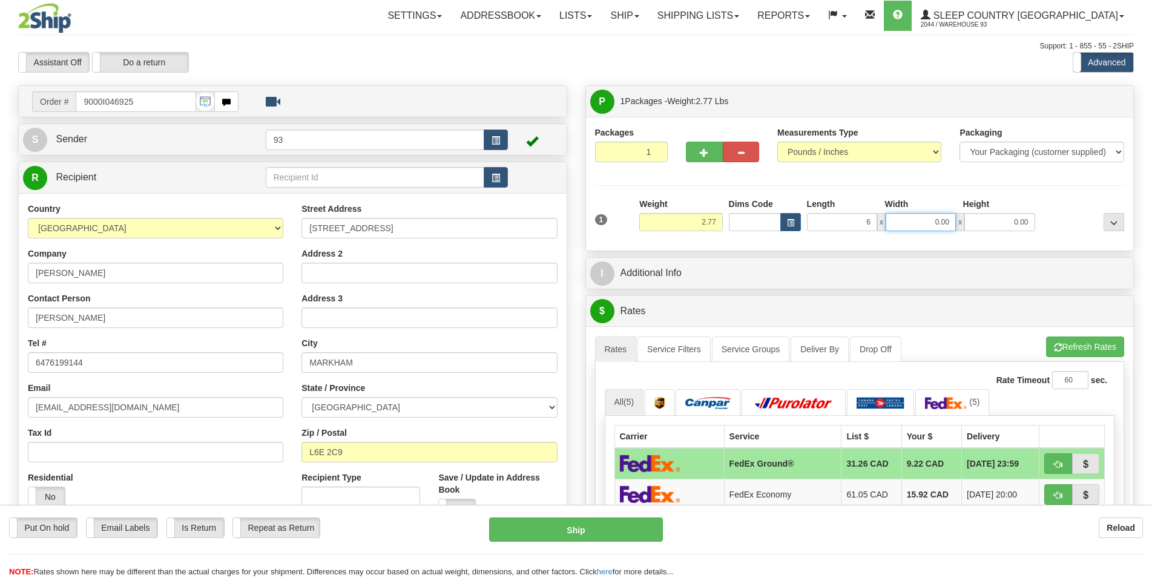
type input "6.00"
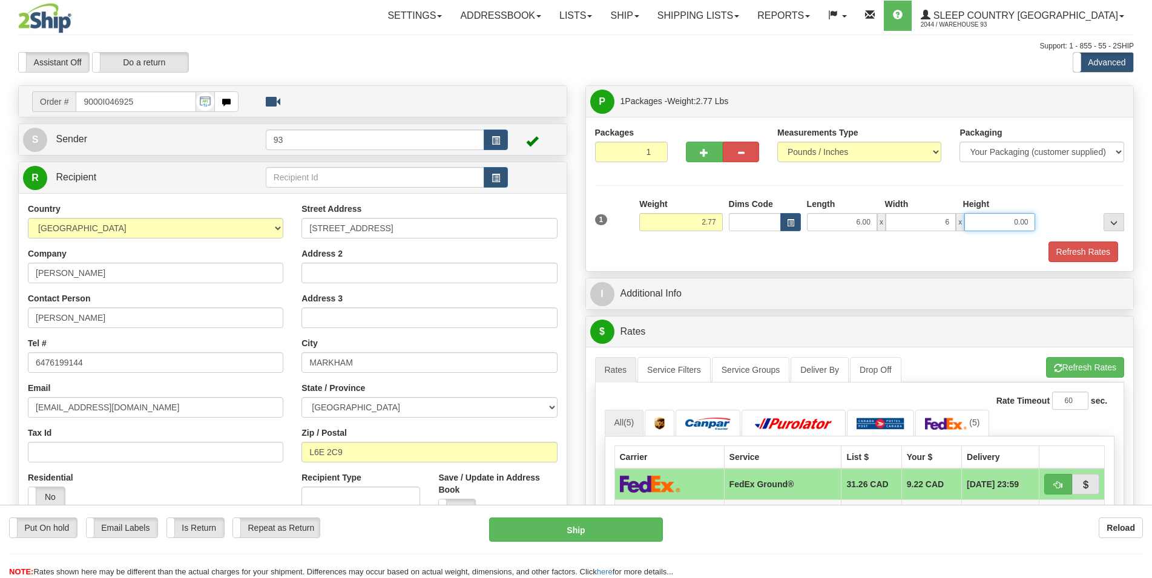
type input "6.00"
type input "4.00"
click at [1058, 245] on button "Refresh Rates" at bounding box center [1084, 252] width 70 height 21
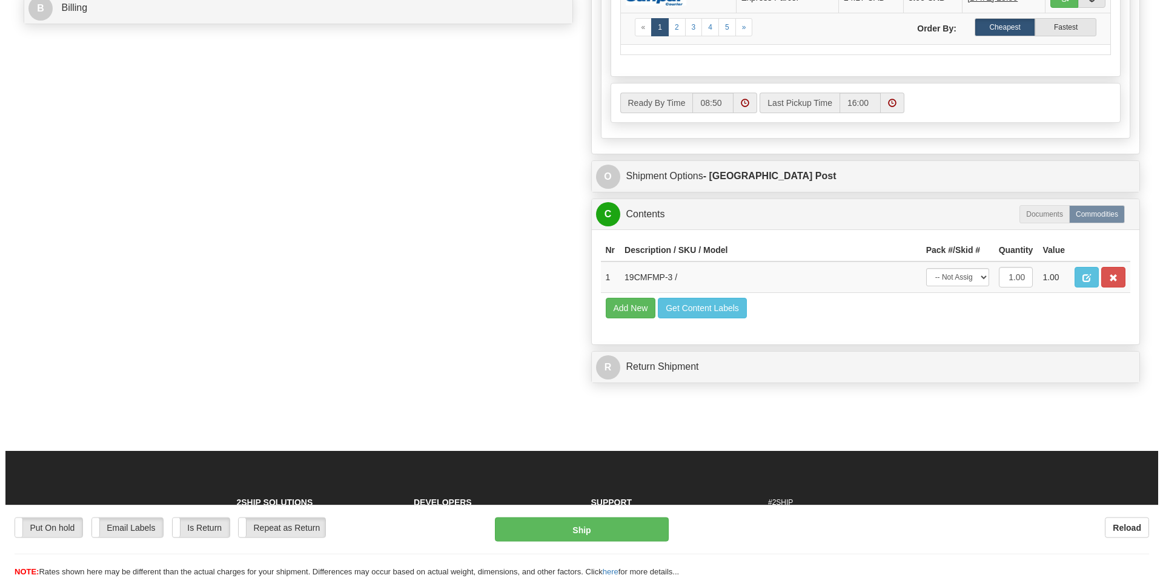
scroll to position [618, 0]
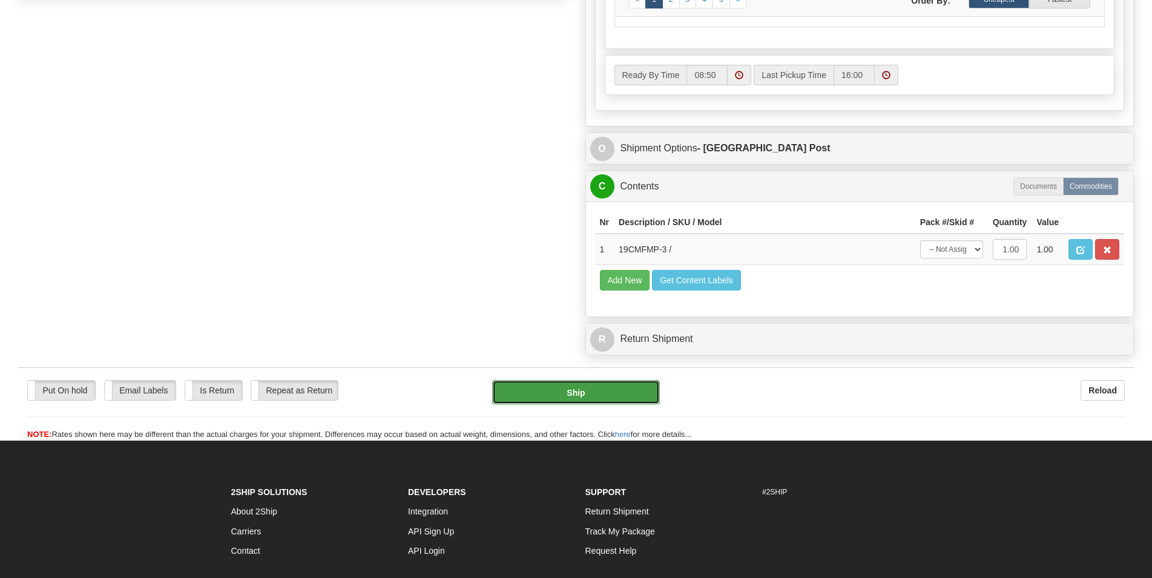
click at [594, 400] on button "Ship" at bounding box center [576, 392] width 168 height 24
type input "DOM.EP"
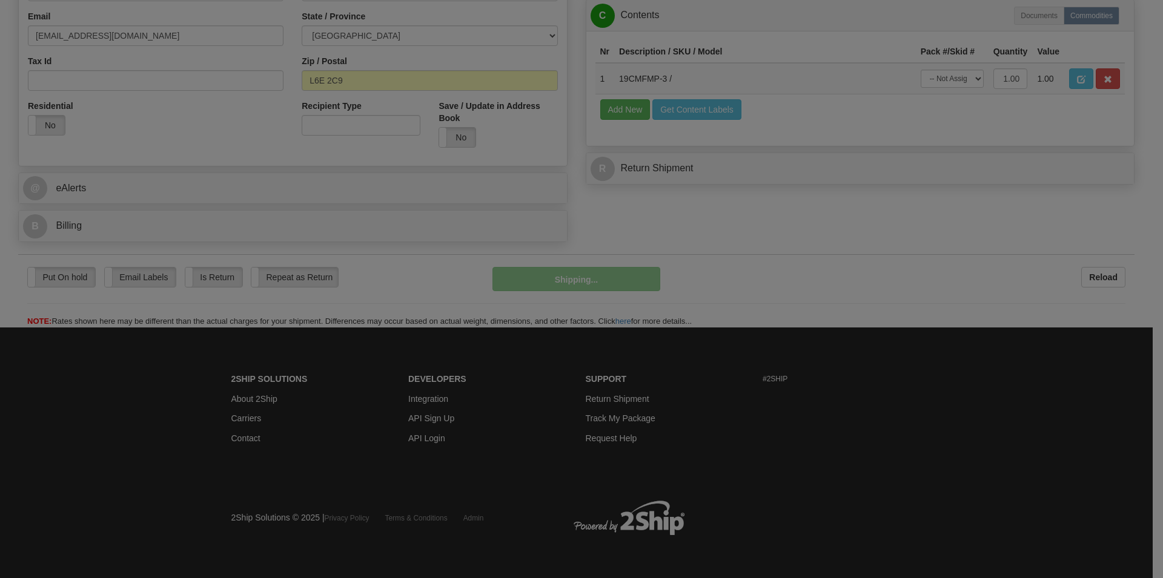
scroll to position [374, 0]
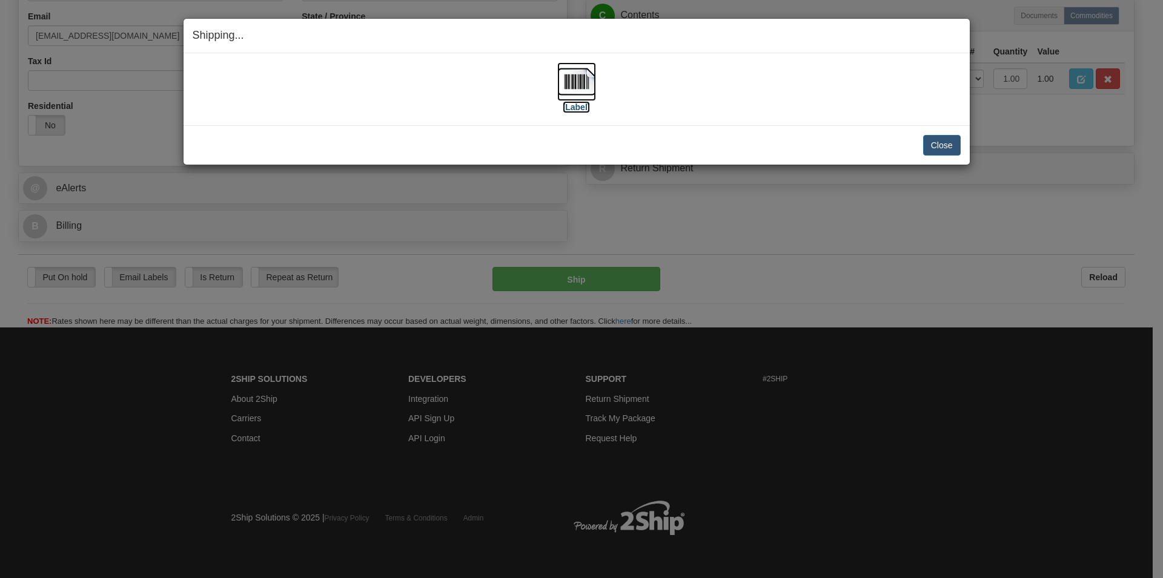
click at [574, 84] on img at bounding box center [576, 81] width 39 height 39
click at [929, 147] on button "Close" at bounding box center [942, 145] width 38 height 21
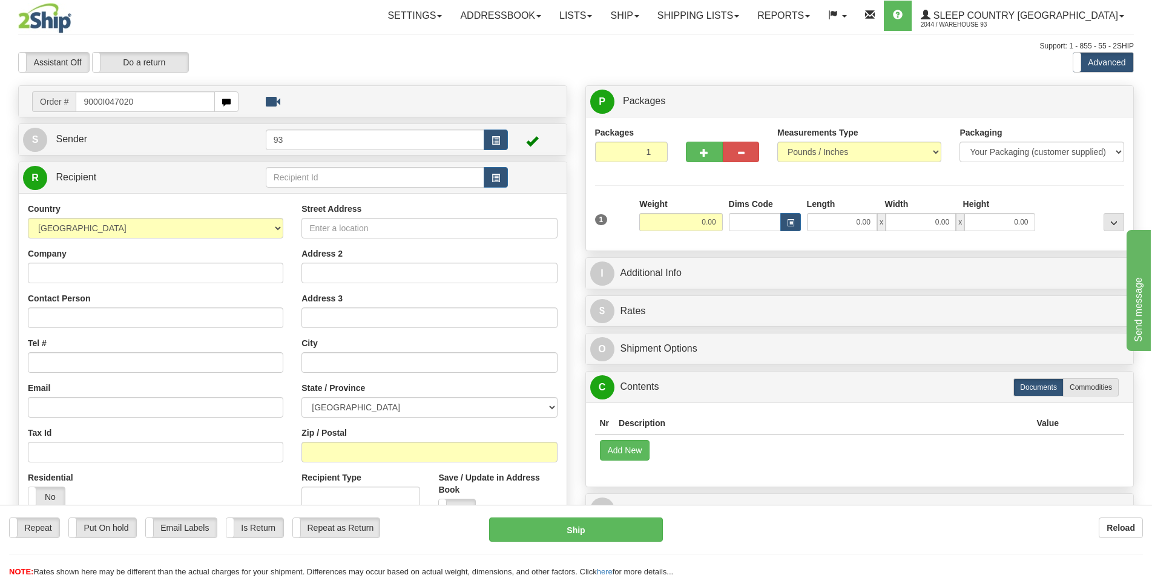
type input "9000I047020"
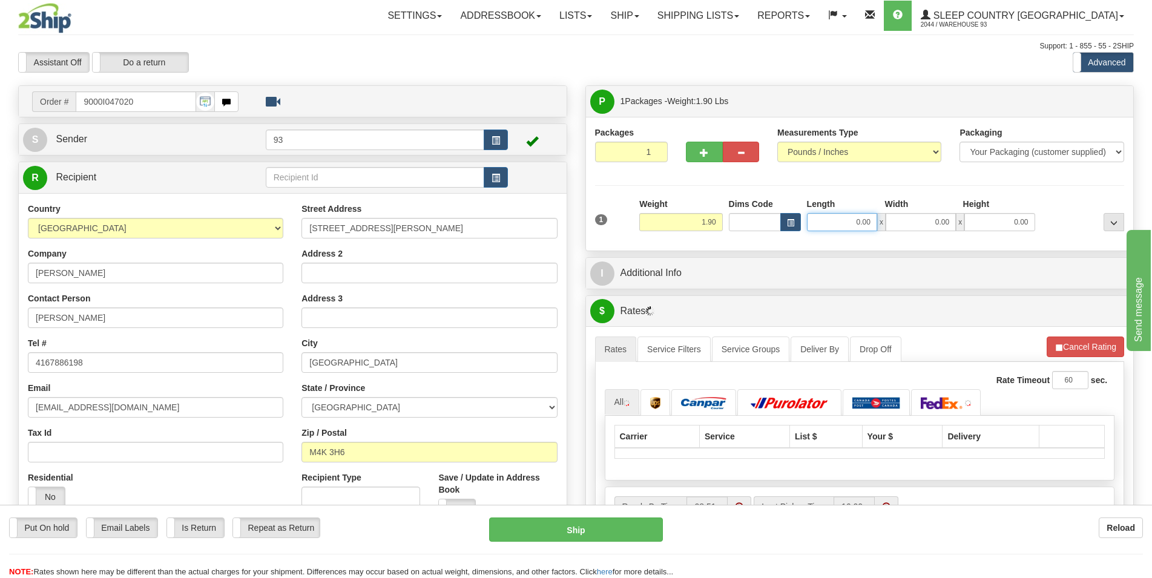
click at [833, 220] on input "0.00" at bounding box center [842, 222] width 70 height 18
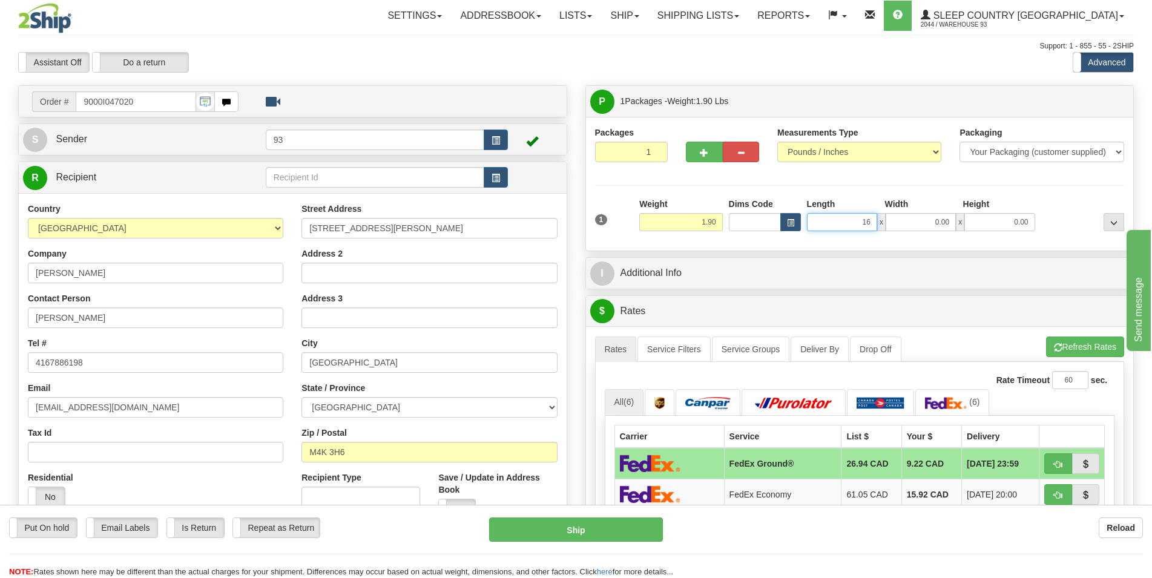
type input "1"
type input "7.00"
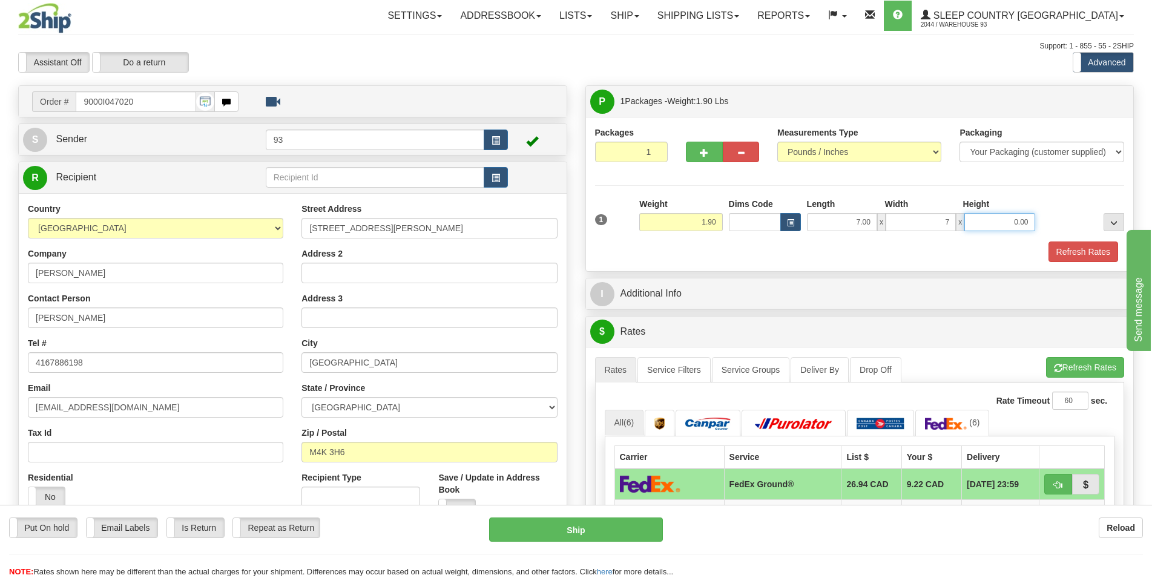
type input "7.00"
type input "8.00"
click at [1064, 248] on button "Refresh Rates" at bounding box center [1084, 252] width 70 height 21
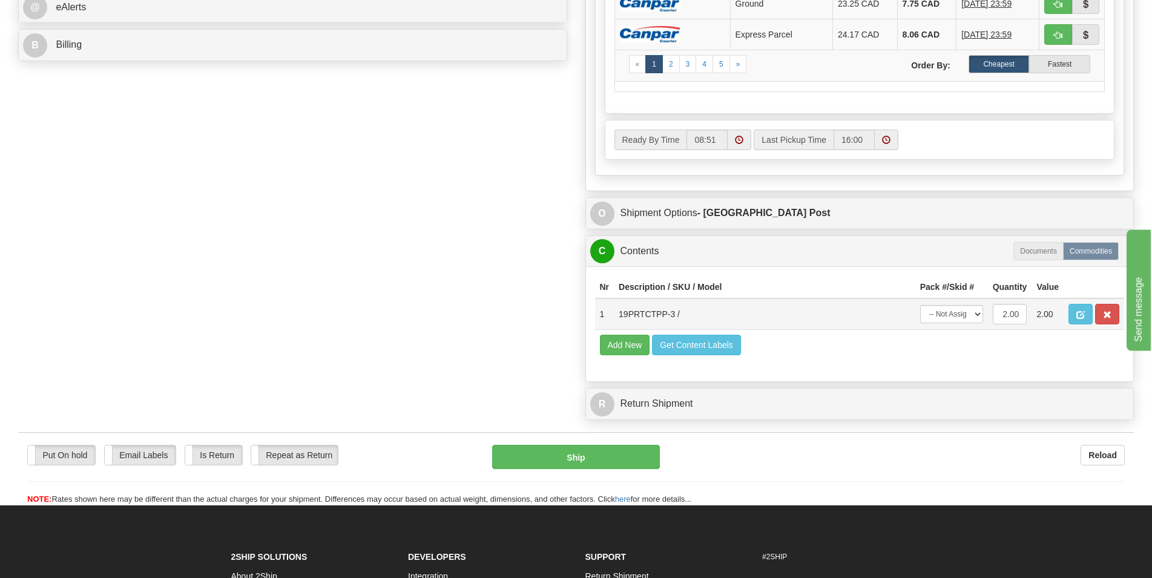
scroll to position [556, 0]
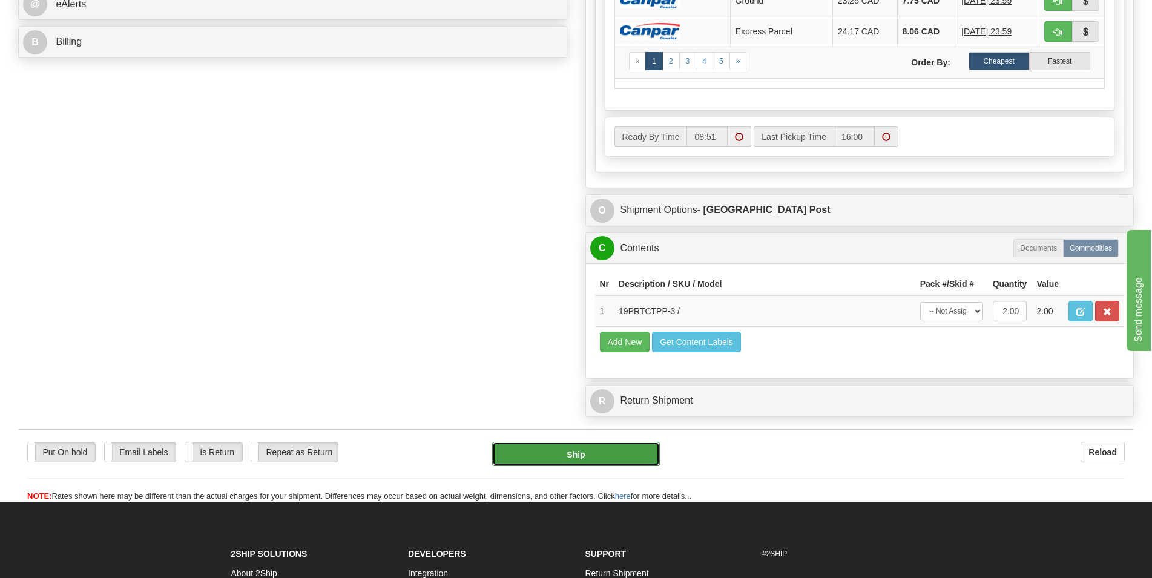
click at [588, 453] on button "Ship" at bounding box center [576, 454] width 168 height 24
type input "DOM.EP"
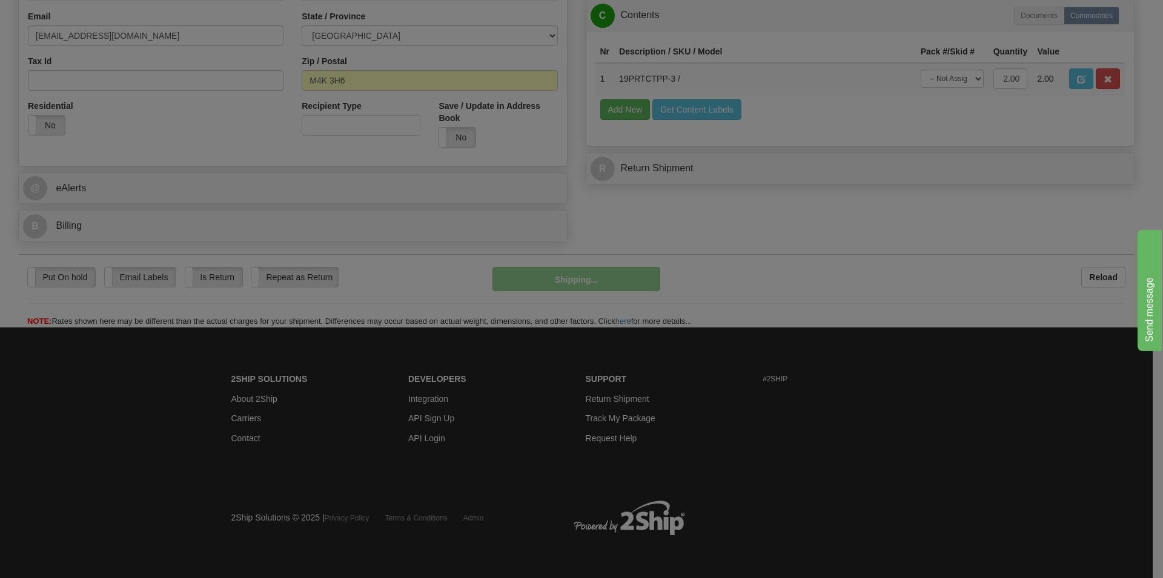
scroll to position [374, 0]
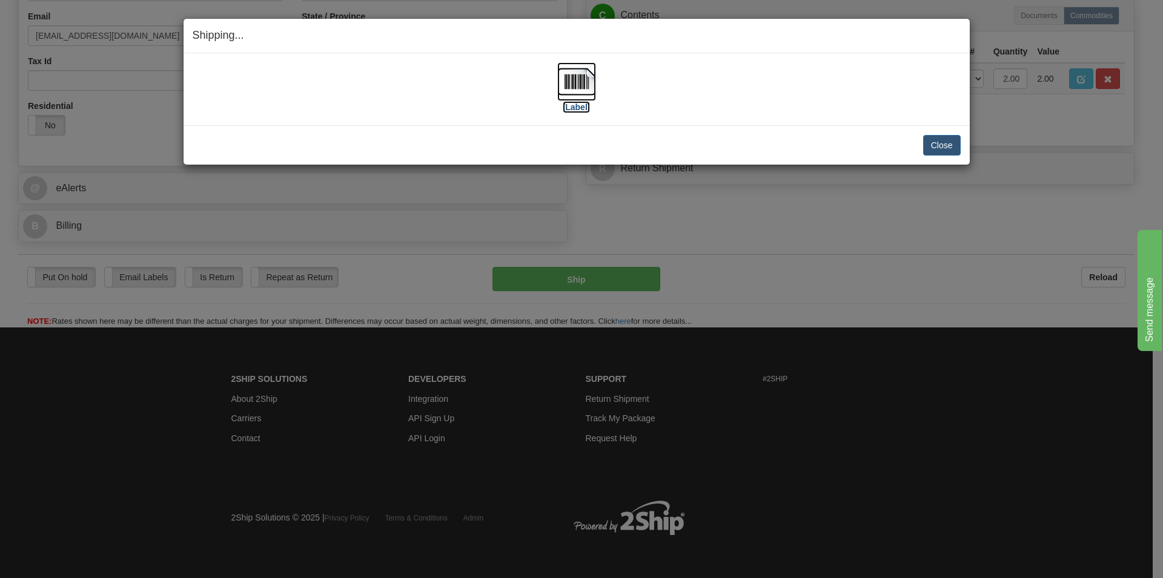
click at [579, 89] on img at bounding box center [576, 81] width 39 height 39
click at [950, 147] on button "Close" at bounding box center [942, 145] width 38 height 21
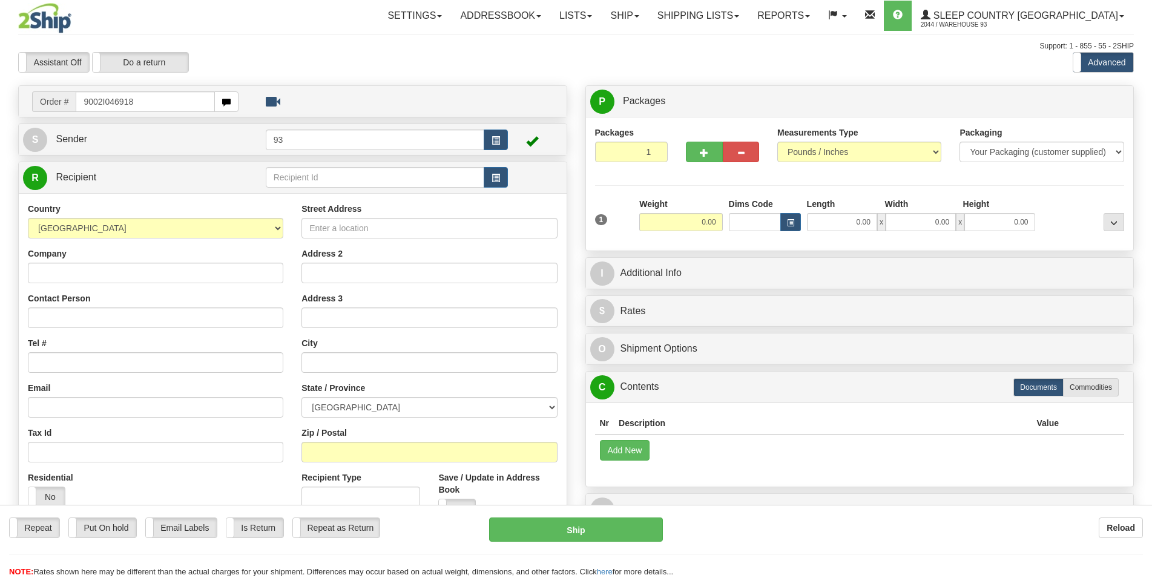
type input "9002I046918"
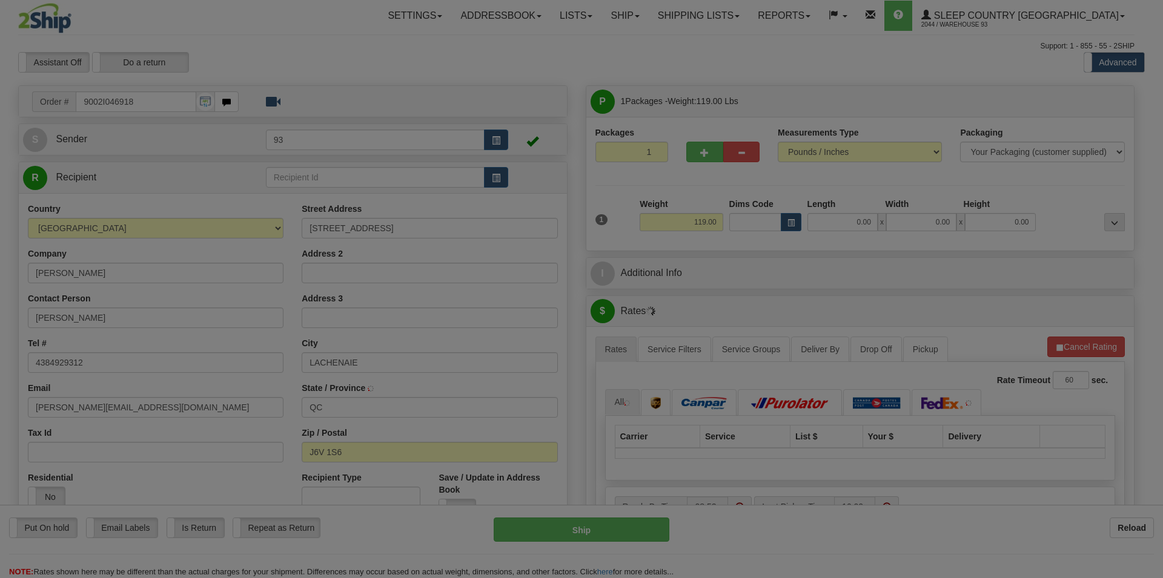
type input "TERREBONNE"
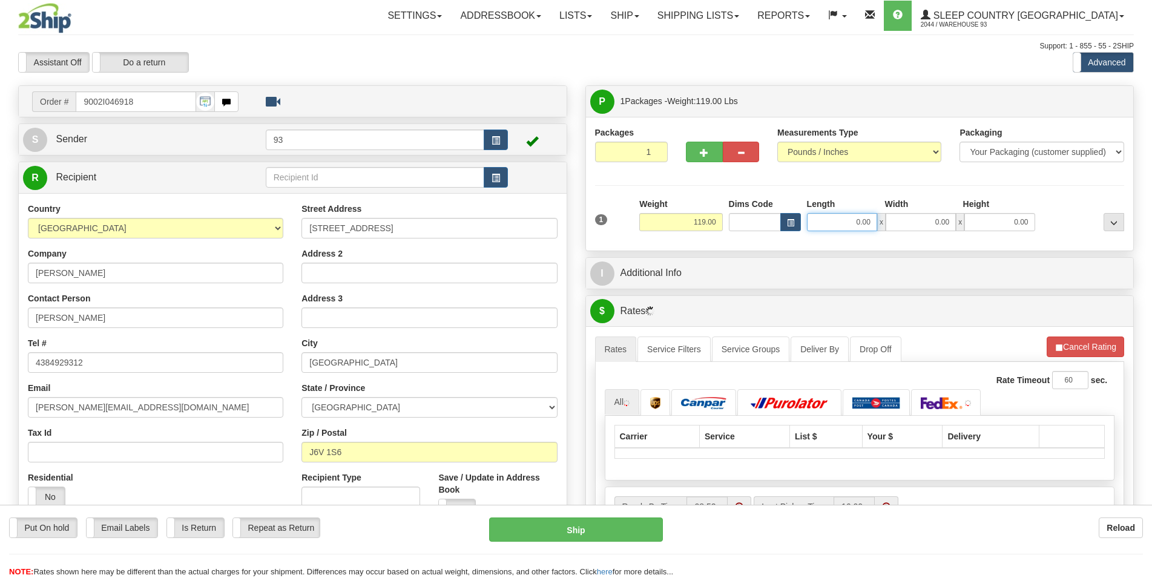
click at [837, 226] on input "0.00" at bounding box center [842, 222] width 70 height 18
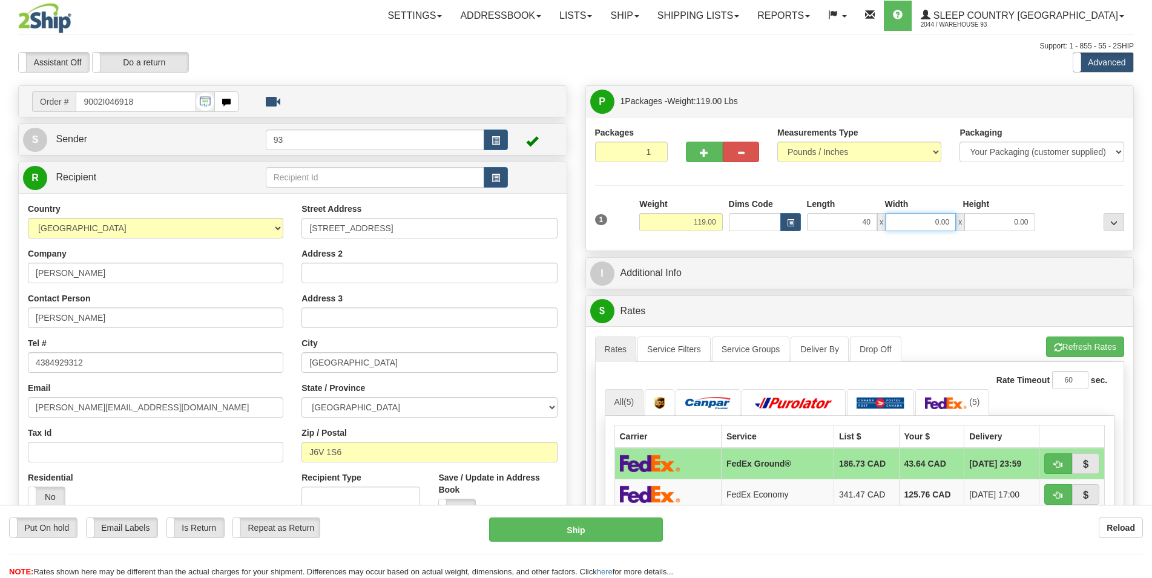
type input "40.00"
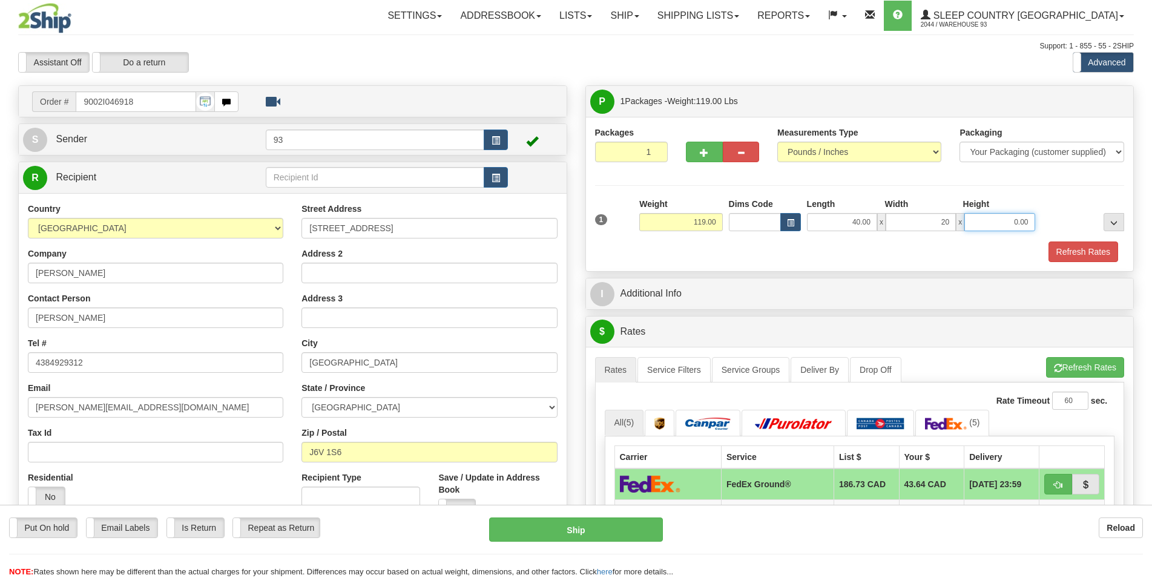
type input "20.00"
click at [1087, 253] on button "Refresh Rates" at bounding box center [1084, 252] width 70 height 21
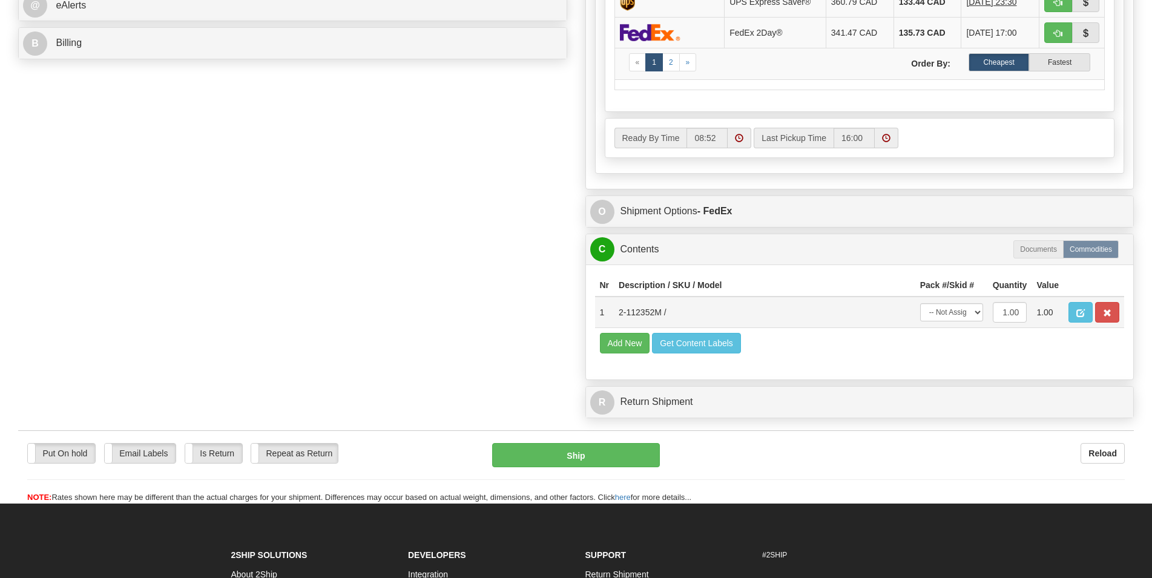
scroll to position [556, 0]
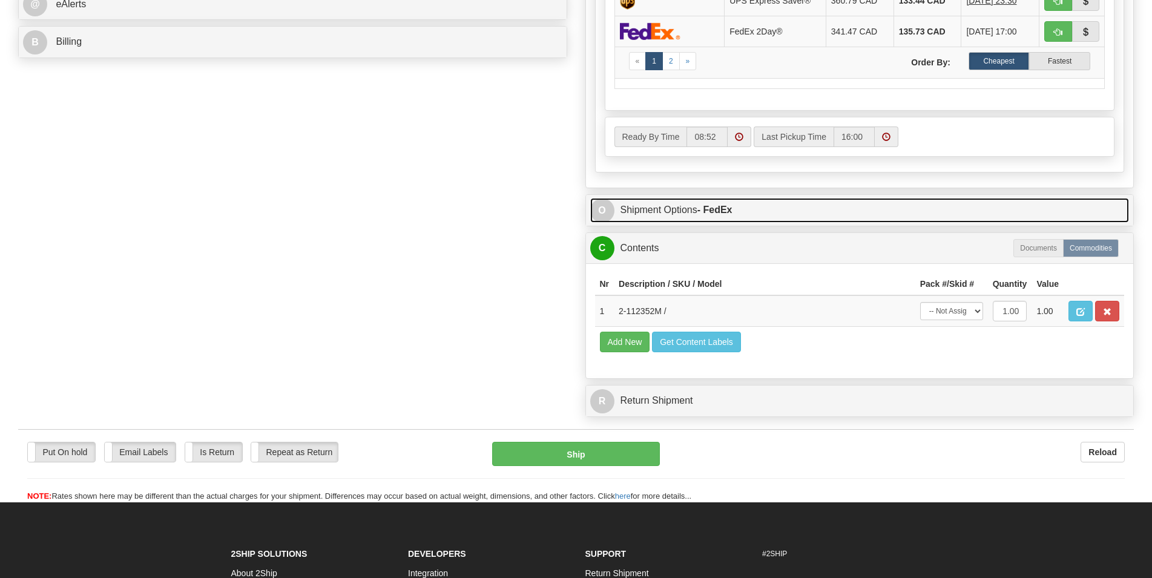
click at [757, 218] on link "O Shipment Options - FedEx" at bounding box center [859, 210] width 539 height 25
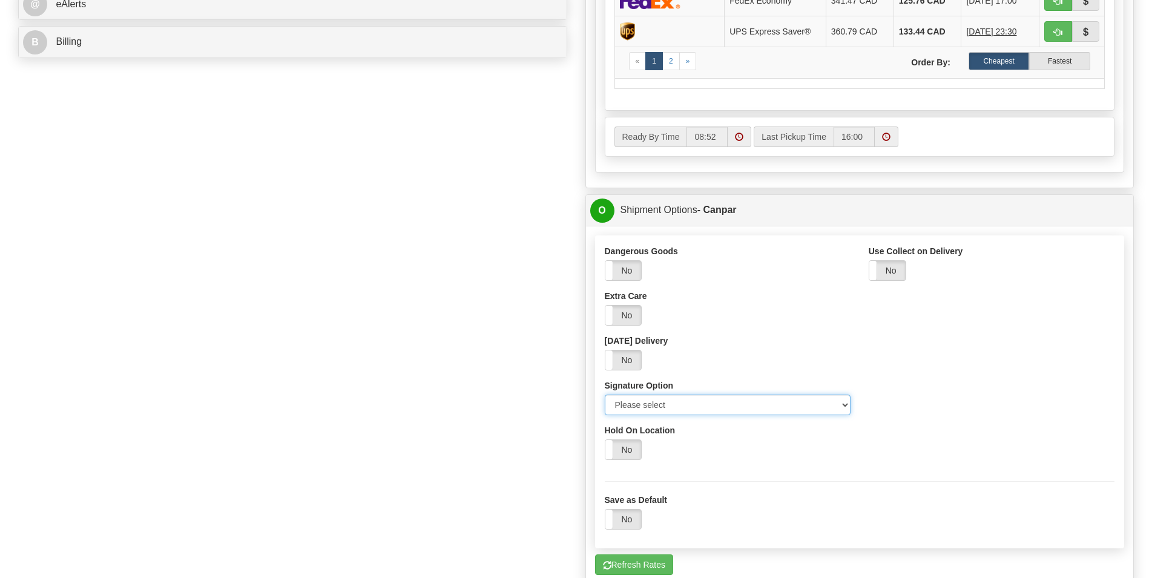
click at [605, 395] on select "Please select No Signature Required Signature Required Adult Signature" at bounding box center [728, 405] width 246 height 21
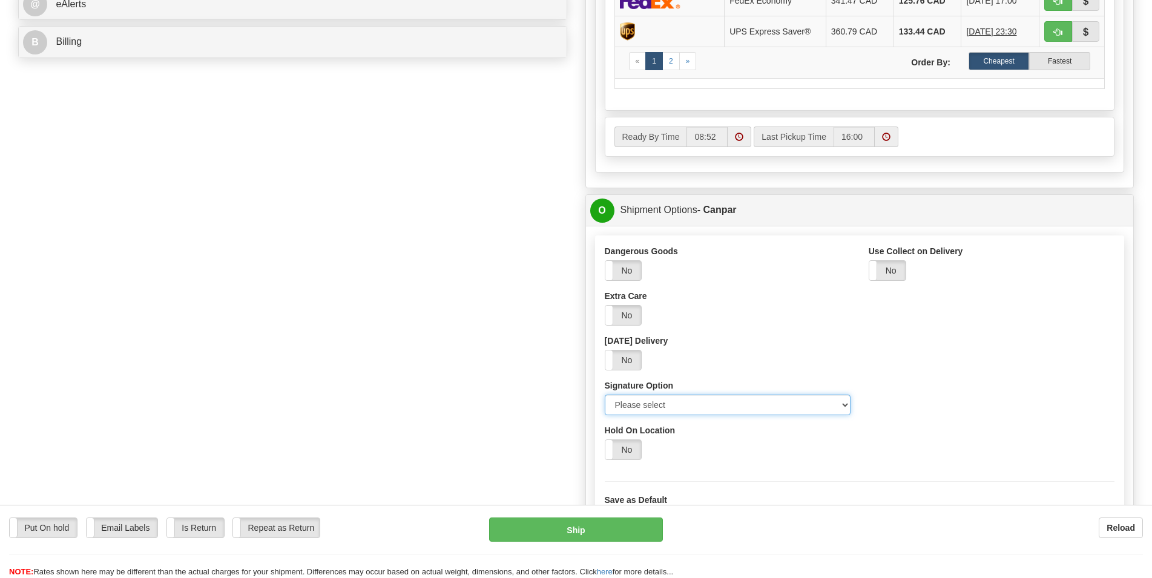
select select "2"
click option "Signature Required" at bounding box center [0, 0] width 0 height 0
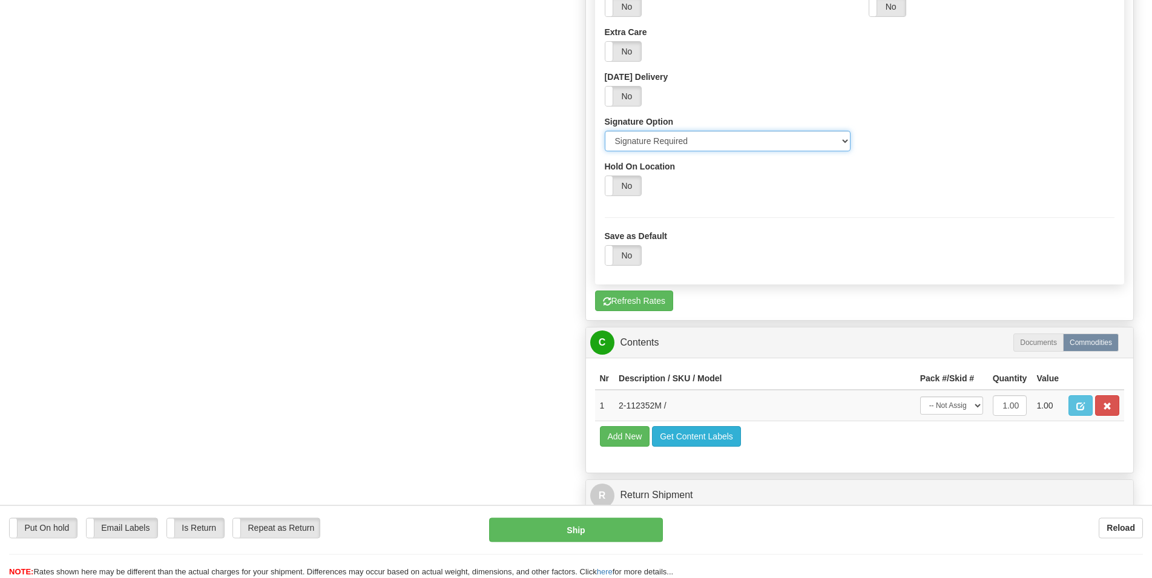
scroll to position [865, 0]
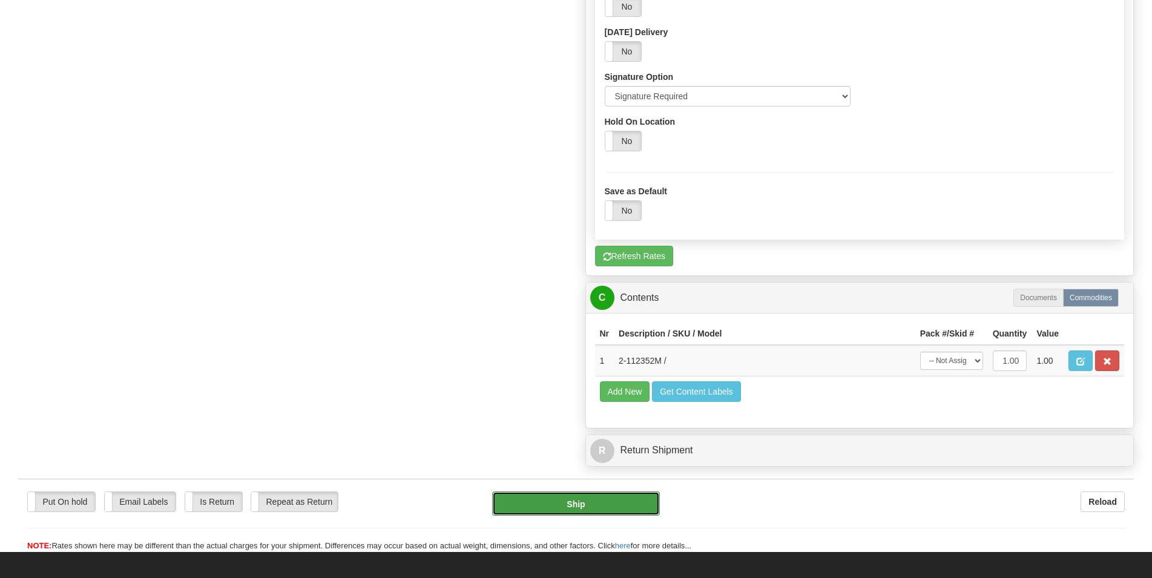
click at [595, 510] on button "Ship" at bounding box center [576, 504] width 168 height 24
type input "1"
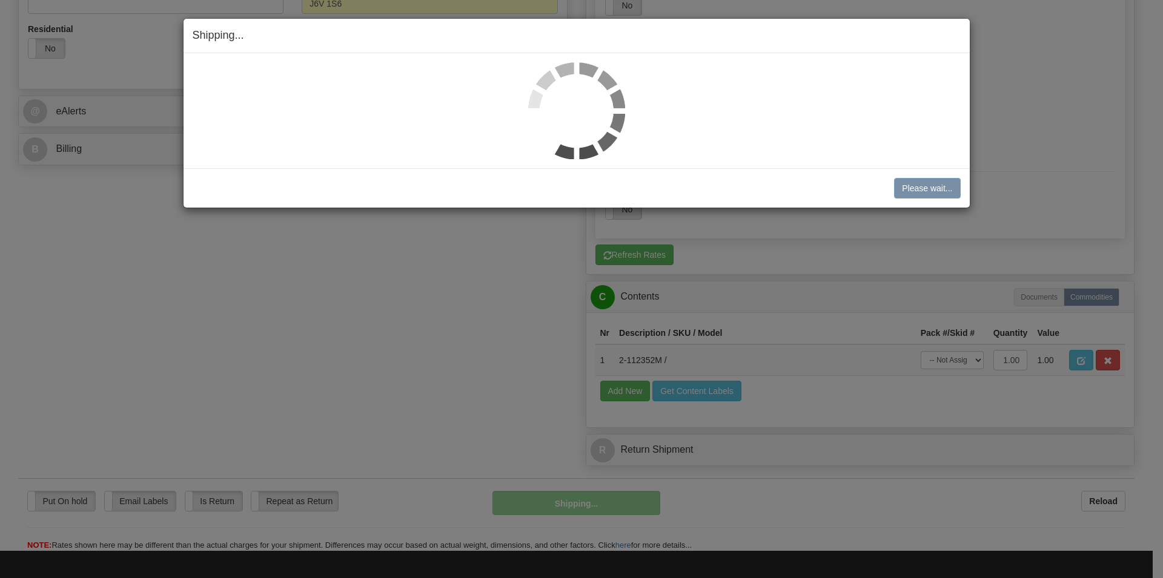
scroll to position [444, 0]
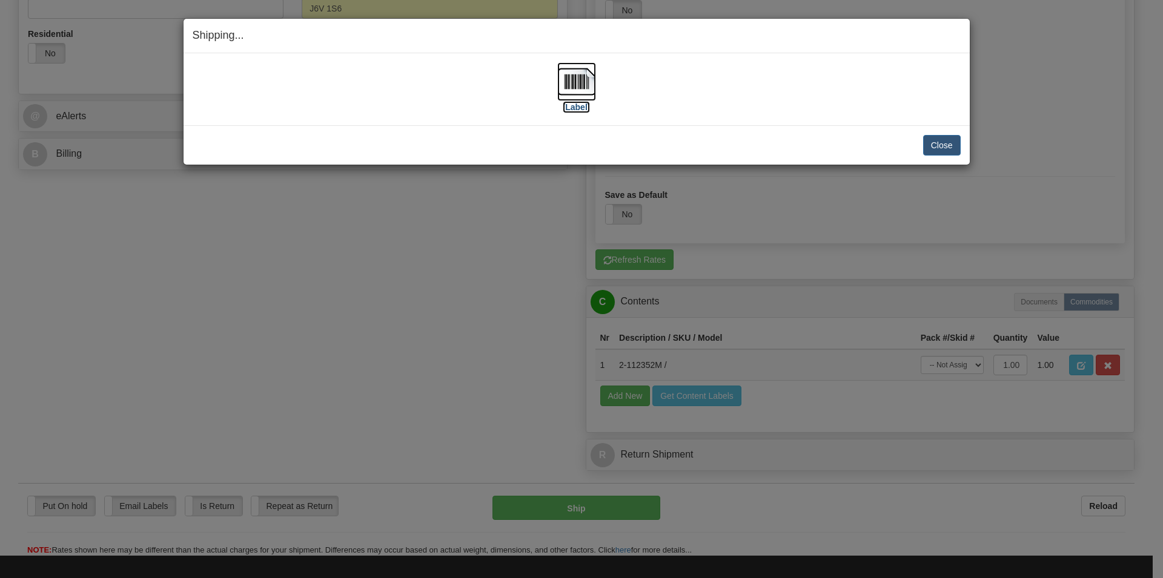
click at [575, 78] on img at bounding box center [576, 81] width 39 height 39
click at [944, 142] on button "Close" at bounding box center [942, 145] width 38 height 21
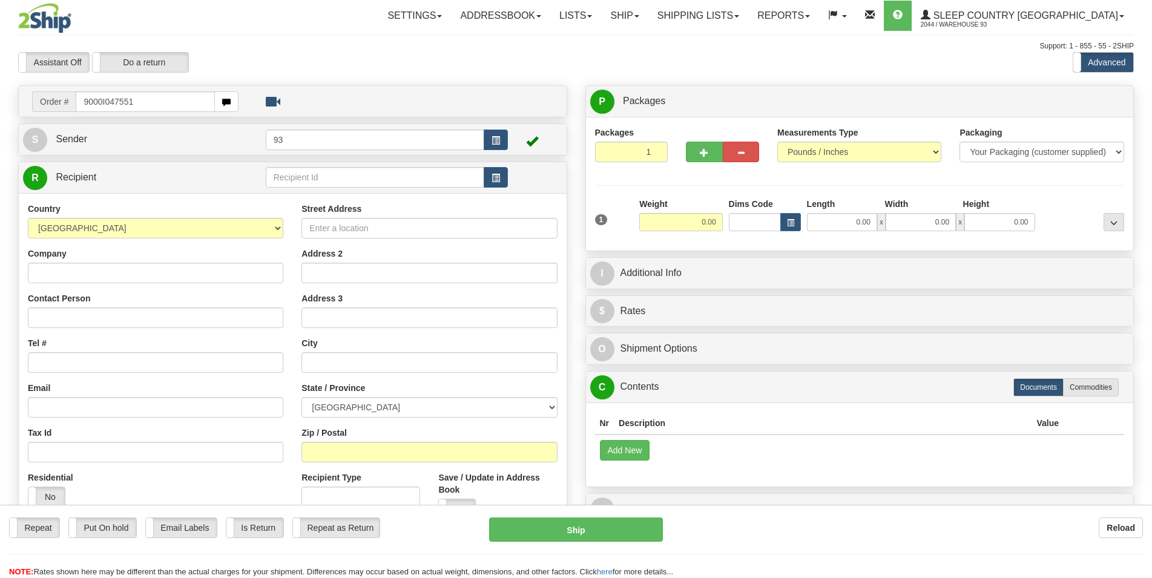
type input "9000I047551"
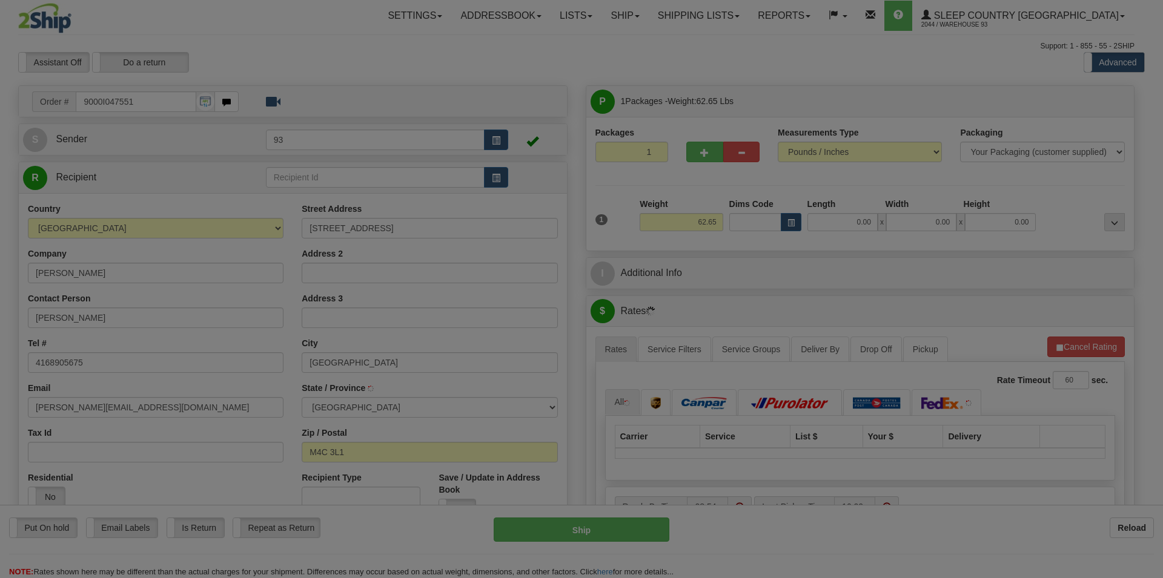
type input "[GEOGRAPHIC_DATA]"
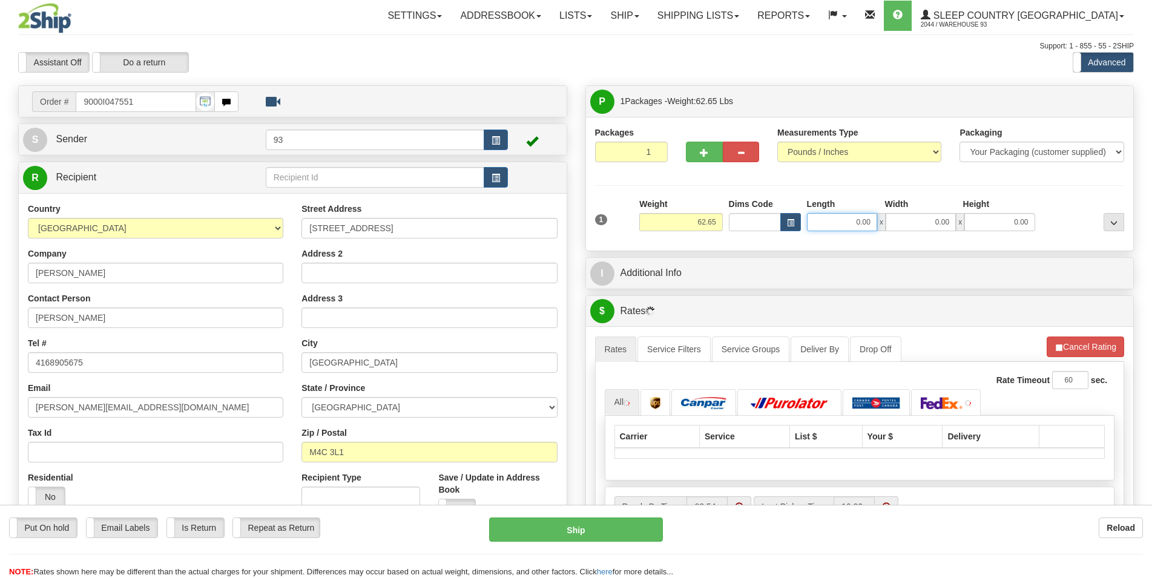
click at [849, 230] on input "0.00" at bounding box center [842, 222] width 70 height 18
type input "0.00"
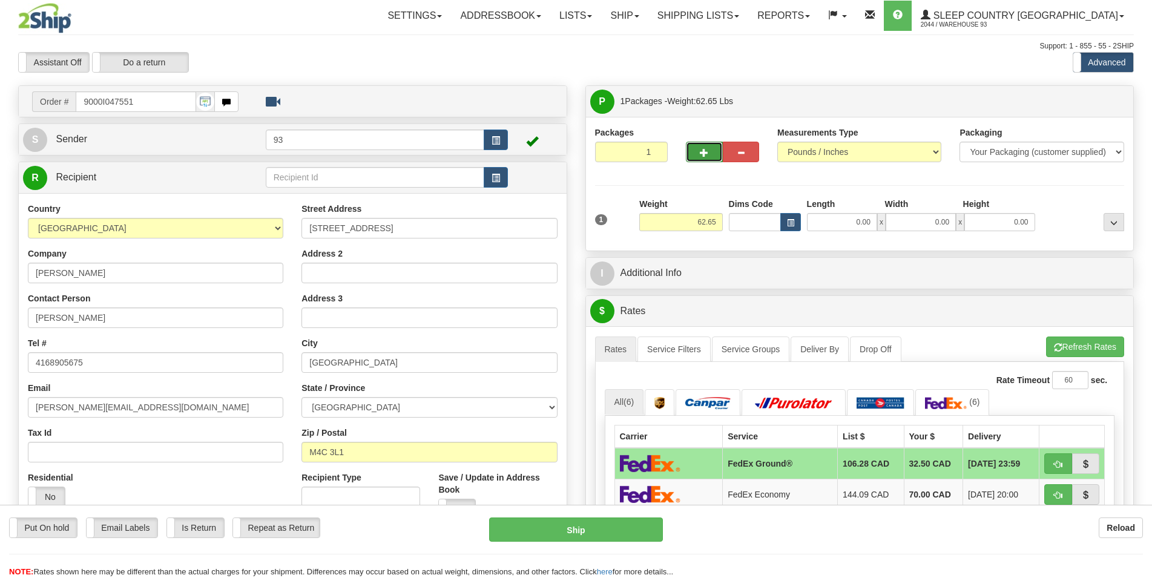
click at [695, 153] on button "button" at bounding box center [704, 152] width 36 height 21
type input "2"
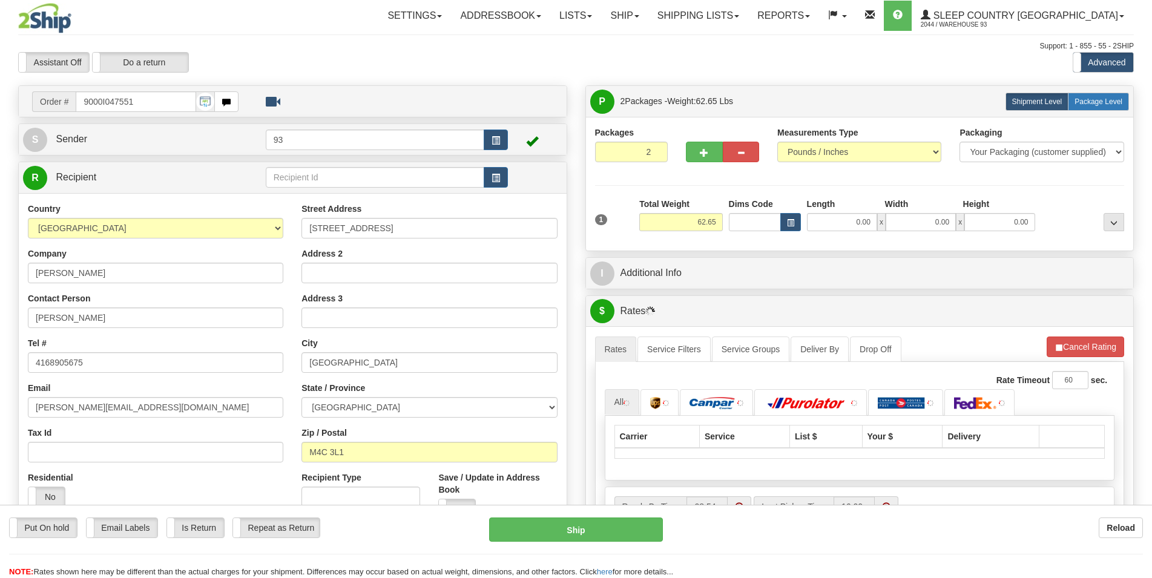
click at [1092, 106] on span "Package Level" at bounding box center [1099, 101] width 48 height 8
radio input "true"
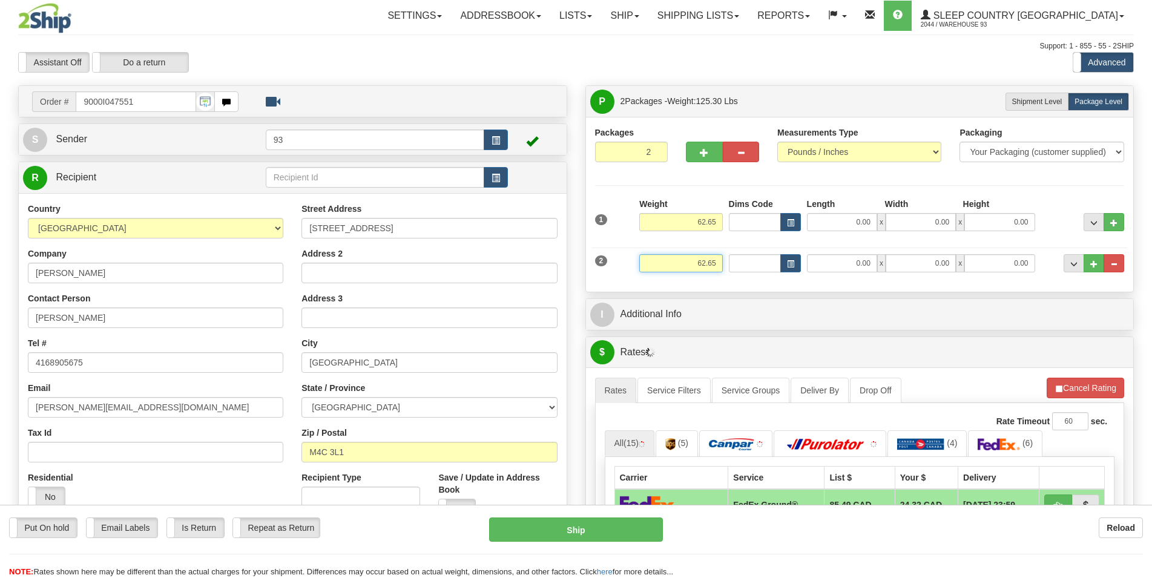
drag, startPoint x: 715, startPoint y: 261, endPoint x: 657, endPoint y: 272, distance: 59.1
click at [657, 272] on input "62.65" at bounding box center [680, 263] width 83 height 18
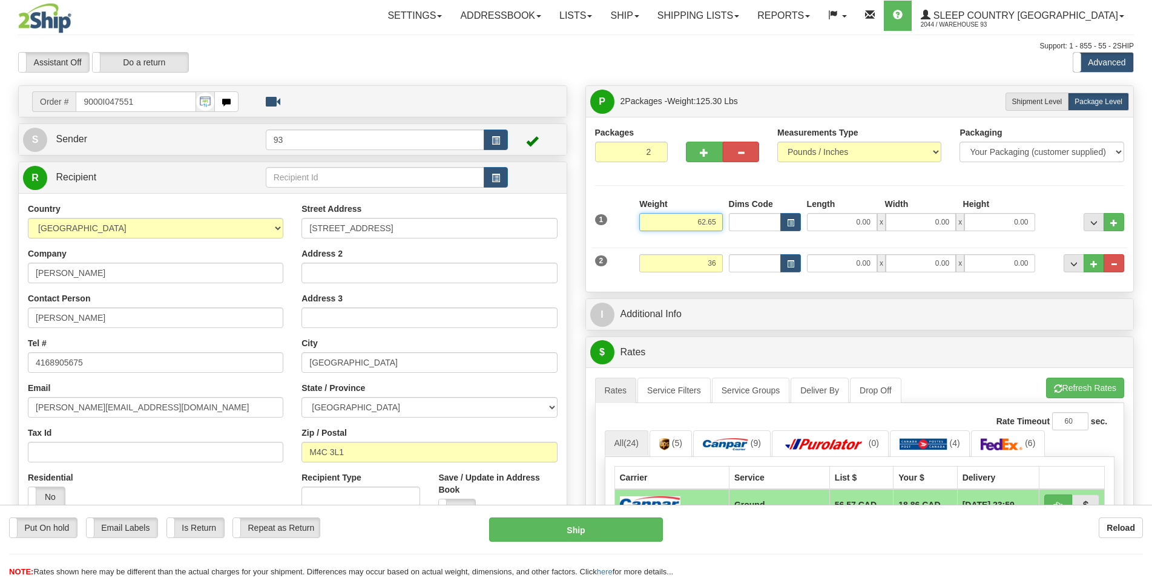
type input "36.00"
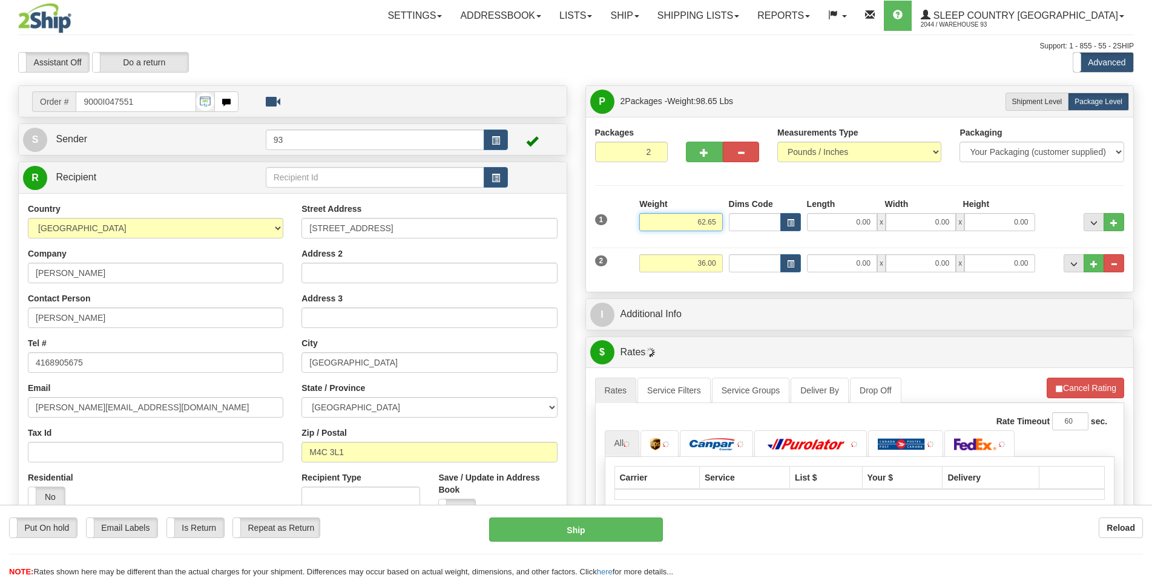
click at [700, 224] on input "62.65" at bounding box center [680, 222] width 83 height 18
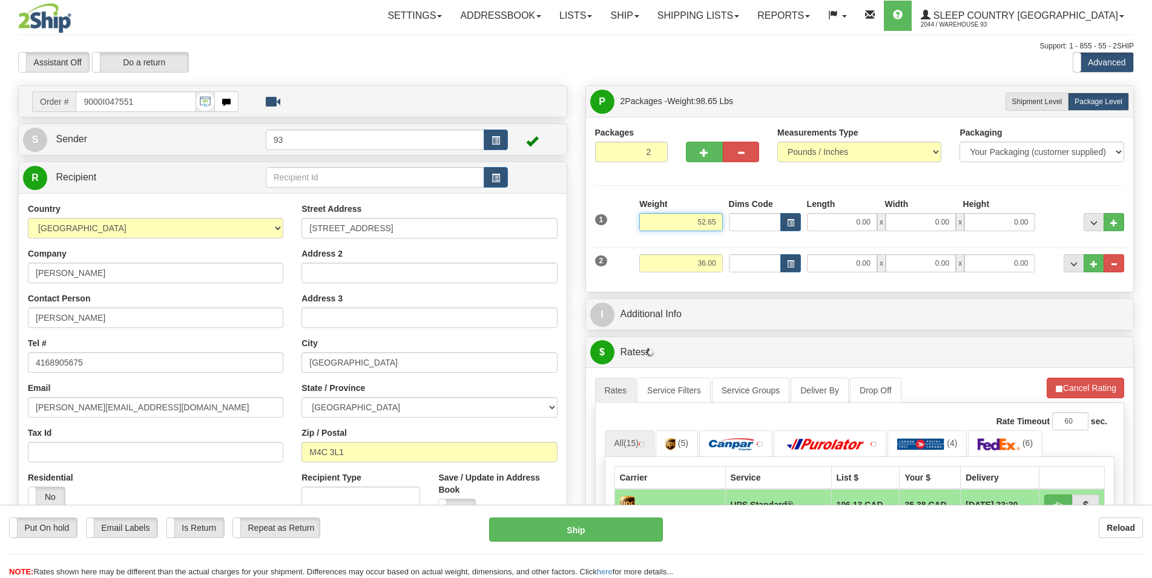
type input "52.65"
click at [841, 219] on input "0.00" at bounding box center [842, 222] width 70 height 18
type input "40.00"
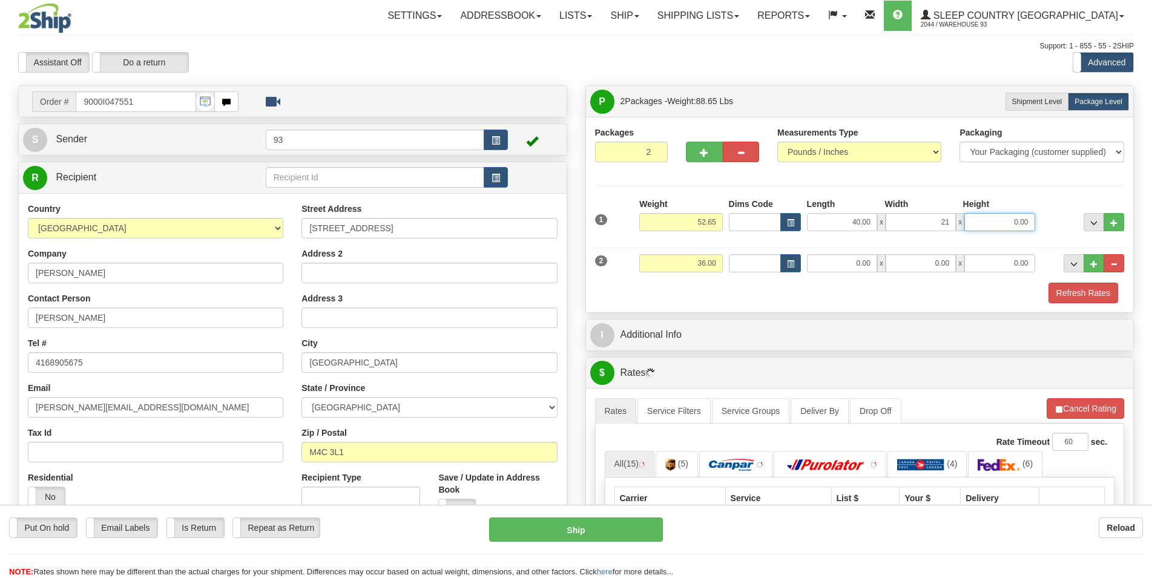
type input "21.00"
click at [866, 259] on input "0.00" at bounding box center [842, 263] width 70 height 18
type input "40.00"
type input "191.00"
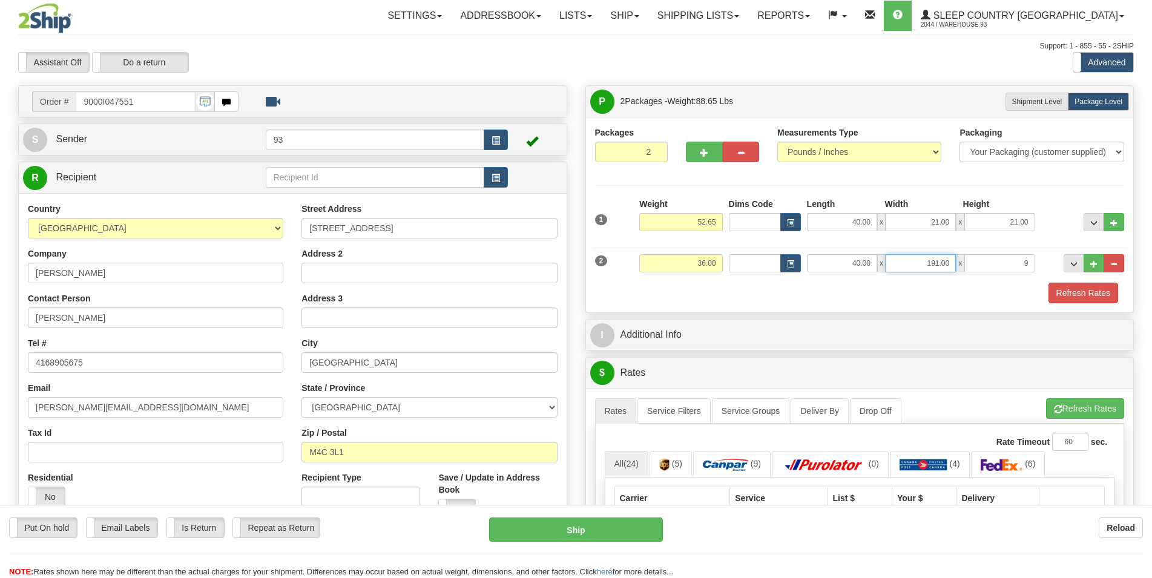
type input "9.00"
drag, startPoint x: 949, startPoint y: 264, endPoint x: 908, endPoint y: 259, distance: 41.5
click at [908, 259] on input "191.00" at bounding box center [921, 263] width 70 height 18
type input "19.00"
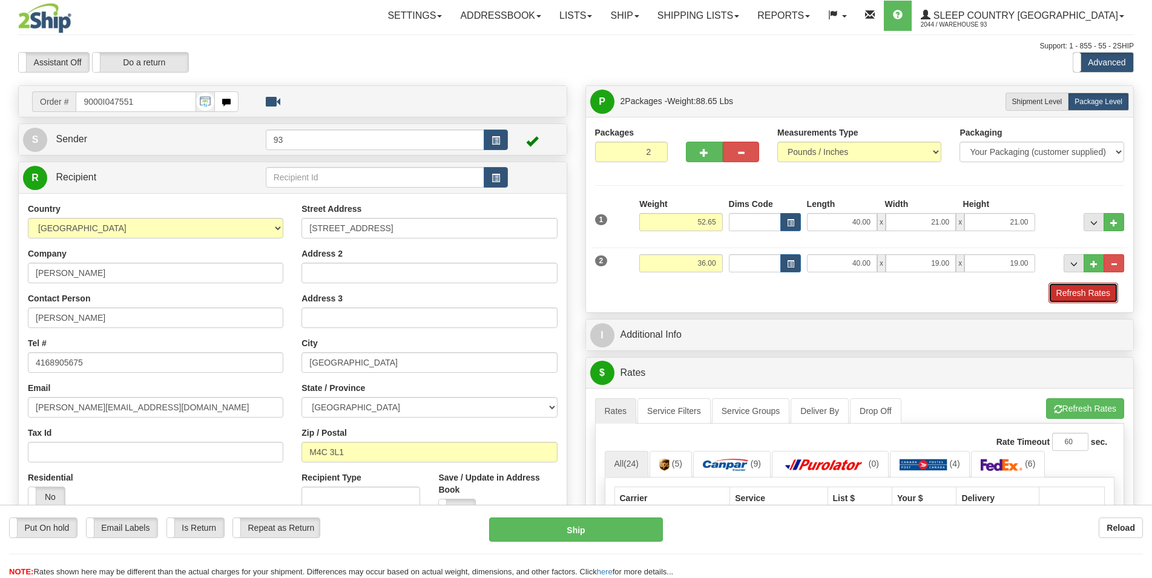
click at [1075, 297] on button "Refresh Rates" at bounding box center [1084, 293] width 70 height 21
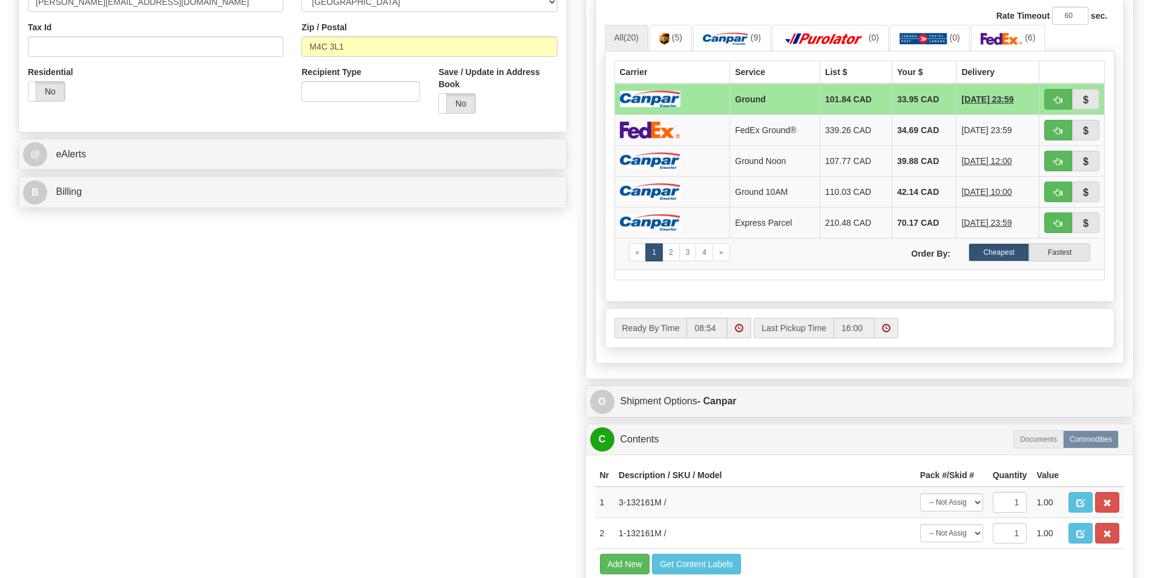
scroll to position [618, 0]
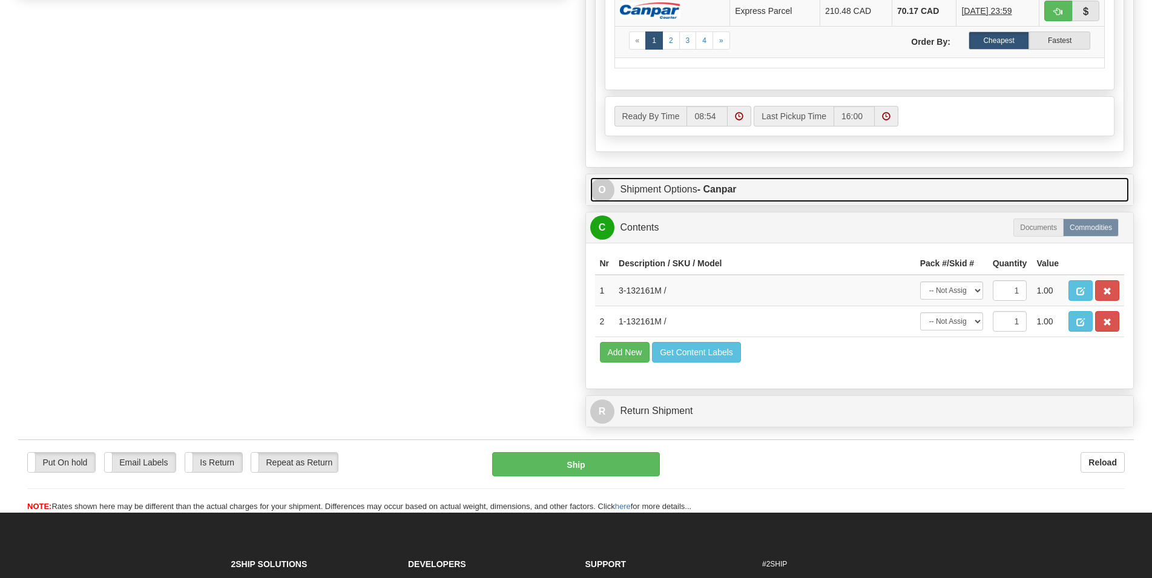
click at [753, 187] on link "O Shipment Options - Canpar" at bounding box center [859, 189] width 539 height 25
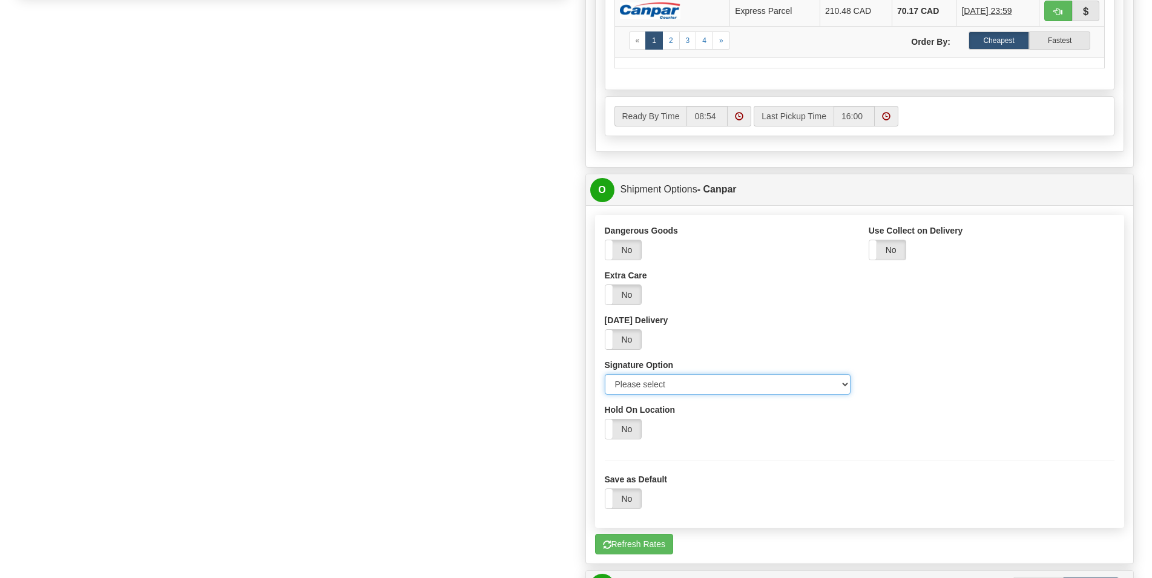
click at [605, 374] on select "Please select No Signature Required Signature Required Adult Signature" at bounding box center [728, 384] width 246 height 21
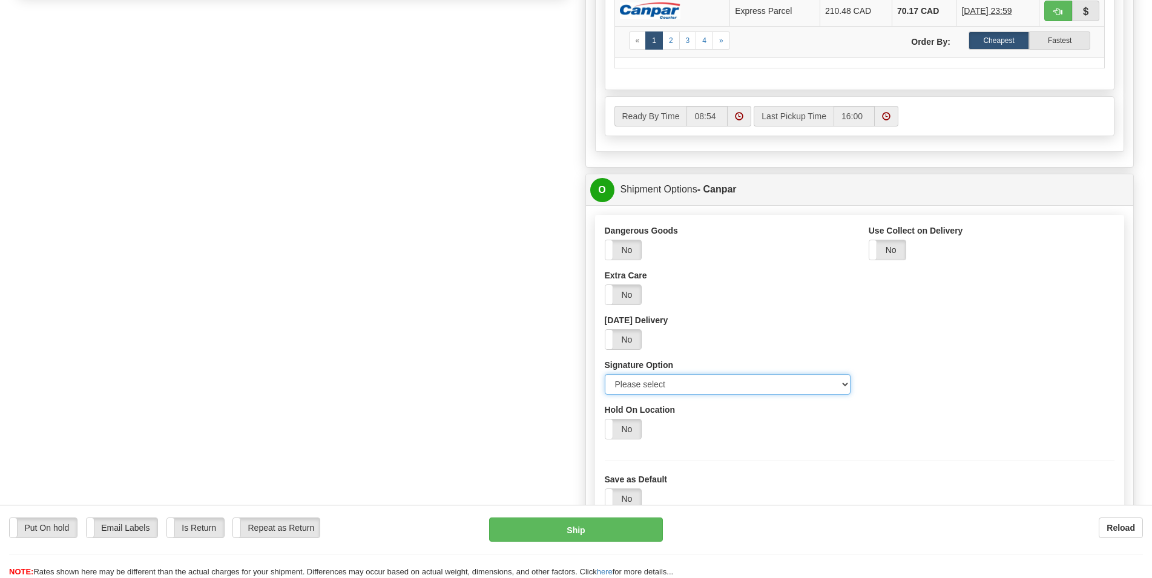
select select "2"
click option "Signature Required" at bounding box center [0, 0] width 0 height 0
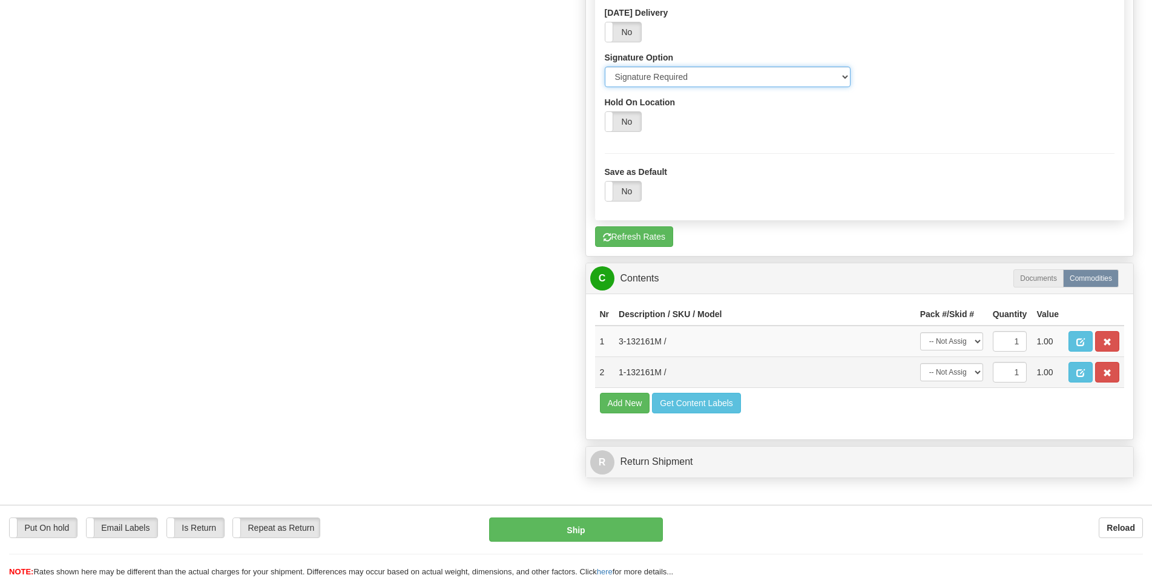
scroll to position [926, 0]
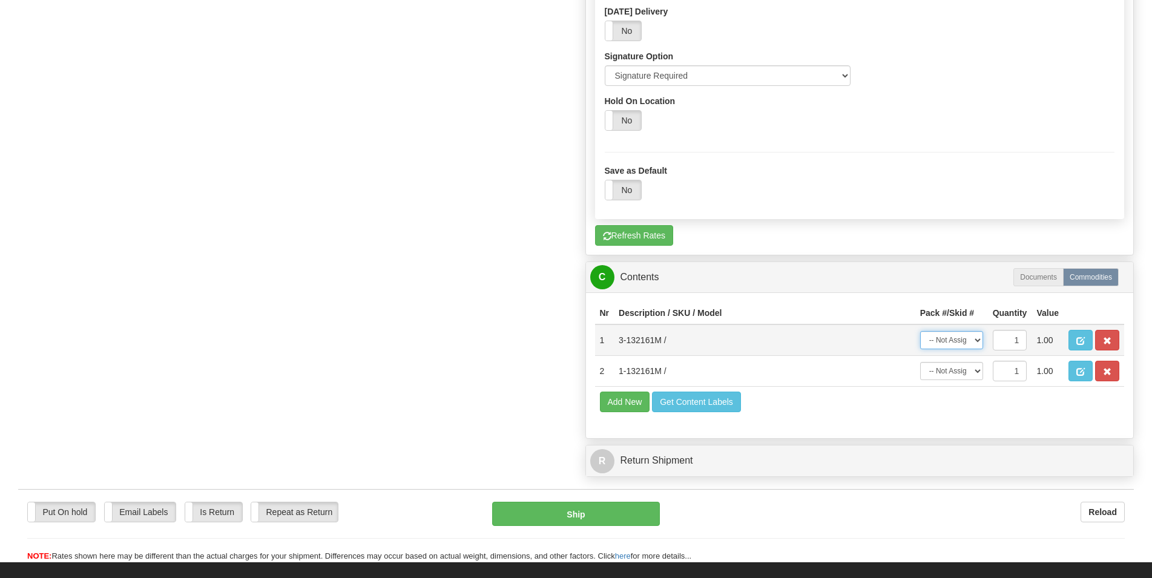
click at [975, 346] on select "-- Not Assigned -- Package 1 Package 2" at bounding box center [951, 340] width 63 height 18
click at [920, 331] on select "-- Not Assigned -- Package 1 Package 2" at bounding box center [951, 340] width 63 height 18
select select "0"
click option "Package 1" at bounding box center [0, 0] width 0 height 0
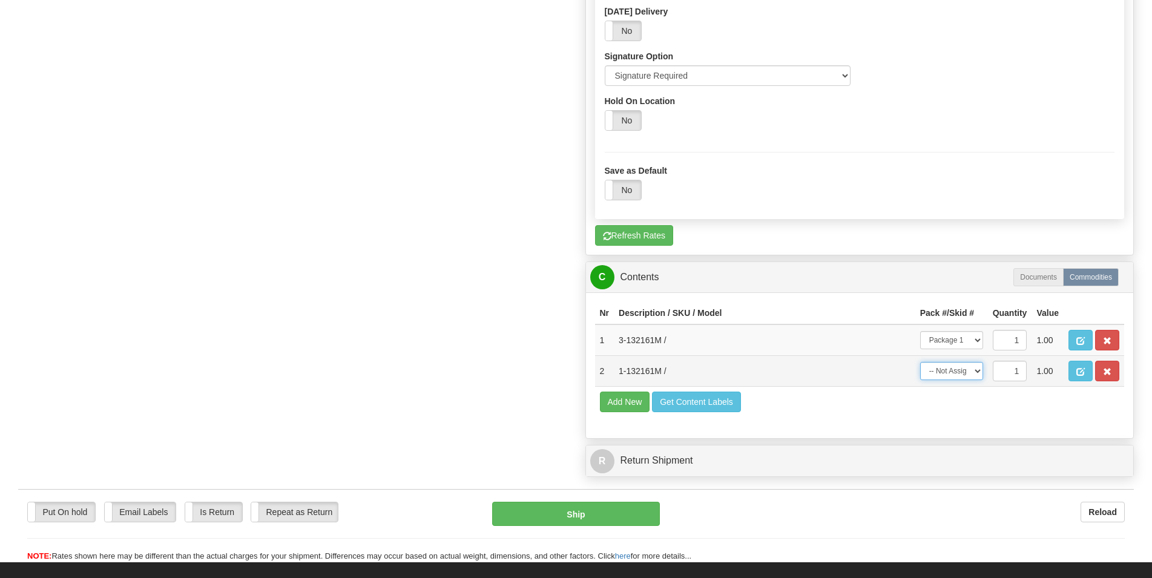
click at [920, 362] on select "-- Not Assigned -- Package 1 Package 2" at bounding box center [951, 371] width 63 height 18
select select "1"
click option "Package 2" at bounding box center [0, 0] width 0 height 0
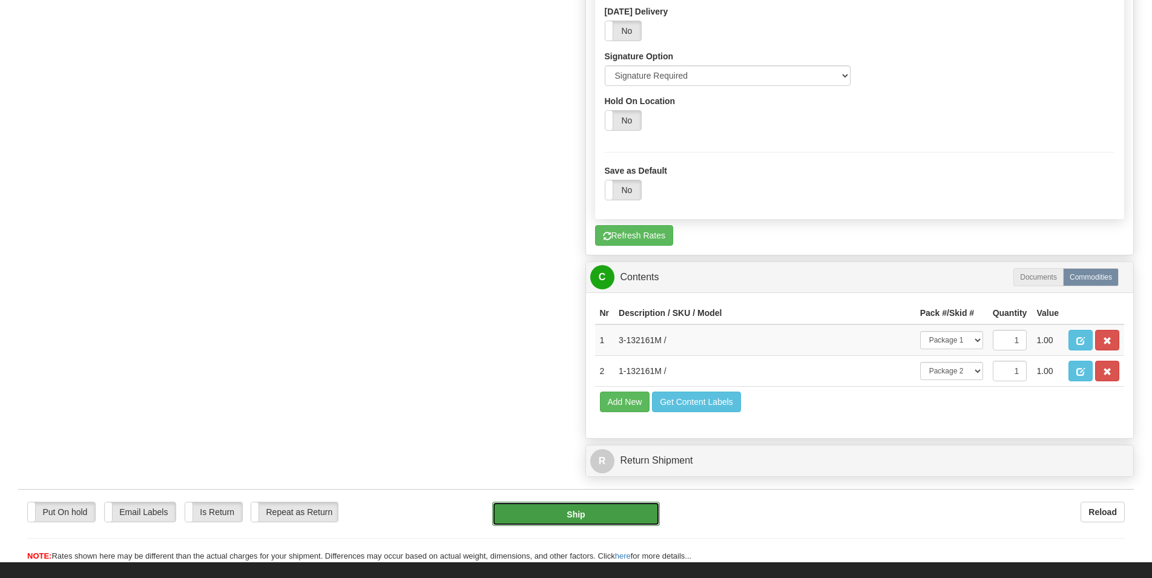
click at [604, 521] on button "Ship" at bounding box center [576, 514] width 168 height 24
type input "1"
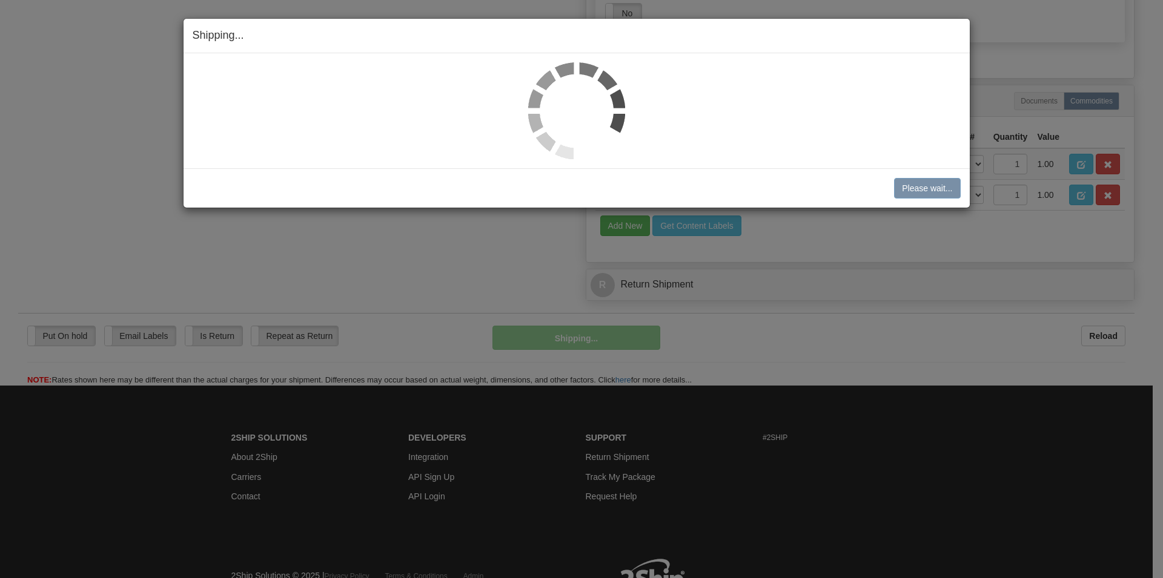
scroll to position [509, 0]
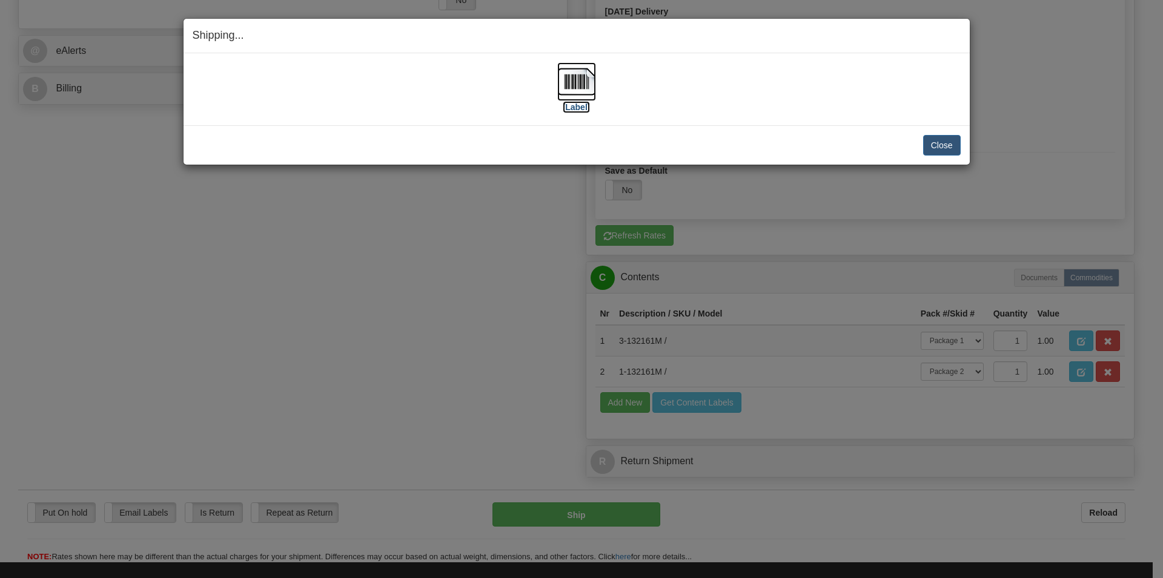
click at [564, 82] on img at bounding box center [576, 81] width 39 height 39
click at [938, 142] on button "Close" at bounding box center [942, 145] width 38 height 21
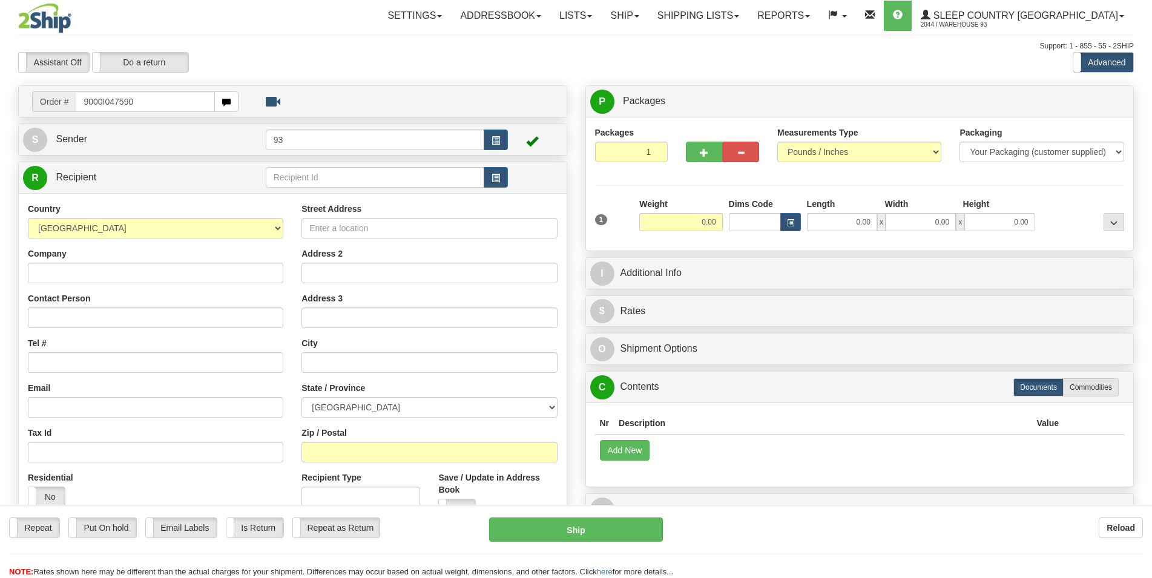
type input "9000I047590"
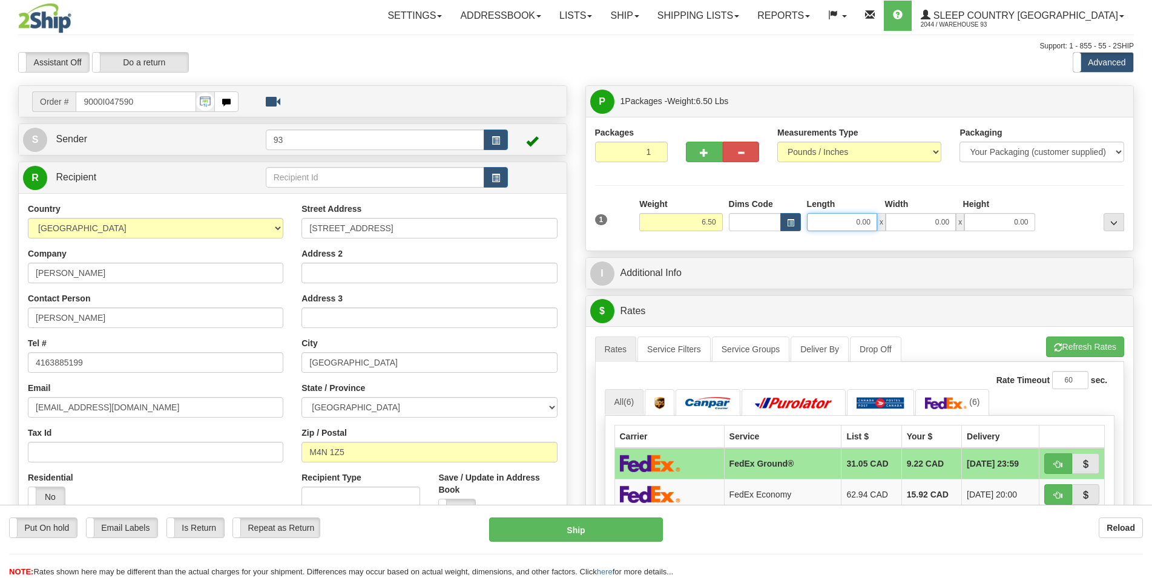
click at [830, 230] on input "0.00" at bounding box center [842, 222] width 70 height 18
type input "14.00"
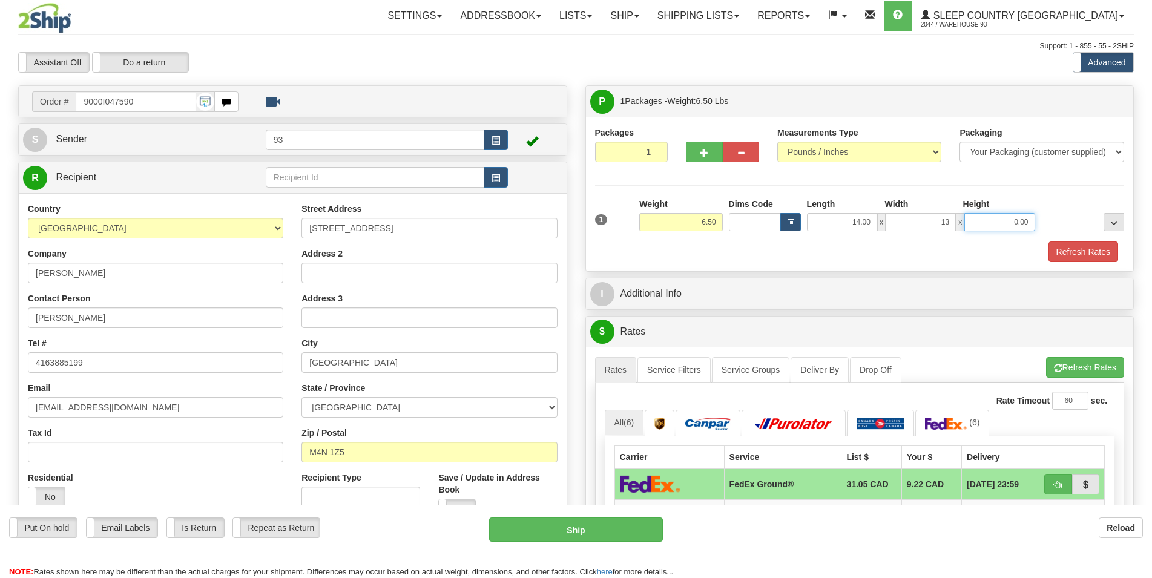
type input "13.00"
type input "3.00"
click at [1061, 252] on button "Refresh Rates" at bounding box center [1084, 252] width 70 height 21
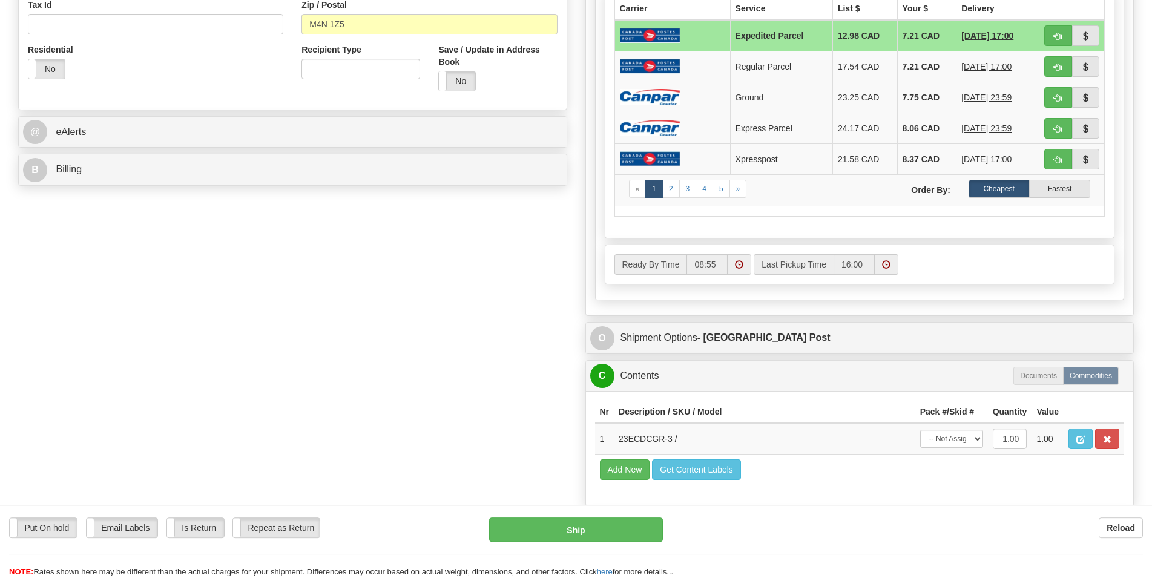
scroll to position [432, 0]
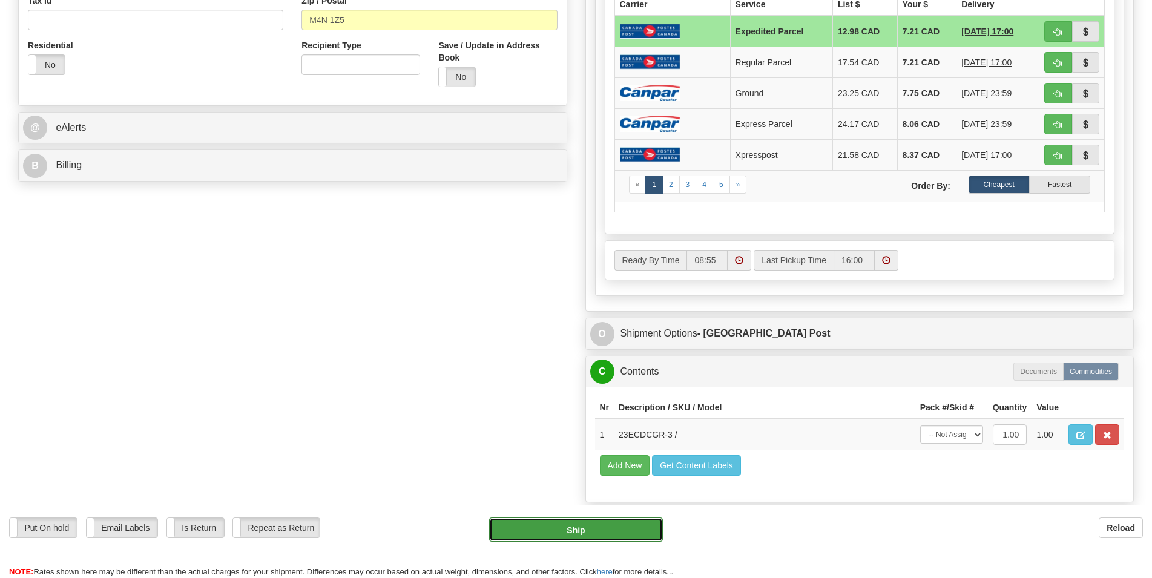
click at [600, 530] on button "Ship" at bounding box center [576, 530] width 174 height 24
type input "DOM.EP"
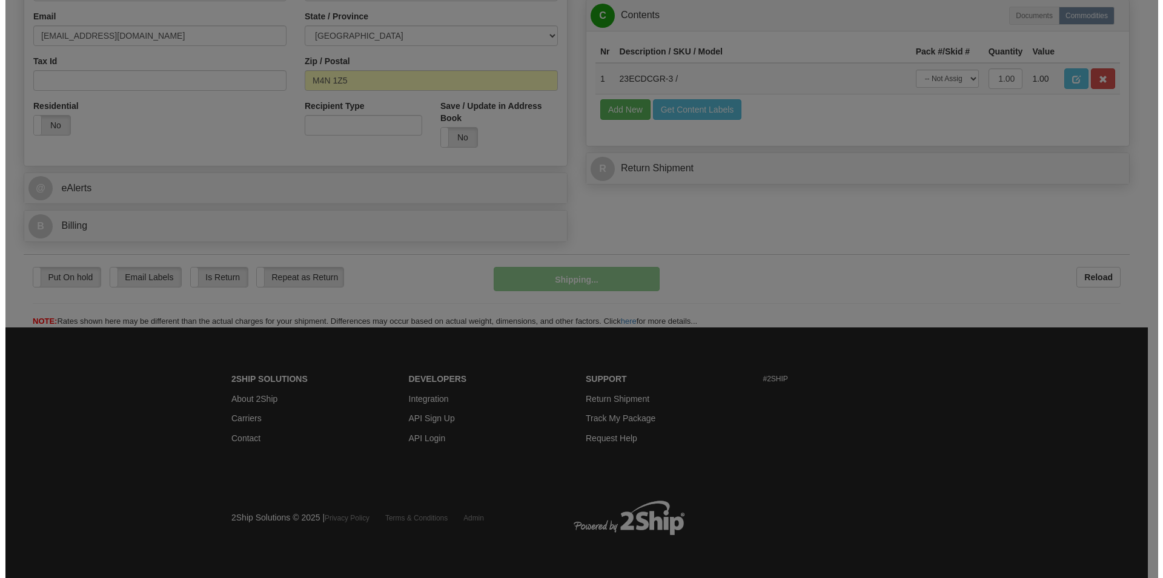
scroll to position [374, 0]
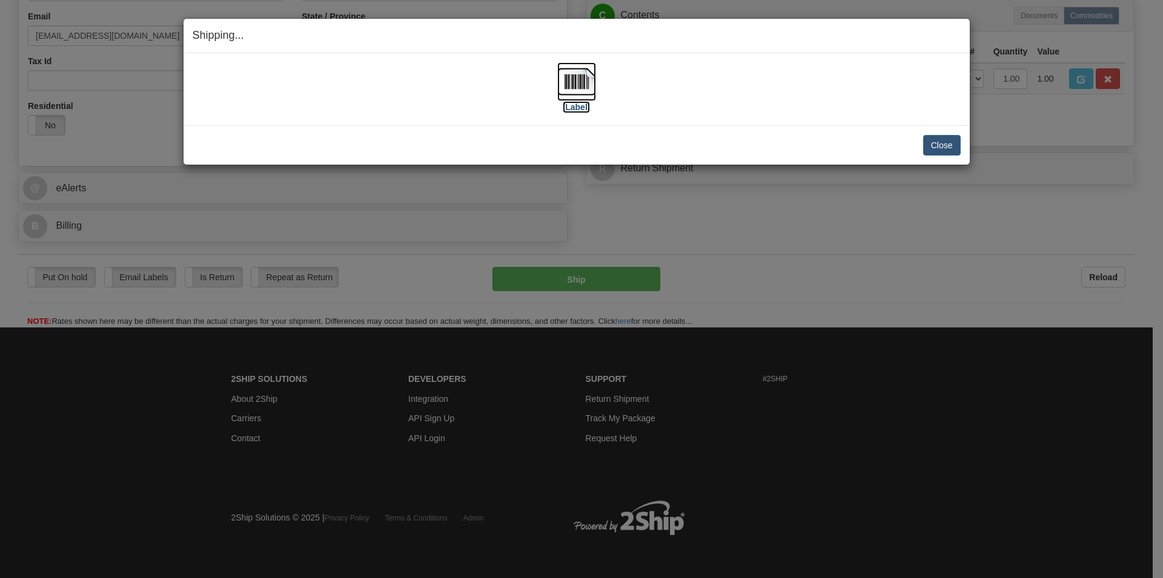
click at [573, 88] on img at bounding box center [576, 81] width 39 height 39
click at [937, 147] on button "Close" at bounding box center [942, 145] width 38 height 21
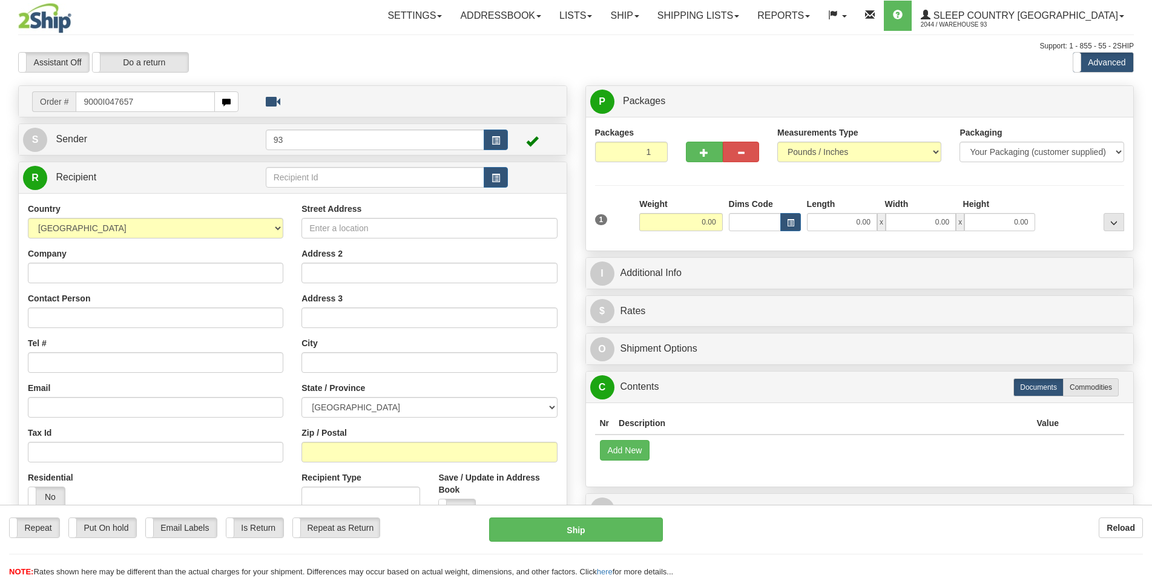
type input "9000I047657"
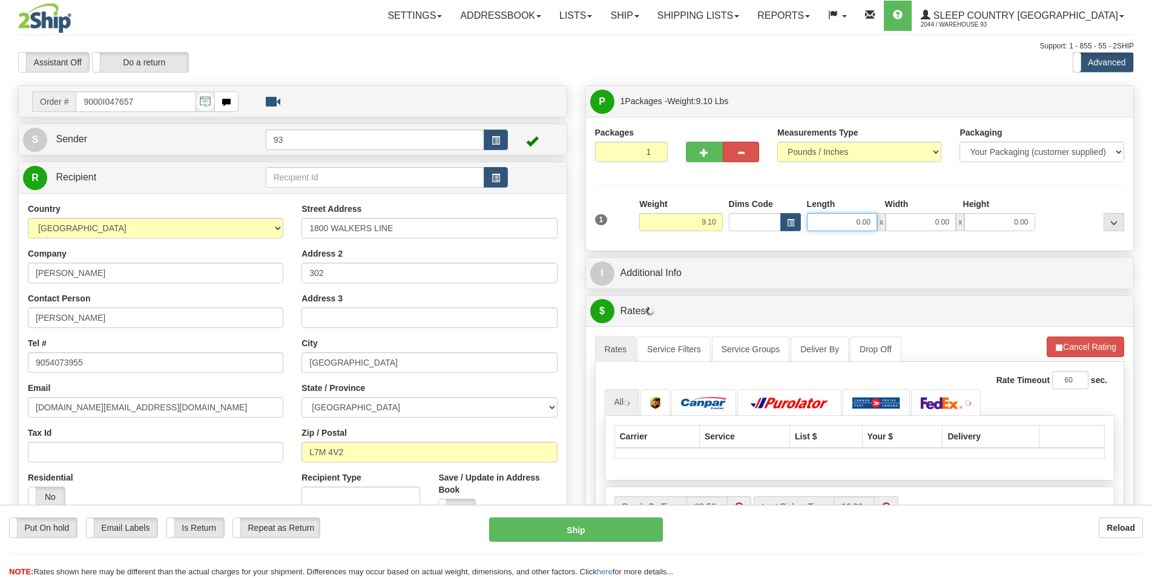
click at [833, 222] on input "0.00" at bounding box center [842, 222] width 70 height 18
type input "17.00"
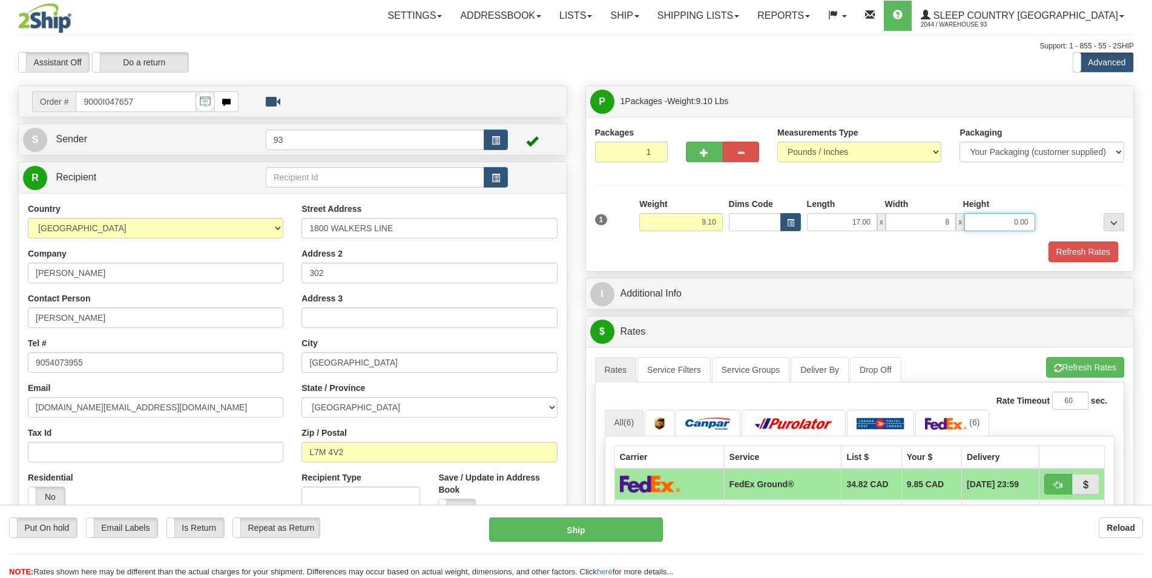
type input "8.00"
click at [1065, 248] on button "Refresh Rates" at bounding box center [1084, 252] width 70 height 21
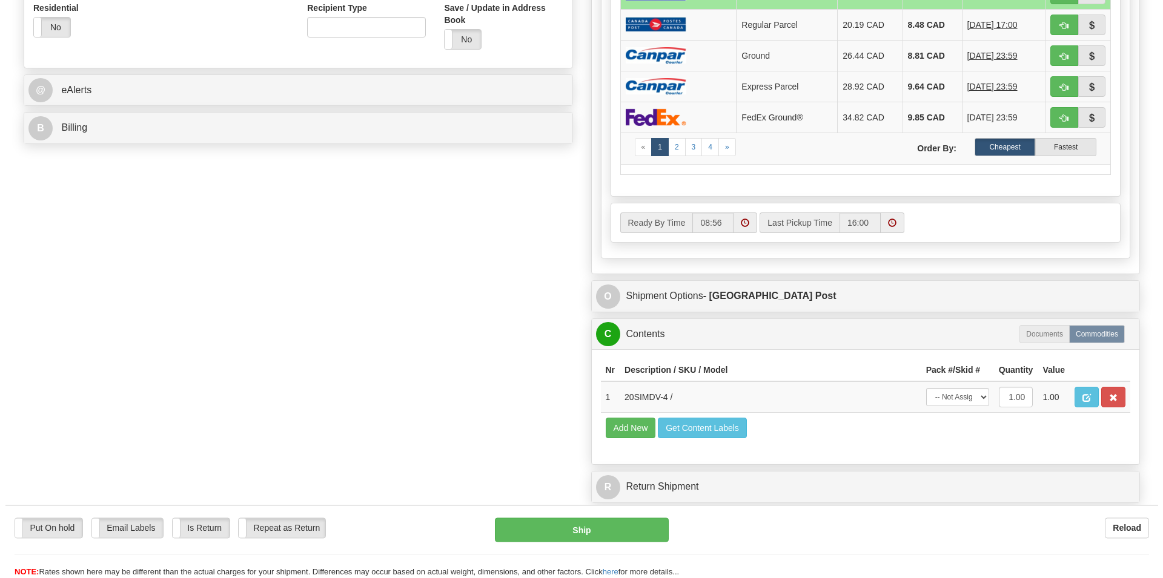
scroll to position [494, 0]
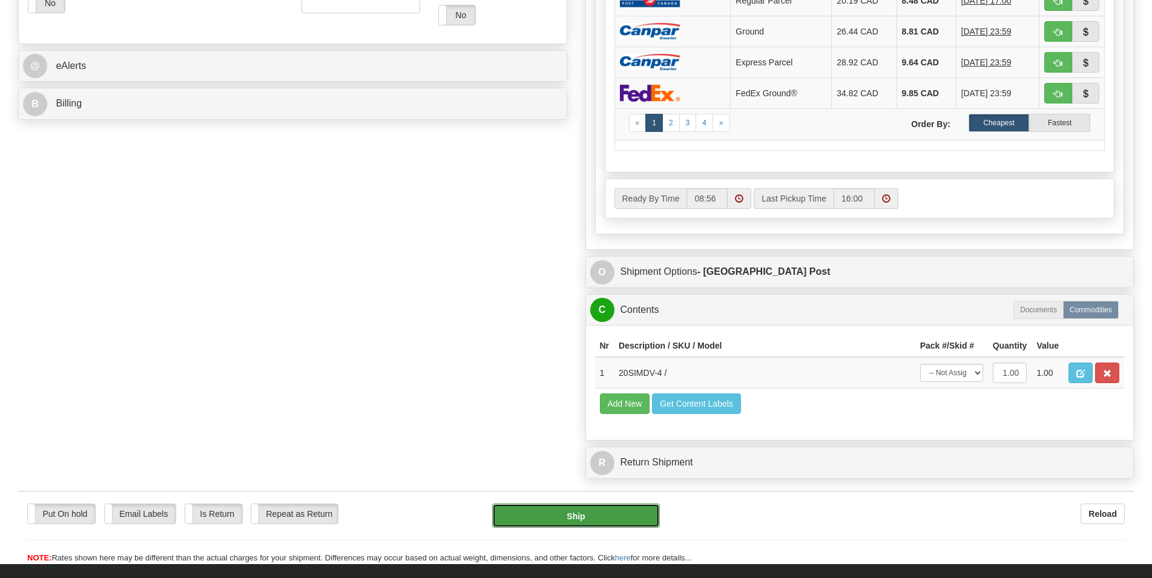
click at [574, 520] on button "Ship" at bounding box center [576, 516] width 168 height 24
type input "DOM.EP"
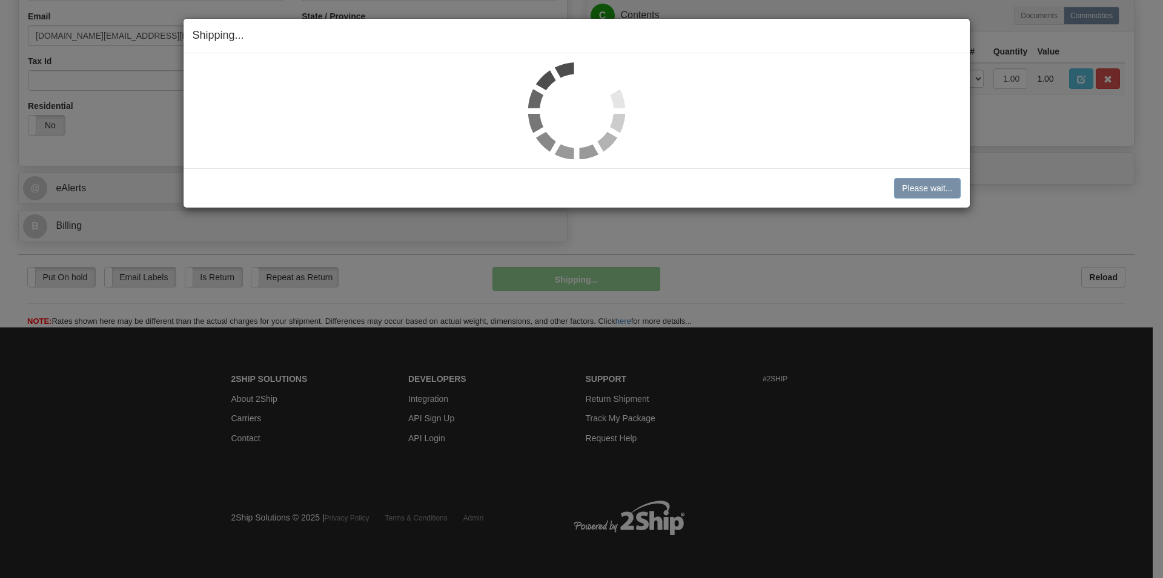
scroll to position [374, 0]
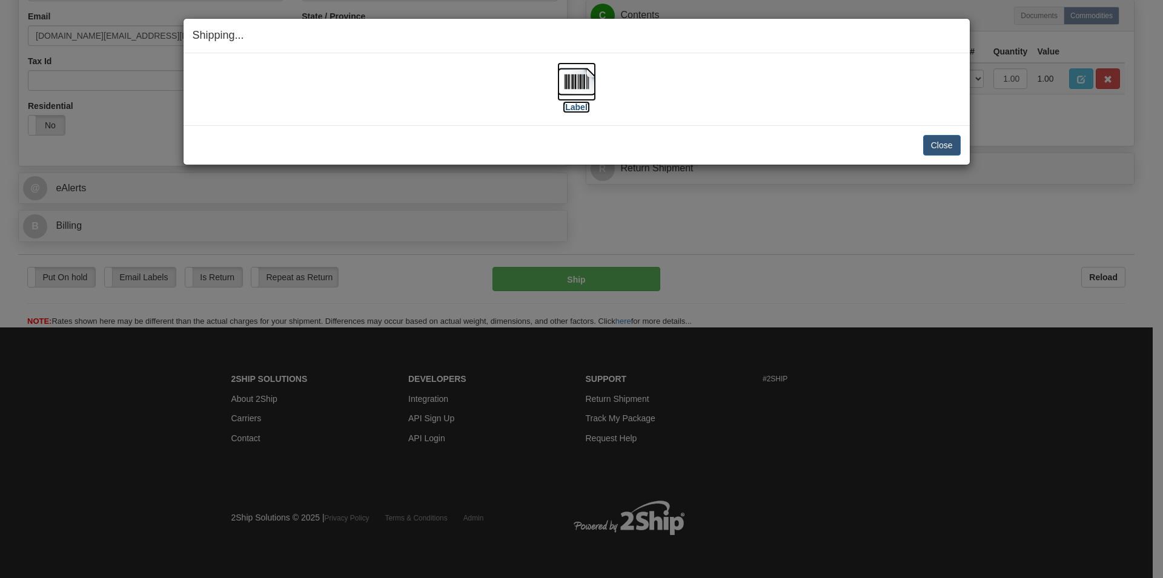
click at [569, 82] on img at bounding box center [576, 81] width 39 height 39
click at [932, 139] on button "Close" at bounding box center [942, 145] width 38 height 21
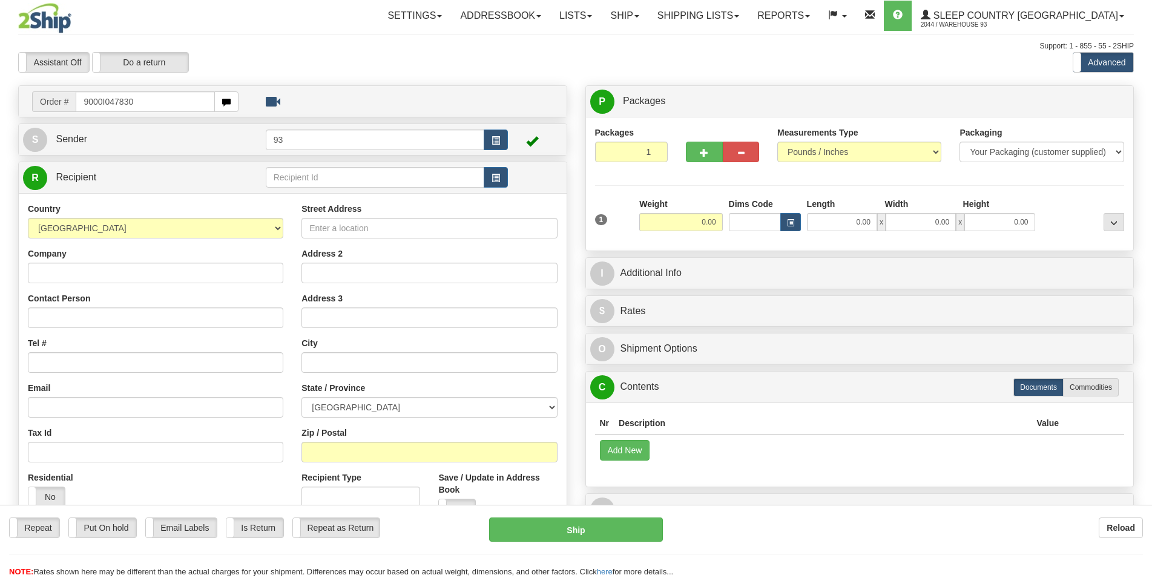
type input "9000I047830"
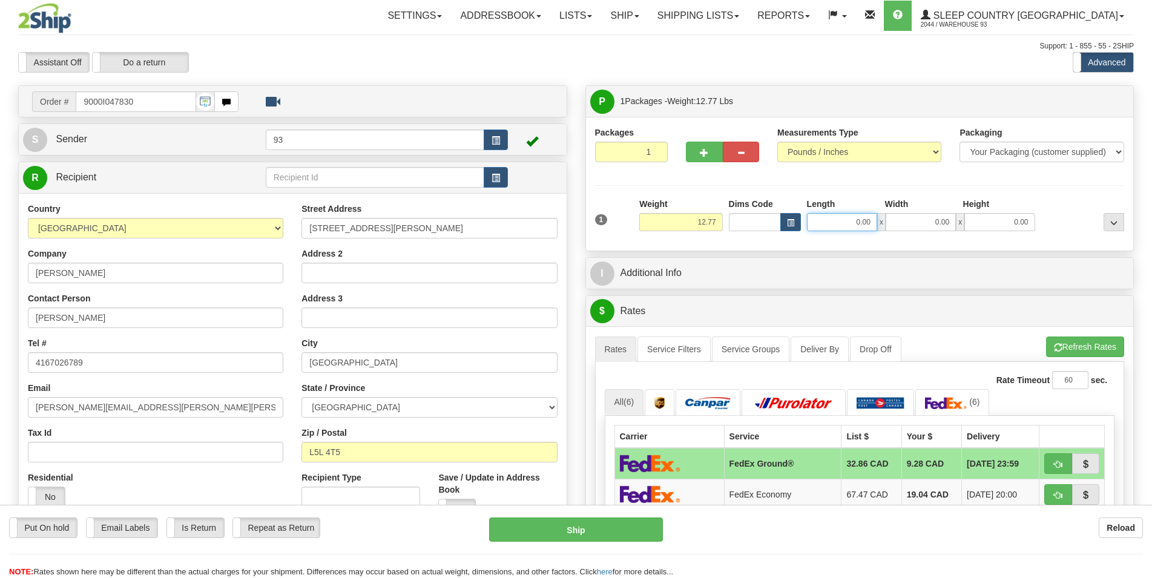
click at [833, 227] on input "0.00" at bounding box center [842, 222] width 70 height 18
type input "17.00"
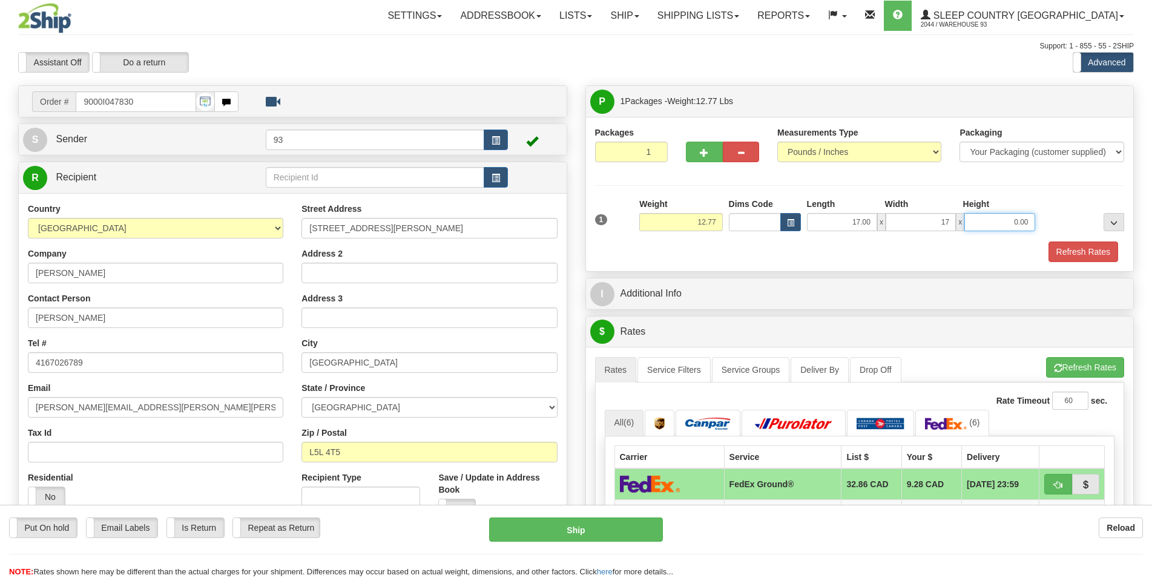
type input "17.00"
type input "6.00"
click at [1063, 252] on button "Refresh Rates" at bounding box center [1084, 252] width 70 height 21
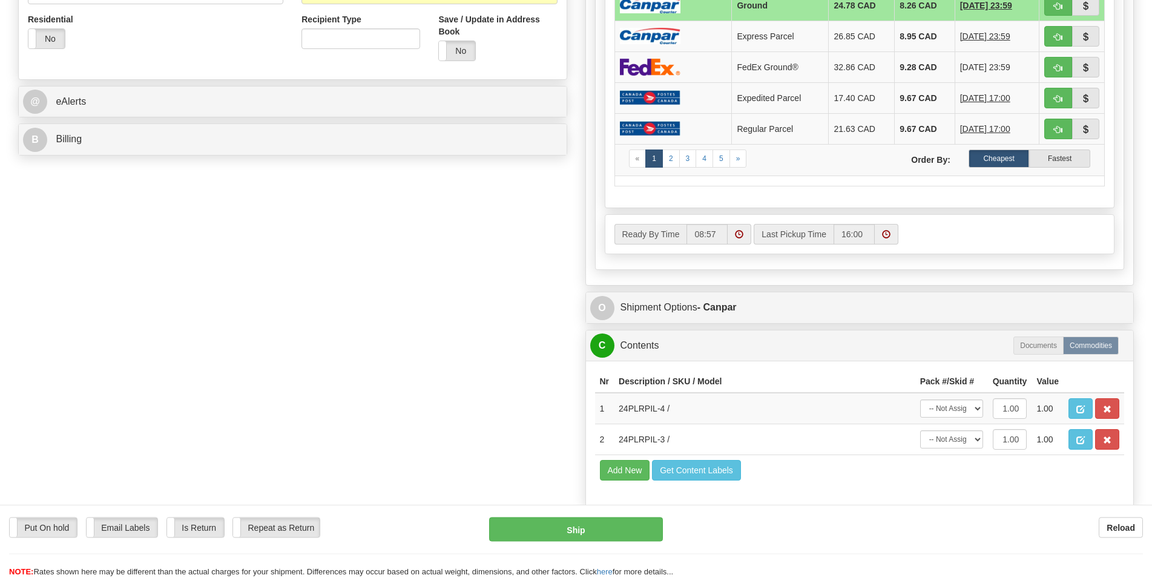
scroll to position [494, 0]
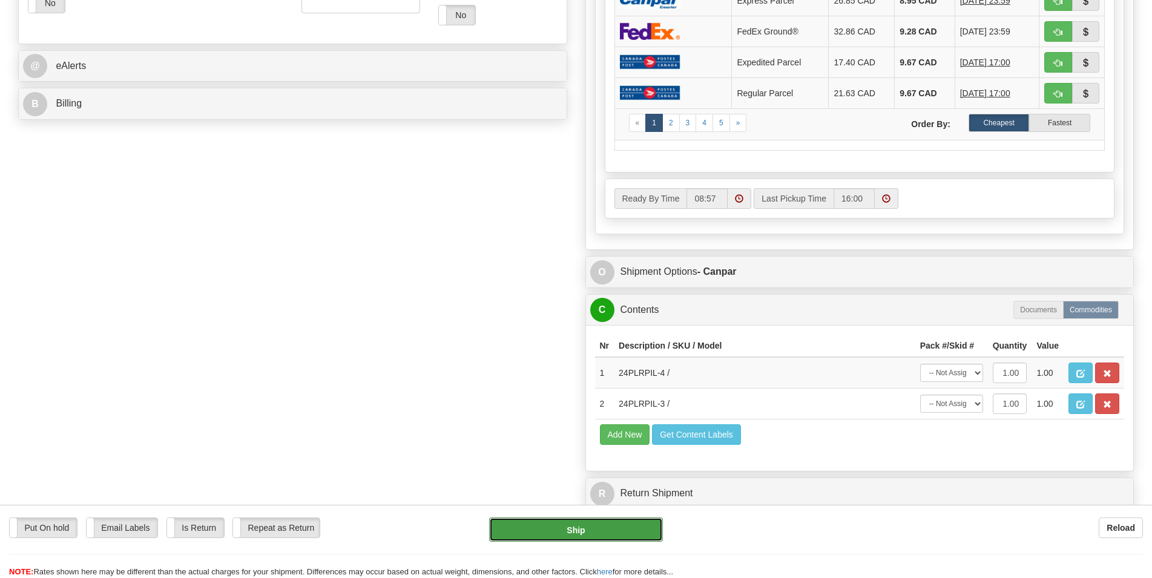
click at [578, 527] on button "Ship" at bounding box center [576, 530] width 174 height 24
type input "1"
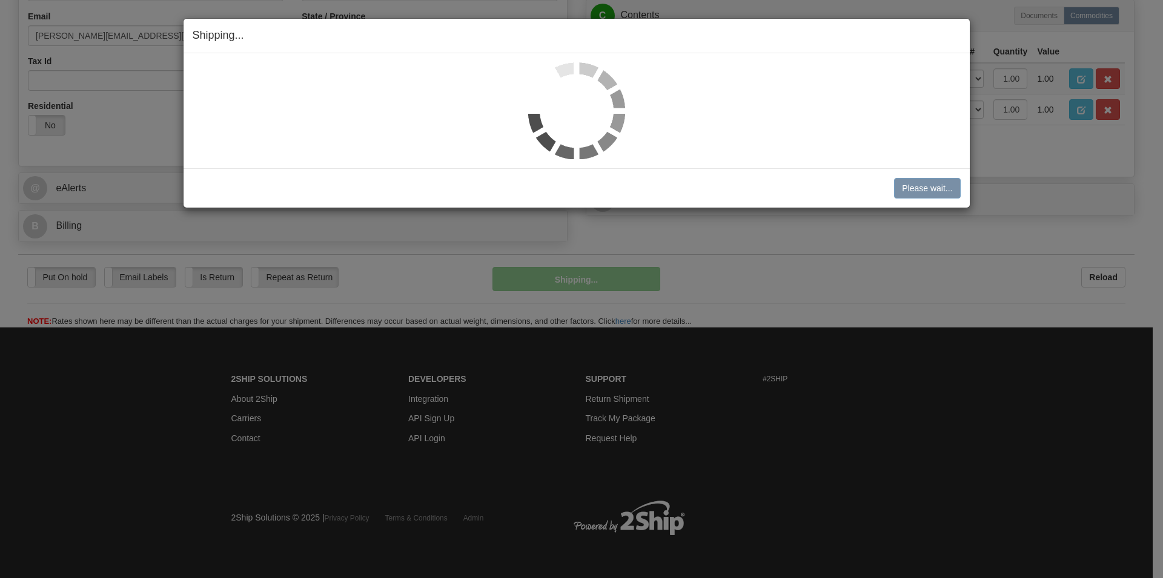
scroll to position [374, 0]
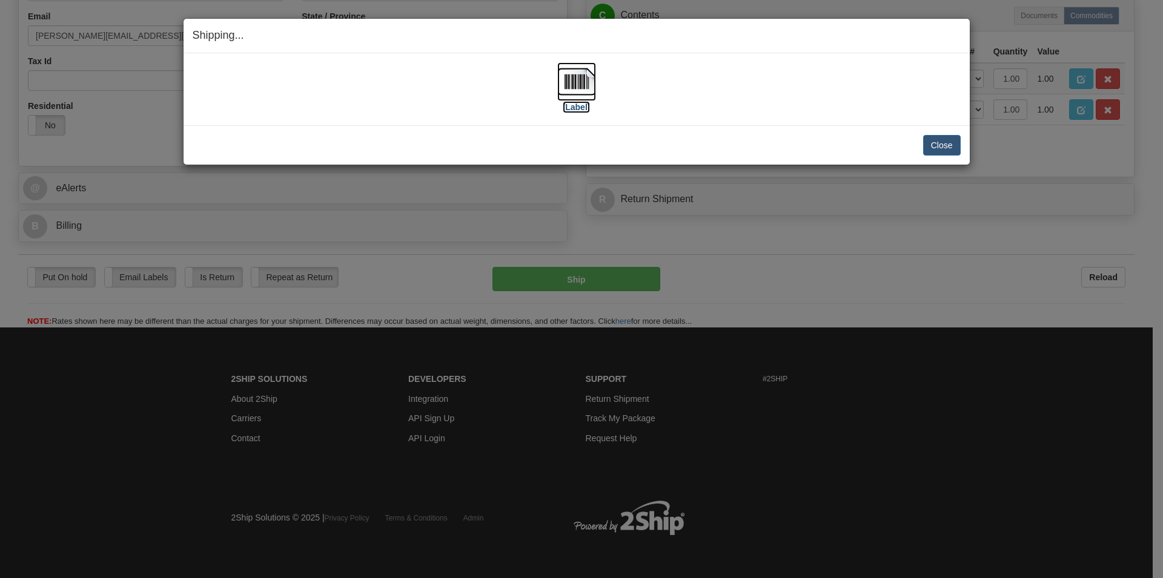
click at [575, 82] on img at bounding box center [576, 81] width 39 height 39
click at [934, 139] on button "Close" at bounding box center [942, 145] width 38 height 21
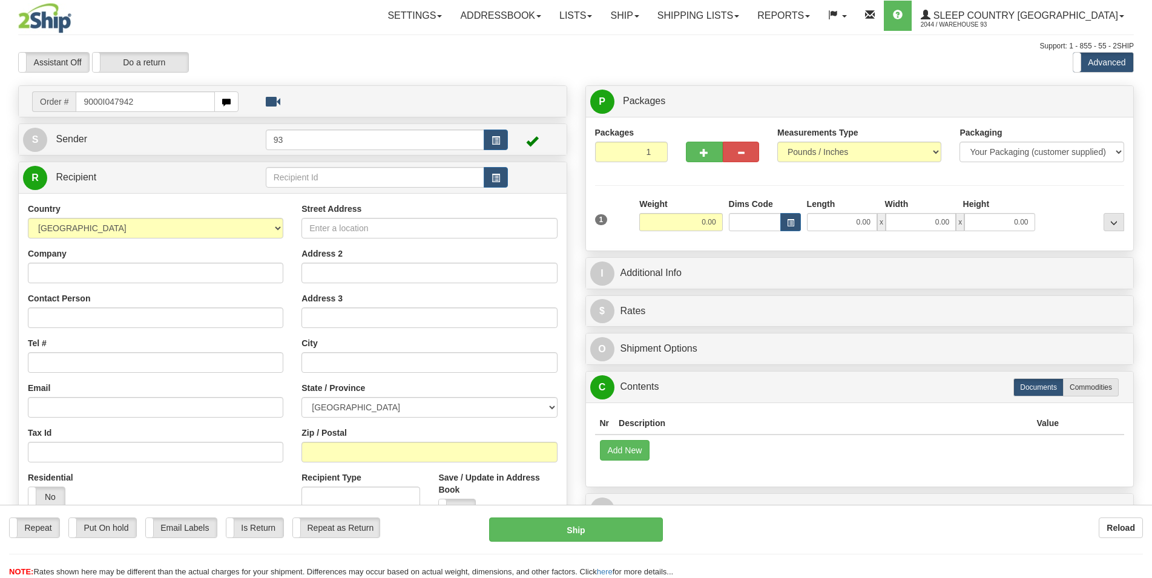
type input "9000I047942"
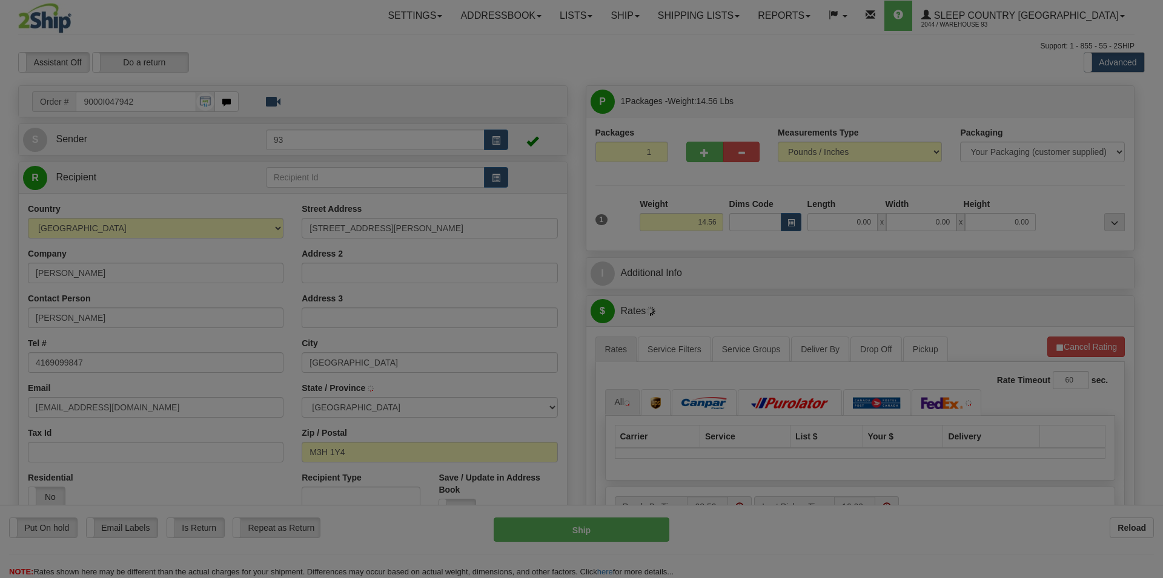
type input "NORTH YORK"
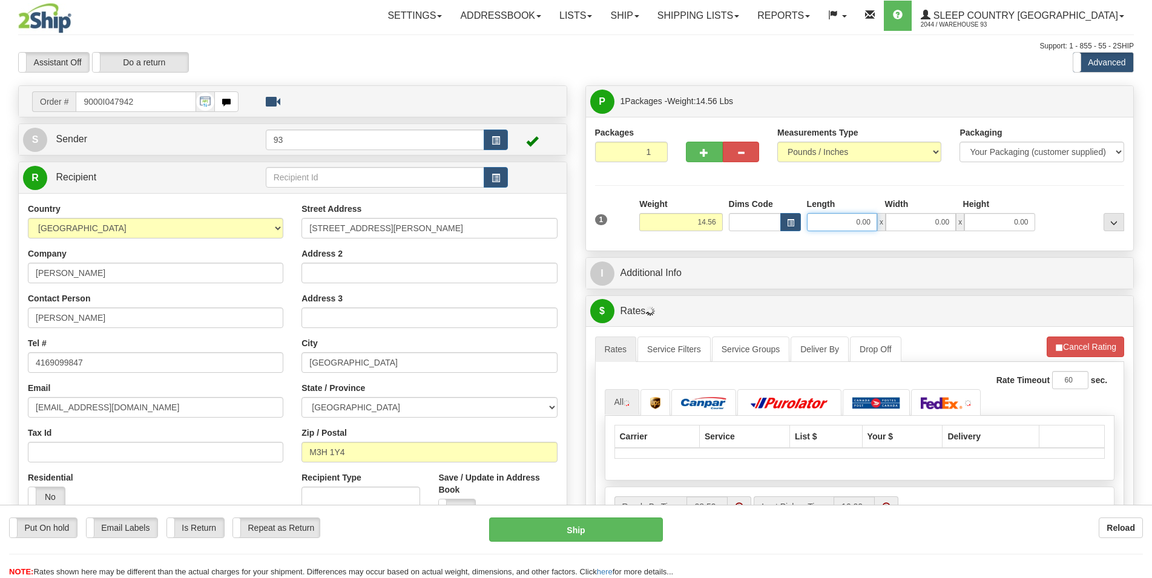
click at [856, 223] on input "0.00" at bounding box center [842, 222] width 70 height 18
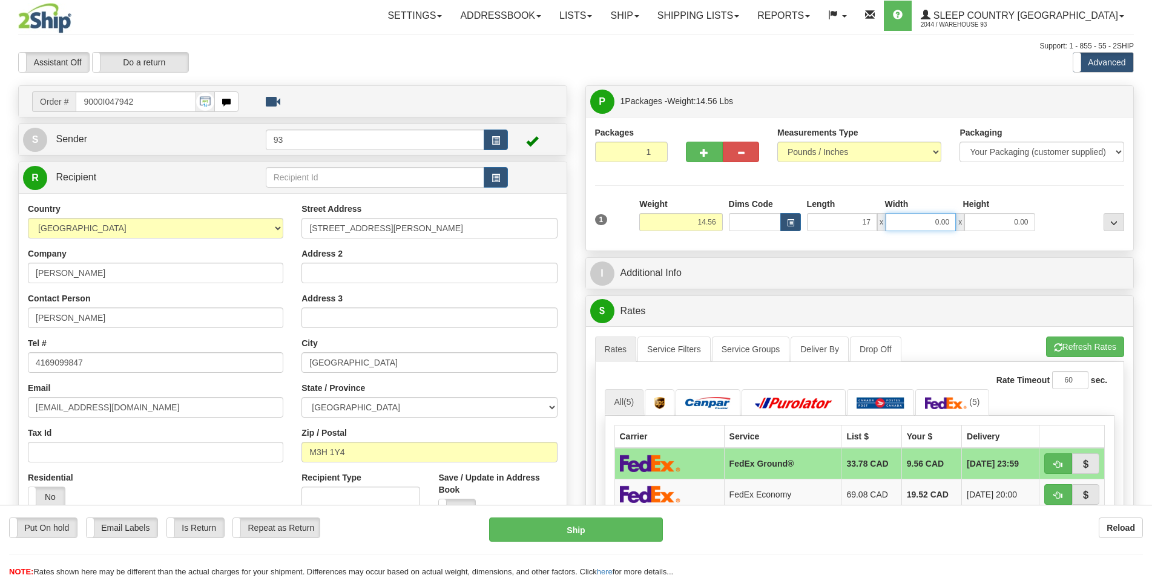
type input "17.00"
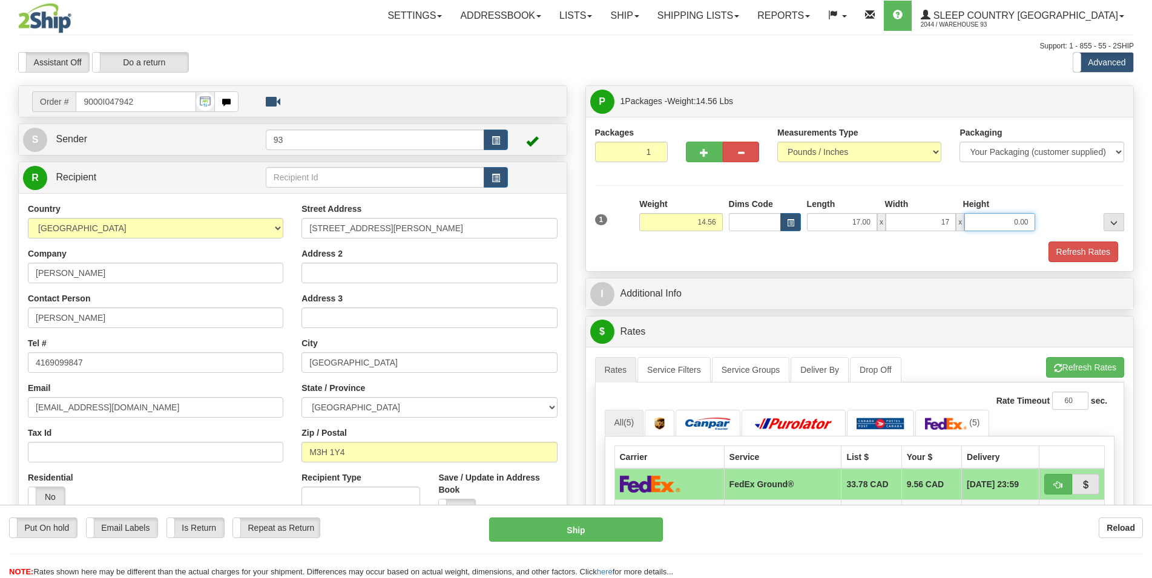
type input "17.00"
type input "6"
type input "8.00"
click at [1065, 252] on button "Refresh Rates" at bounding box center [1084, 252] width 70 height 21
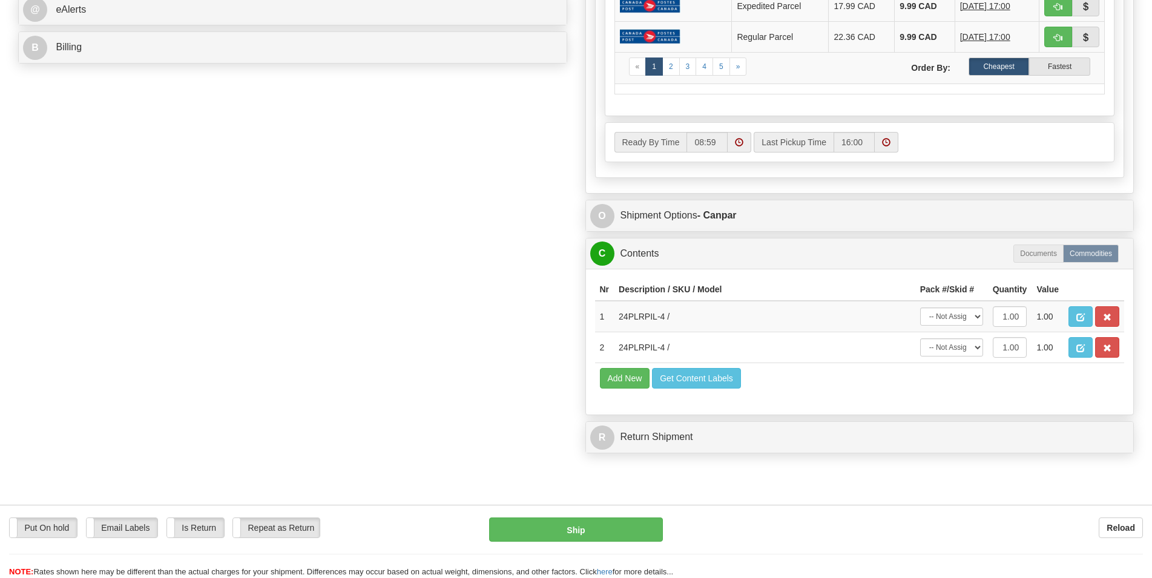
scroll to position [618, 0]
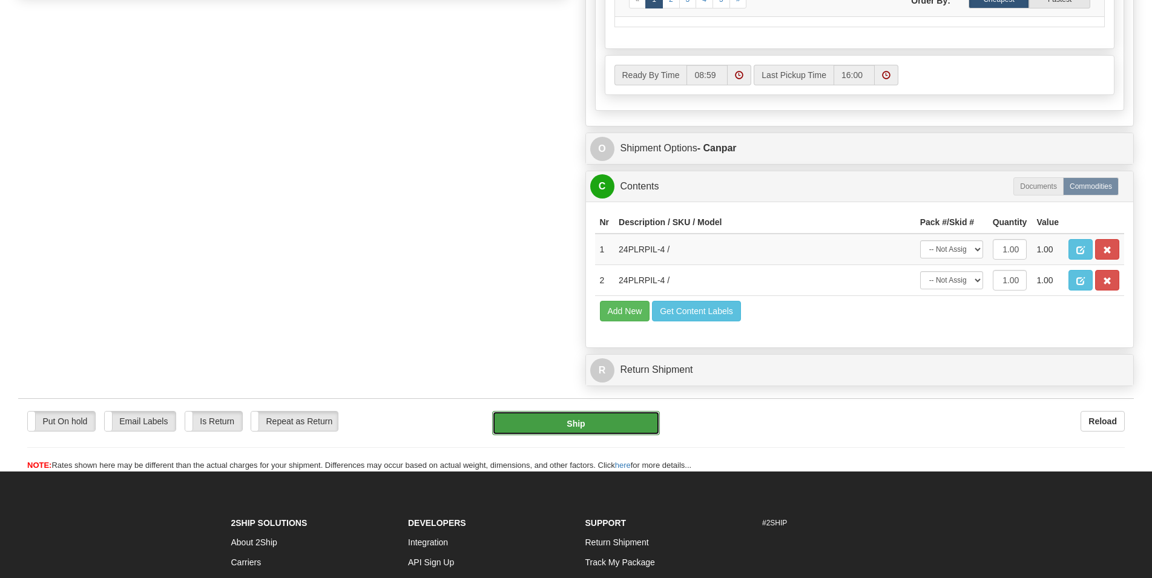
click at [575, 426] on button "Ship" at bounding box center [576, 423] width 168 height 24
type input "1"
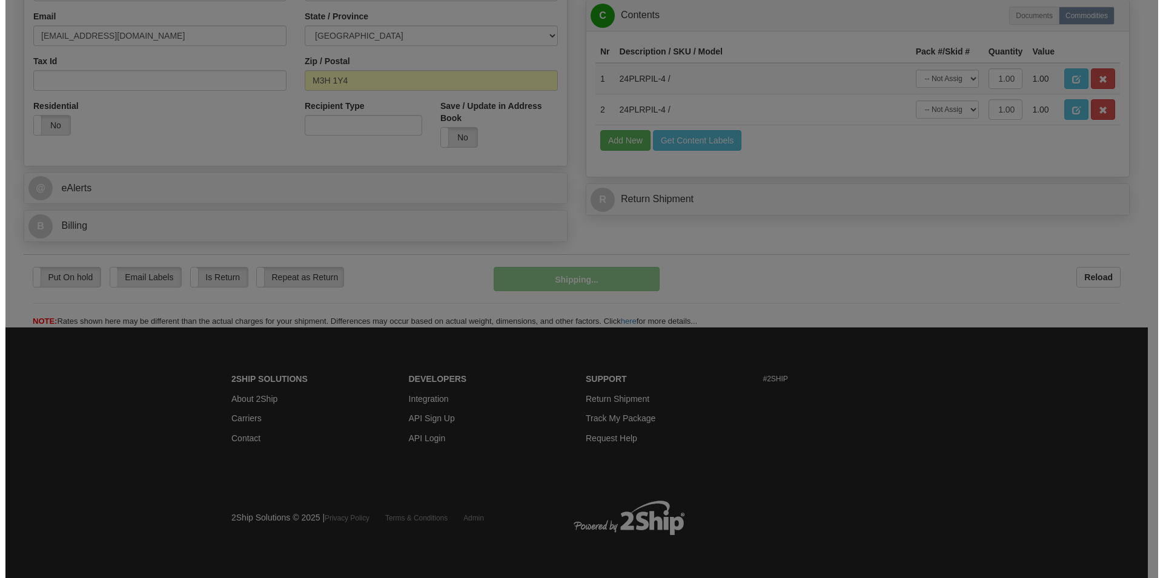
scroll to position [374, 0]
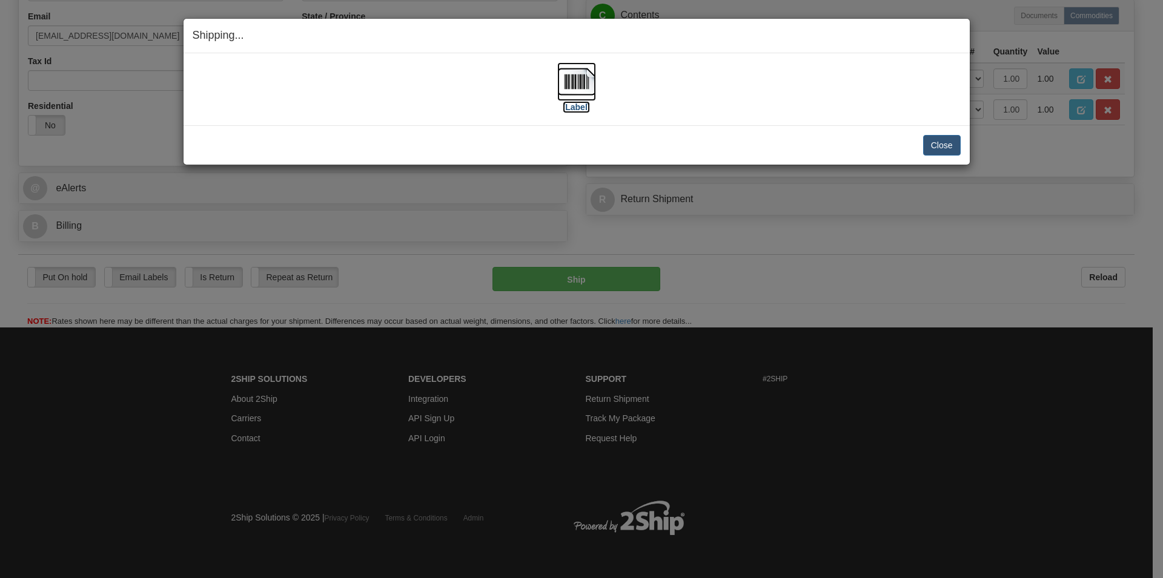
click at [578, 91] on img at bounding box center [576, 81] width 39 height 39
click at [935, 143] on button "Close" at bounding box center [942, 145] width 38 height 21
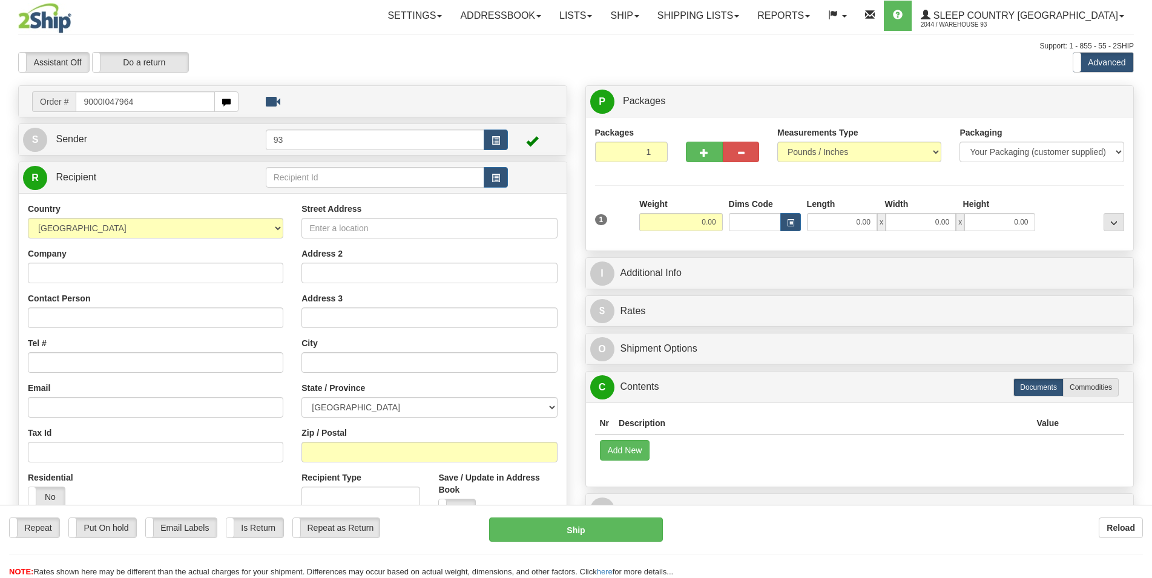
type input "9000I047964"
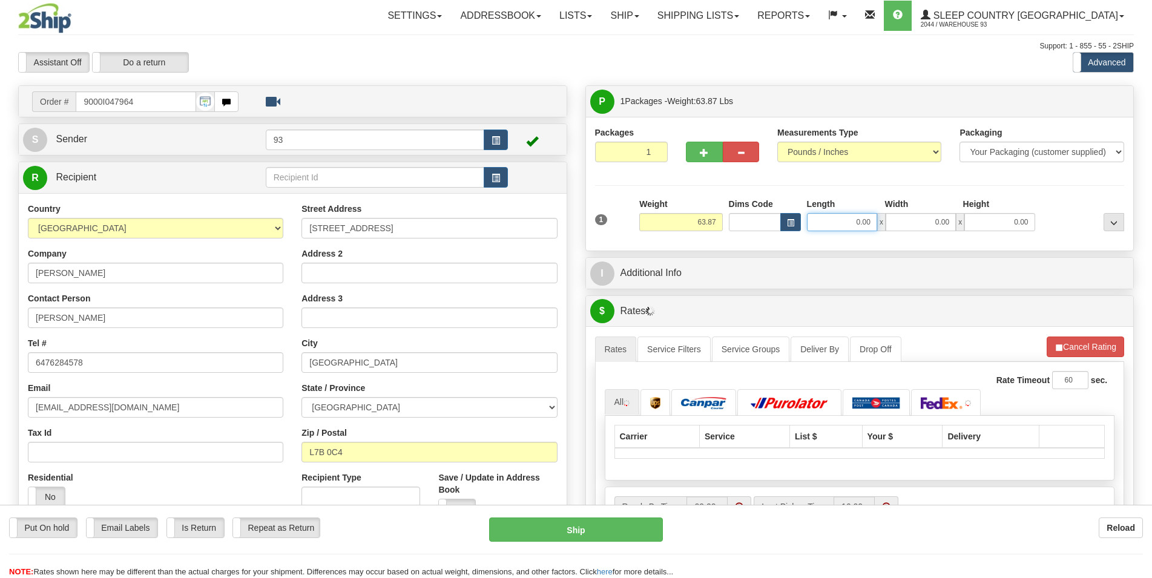
click at [835, 223] on input "0.00" at bounding box center [842, 222] width 70 height 18
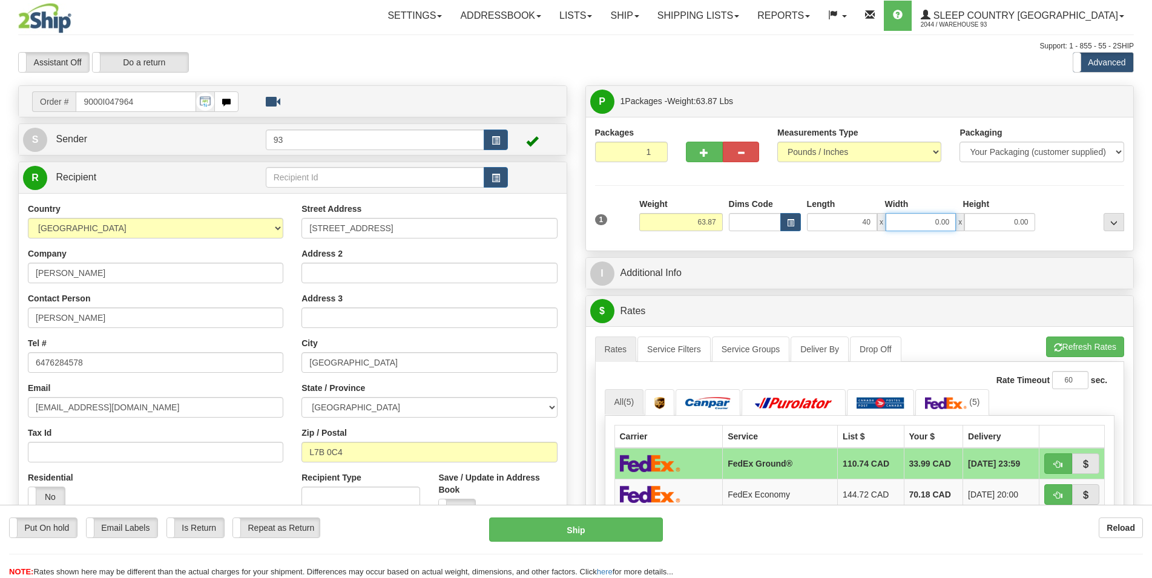
type input "40.00"
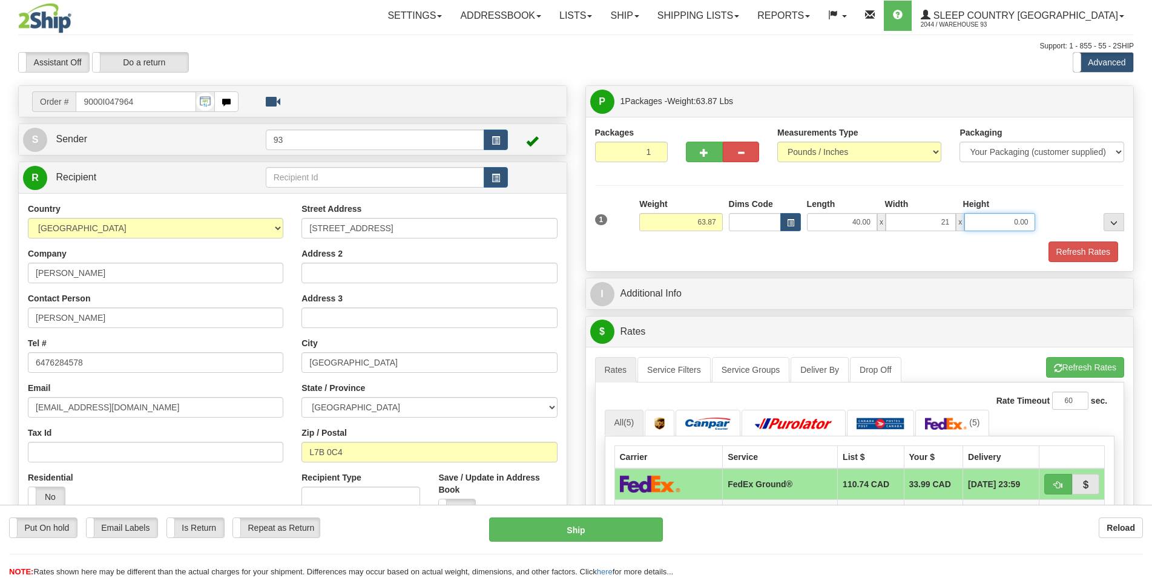
type input "21.00"
click at [1055, 254] on button "Refresh Rates" at bounding box center [1084, 252] width 70 height 21
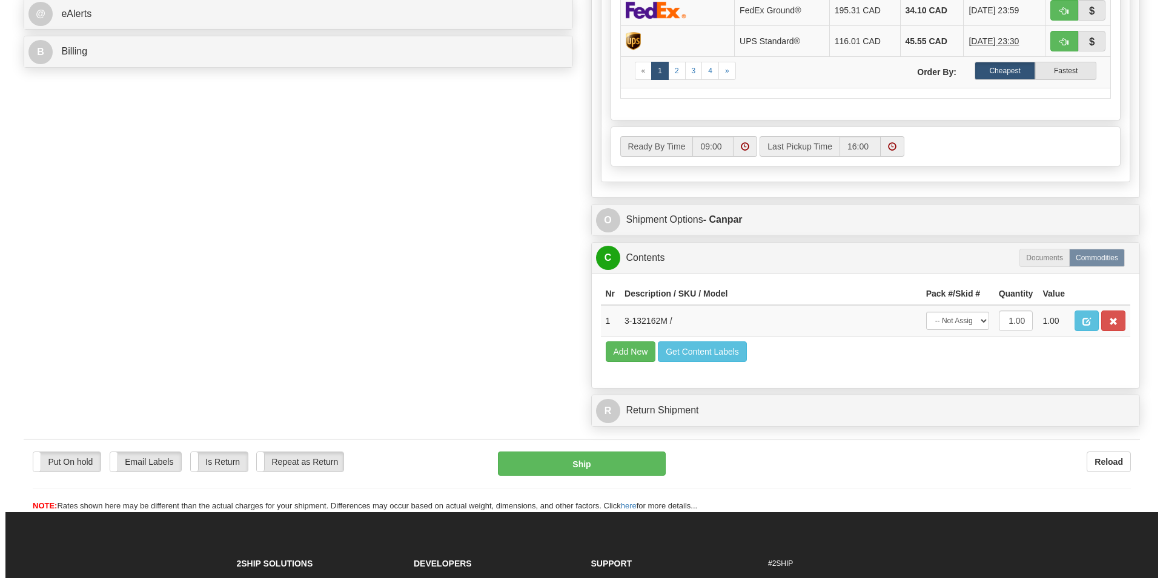
scroll to position [618, 0]
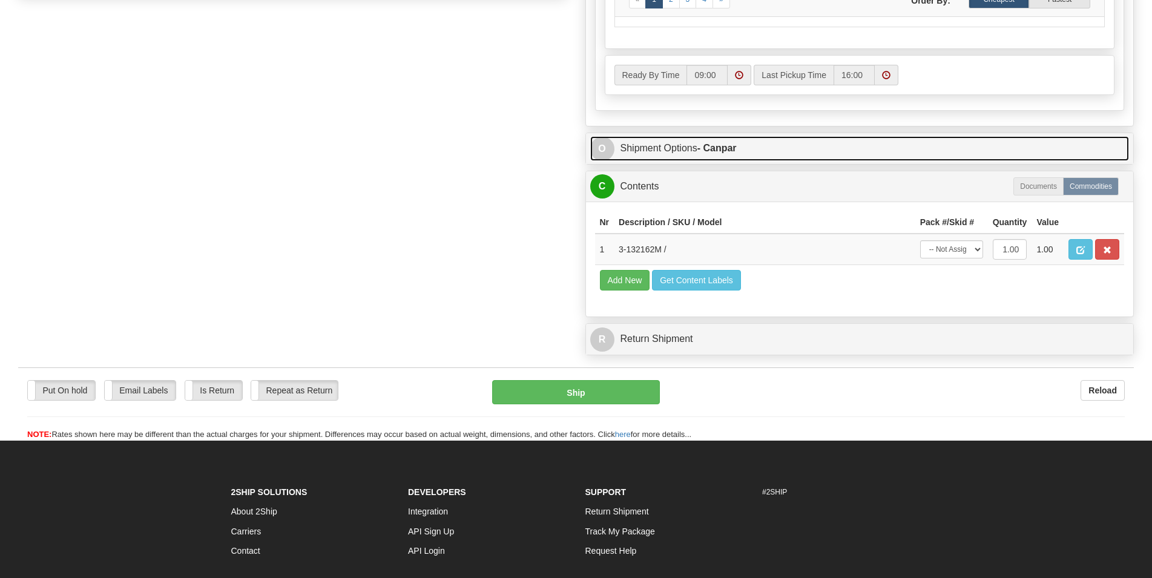
click at [749, 147] on link "O Shipment Options - Canpar" at bounding box center [859, 148] width 539 height 25
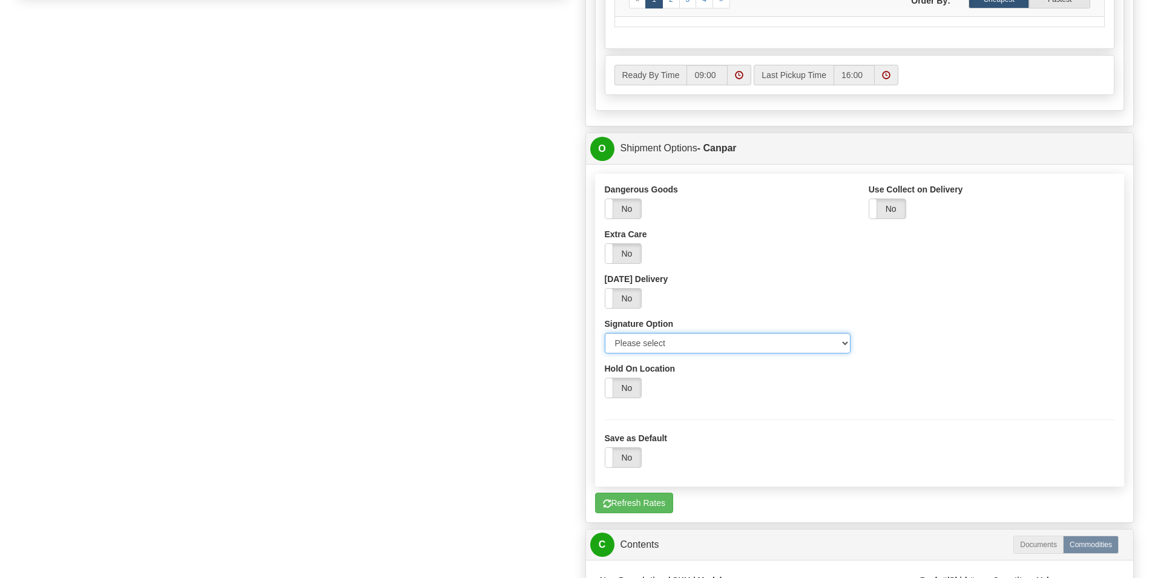
click at [605, 333] on select "Please select No Signature Required Signature Required Adult Signature" at bounding box center [728, 343] width 246 height 21
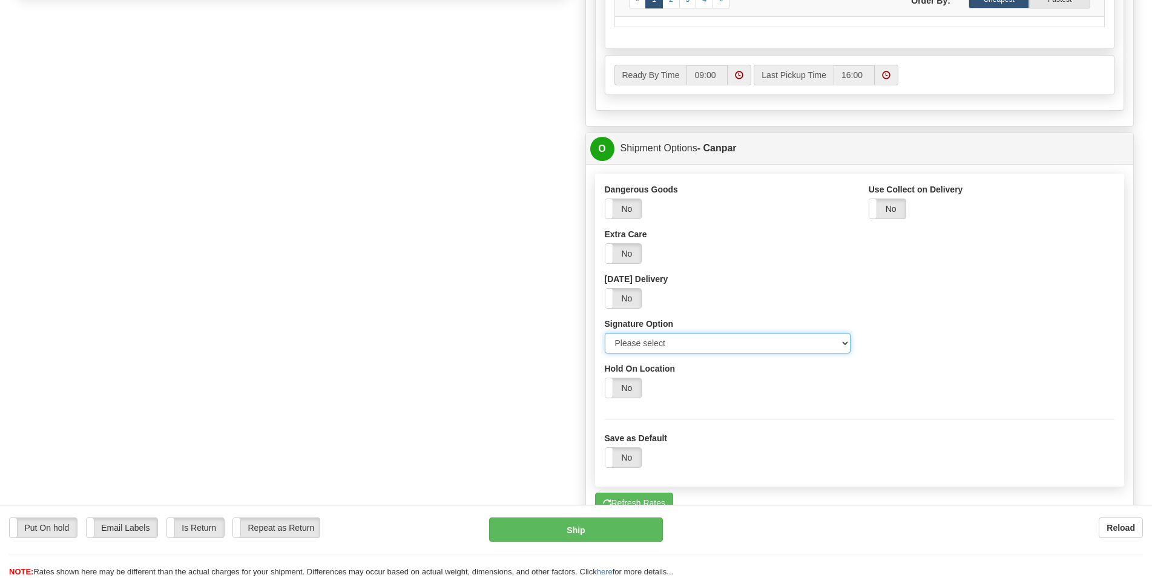
select select "2"
click option "Signature Required" at bounding box center [0, 0] width 0 height 0
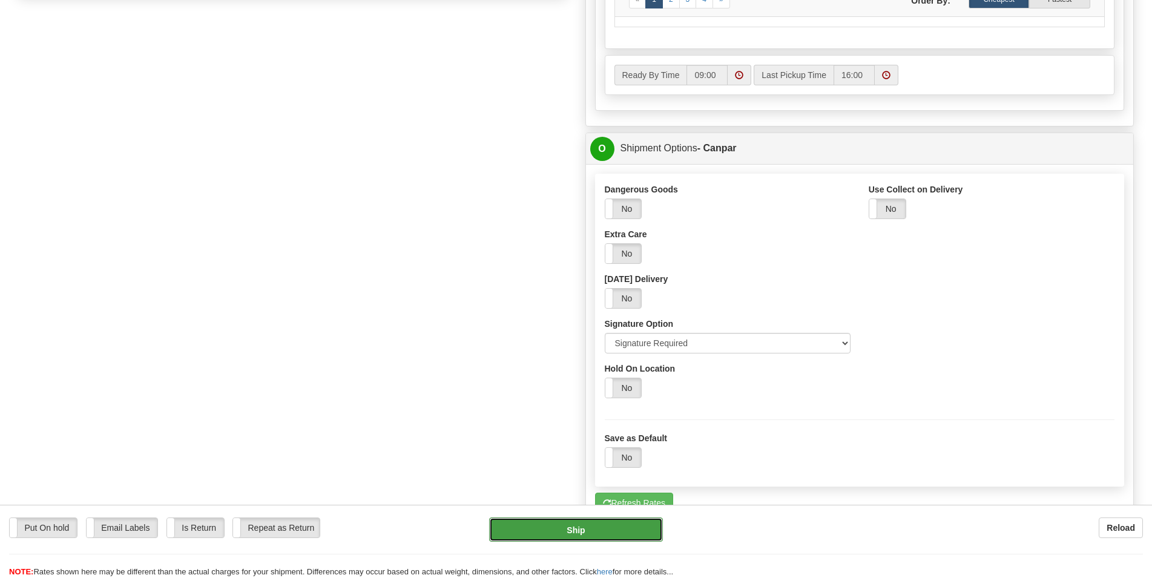
click at [578, 528] on button "Ship" at bounding box center [576, 530] width 174 height 24
type input "1"
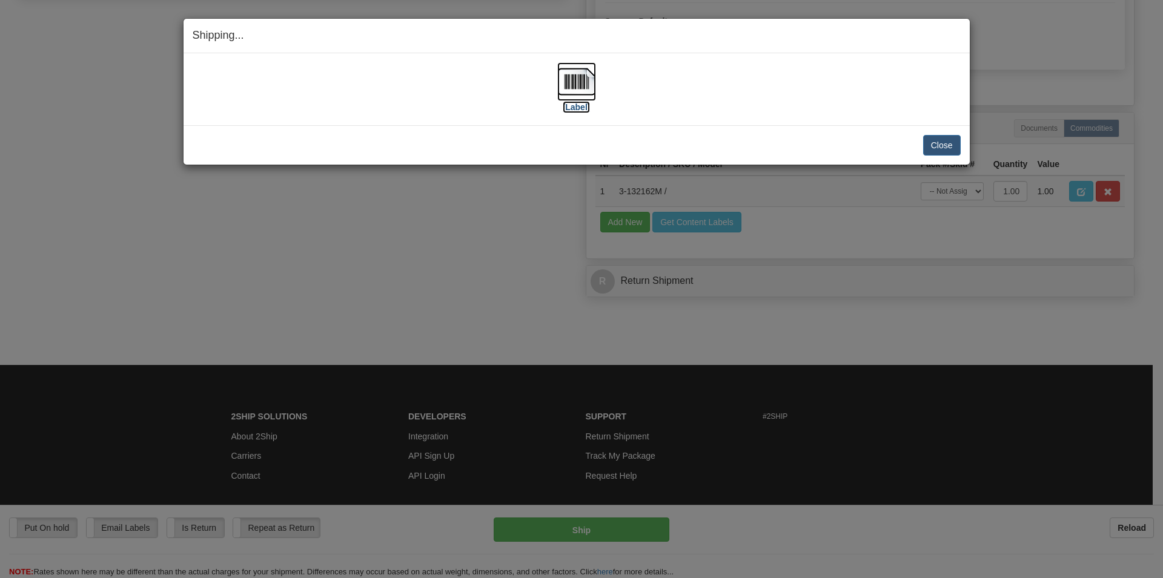
click at [569, 74] on img at bounding box center [576, 81] width 39 height 39
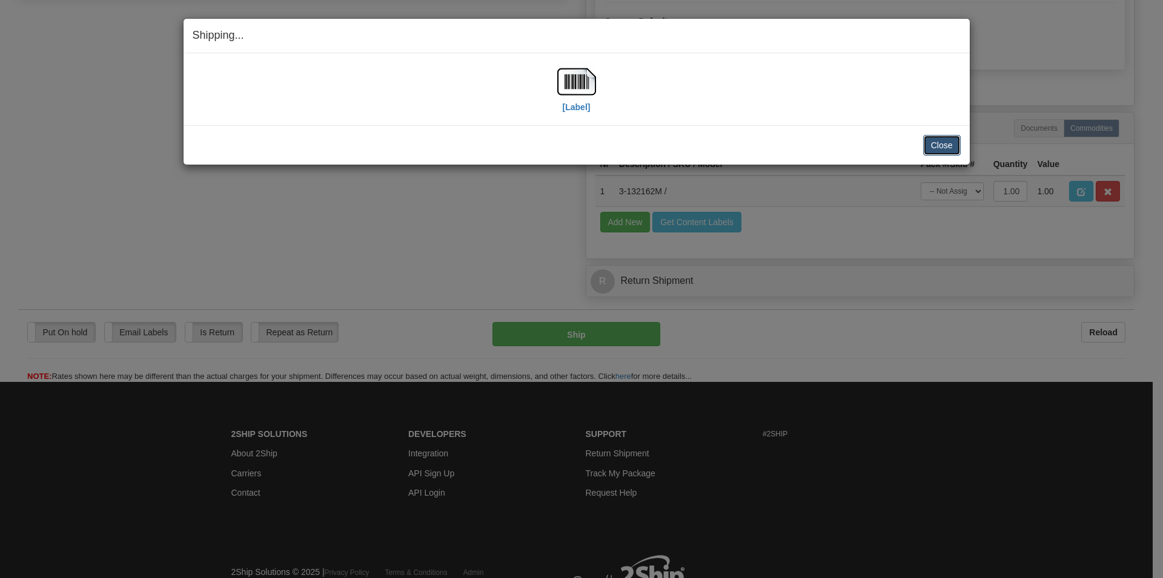
click at [938, 142] on button "Close" at bounding box center [942, 145] width 38 height 21
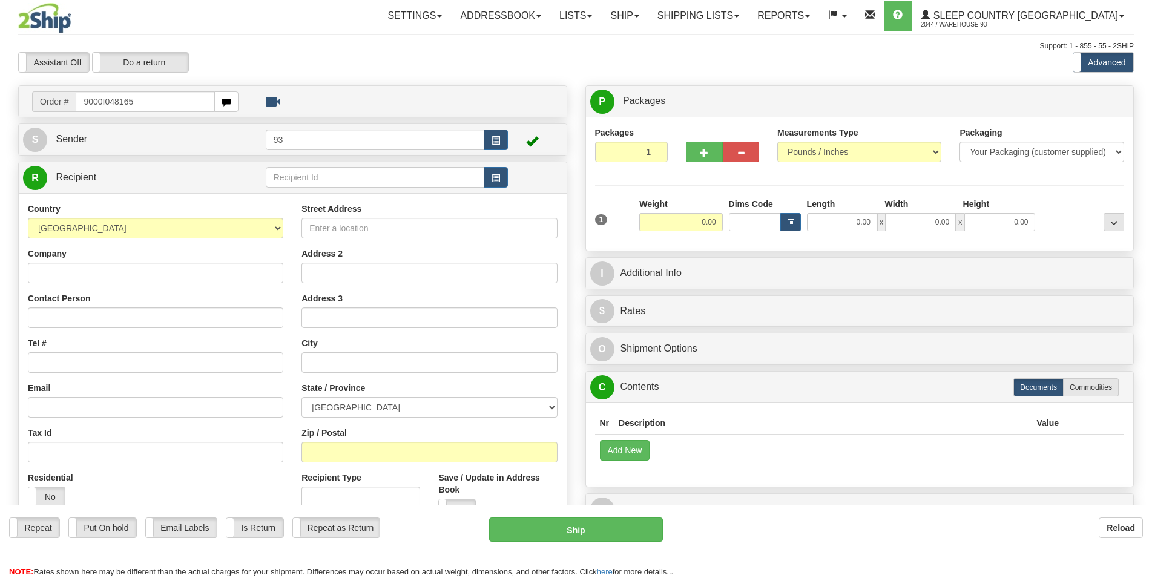
type input "9000I048165"
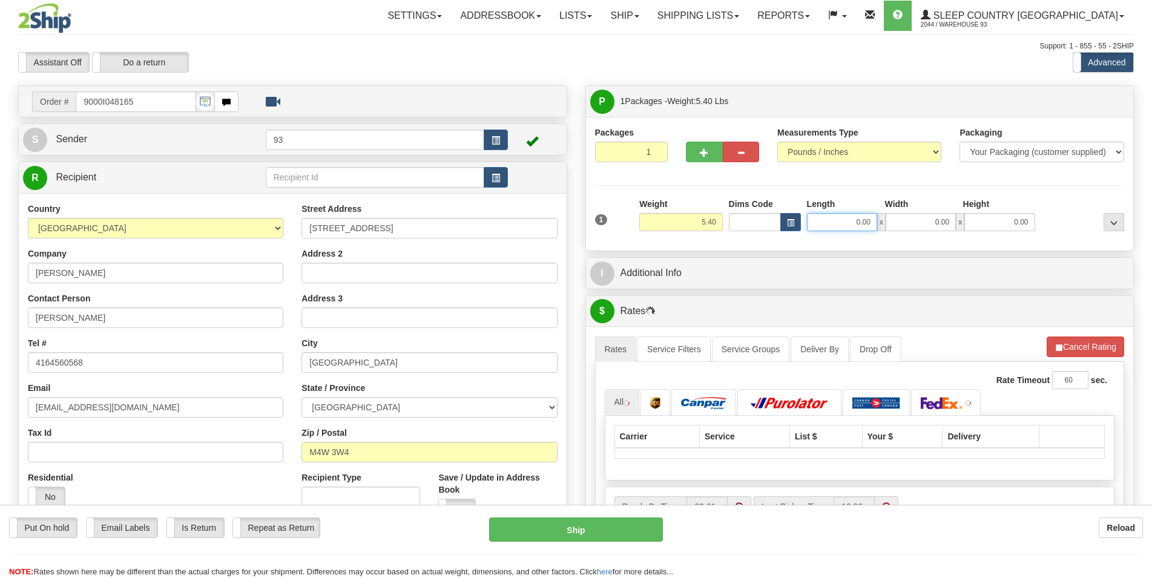
click at [836, 223] on input "0.00" at bounding box center [842, 222] width 70 height 18
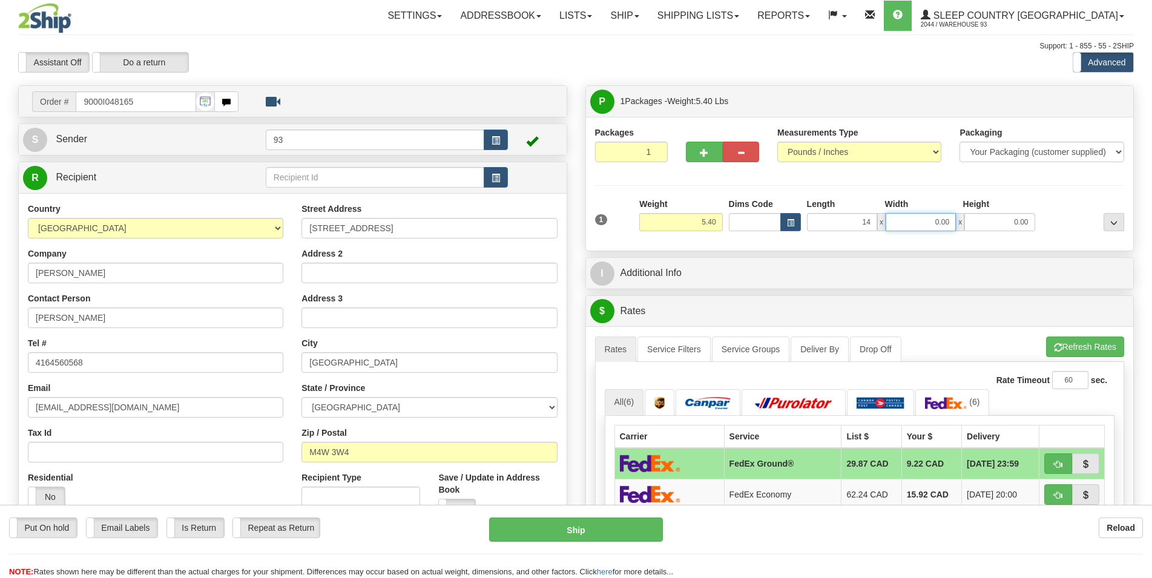
type input "14.00"
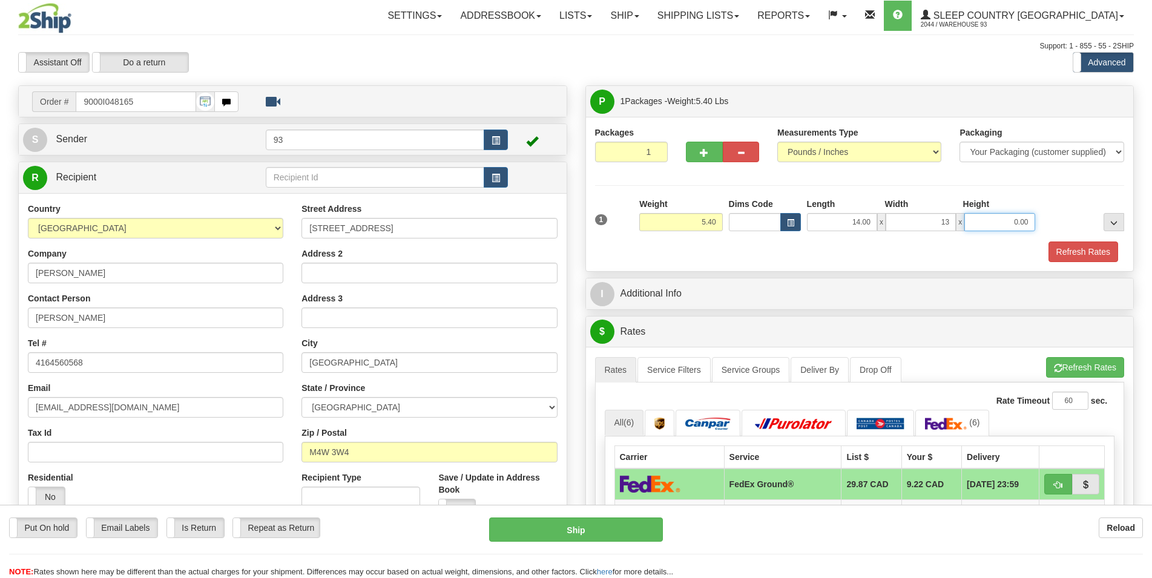
type input "13.00"
type input "4.00"
click at [1061, 249] on button "Refresh Rates" at bounding box center [1084, 252] width 70 height 21
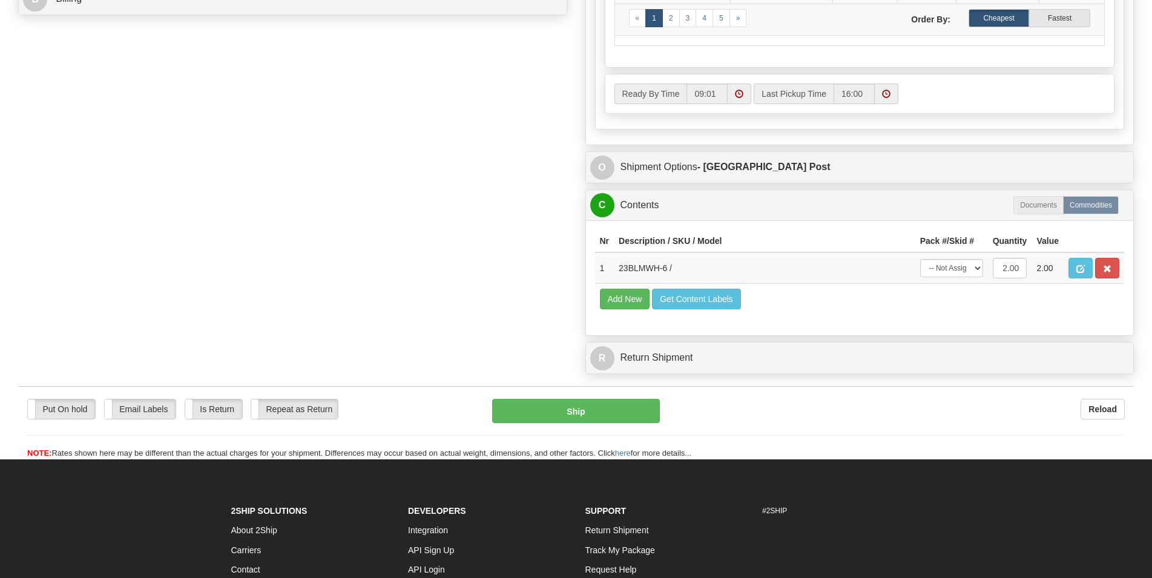
scroll to position [618, 0]
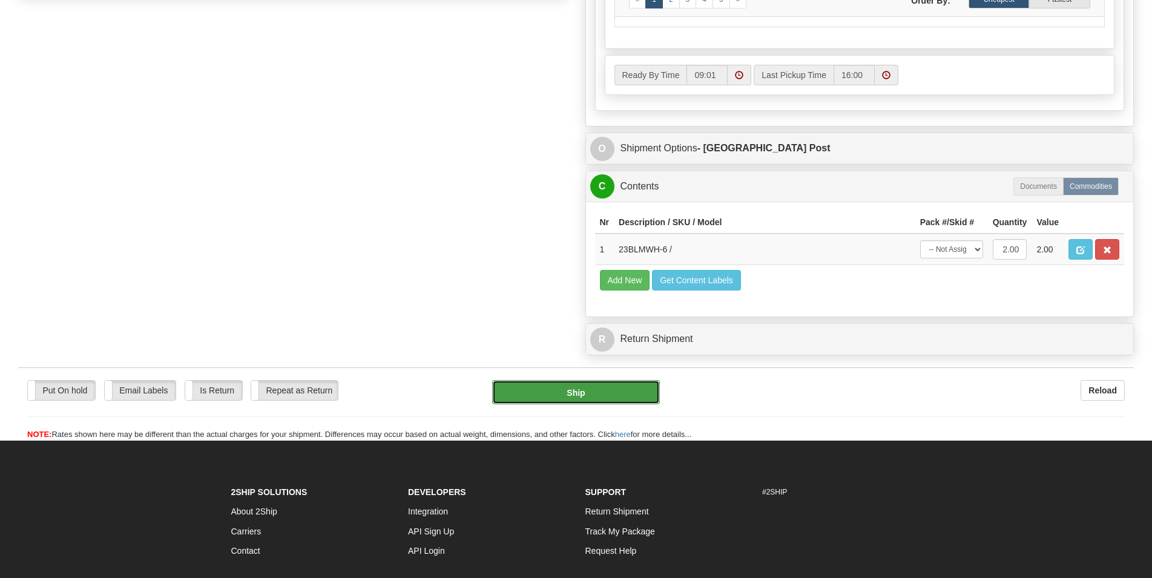
click at [575, 389] on button "Ship" at bounding box center [576, 392] width 168 height 24
type input "DOM.EP"
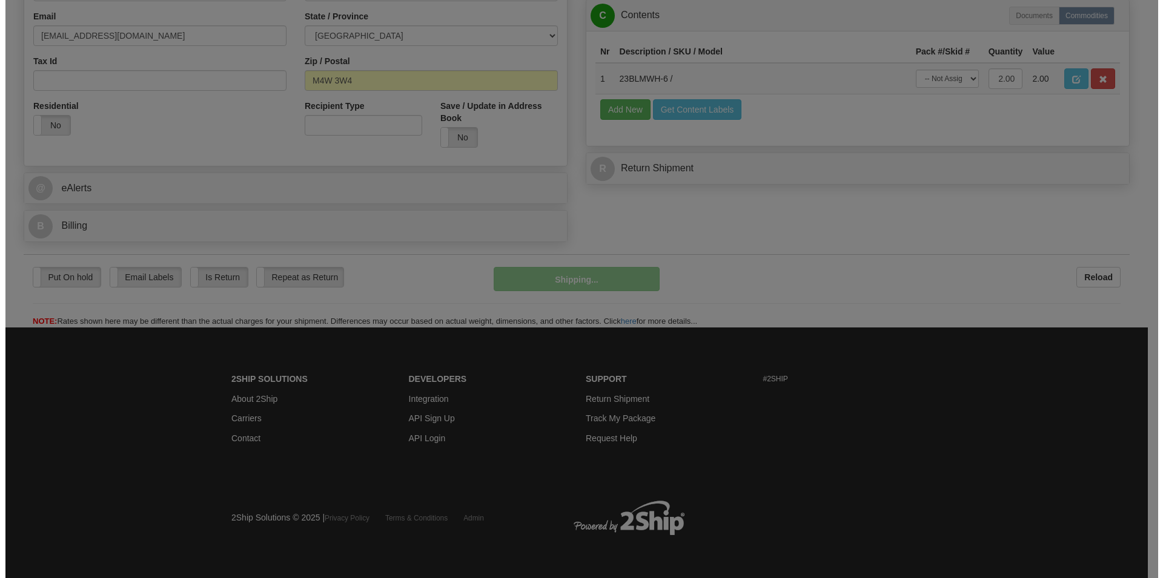
scroll to position [374, 0]
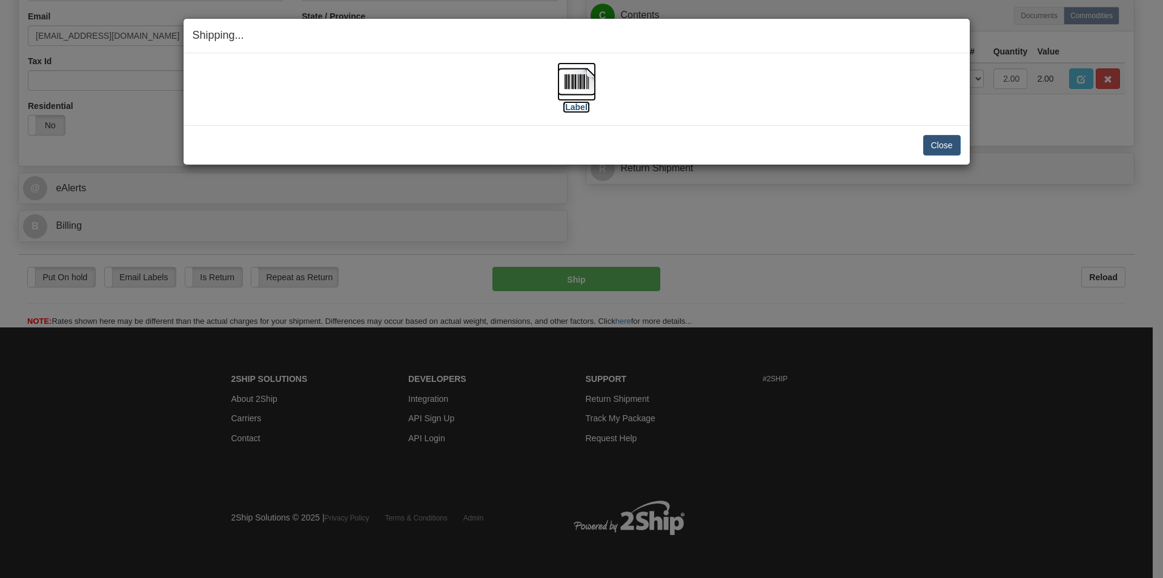
click at [575, 78] on img at bounding box center [576, 81] width 39 height 39
click at [929, 140] on button "Close" at bounding box center [942, 145] width 38 height 21
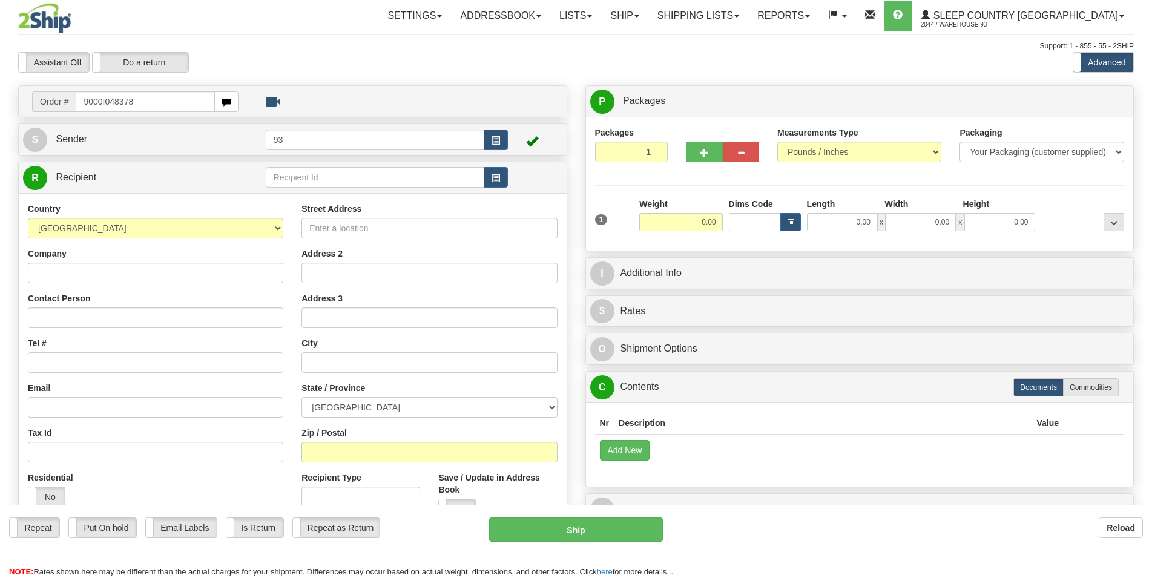
type input "9000I048378"
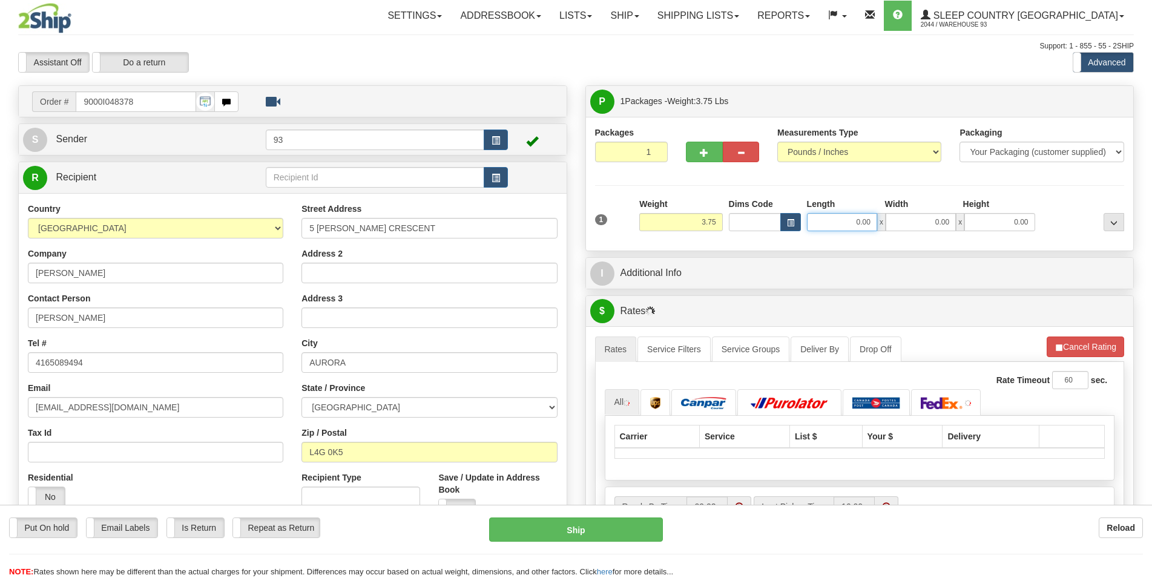
click at [830, 225] on input "0.00" at bounding box center [842, 222] width 70 height 18
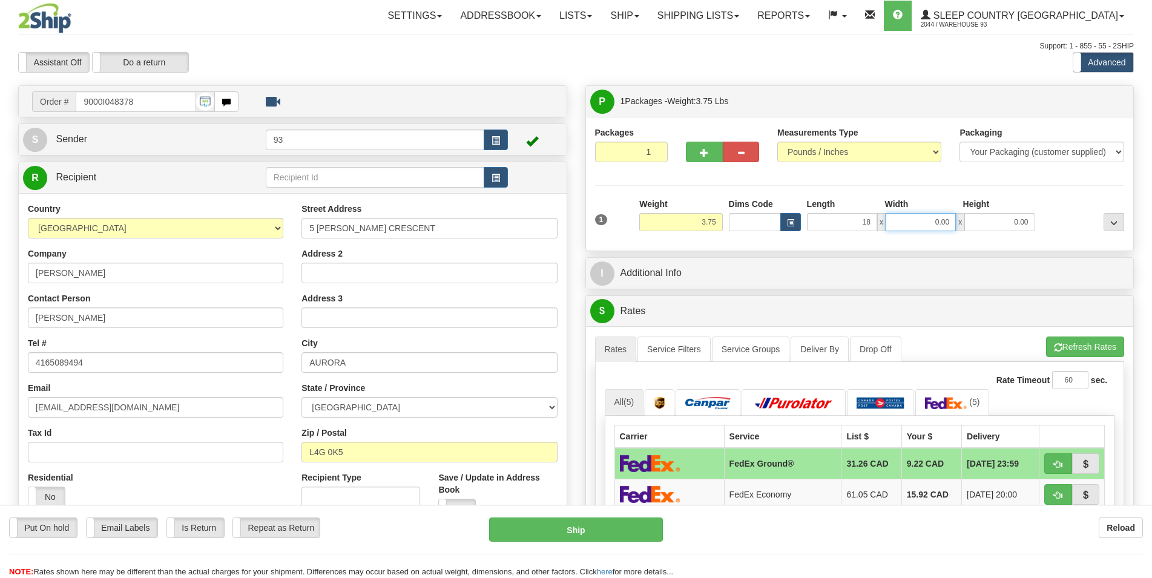
type input "18.00"
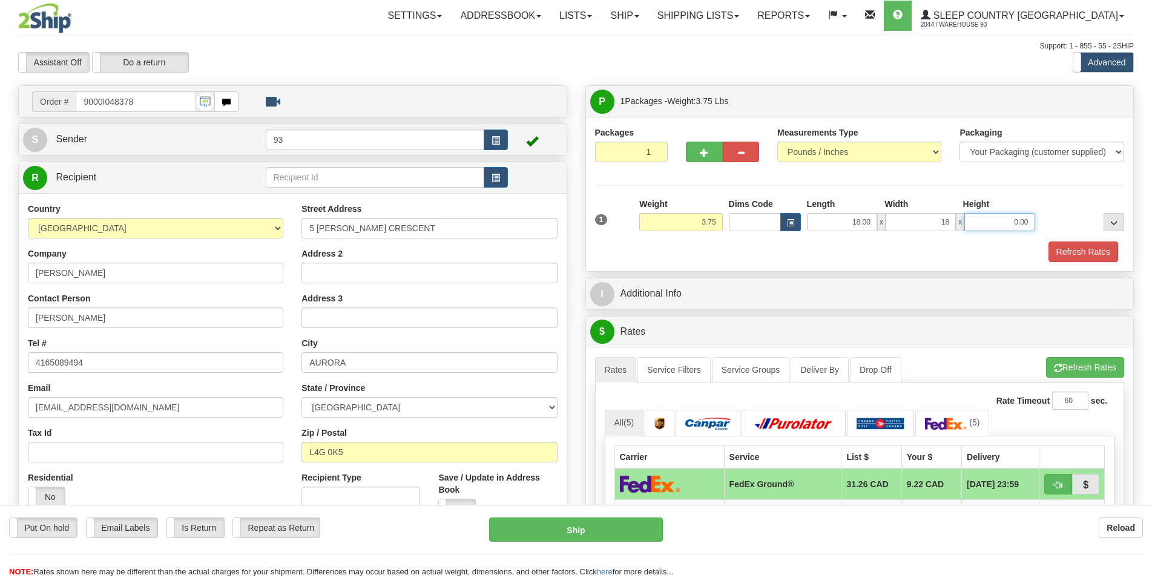
type input "18.00"
type input "6.00"
click at [1069, 252] on button "Refresh Rates" at bounding box center [1084, 252] width 70 height 21
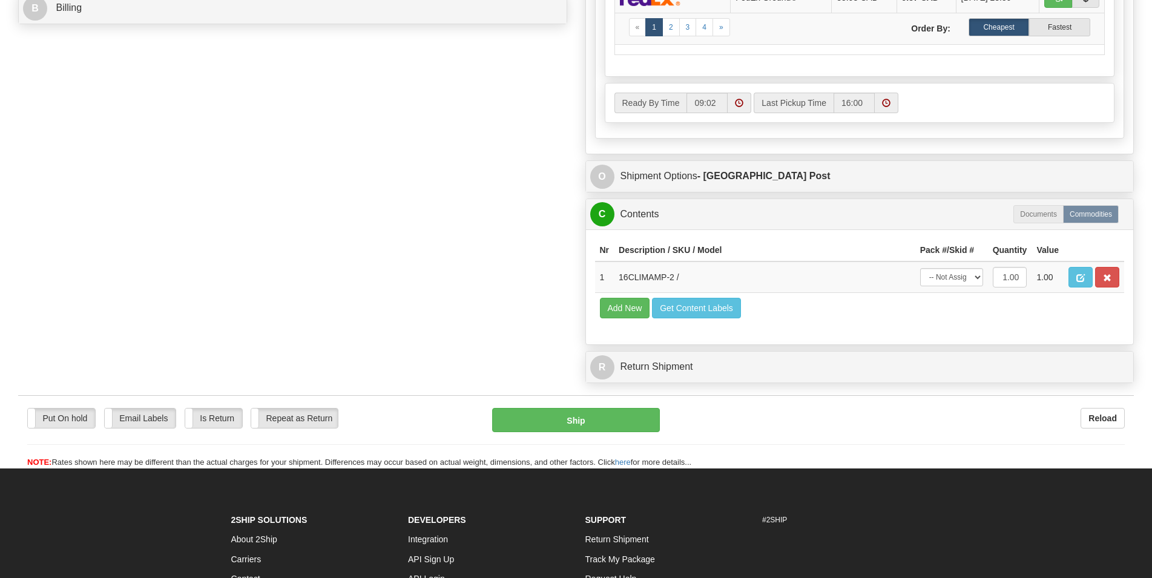
scroll to position [618, 0]
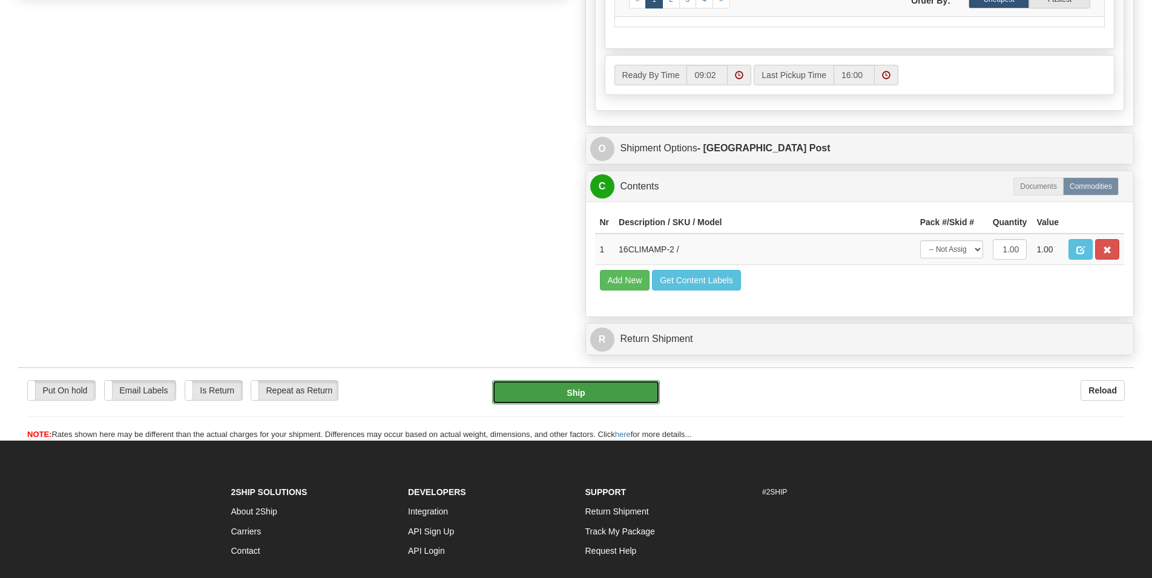
click at [589, 395] on button "Ship" at bounding box center [576, 392] width 168 height 24
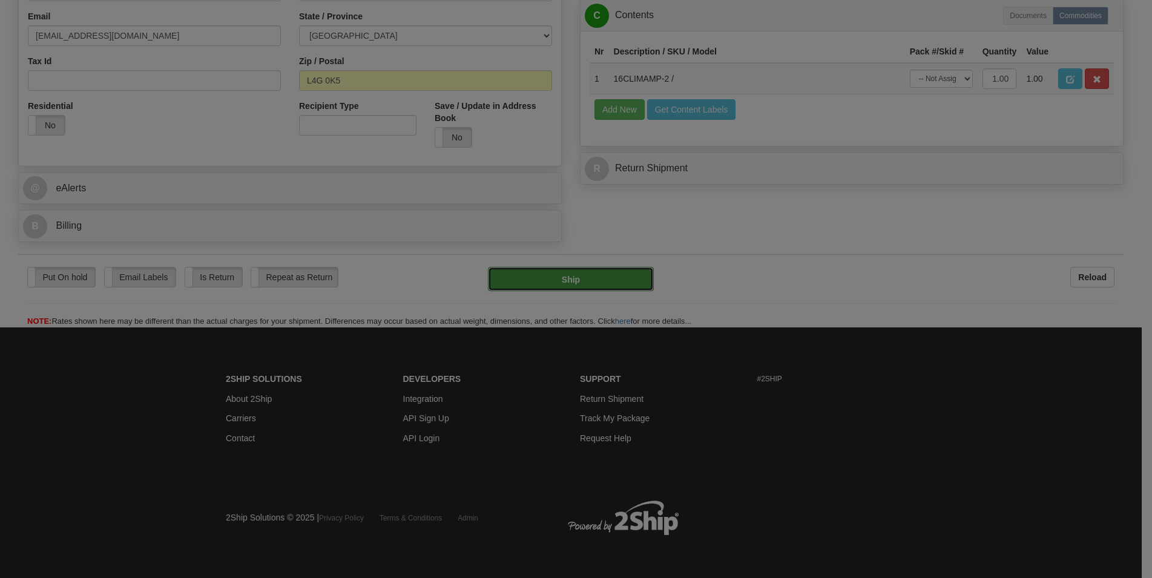
type input "DOM.EP"
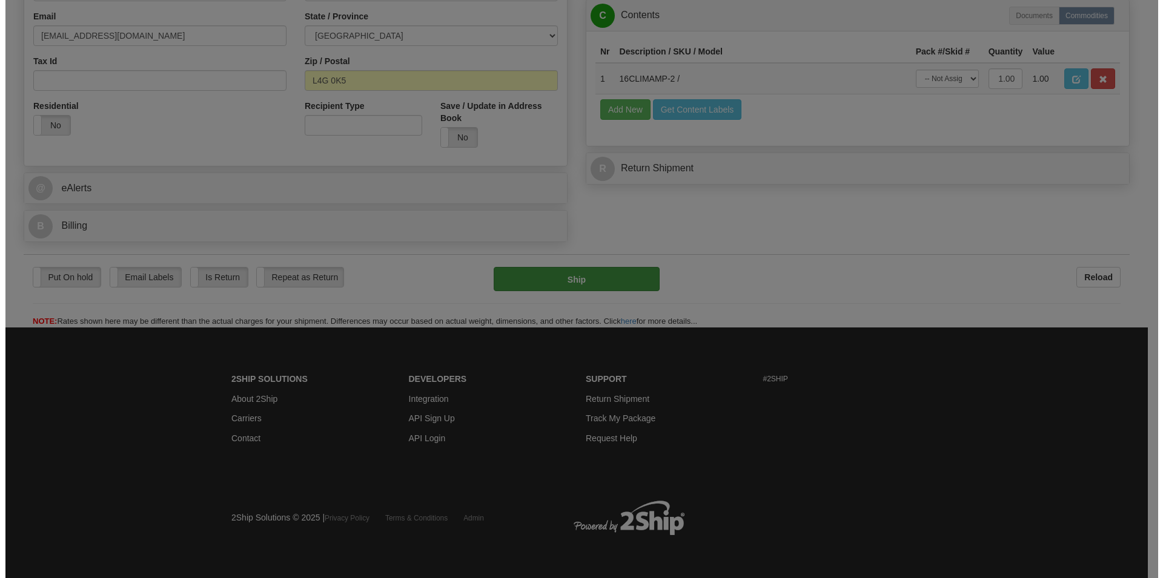
scroll to position [374, 0]
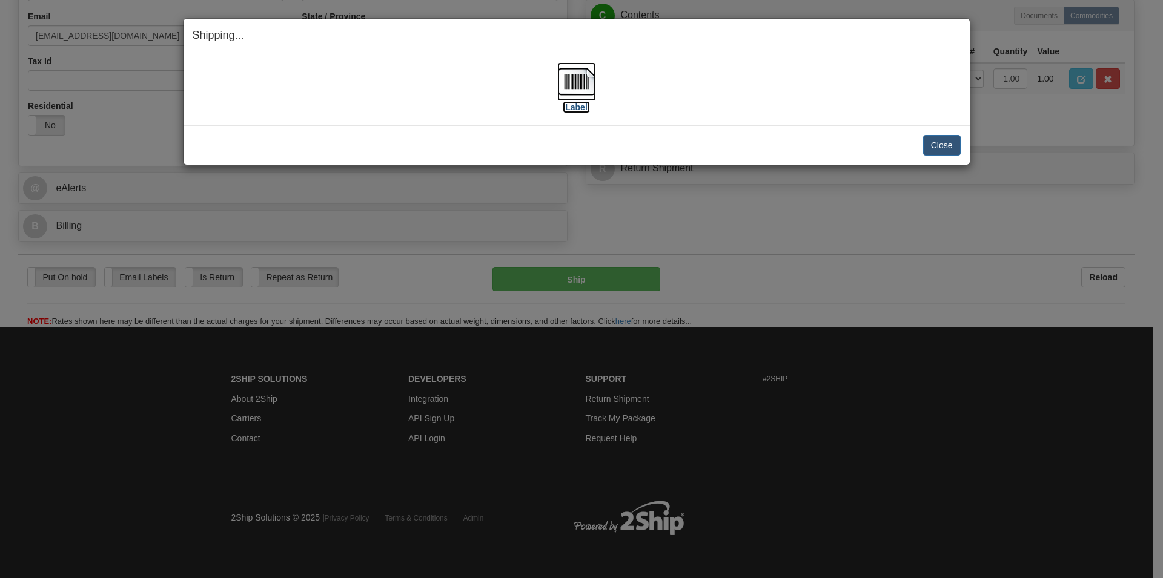
click at [581, 87] on img at bounding box center [576, 81] width 39 height 39
click at [934, 145] on button "Close" at bounding box center [942, 145] width 38 height 21
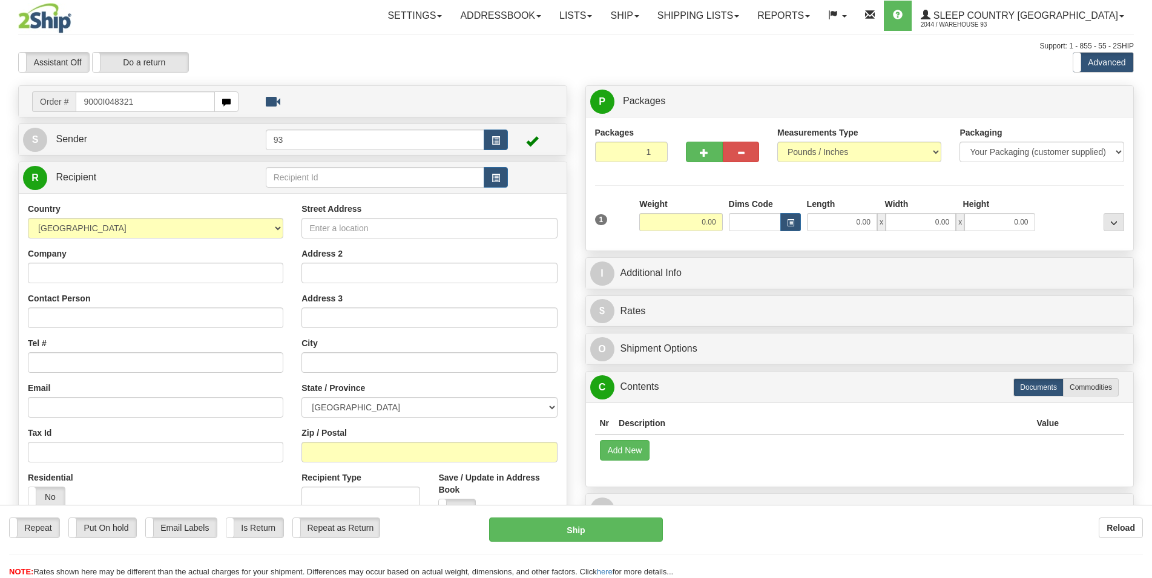
type input "9000I048321"
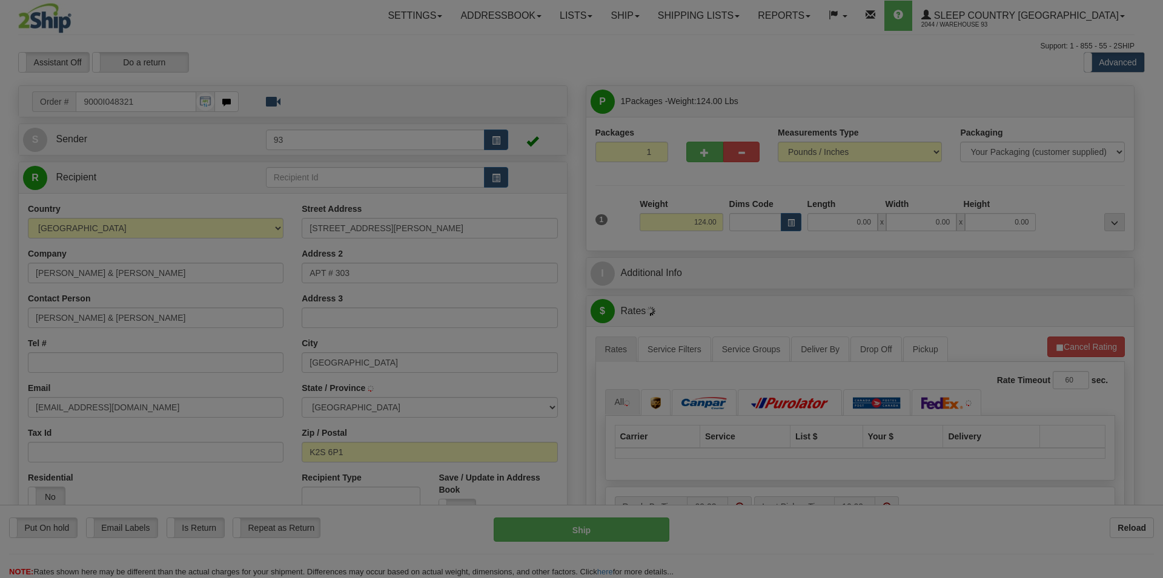
type input "KANATA"
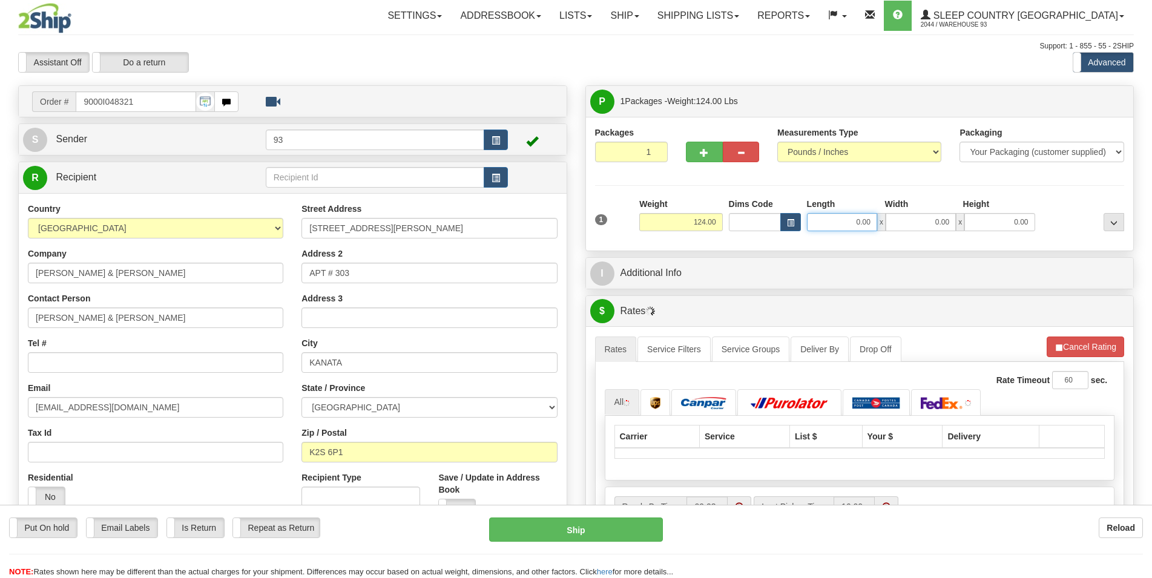
click at [829, 222] on input "0.00" at bounding box center [842, 222] width 70 height 18
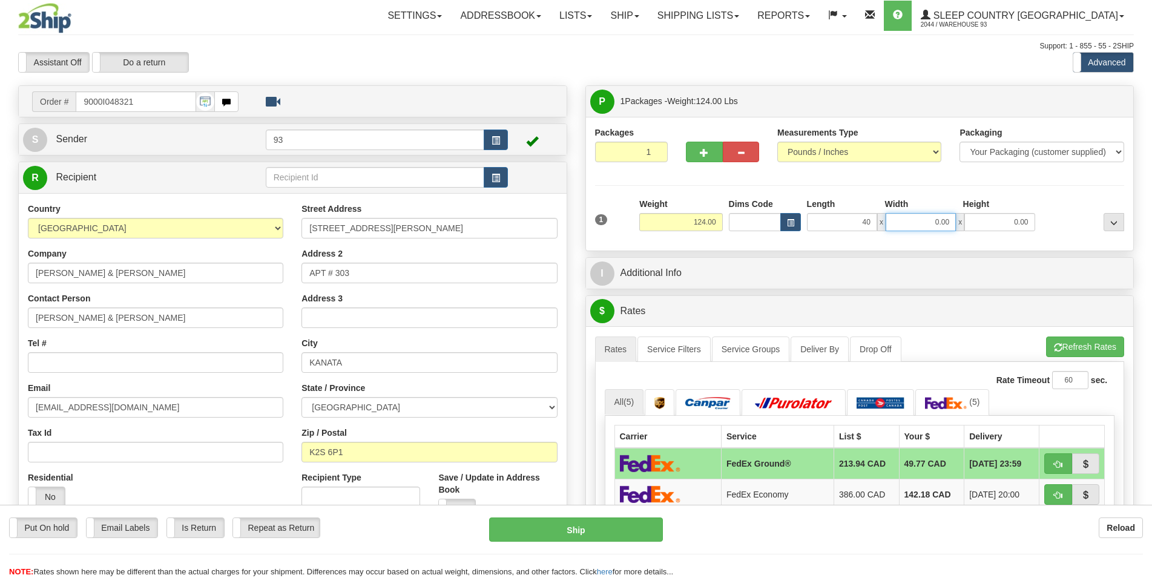
type input "40.00"
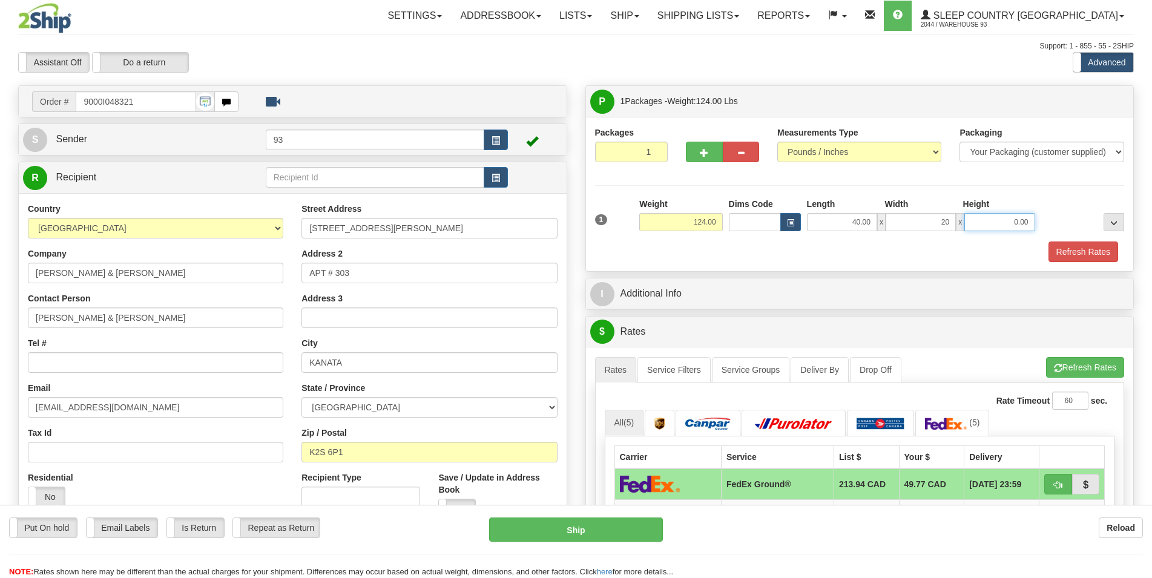
type input "20.00"
click at [1064, 252] on button "Refresh Rates" at bounding box center [1084, 252] width 70 height 21
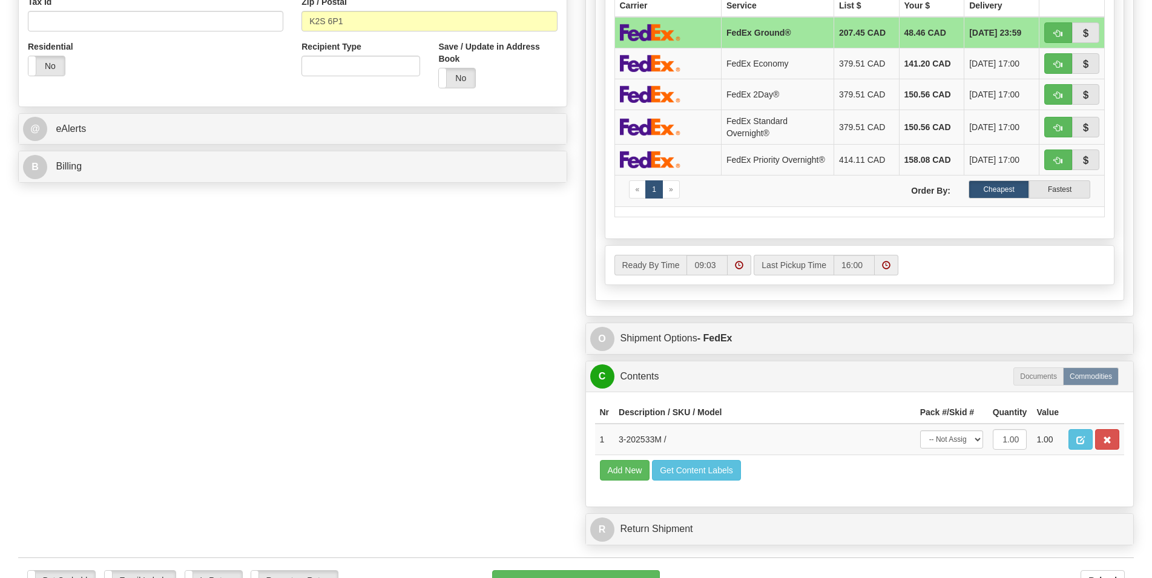
scroll to position [556, 0]
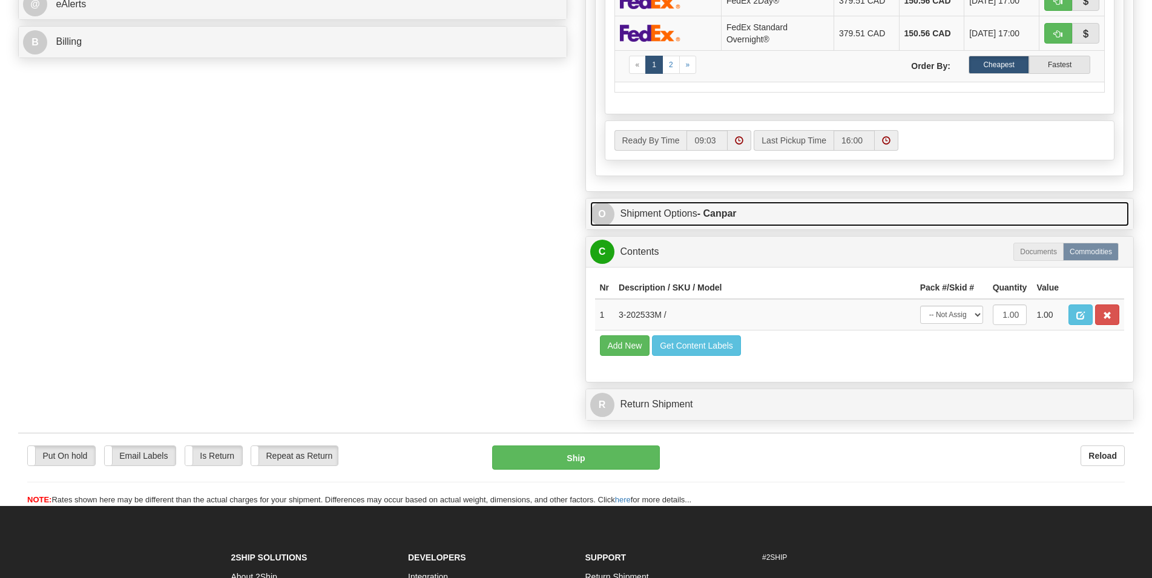
click at [773, 214] on link "O Shipment Options - Canpar" at bounding box center [859, 214] width 539 height 25
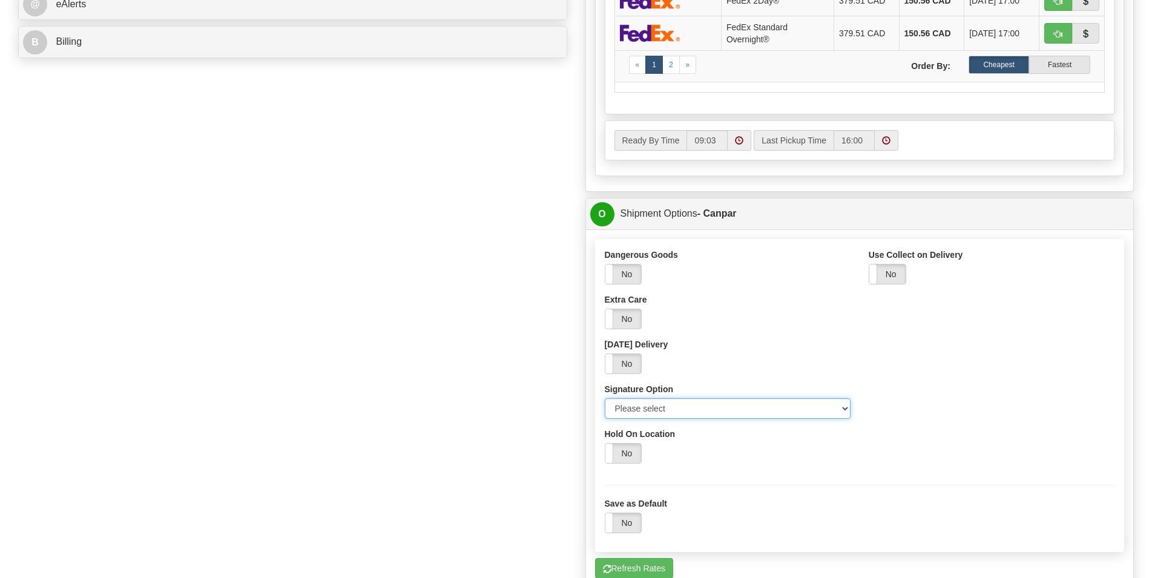
click at [605, 398] on select "Please select No Signature Required Signature Required Adult Signature" at bounding box center [728, 408] width 246 height 21
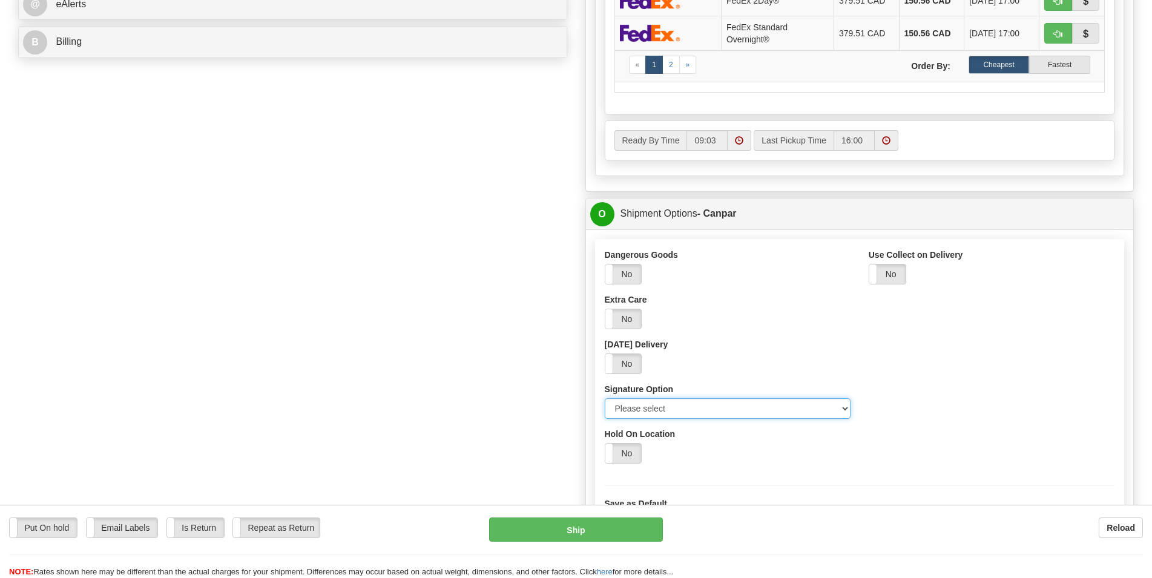
select select "2"
click option "Signature Required" at bounding box center [0, 0] width 0 height 0
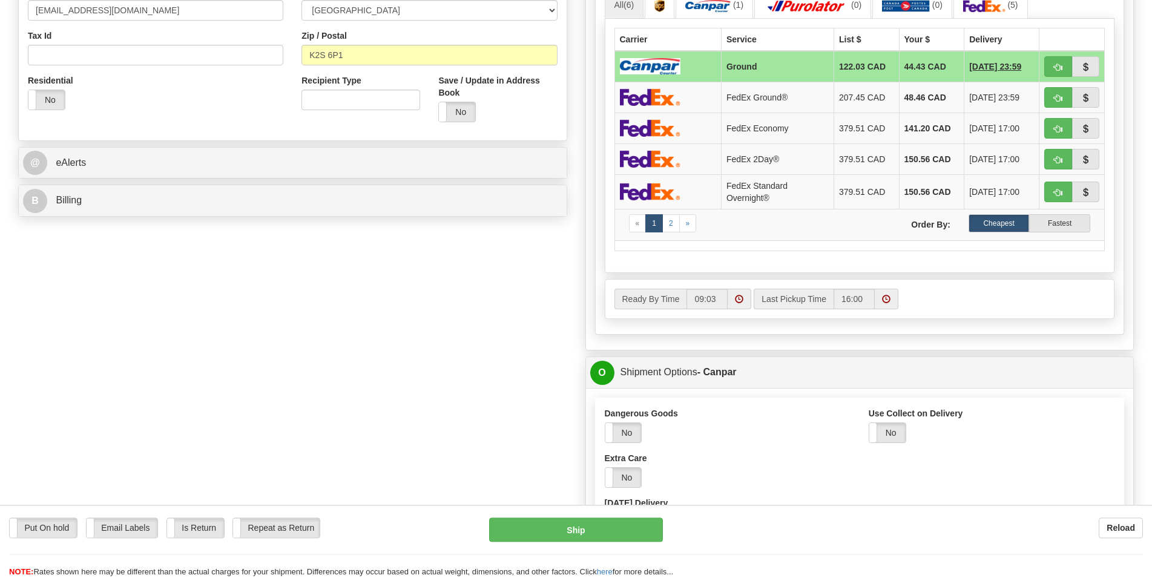
scroll to position [247, 0]
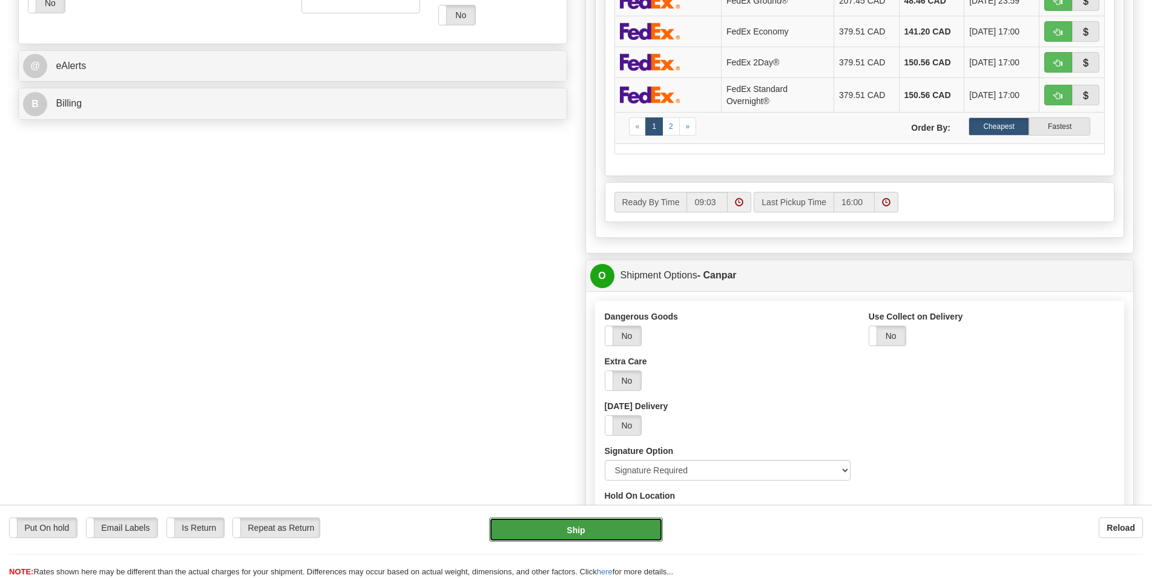
click at [536, 527] on button "Ship" at bounding box center [576, 530] width 174 height 24
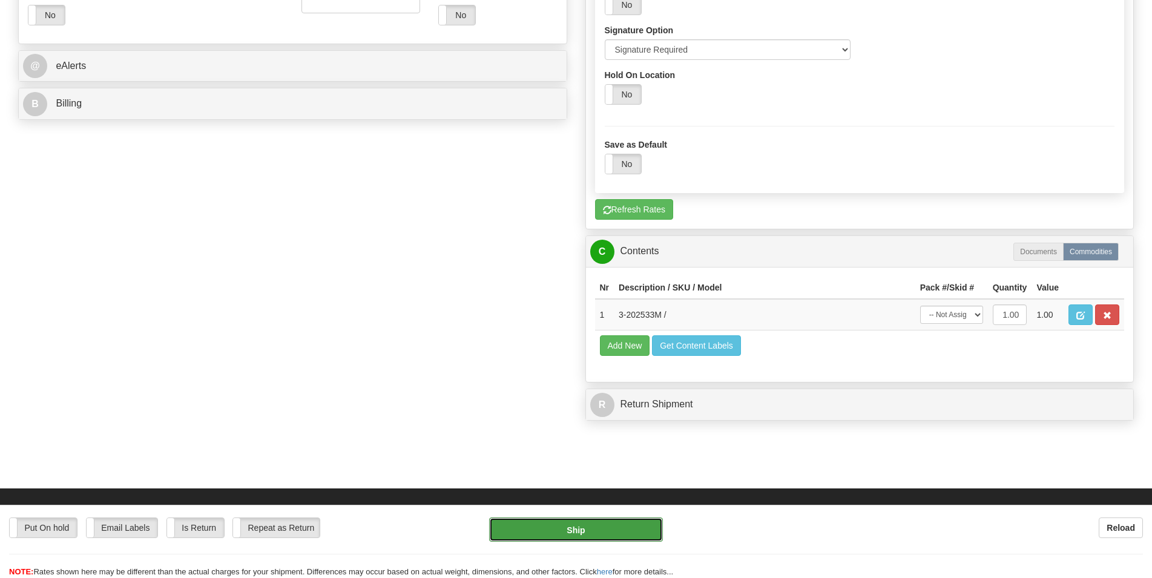
type input "1"
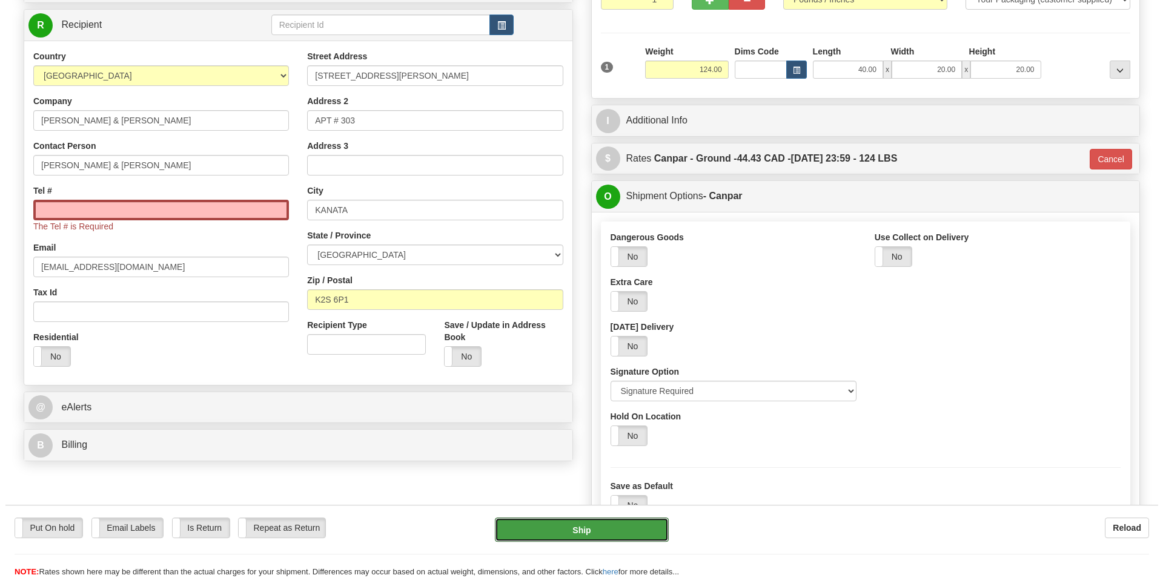
scroll to position [136, 0]
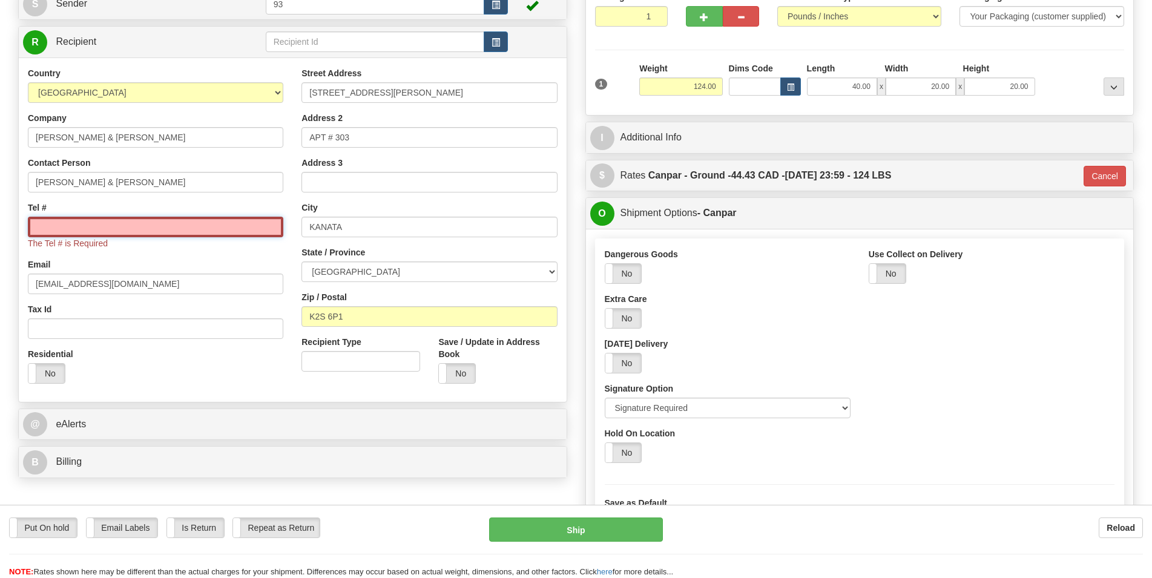
click at [49, 234] on input "Tel #" at bounding box center [156, 227] width 256 height 21
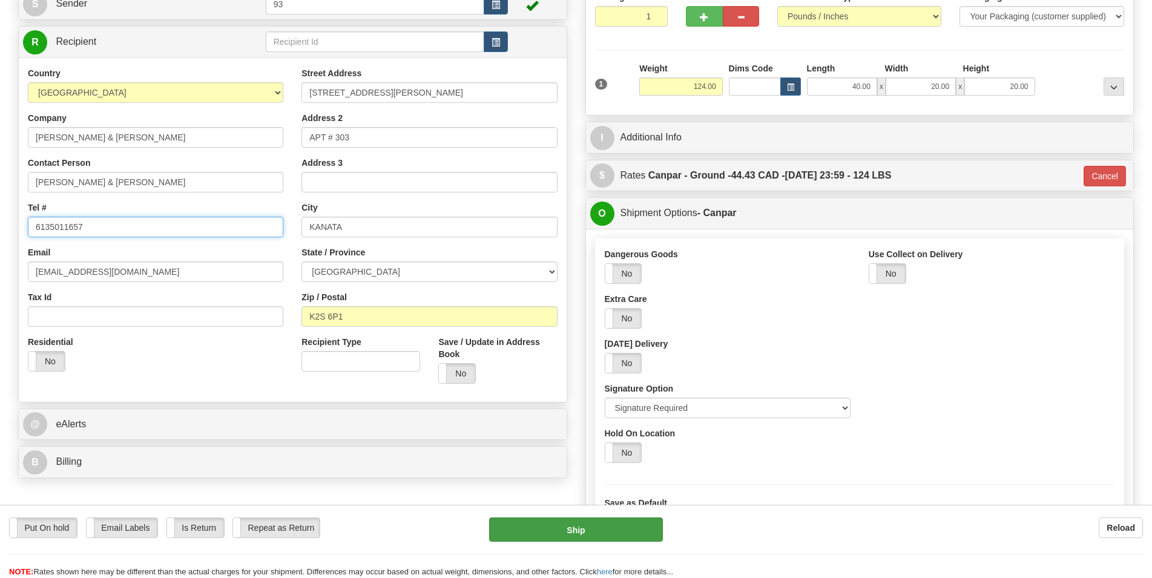
type input "6135011657"
click at [564, 526] on button "Ship" at bounding box center [576, 530] width 174 height 24
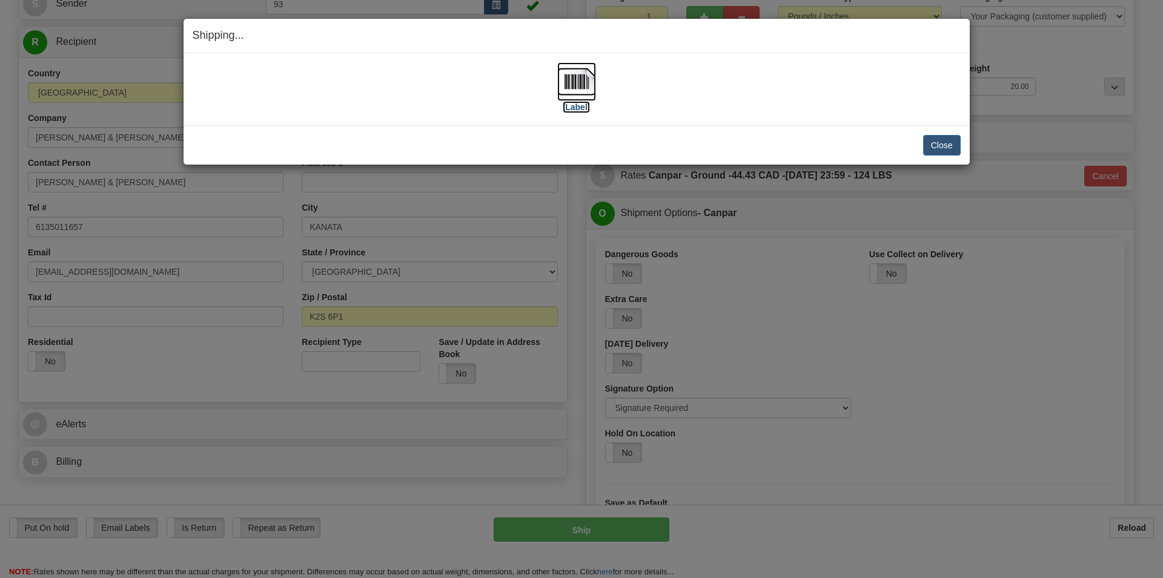
click at [573, 85] on img at bounding box center [576, 81] width 39 height 39
click at [946, 142] on button "Close" at bounding box center [942, 145] width 38 height 21
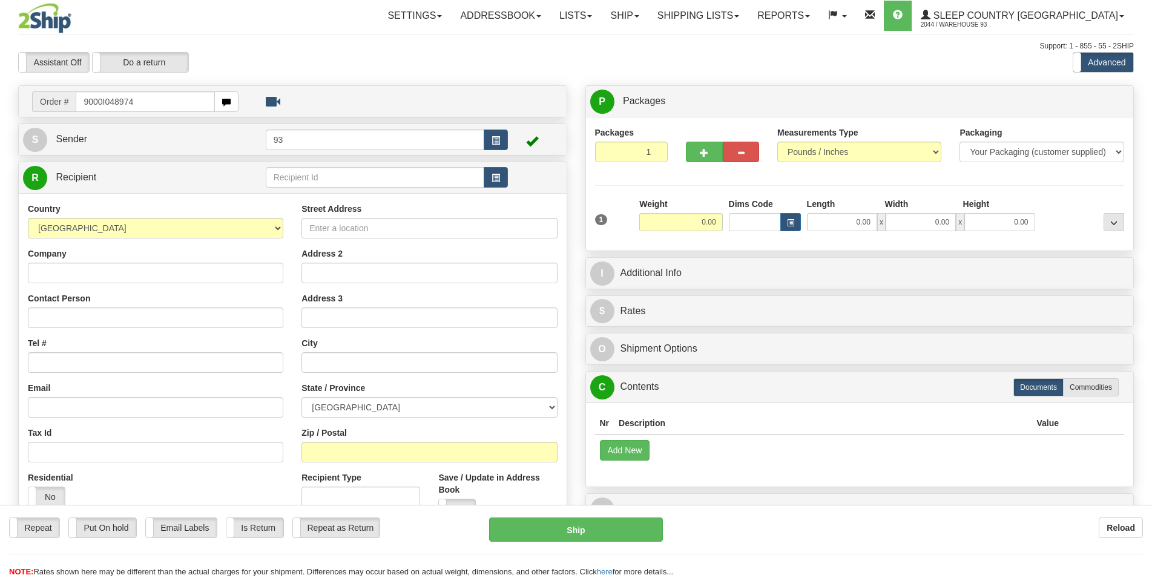
type input "9000I048974"
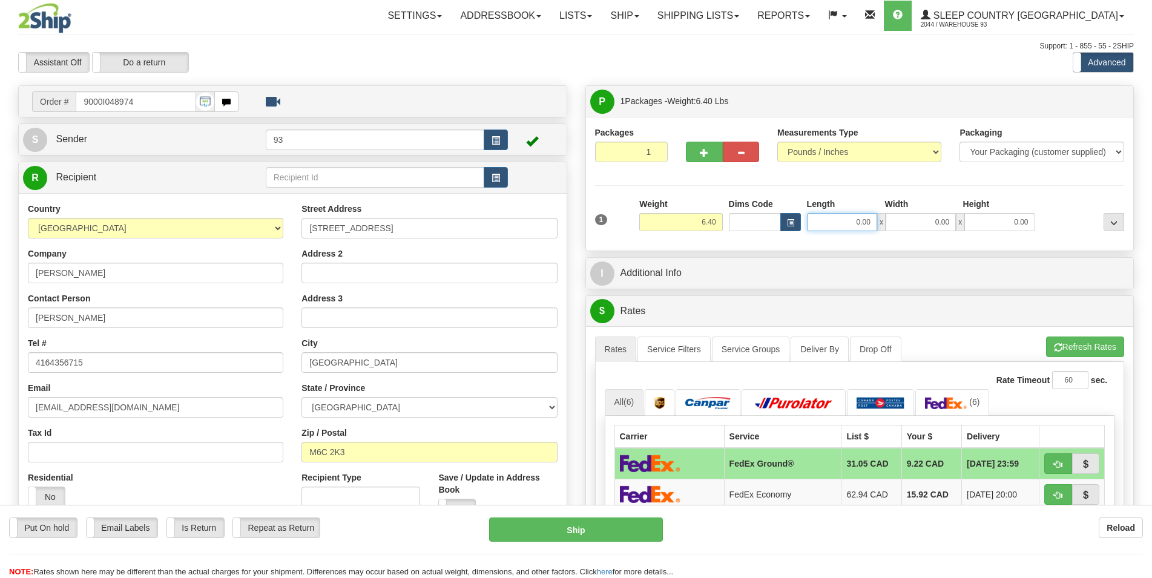
click at [864, 222] on input "0.00" at bounding box center [842, 222] width 70 height 18
type input "14.00"
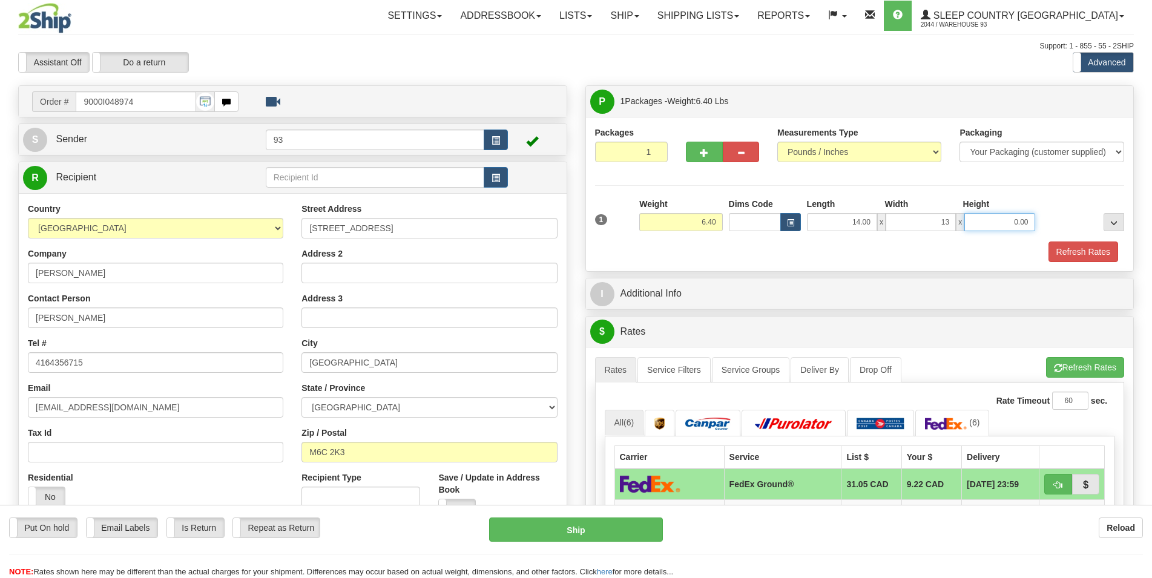
type input "13.00"
type input "3.00"
click at [1066, 257] on button "Refresh Rates" at bounding box center [1084, 252] width 70 height 21
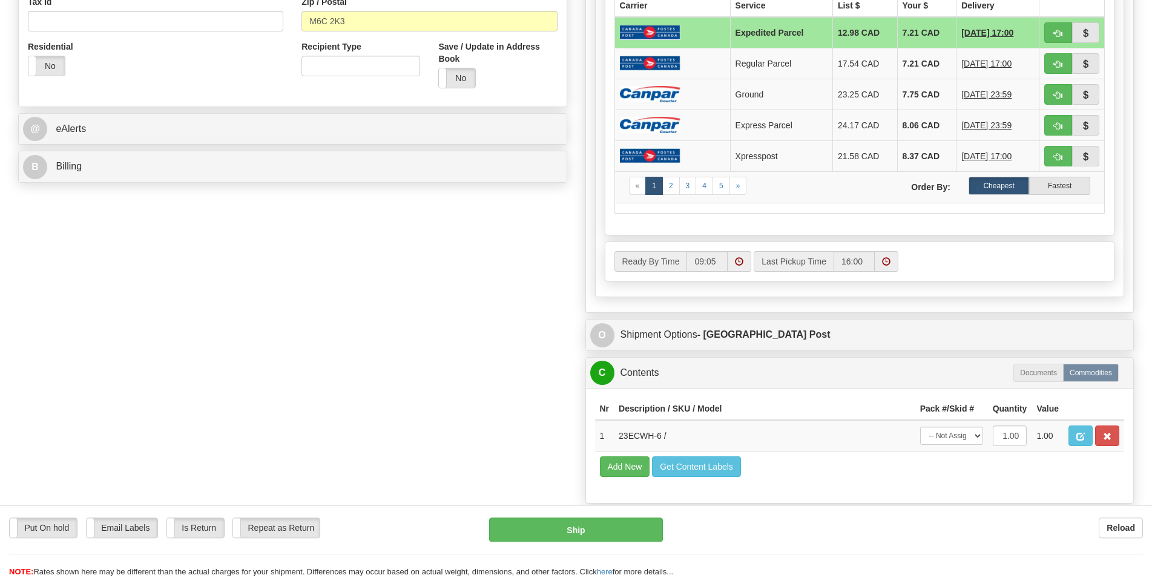
scroll to position [556, 0]
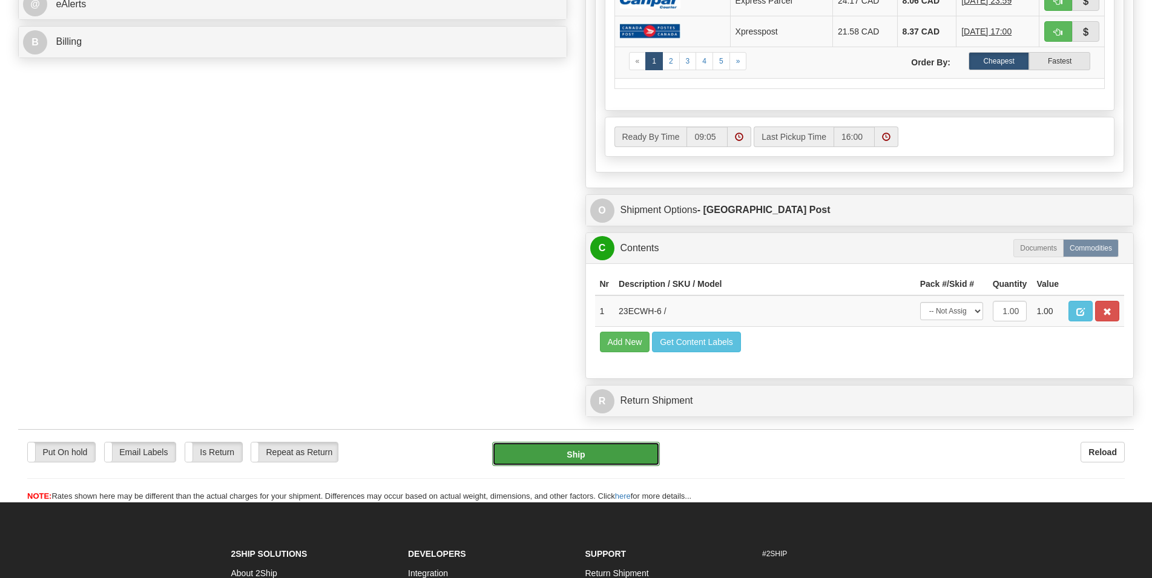
click at [581, 450] on button "Ship" at bounding box center [576, 454] width 168 height 24
type input "DOM.EP"
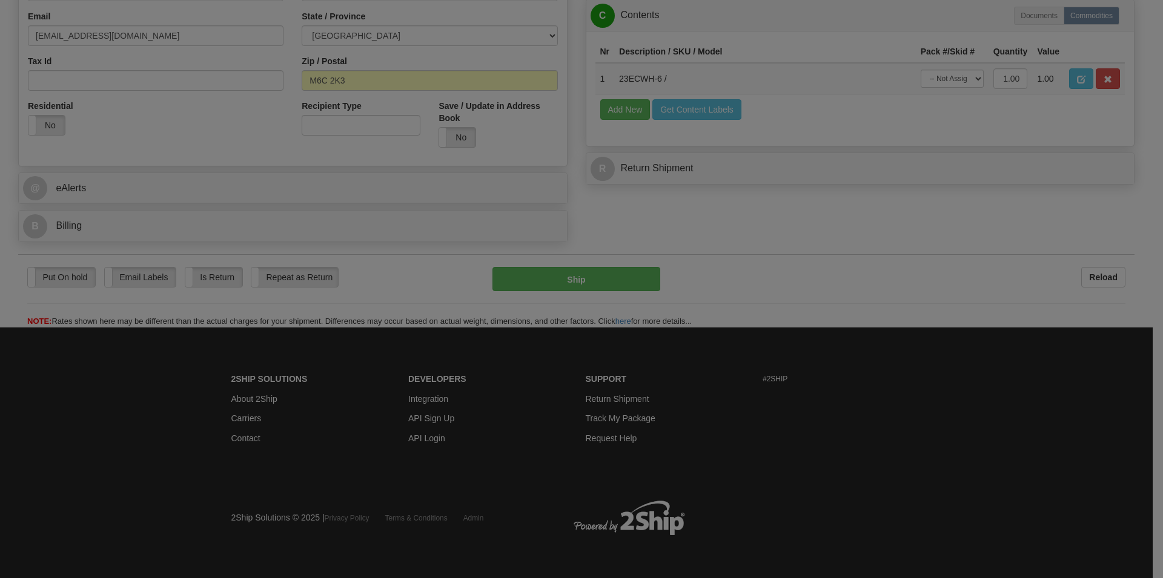
scroll to position [374, 0]
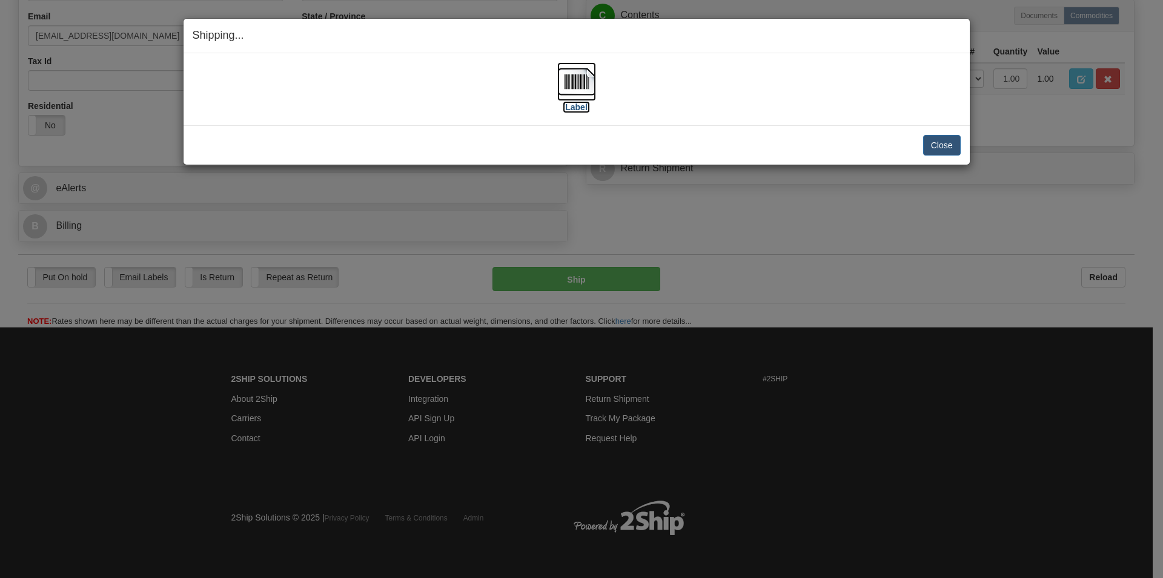
click at [569, 89] on img at bounding box center [576, 81] width 39 height 39
click at [939, 143] on button "Close" at bounding box center [942, 145] width 38 height 21
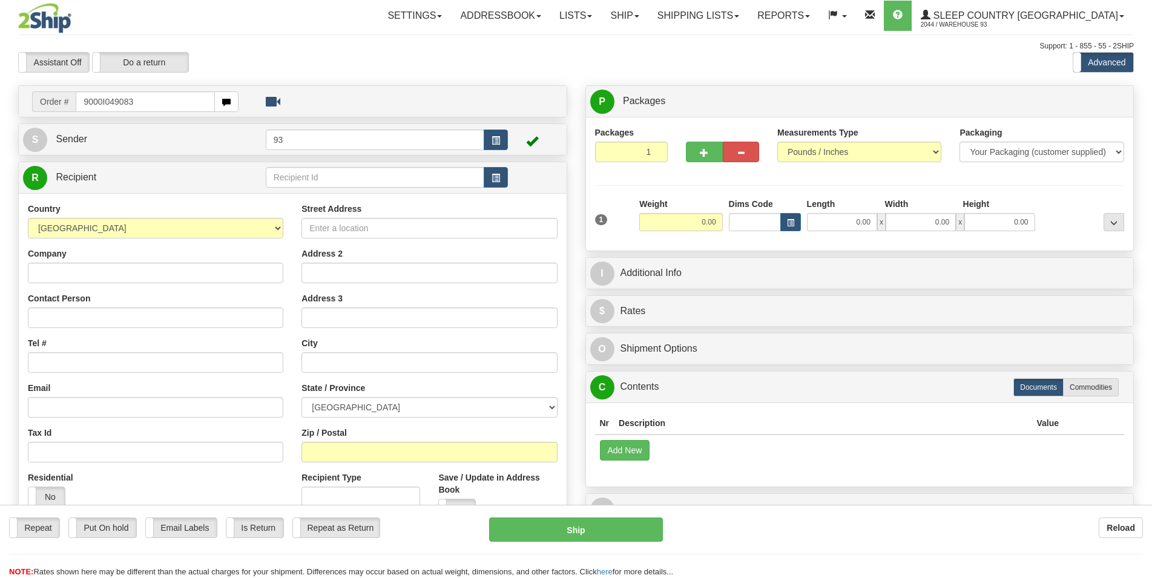
type input "9000I049083"
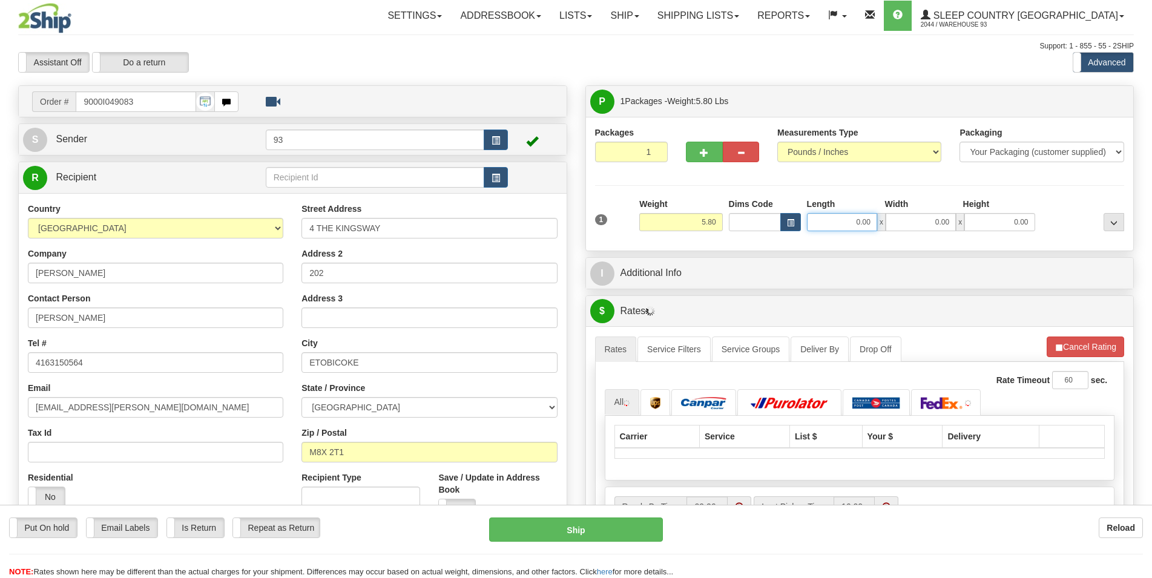
click at [838, 226] on input "0.00" at bounding box center [842, 222] width 70 height 18
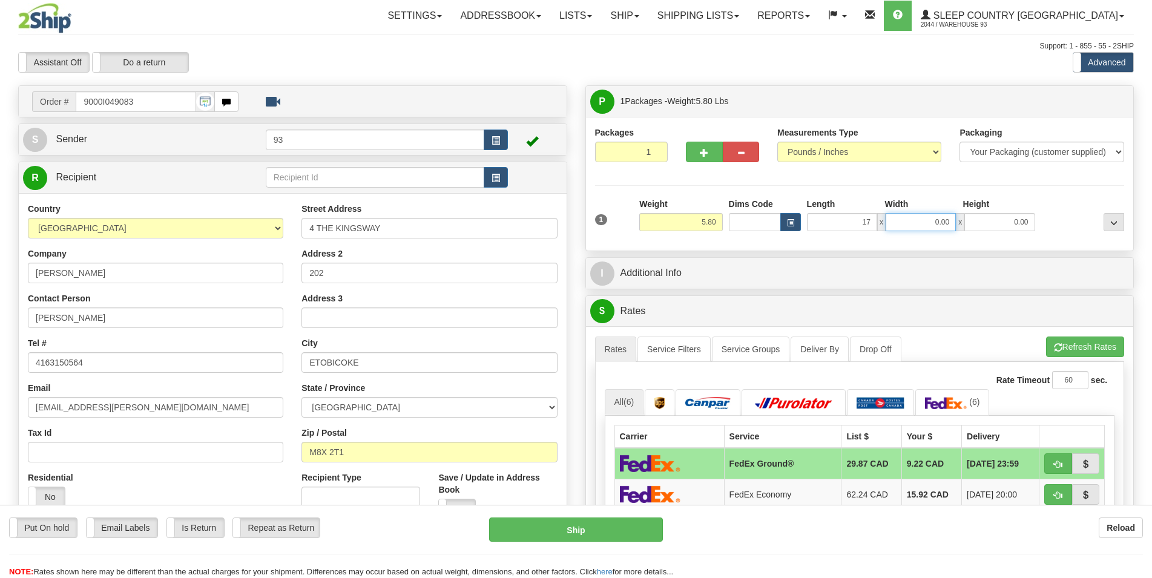
type input "17.00"
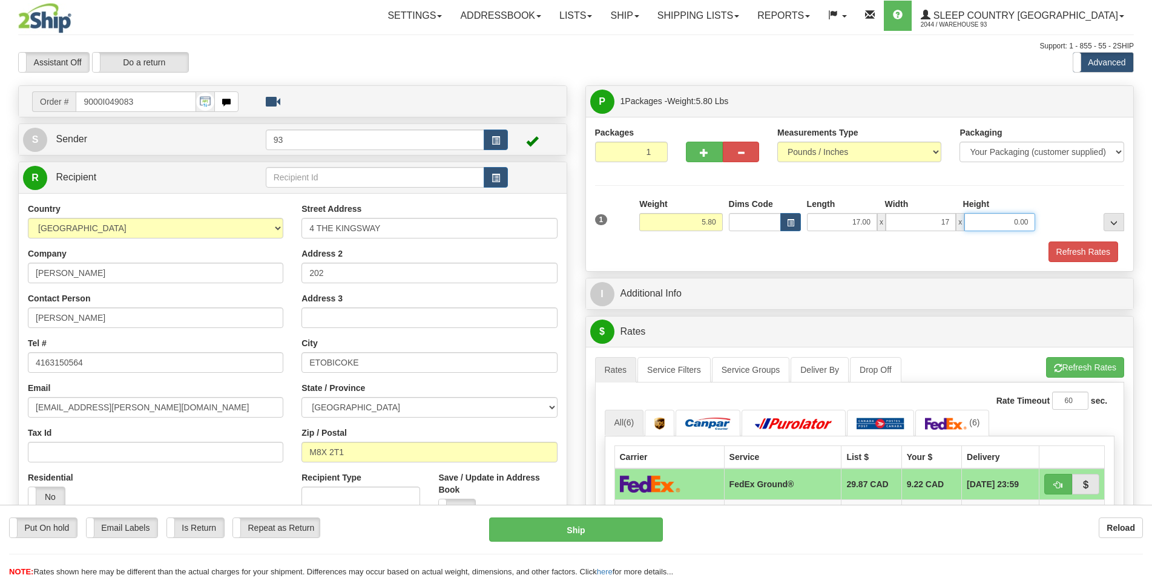
type input "17.00"
type input "6.00"
click at [1100, 252] on button "Refresh Rates" at bounding box center [1084, 252] width 70 height 21
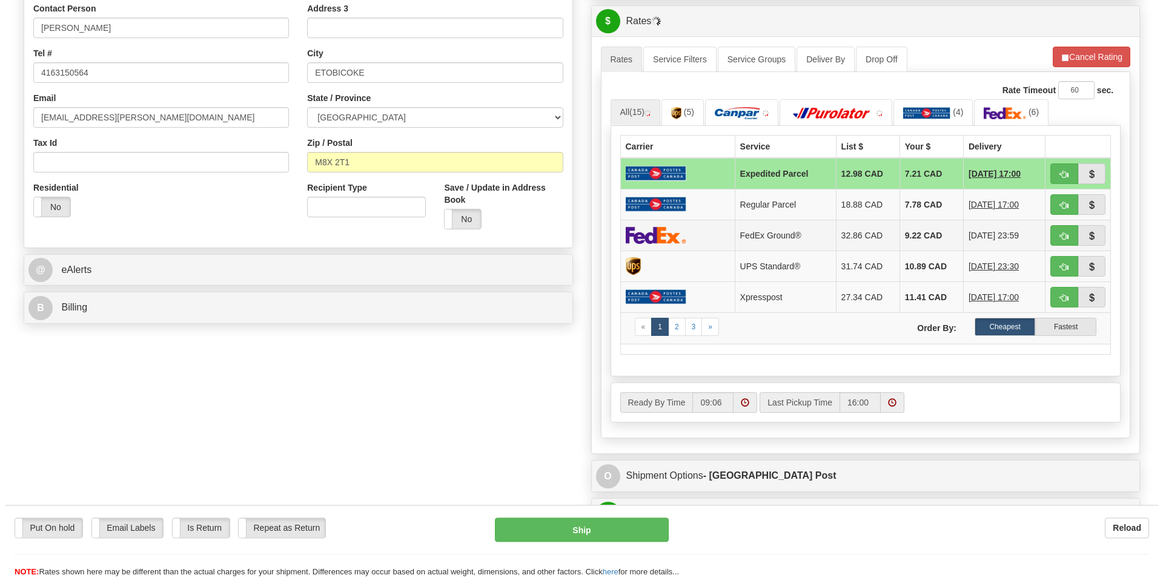
scroll to position [309, 0]
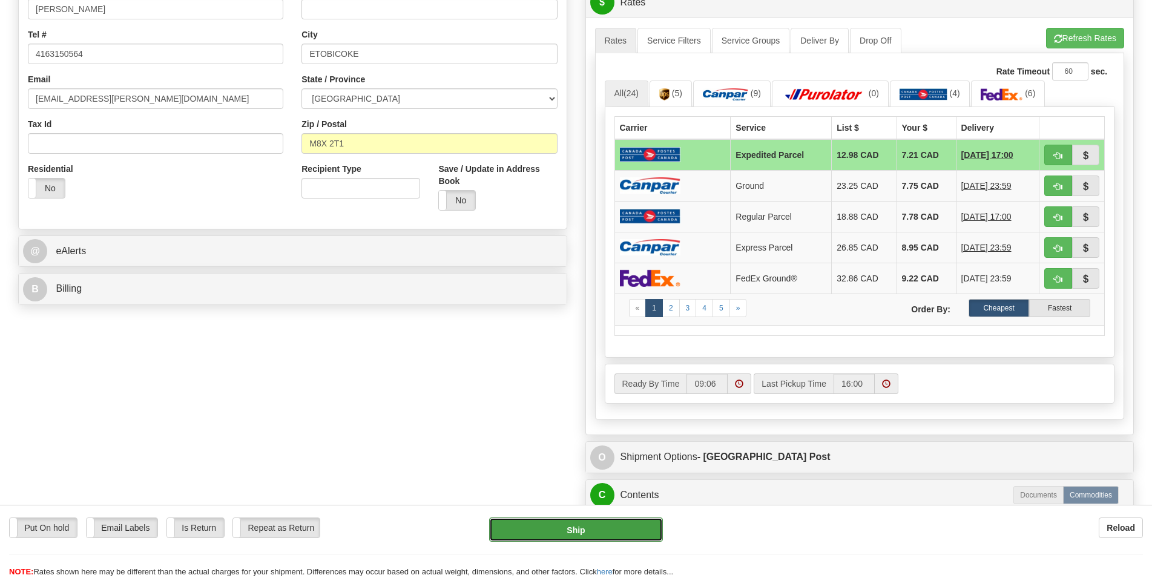
click at [576, 532] on button "Ship" at bounding box center [576, 530] width 174 height 24
type input "DOM.EP"
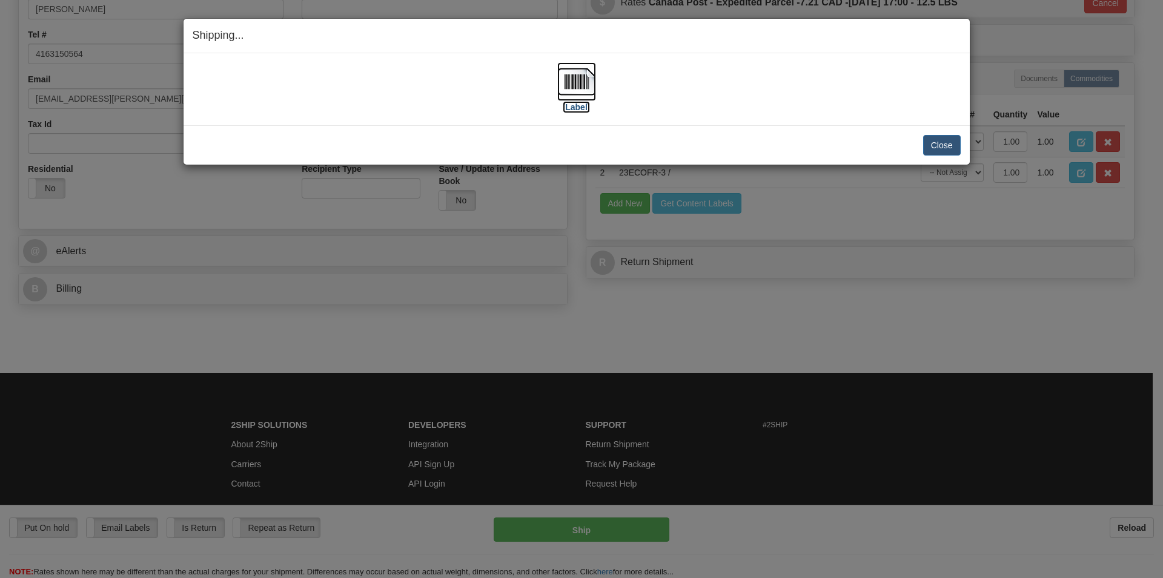
click at [576, 86] on img at bounding box center [576, 81] width 39 height 39
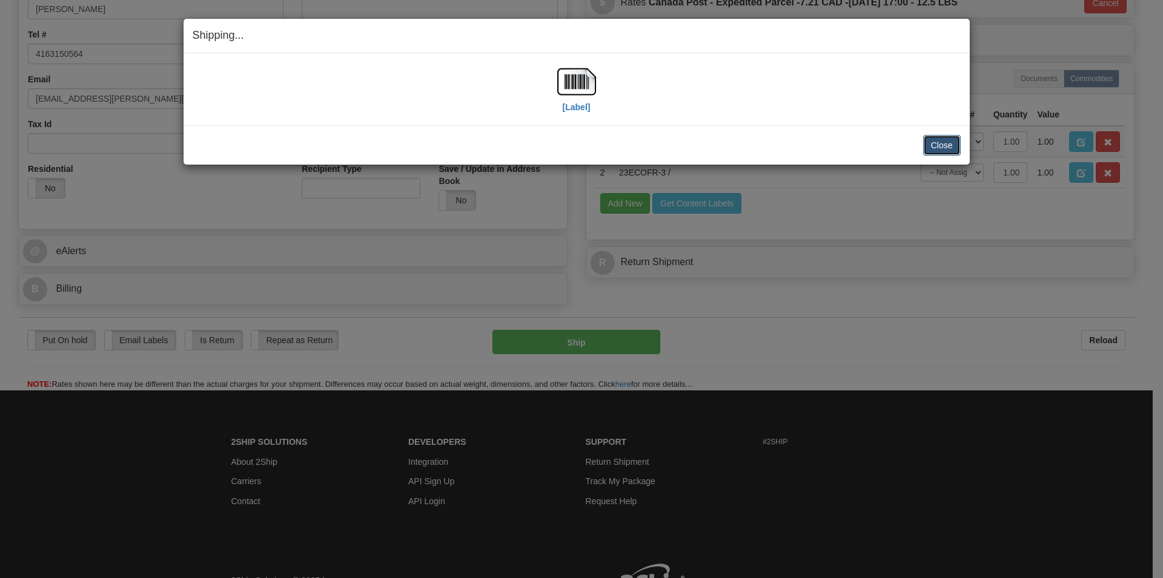
click at [948, 142] on button "Close" at bounding box center [942, 145] width 38 height 21
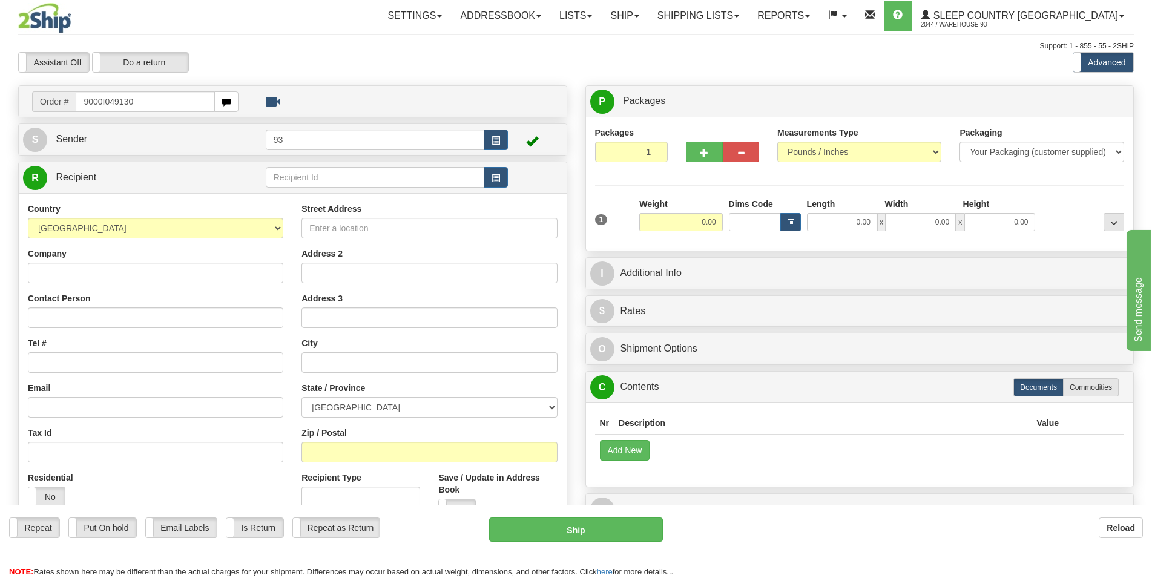
type input "9000I049130"
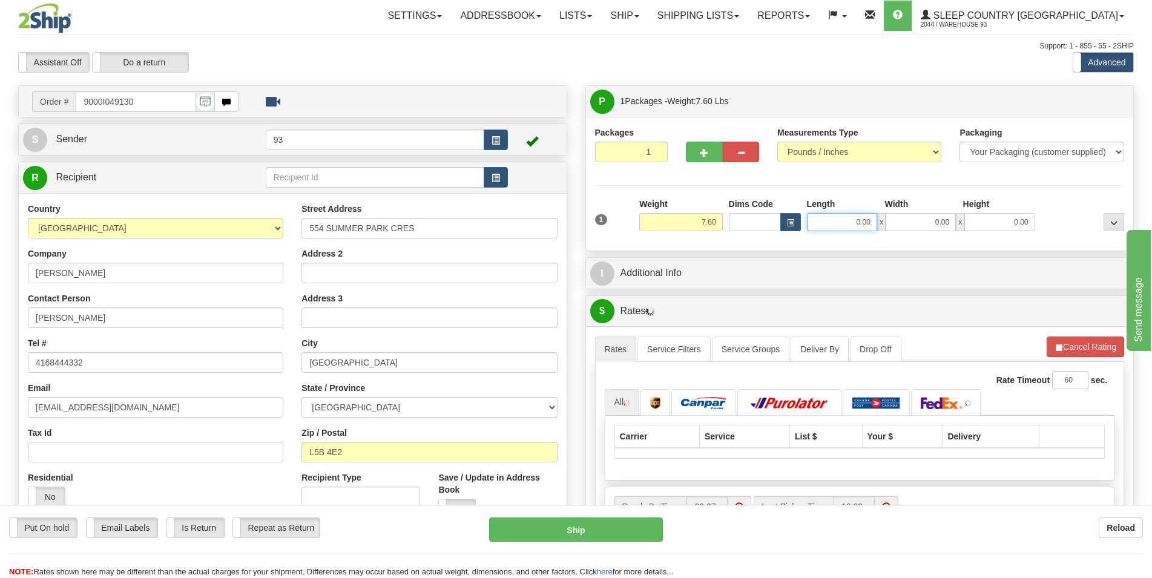
click at [822, 221] on input "0.00" at bounding box center [842, 222] width 70 height 18
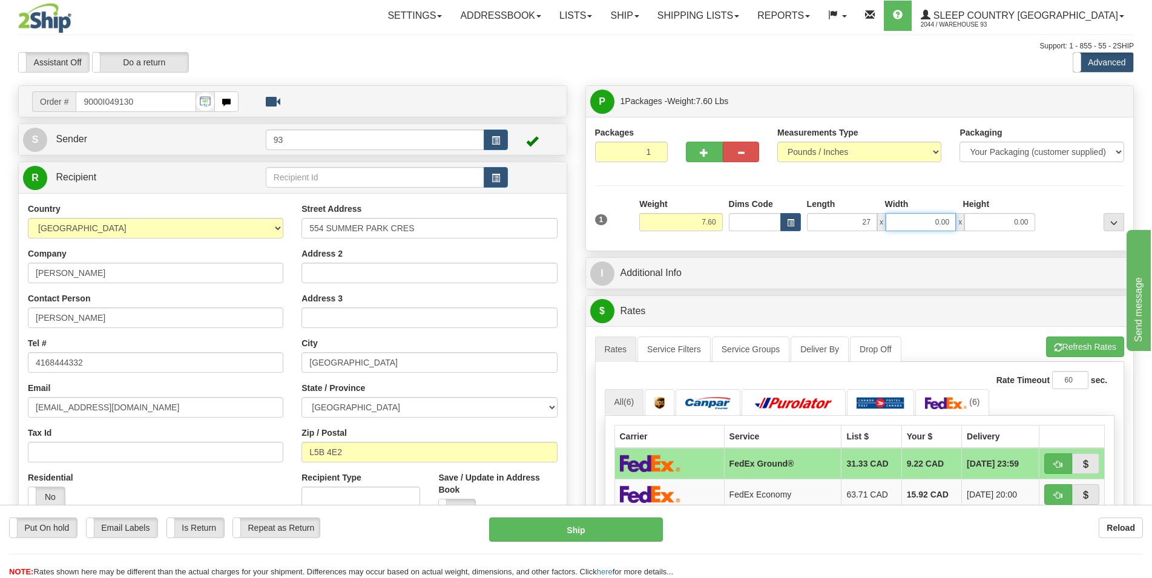
type input "27.00"
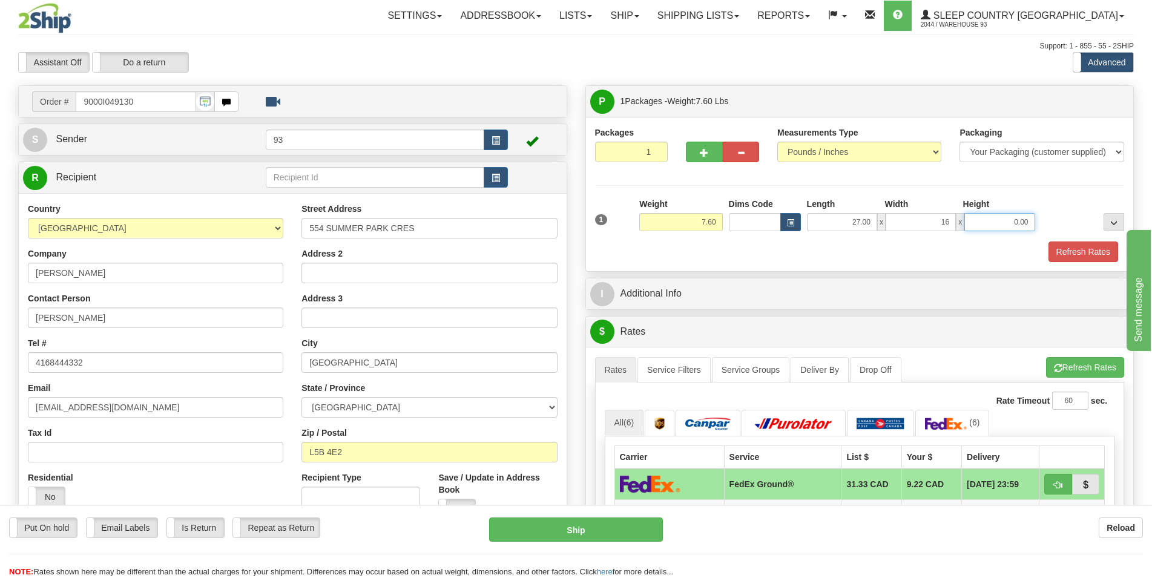
type input "16.00"
type input "12.00"
click at [1078, 256] on button "Refresh Rates" at bounding box center [1084, 252] width 70 height 21
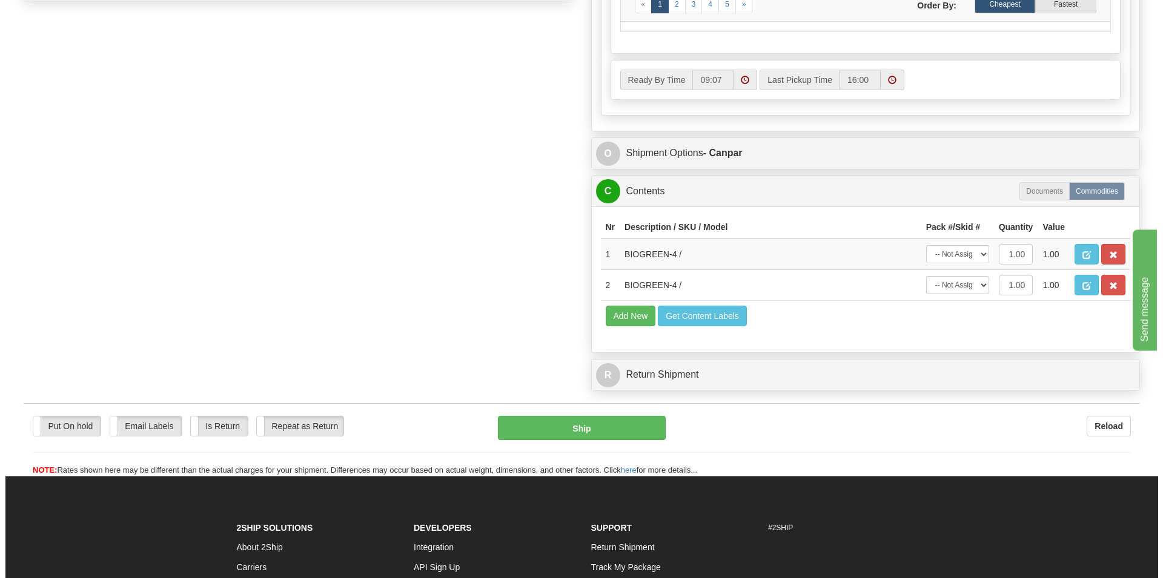
scroll to position [618, 0]
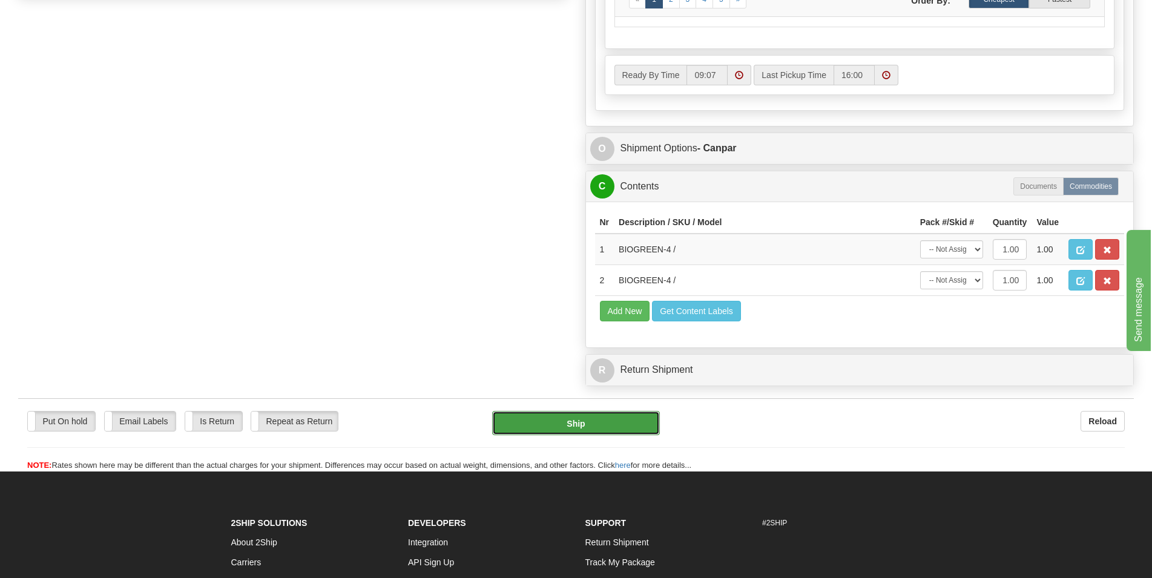
click at [575, 424] on button "Ship" at bounding box center [576, 423] width 168 height 24
type input "1"
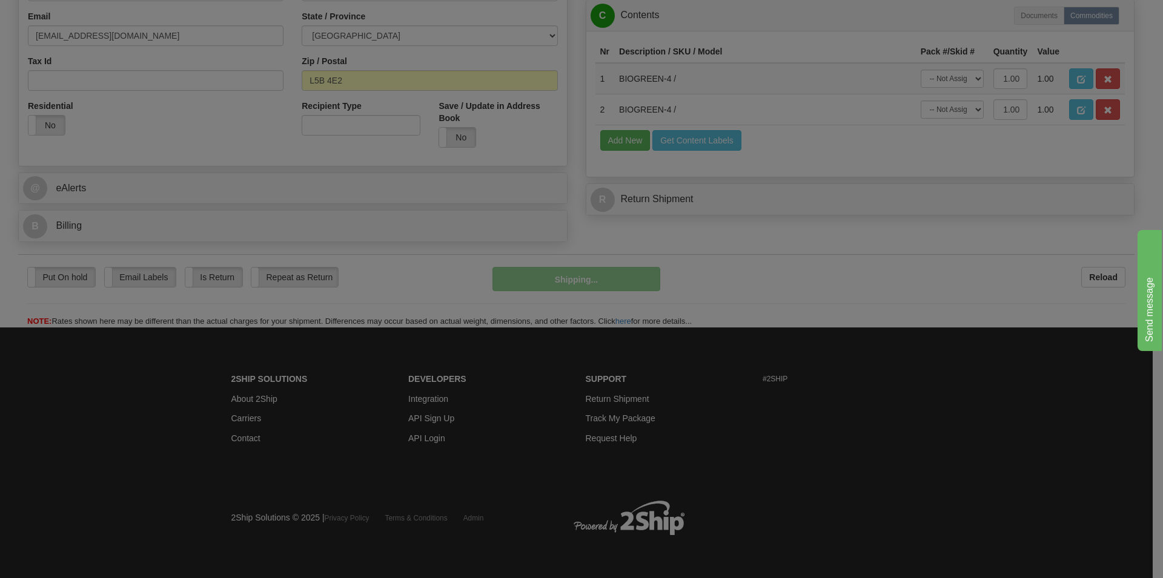
scroll to position [374, 0]
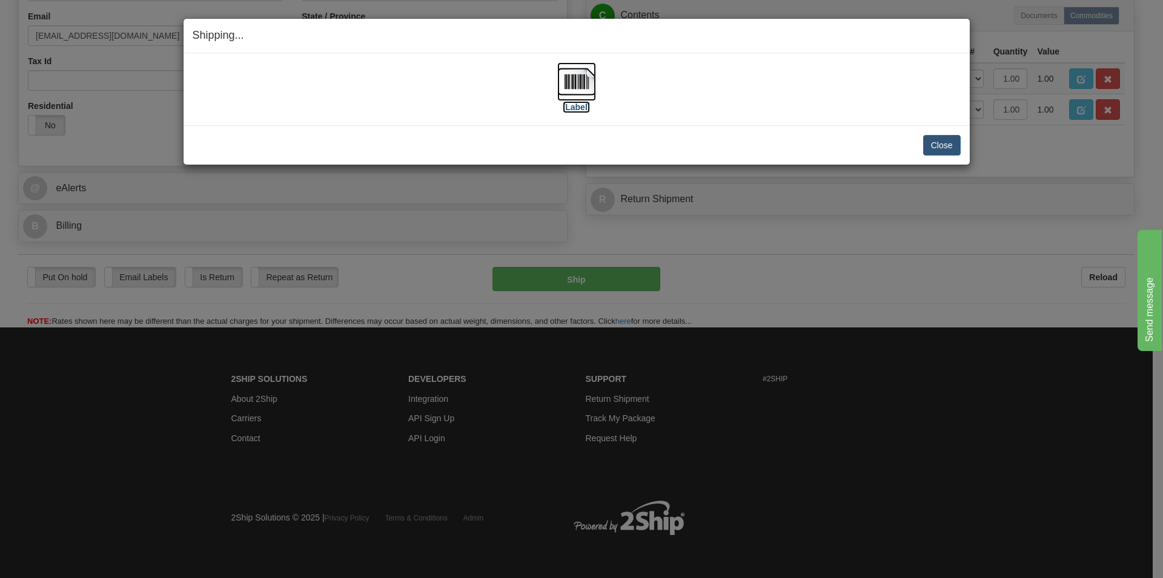
click at [577, 79] on img at bounding box center [576, 81] width 39 height 39
click at [943, 148] on button "Close" at bounding box center [942, 145] width 38 height 21
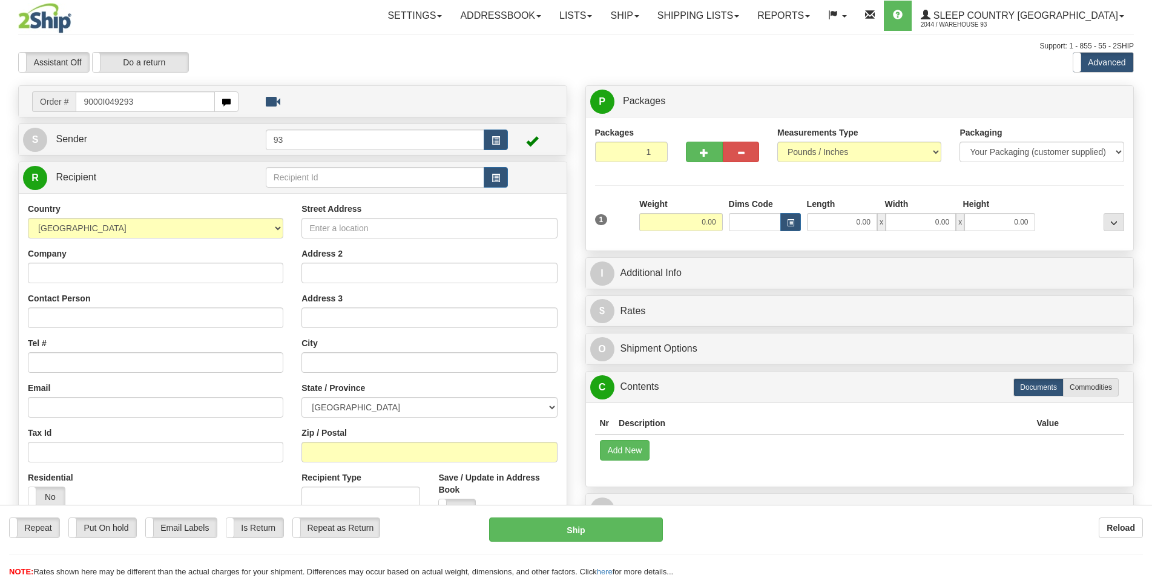
type input "9000I049293"
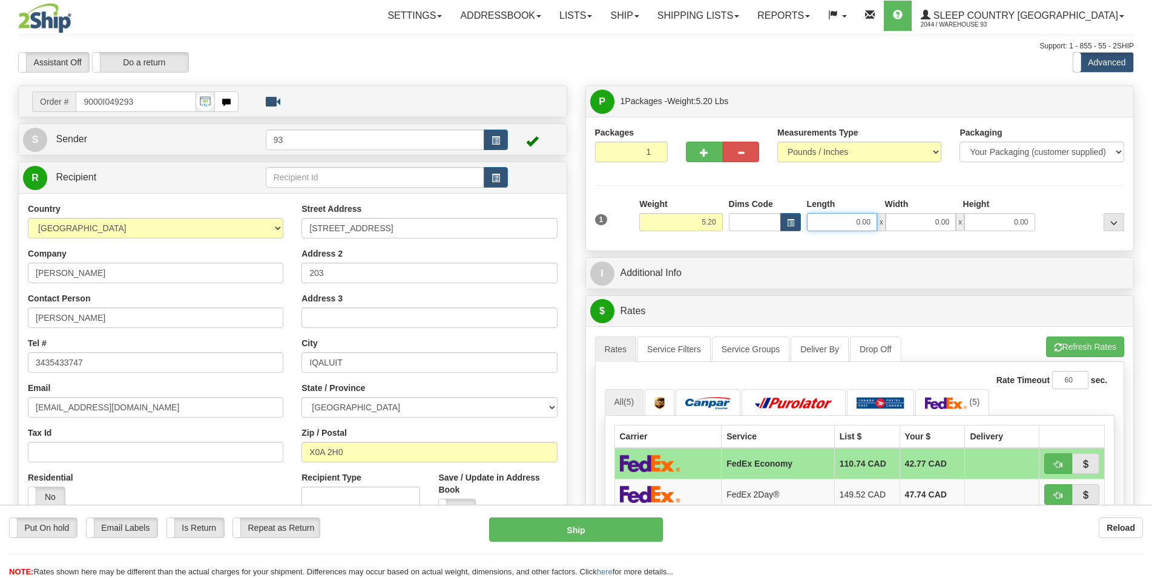
click at [835, 223] on input "0.00" at bounding box center [842, 222] width 70 height 18
type input "24.00"
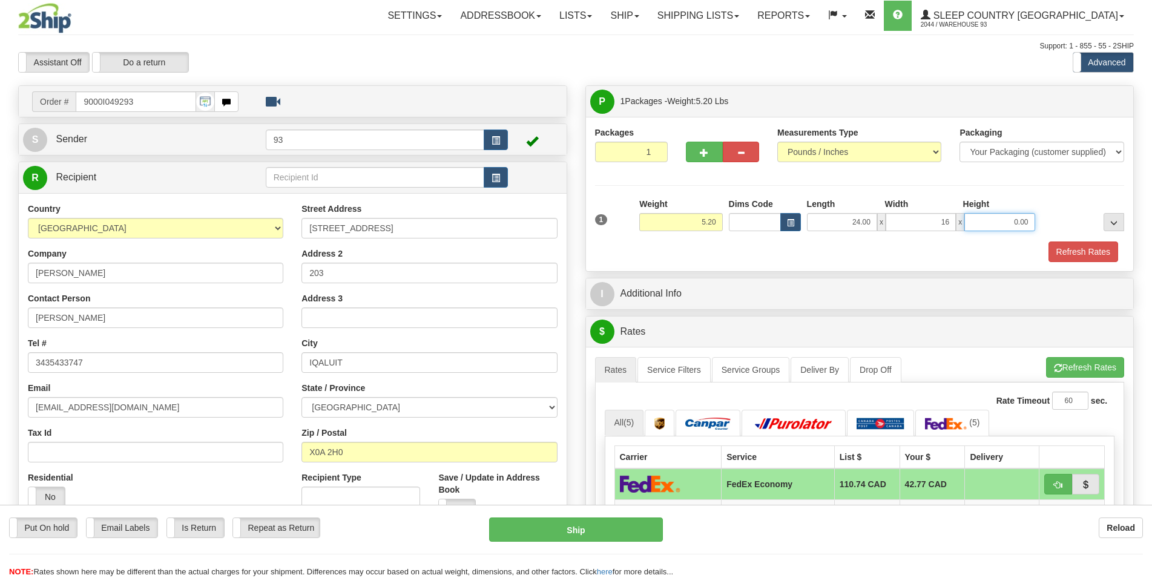
type input "16.00"
type input "6.00"
click at [1085, 249] on button "Refresh Rates" at bounding box center [1084, 252] width 70 height 21
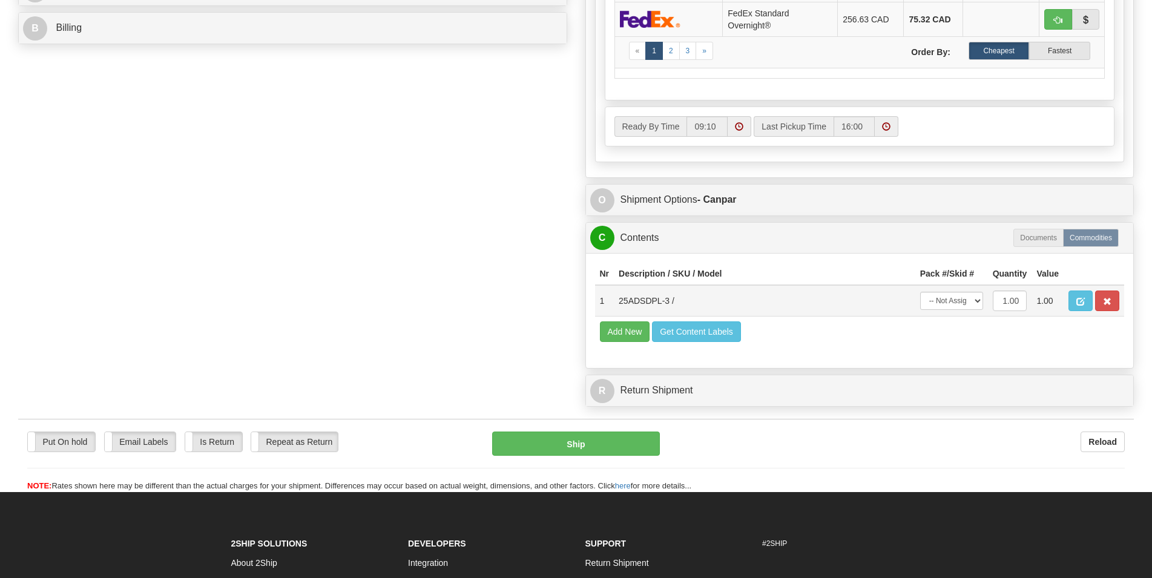
scroll to position [618, 0]
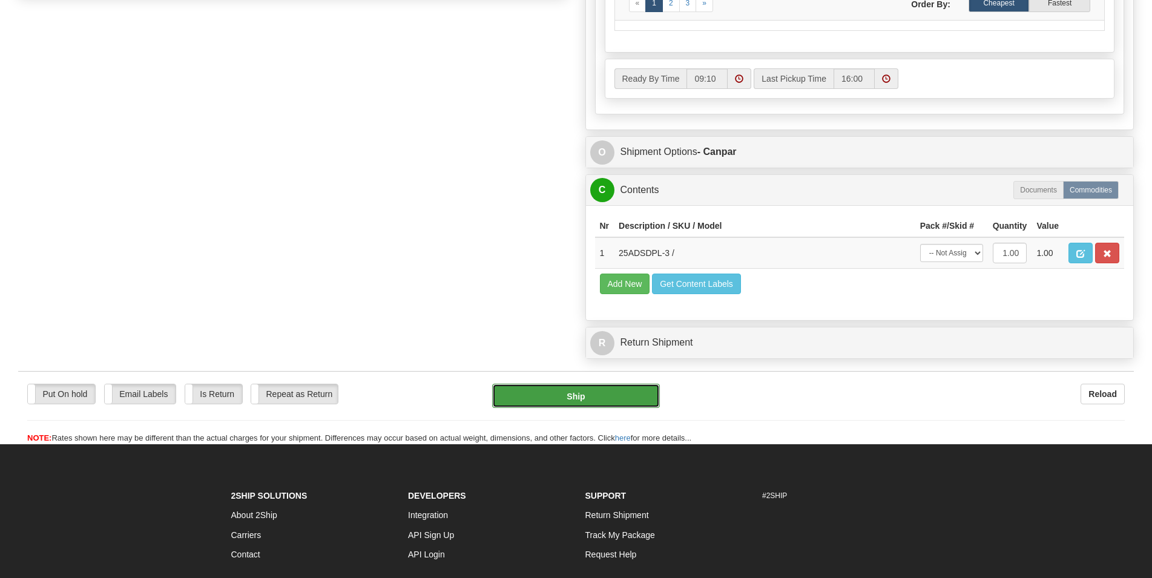
click at [581, 397] on button "Ship" at bounding box center [576, 396] width 168 height 24
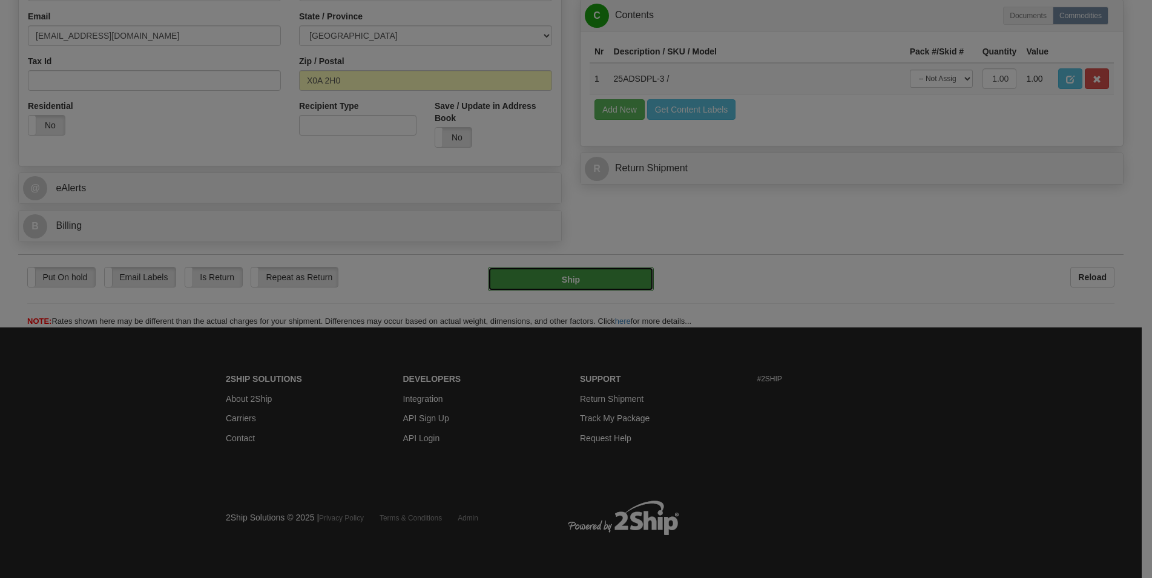
type input "1"
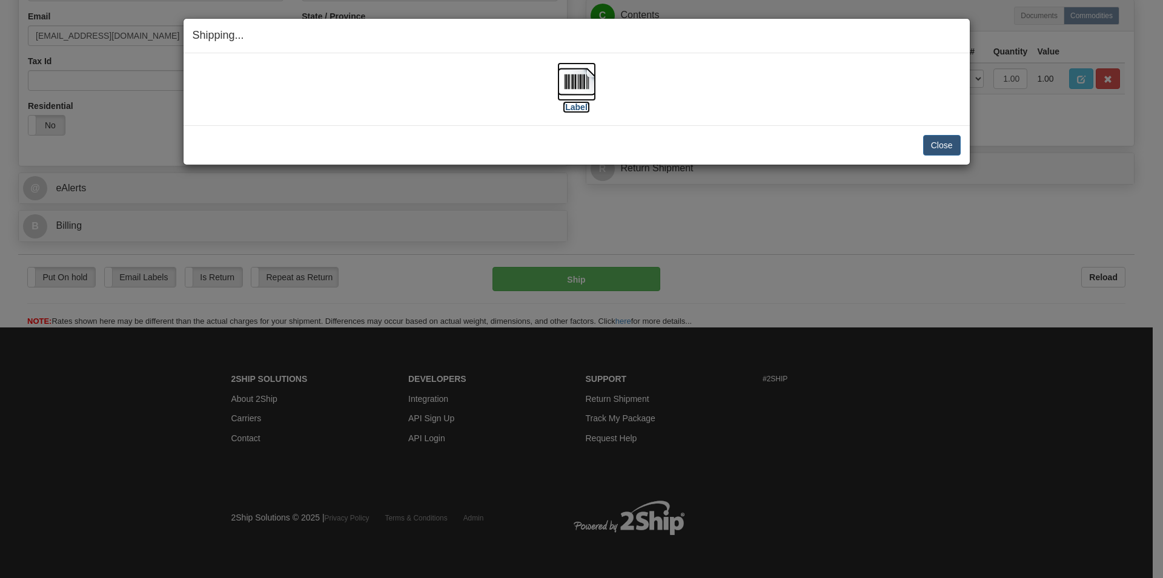
click at [579, 79] on img at bounding box center [576, 81] width 39 height 39
click at [932, 145] on button "Close" at bounding box center [942, 145] width 38 height 21
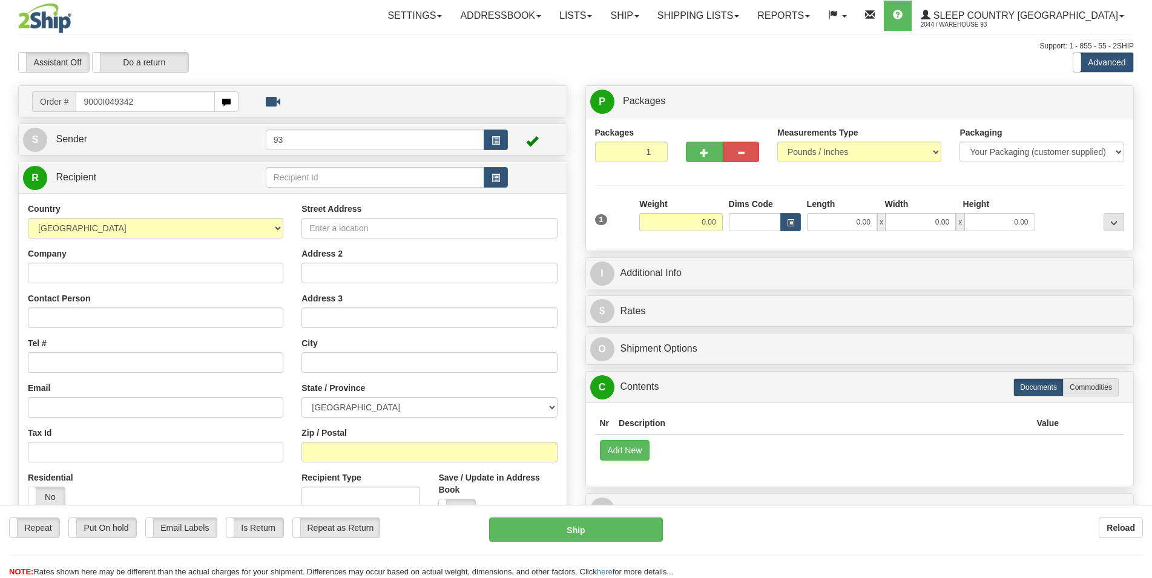
type input "9000I049342"
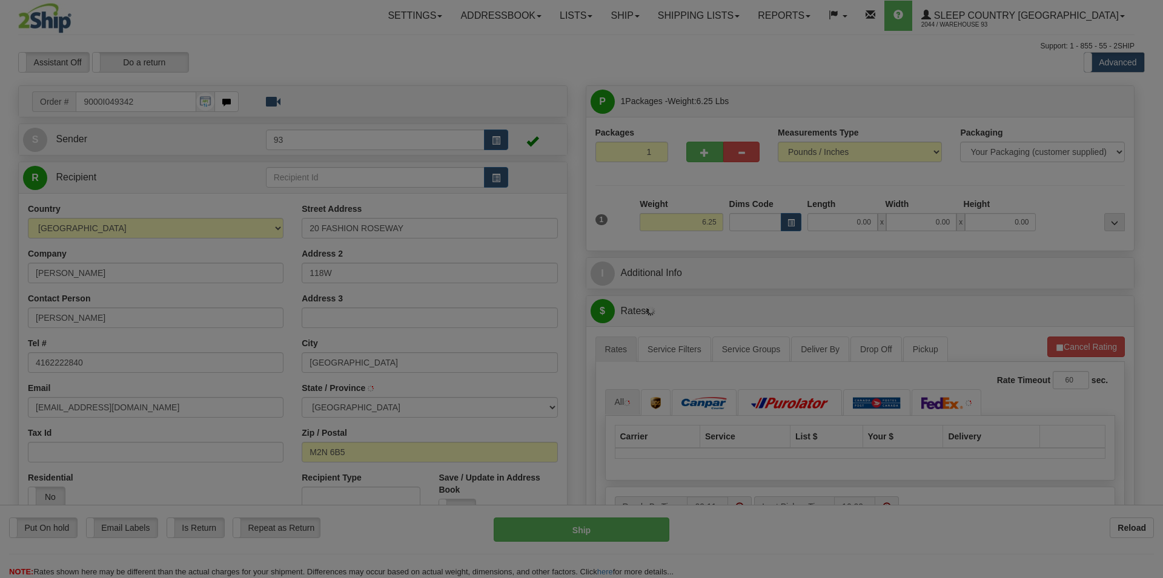
type input "NORTH YORK"
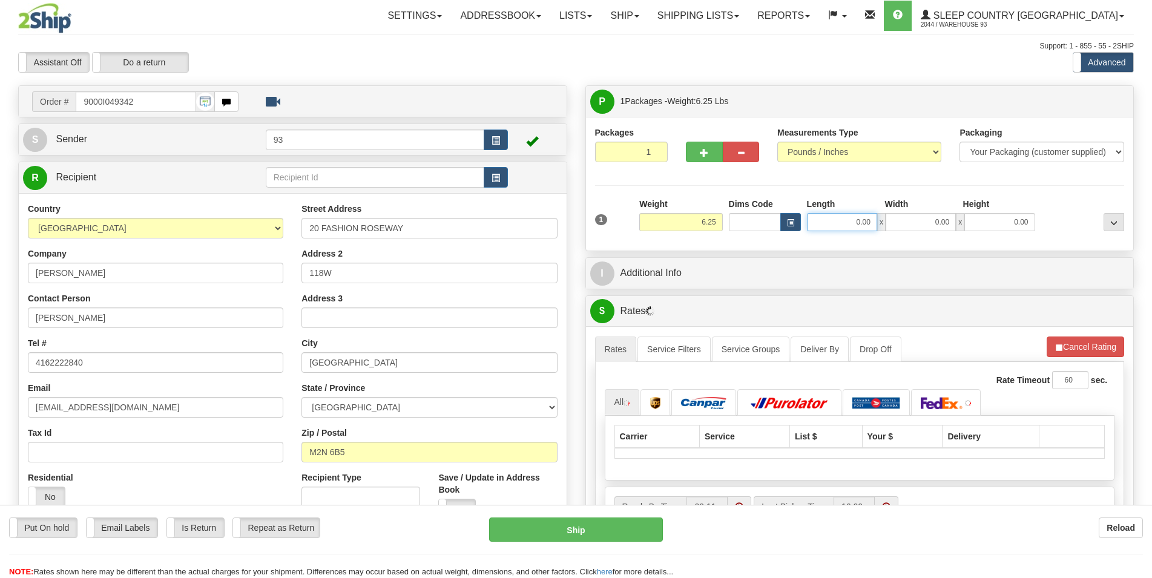
click at [847, 223] on input "0.00" at bounding box center [842, 222] width 70 height 18
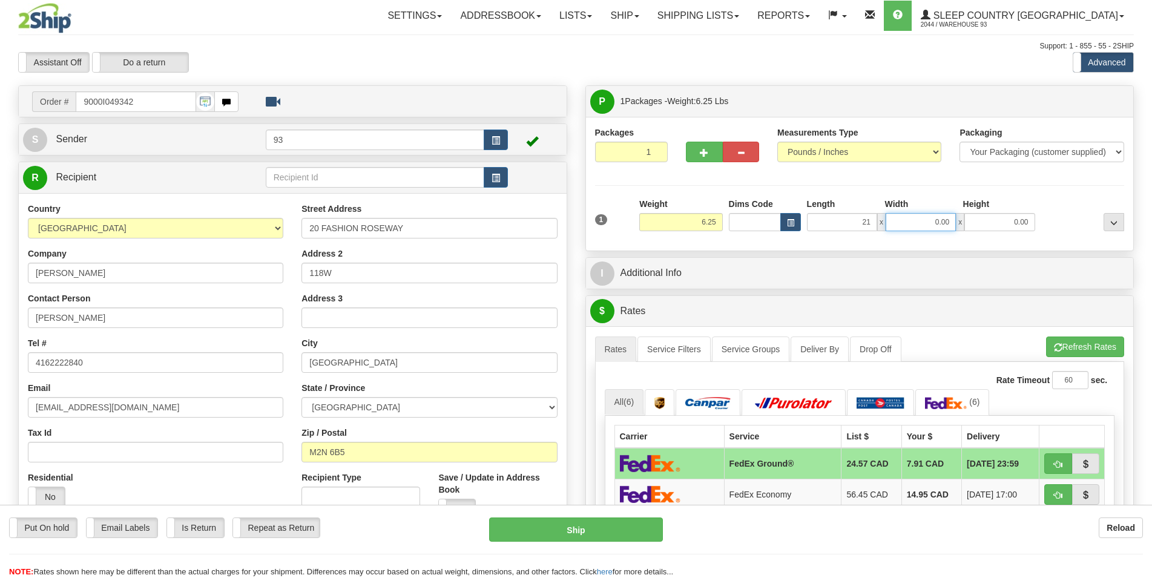
type input "21.00"
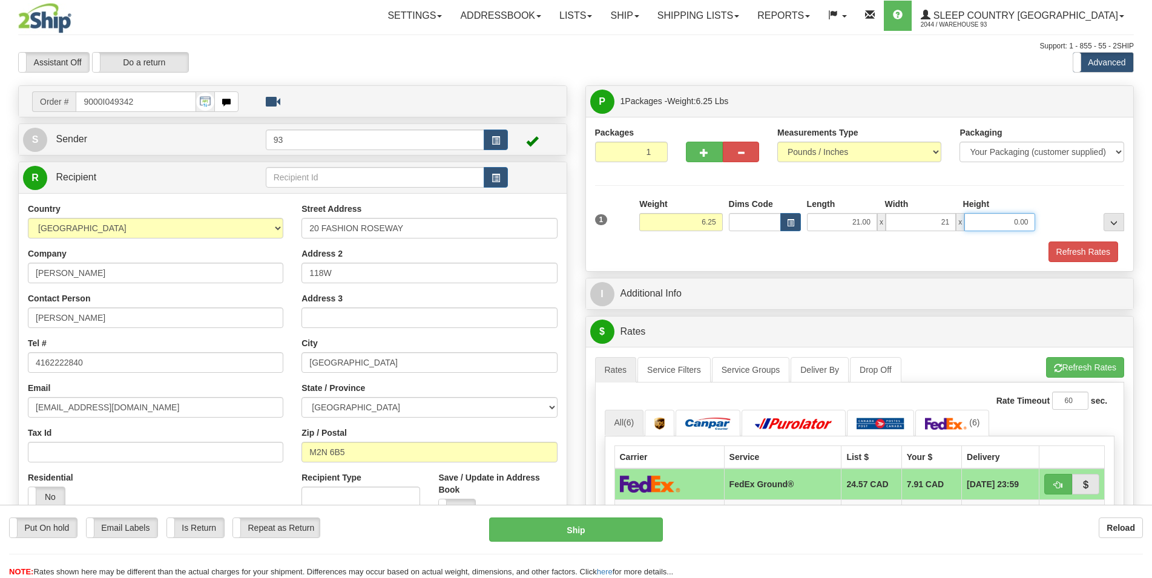
type input "21.00"
type input "8.00"
click at [1061, 254] on button "Refresh Rates" at bounding box center [1084, 252] width 70 height 21
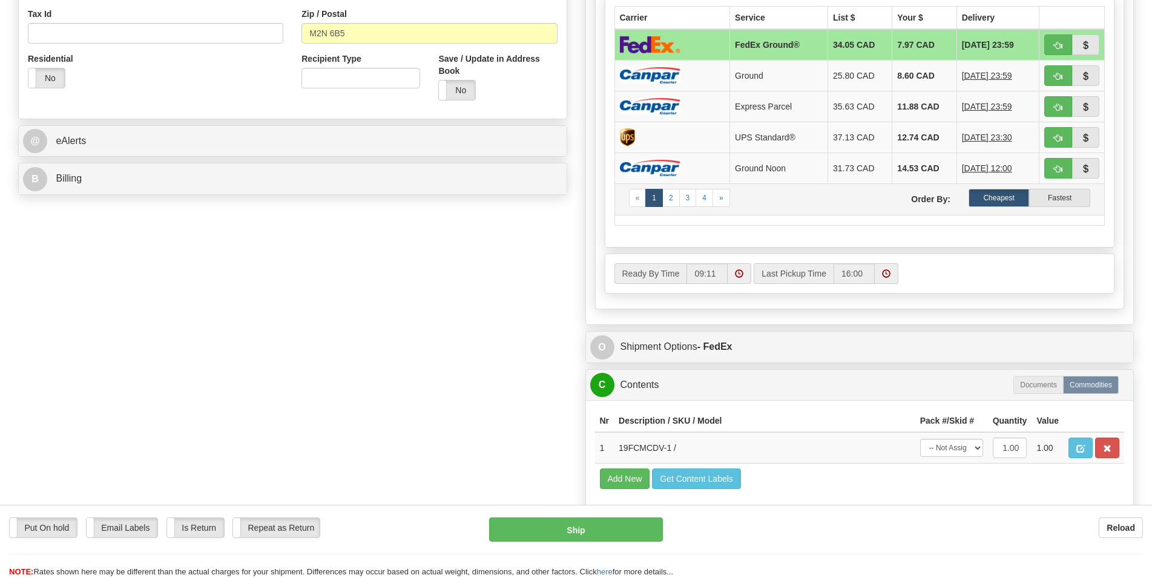
scroll to position [432, 0]
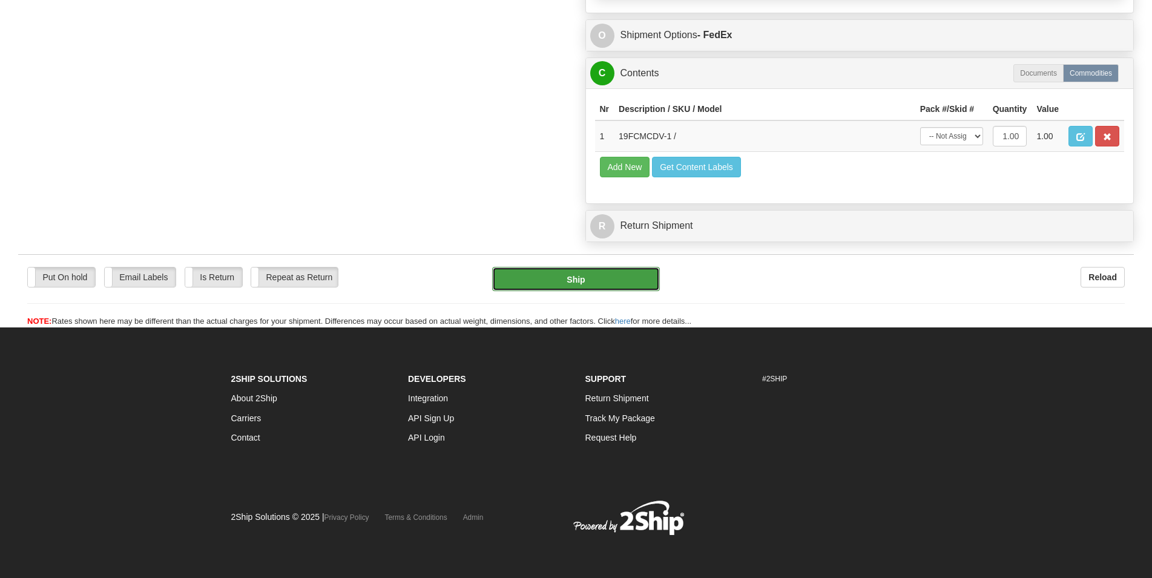
click at [562, 279] on button "Ship" at bounding box center [576, 279] width 168 height 24
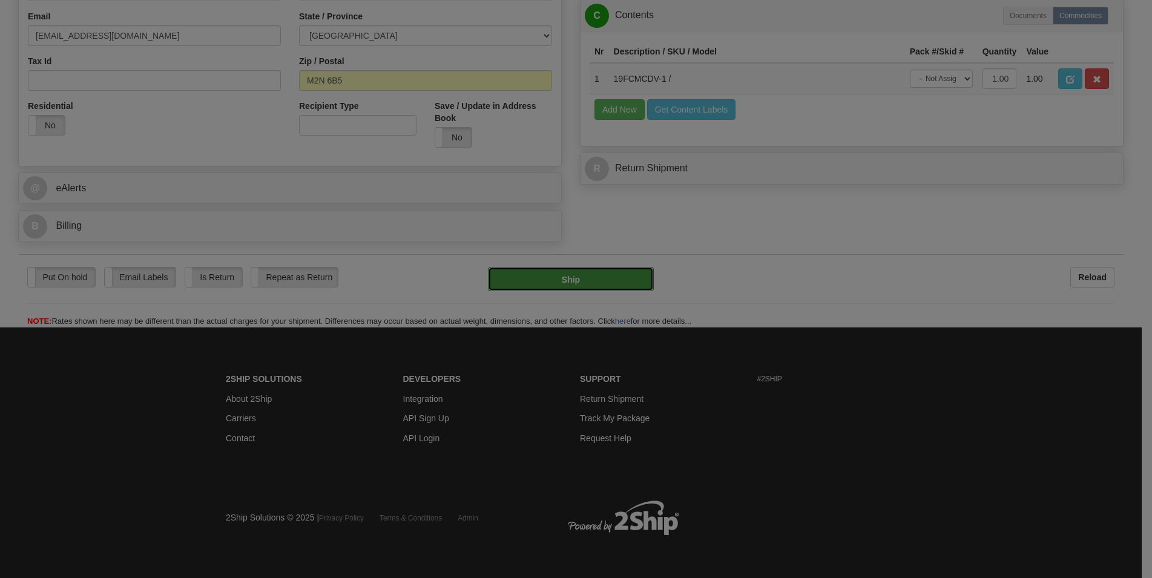
type input "92"
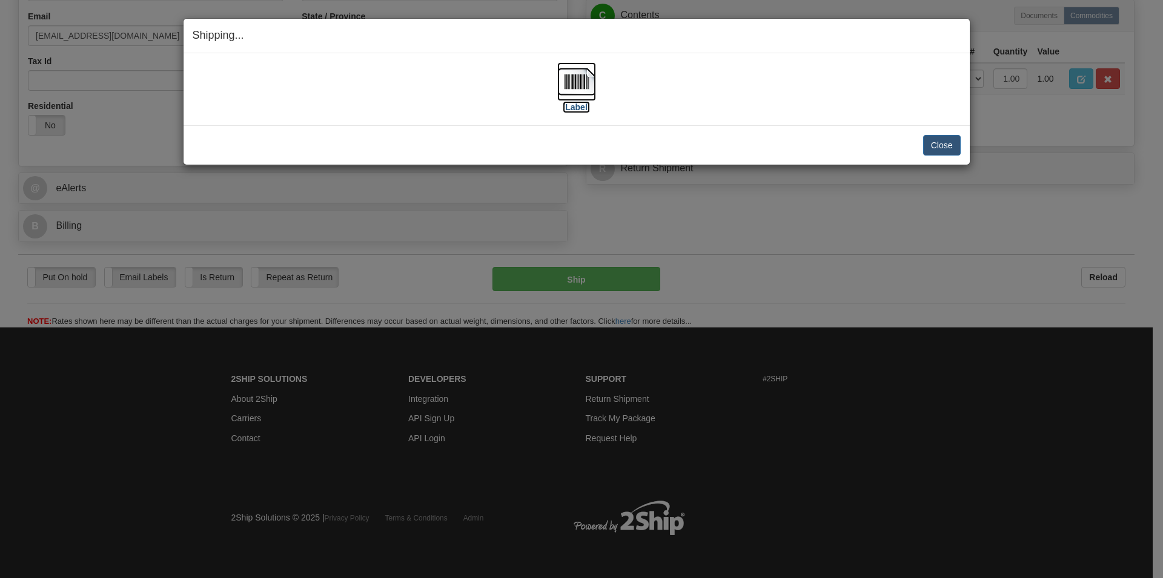
click at [578, 88] on img at bounding box center [576, 81] width 39 height 39
click at [935, 146] on button "Close" at bounding box center [942, 145] width 38 height 21
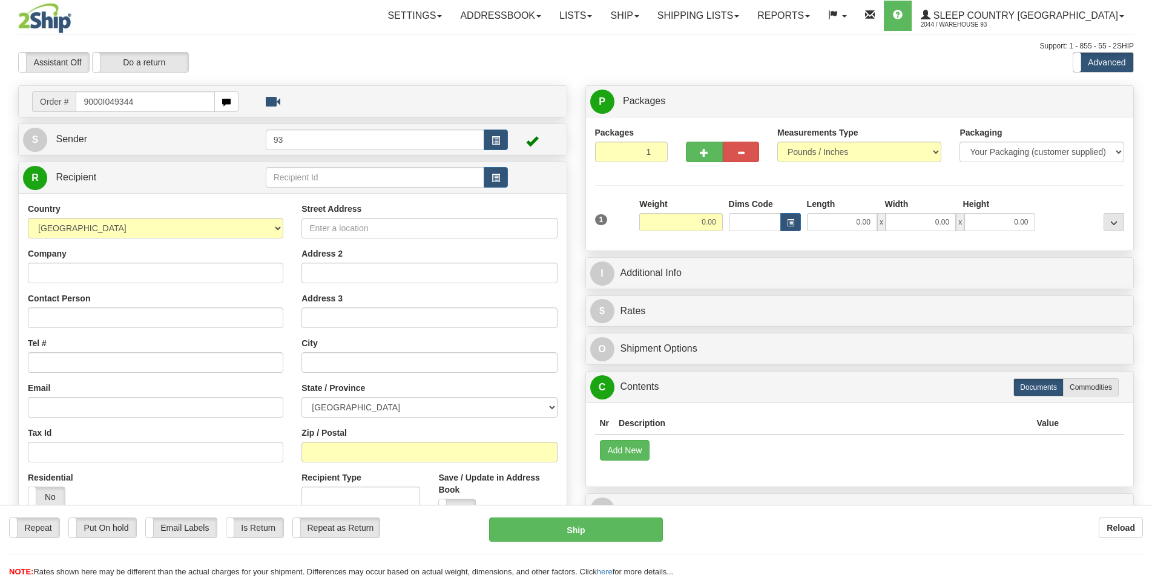
type input "9000I049344"
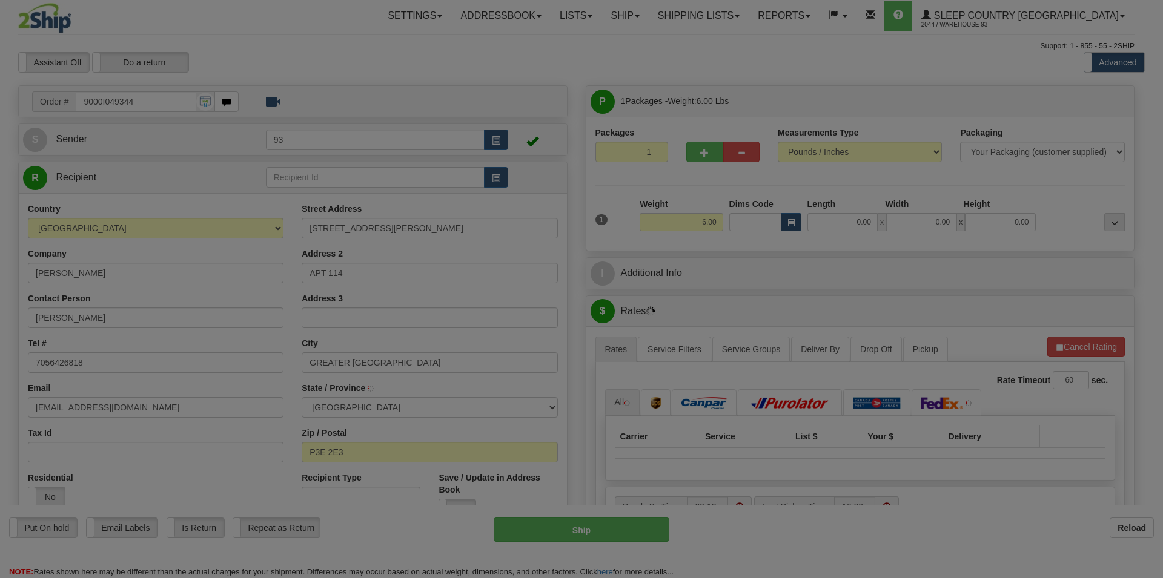
type input "[GEOGRAPHIC_DATA]"
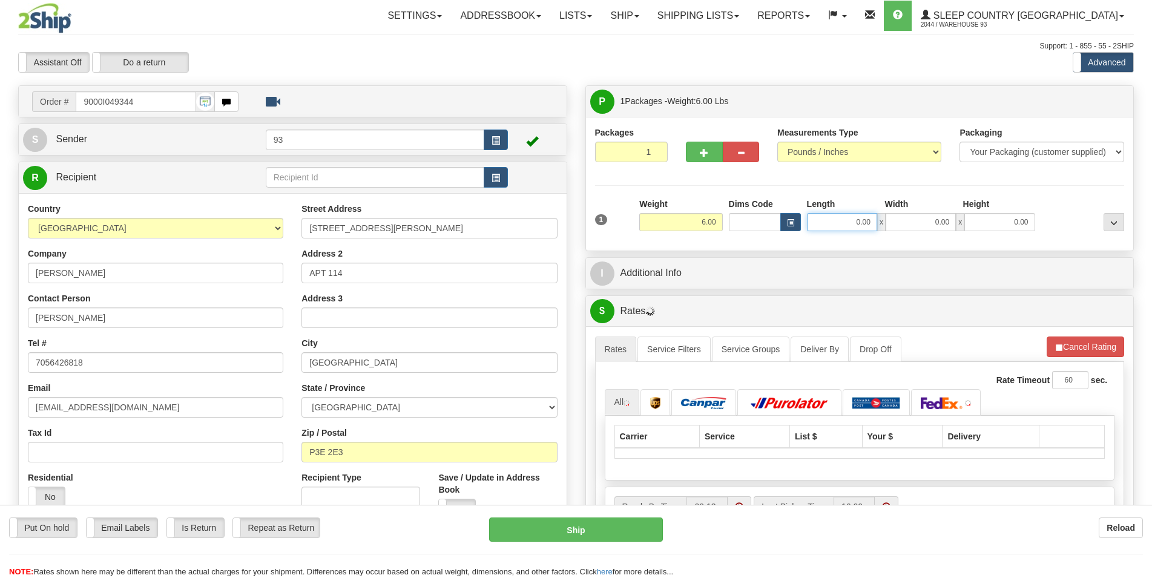
click at [856, 223] on input "0.00" at bounding box center [842, 222] width 70 height 18
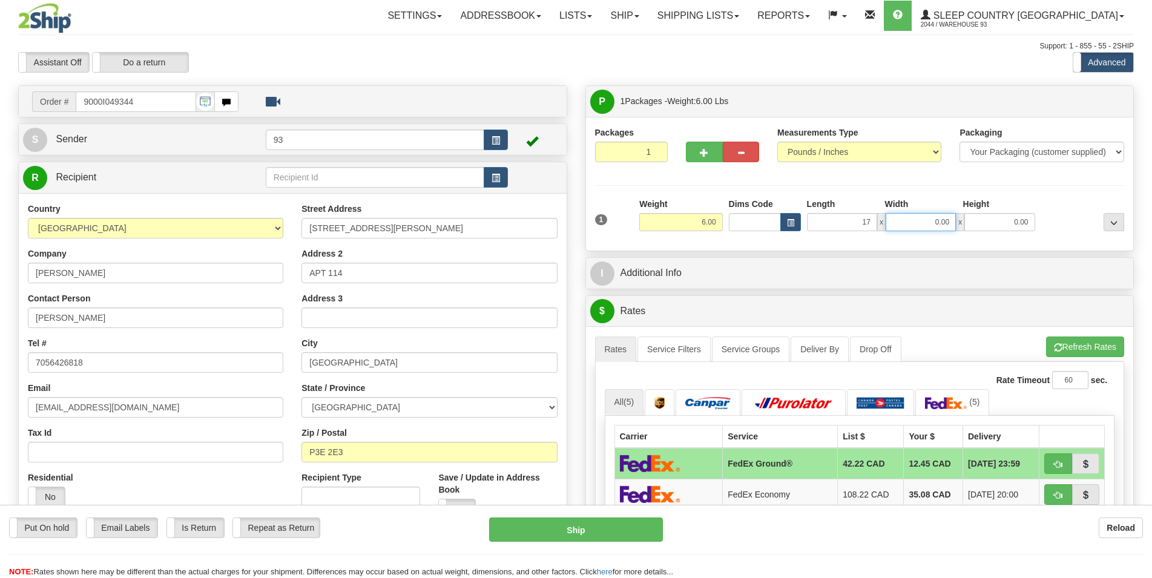
type input "17.00"
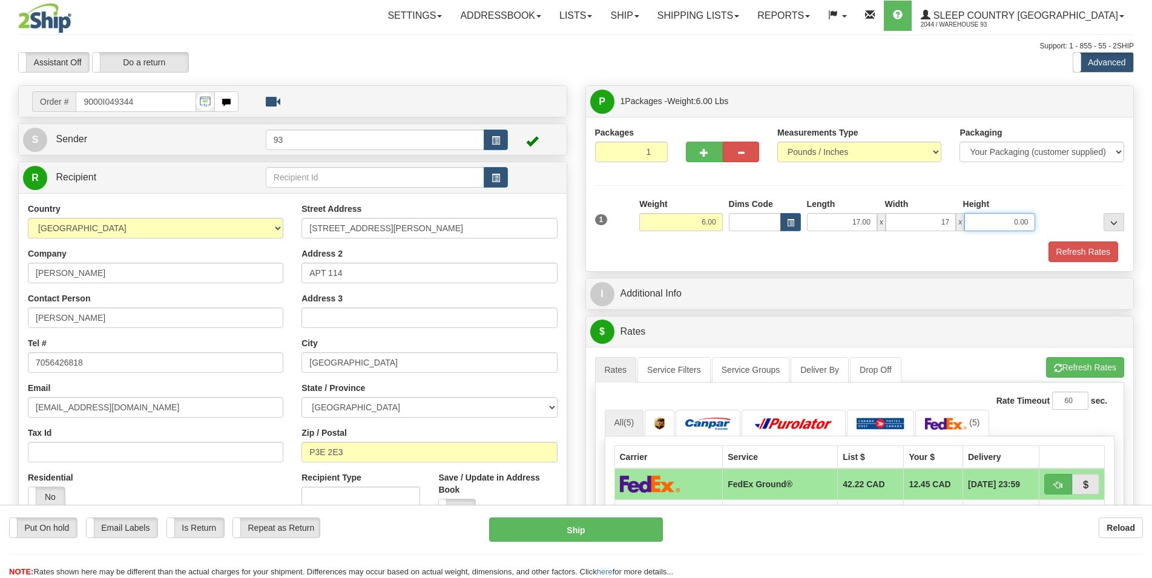
type input "17.00"
type input "6.00"
click at [1068, 246] on button "Refresh Rates" at bounding box center [1084, 252] width 70 height 21
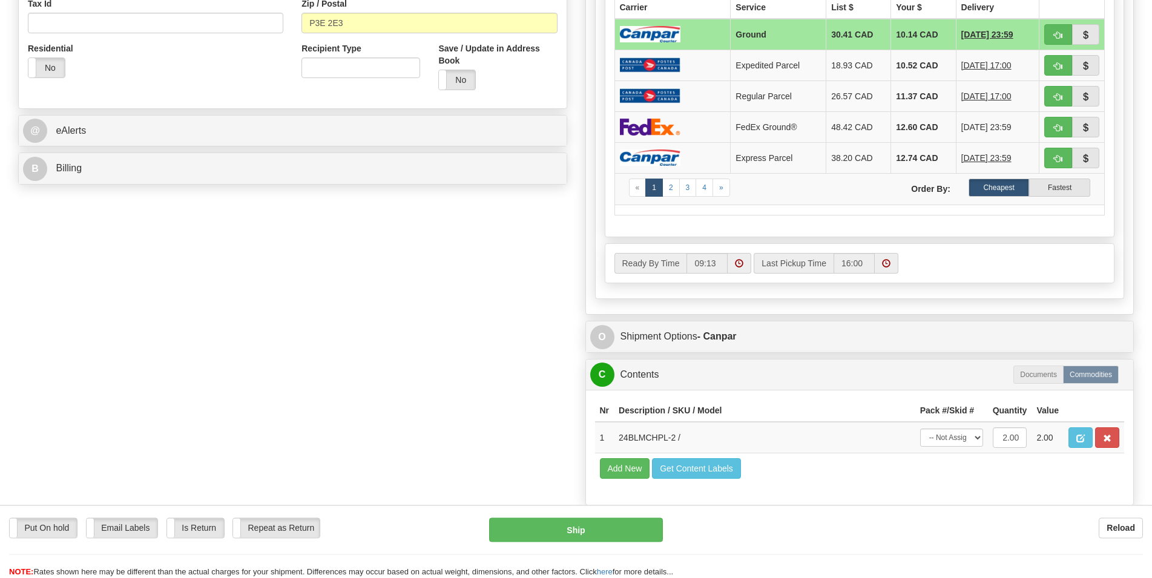
scroll to position [432, 0]
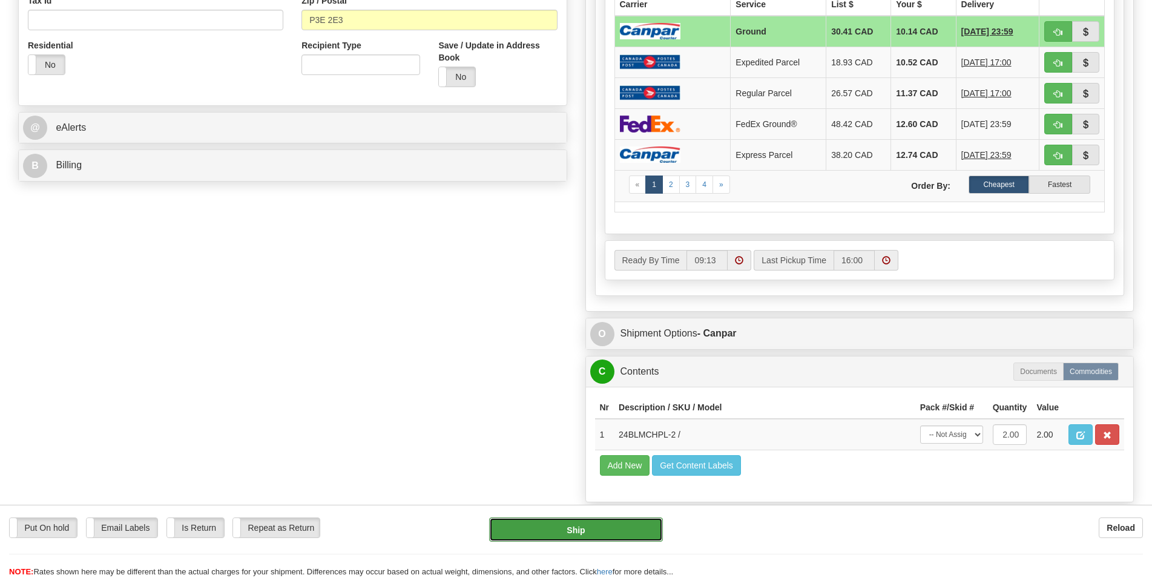
click at [562, 529] on button "Ship" at bounding box center [576, 530] width 174 height 24
type input "1"
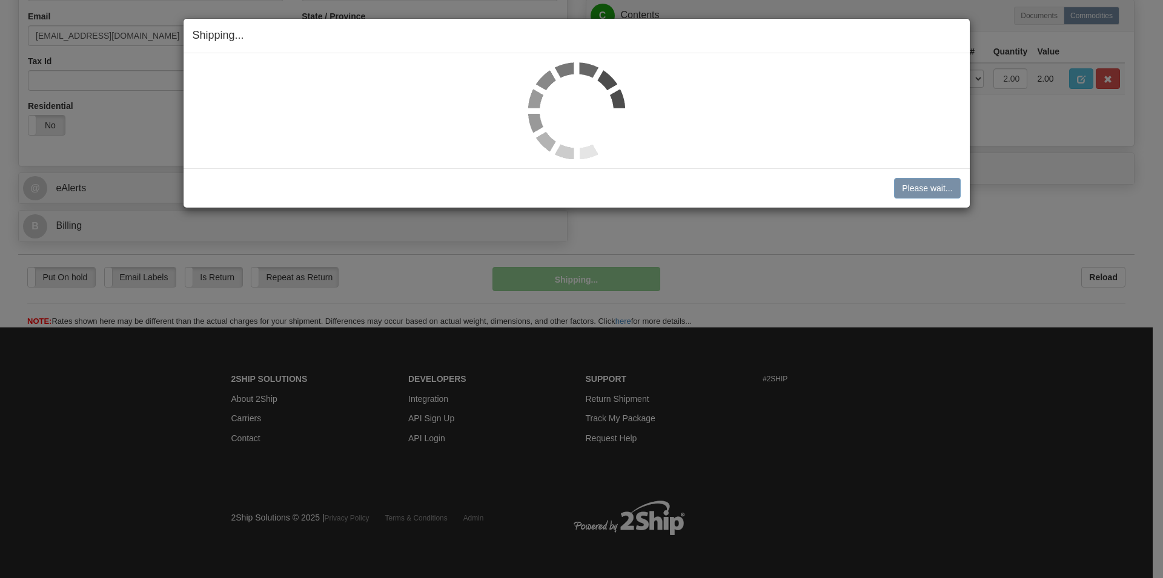
scroll to position [374, 0]
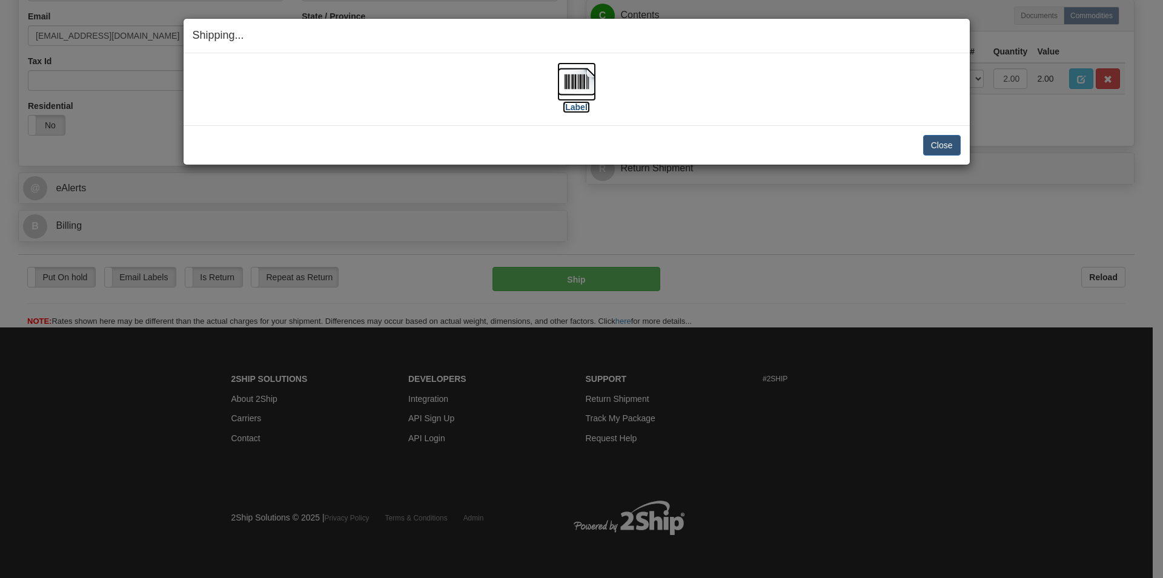
click at [584, 81] on img at bounding box center [576, 81] width 39 height 39
click at [948, 147] on button "Close" at bounding box center [942, 145] width 38 height 21
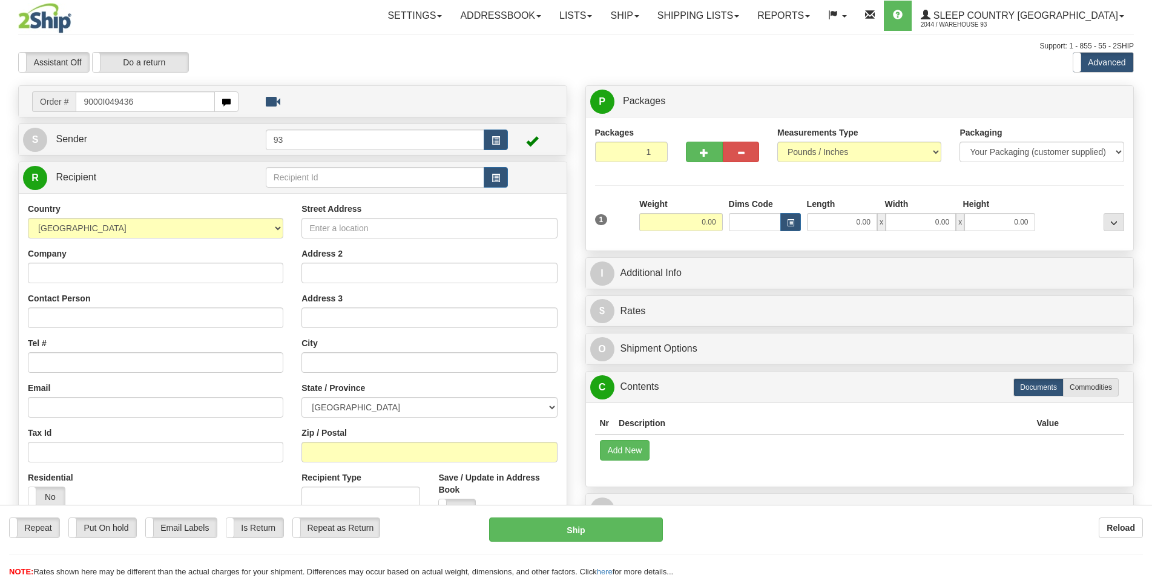
type input "9000I049436"
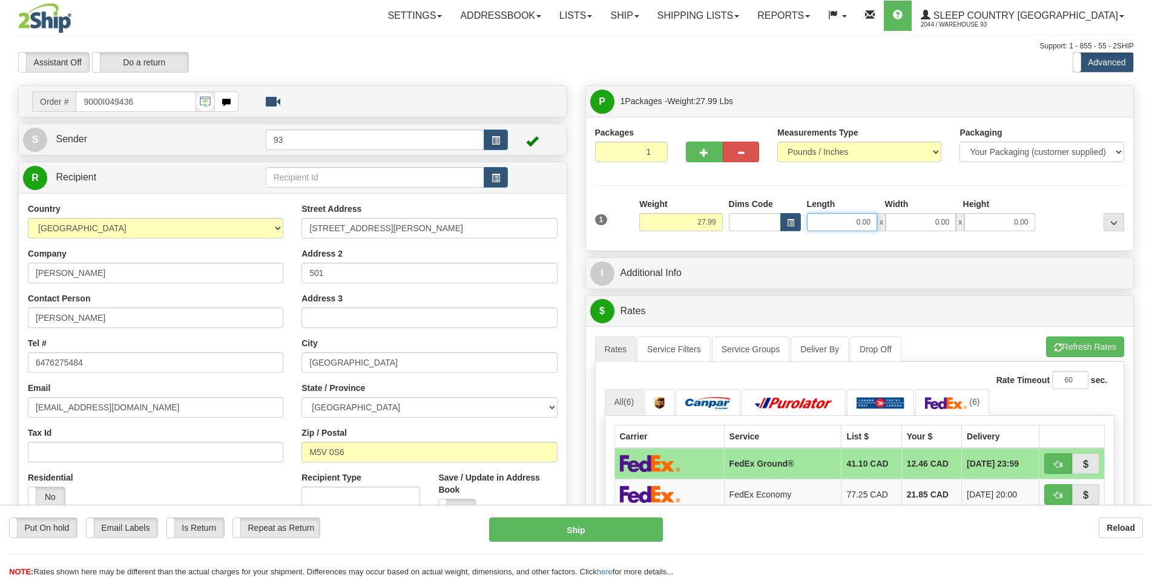
click at [836, 226] on input "0.00" at bounding box center [842, 222] width 70 height 18
type input "40.00"
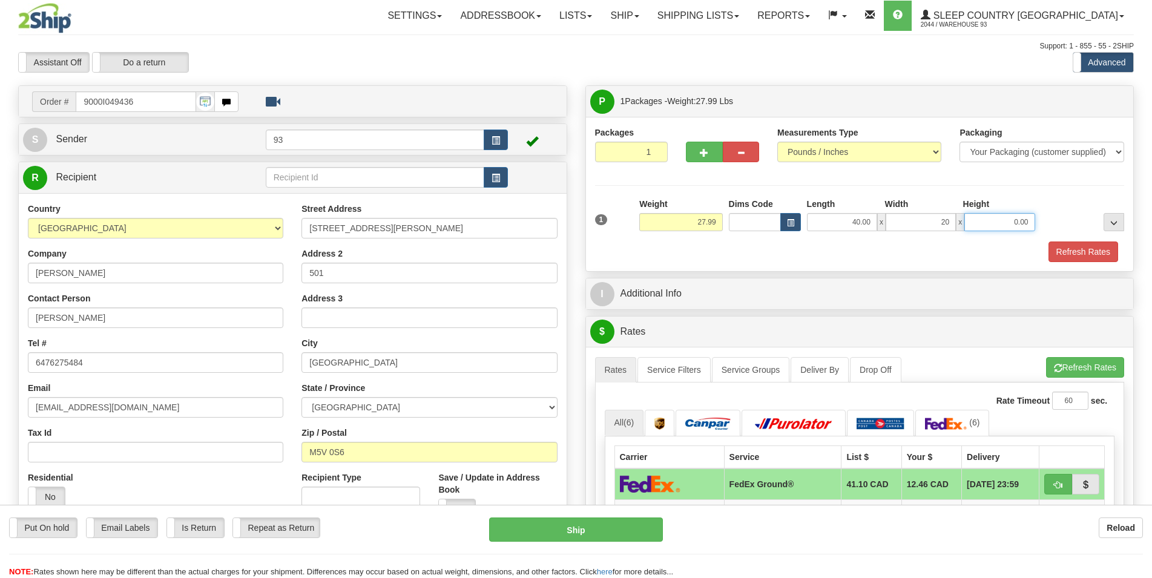
type input "20.00"
click at [1064, 250] on button "Refresh Rates" at bounding box center [1084, 252] width 70 height 21
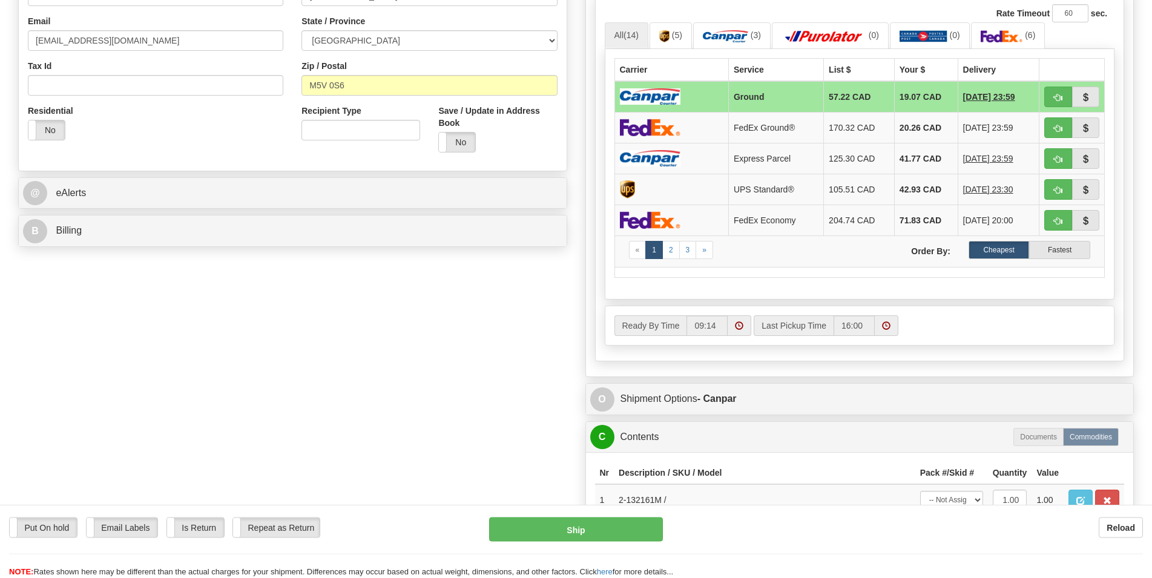
scroll to position [371, 0]
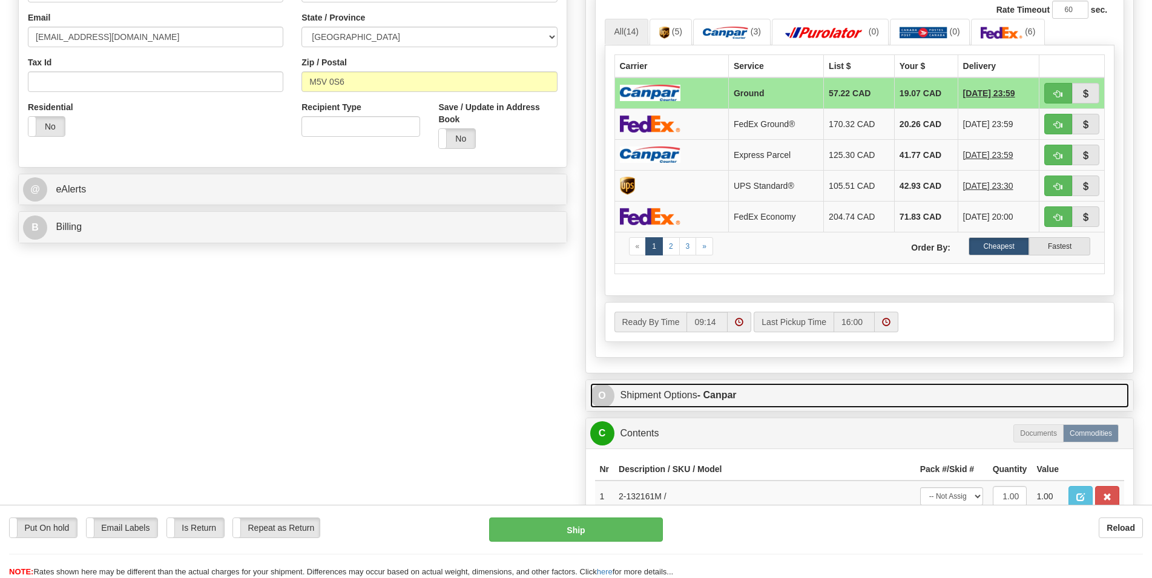
click at [756, 399] on link "O Shipment Options - Canpar" at bounding box center [859, 395] width 539 height 25
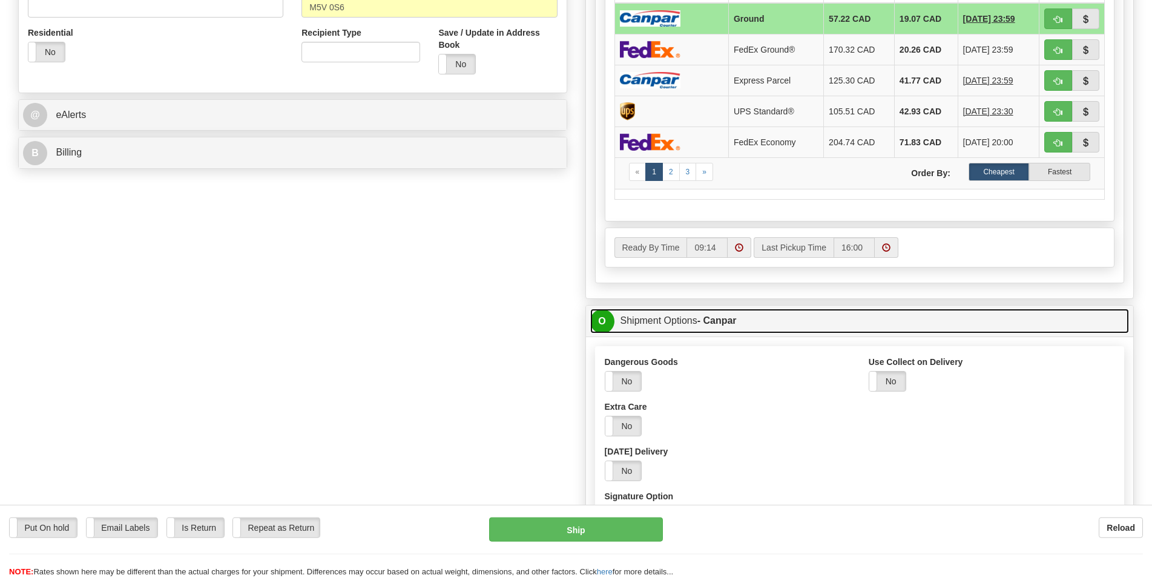
scroll to position [556, 0]
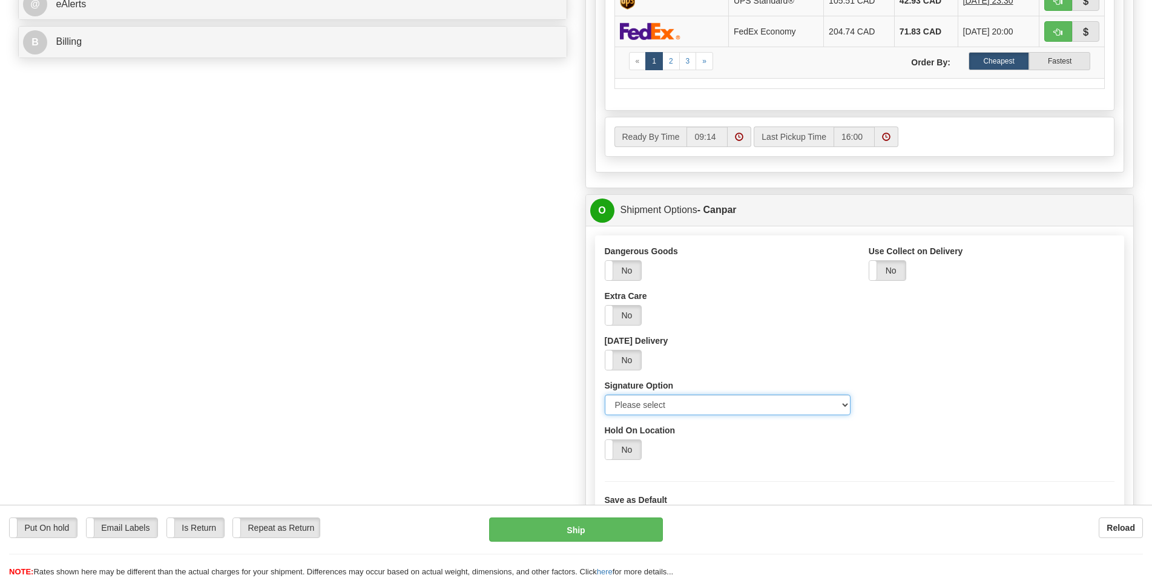
click at [846, 406] on select "Please select No Signature Required Signature Required Adult Signature" at bounding box center [728, 405] width 246 height 21
click at [842, 407] on select "Please select No Signature Required Signature Required Adult Signature" at bounding box center [728, 405] width 246 height 21
click at [605, 395] on select "Please select No Signature Required Signature Required Adult Signature" at bounding box center [728, 405] width 246 height 21
select select "2"
click option "Signature Required" at bounding box center [0, 0] width 0 height 0
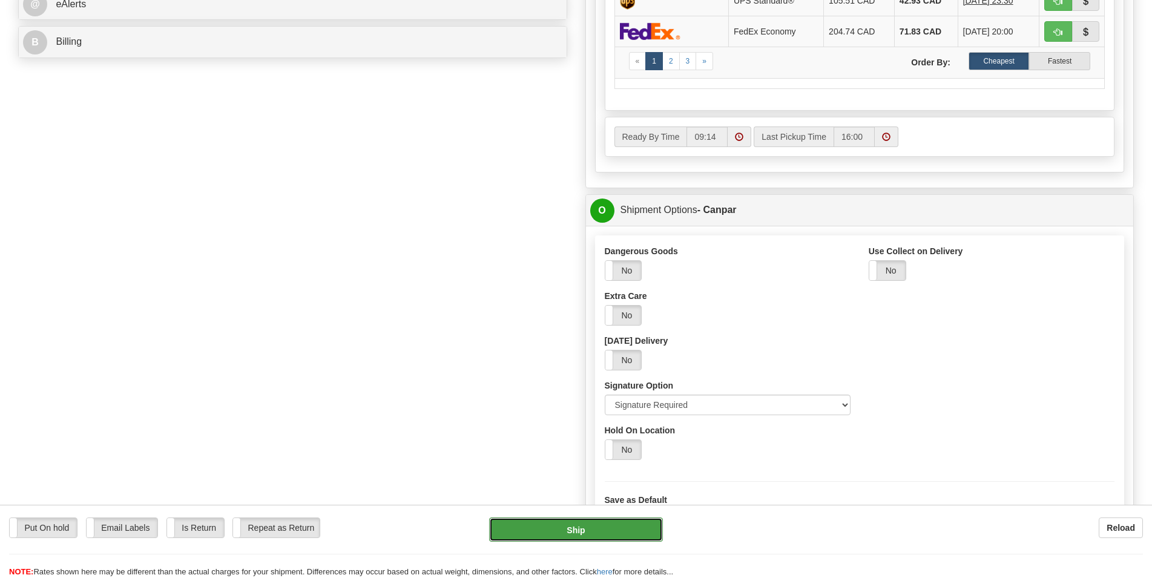
click at [577, 533] on button "Ship" at bounding box center [576, 530] width 174 height 24
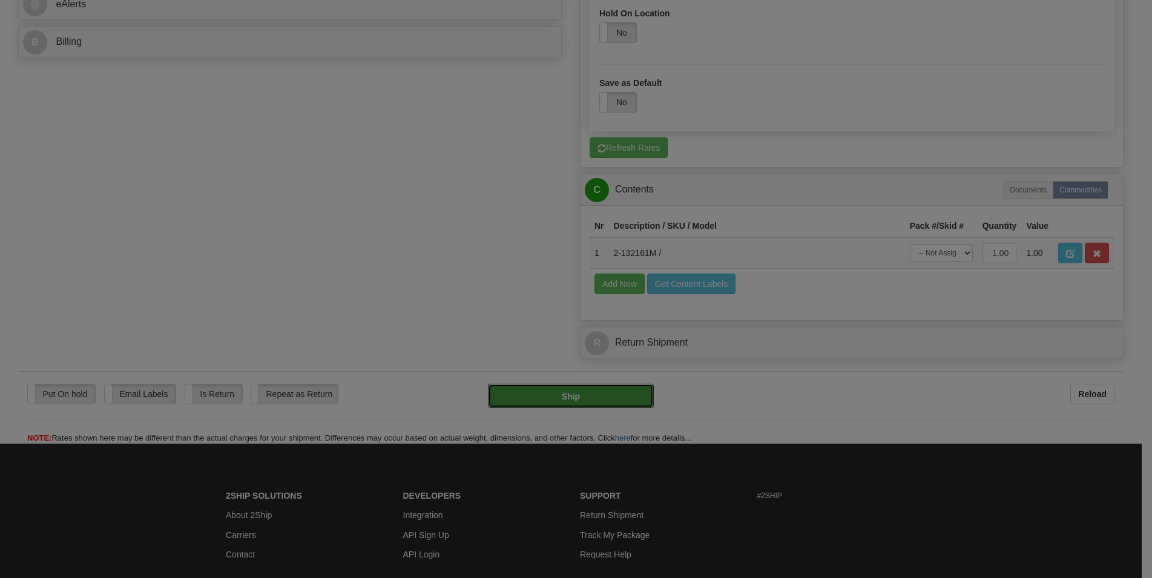
type input "1"
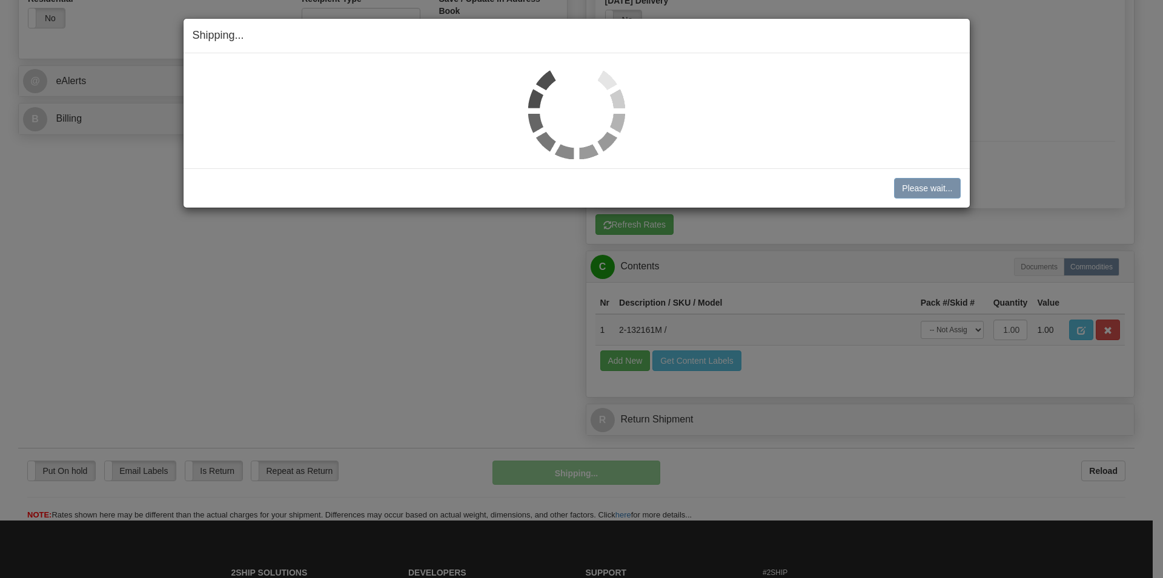
scroll to position [447, 0]
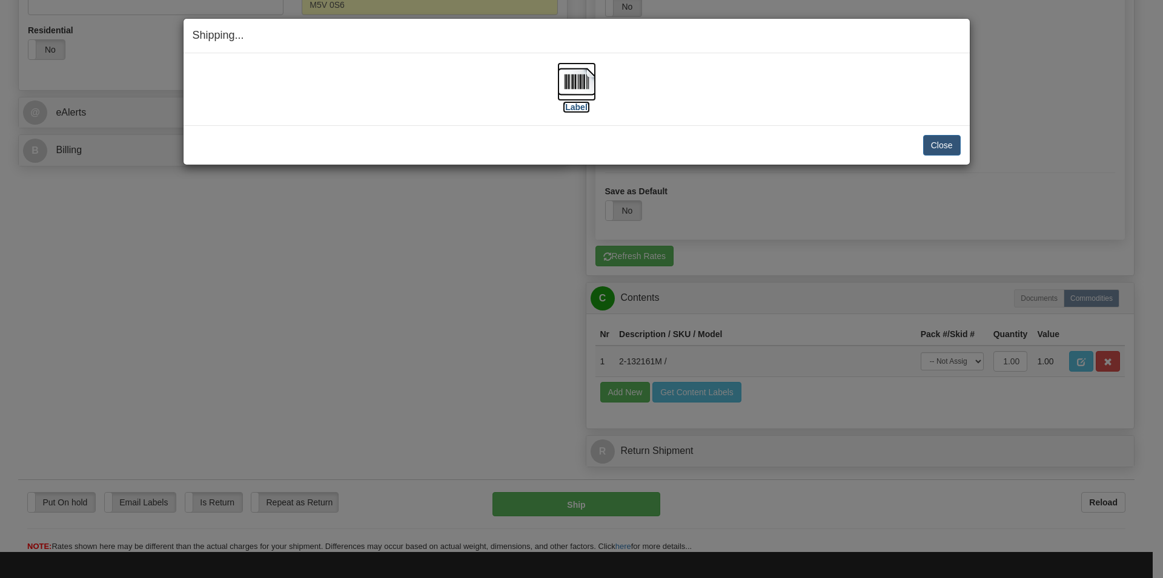
click at [569, 84] on img at bounding box center [576, 81] width 39 height 39
click at [946, 149] on button "Close" at bounding box center [942, 145] width 38 height 21
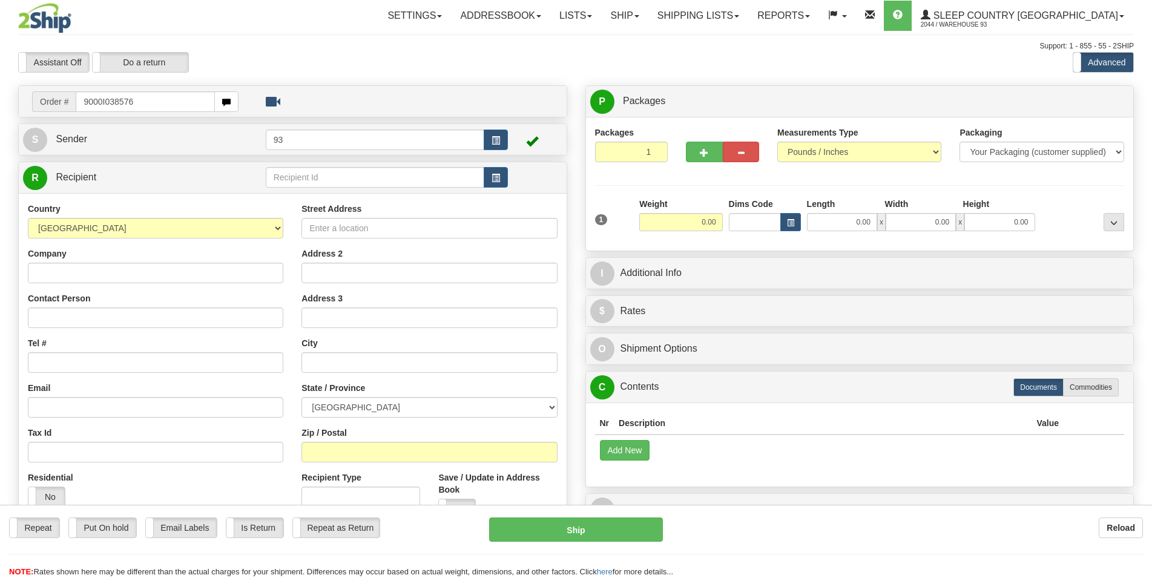
type input "9000I038576"
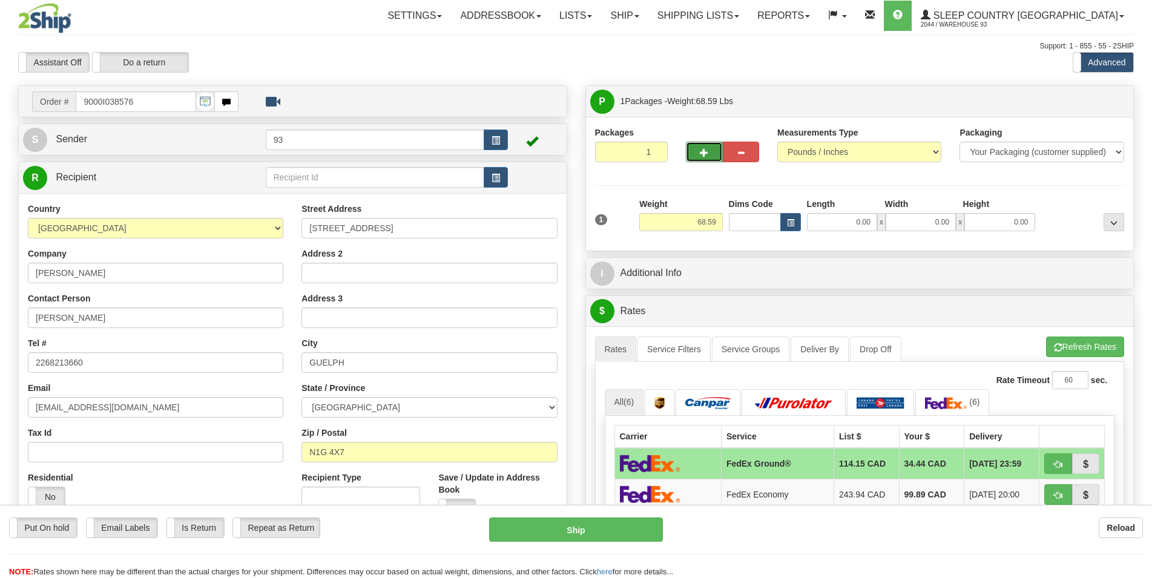
click at [694, 154] on button "button" at bounding box center [704, 152] width 36 height 21
type input "2"
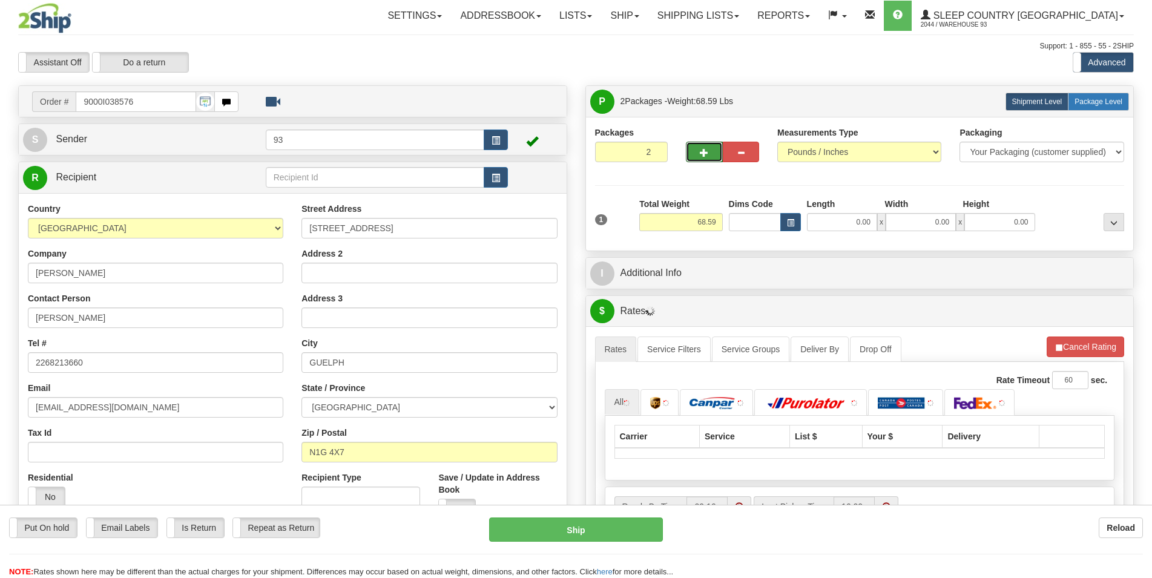
click at [1080, 107] on label "Package Level Pack.." at bounding box center [1098, 102] width 61 height 18
radio input "true"
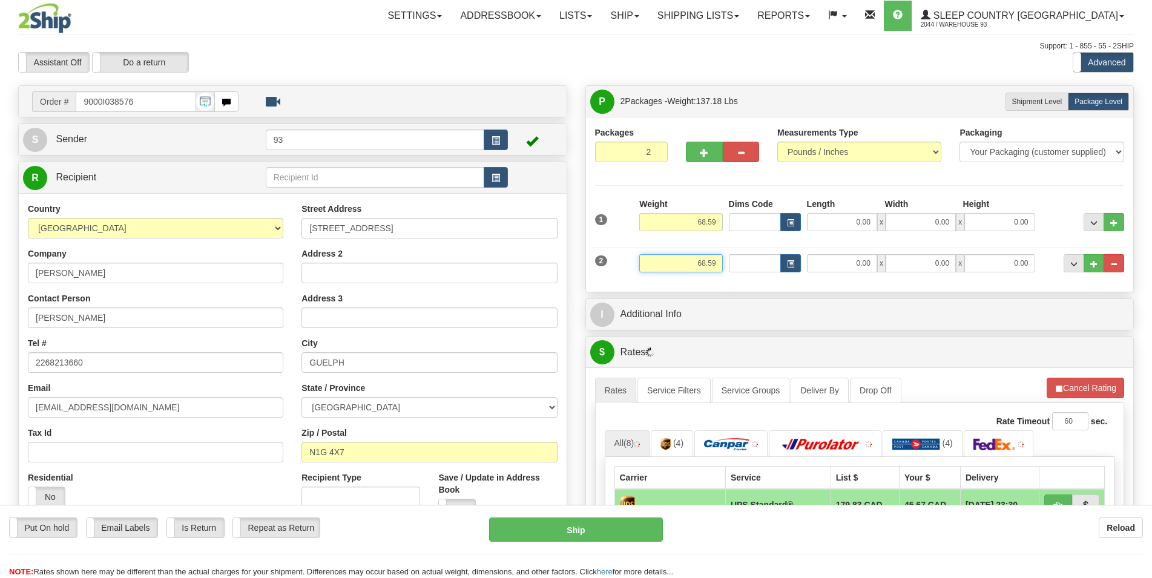
drag, startPoint x: 719, startPoint y: 266, endPoint x: 662, endPoint y: 267, distance: 57.5
click at [662, 267] on input "68.59" at bounding box center [680, 263] width 83 height 18
type input "3.00"
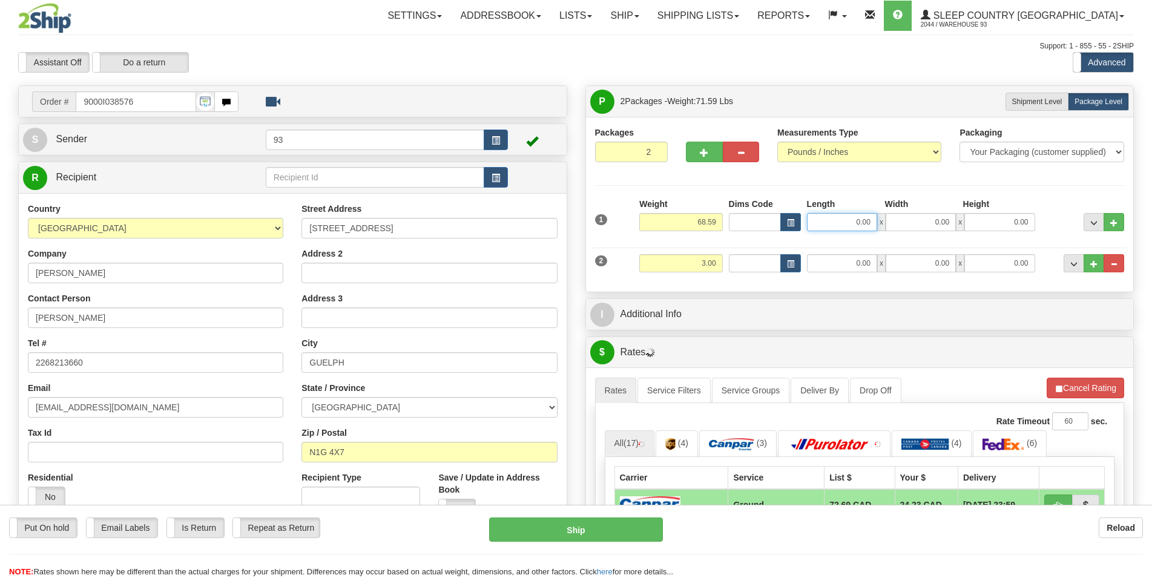
click at [844, 225] on input "0.00" at bounding box center [842, 222] width 70 height 18
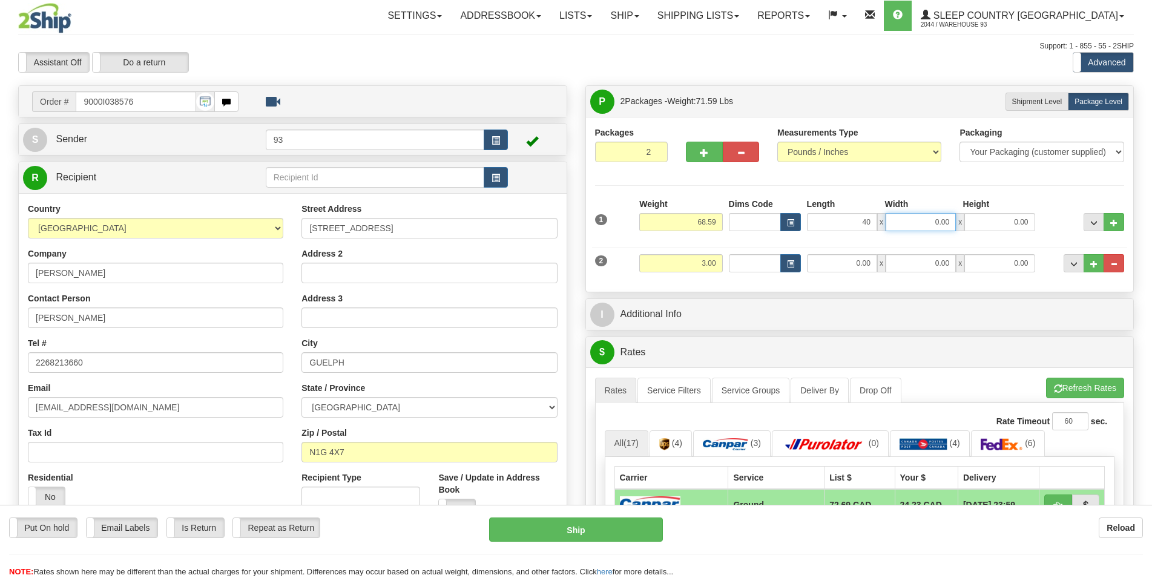
type input "40.00"
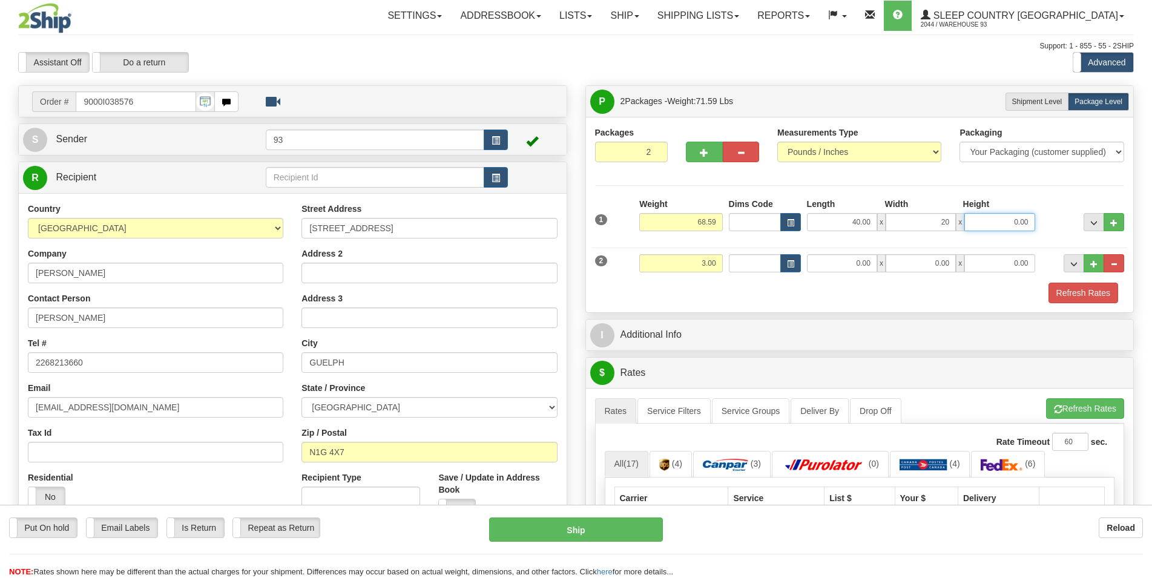
type input "20.00"
click at [849, 266] on input "0.00" at bounding box center [842, 263] width 70 height 18
type input "14.00"
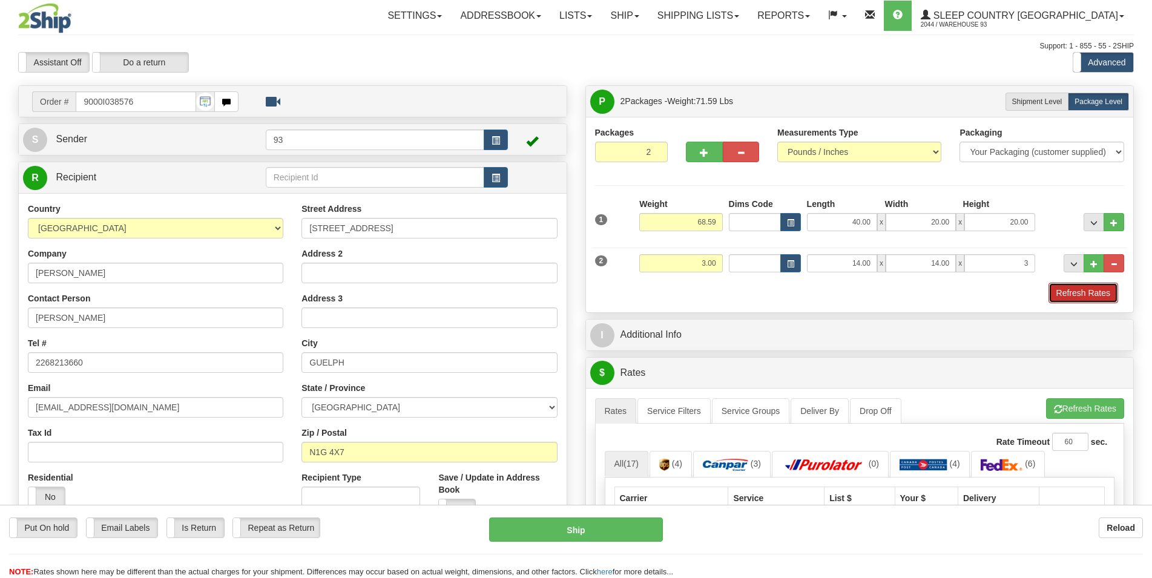
type input "3.00"
click at [1061, 292] on button "Refresh Rates" at bounding box center [1084, 293] width 70 height 21
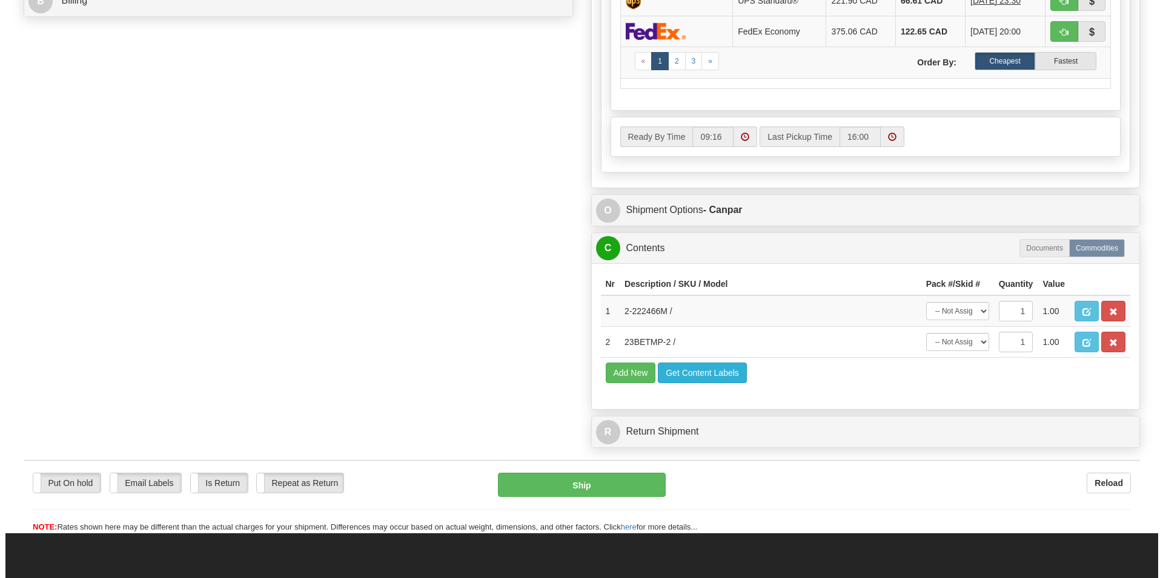
scroll to position [618, 0]
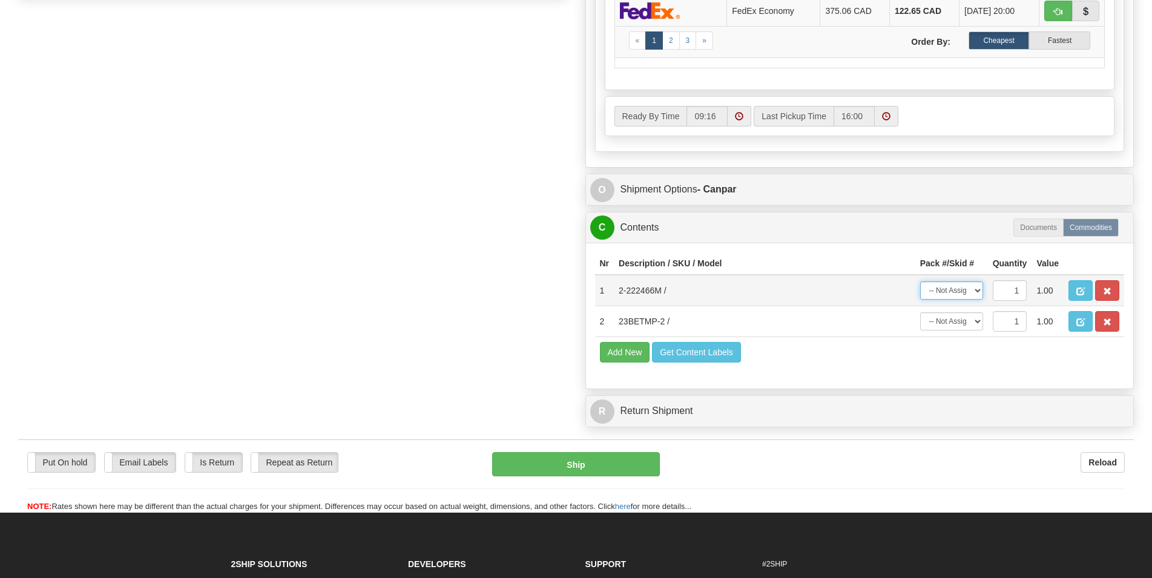
click at [920, 282] on select "-- Not Assigned -- Package 1 Package 2" at bounding box center [951, 291] width 63 height 18
click at [975, 292] on select "-- Not Assigned -- Package 1 Package 2" at bounding box center [951, 291] width 63 height 18
click at [920, 282] on select "-- Not Assigned -- Package 1 Package 2" at bounding box center [951, 291] width 63 height 18
select select "0"
click option "Package 1" at bounding box center [0, 0] width 0 height 0
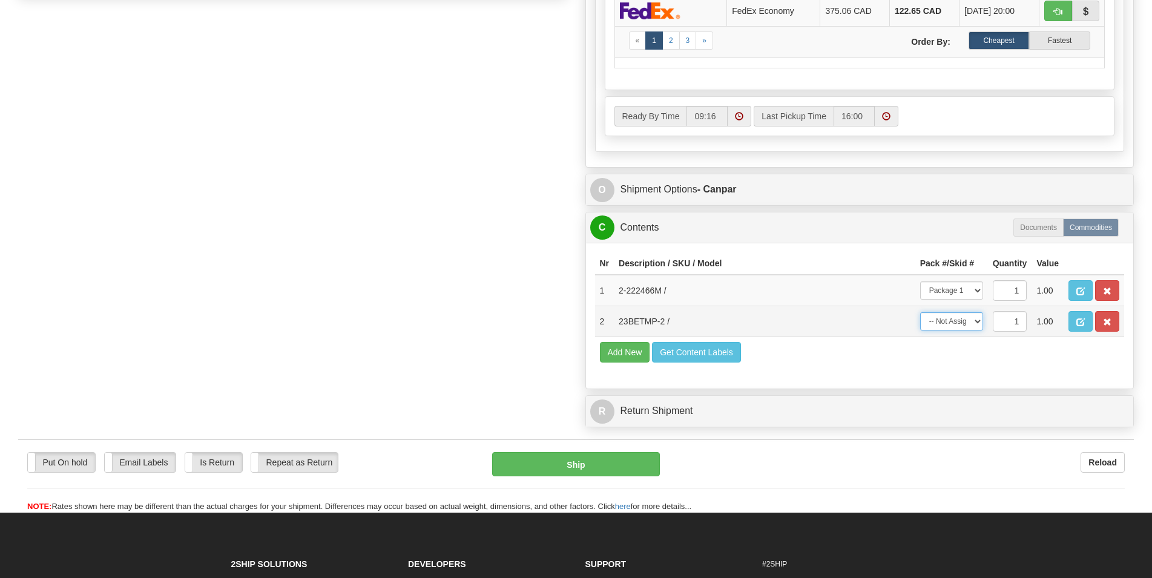
click at [920, 312] on select "-- Not Assigned -- Package 1 Package 2" at bounding box center [951, 321] width 63 height 18
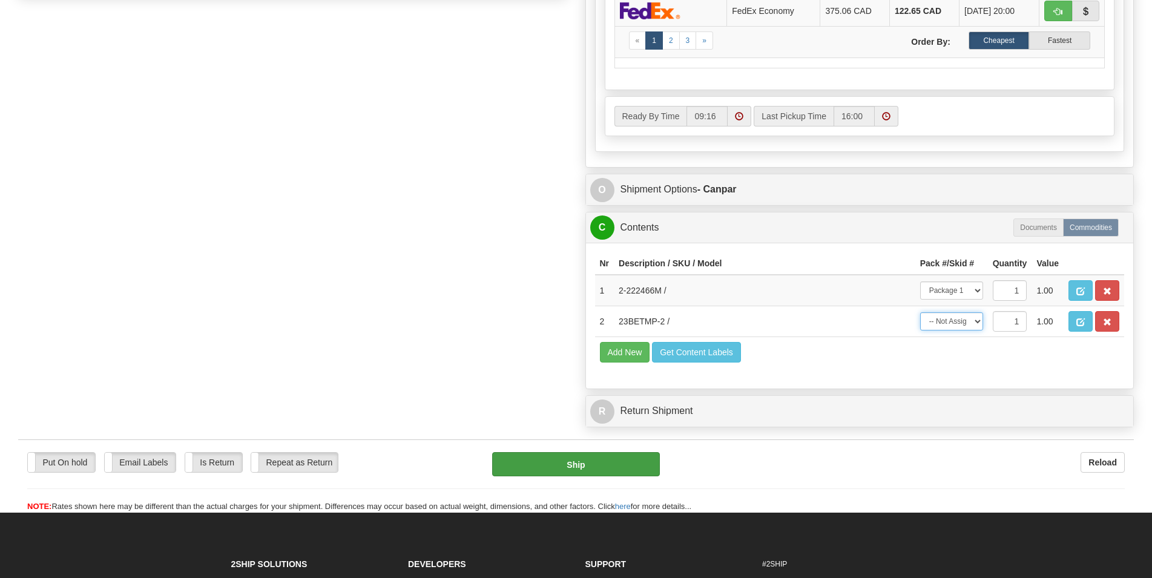
select select "1"
click option "Package 2" at bounding box center [0, 0] width 0 height 0
click at [620, 467] on button "Ship" at bounding box center [576, 464] width 168 height 24
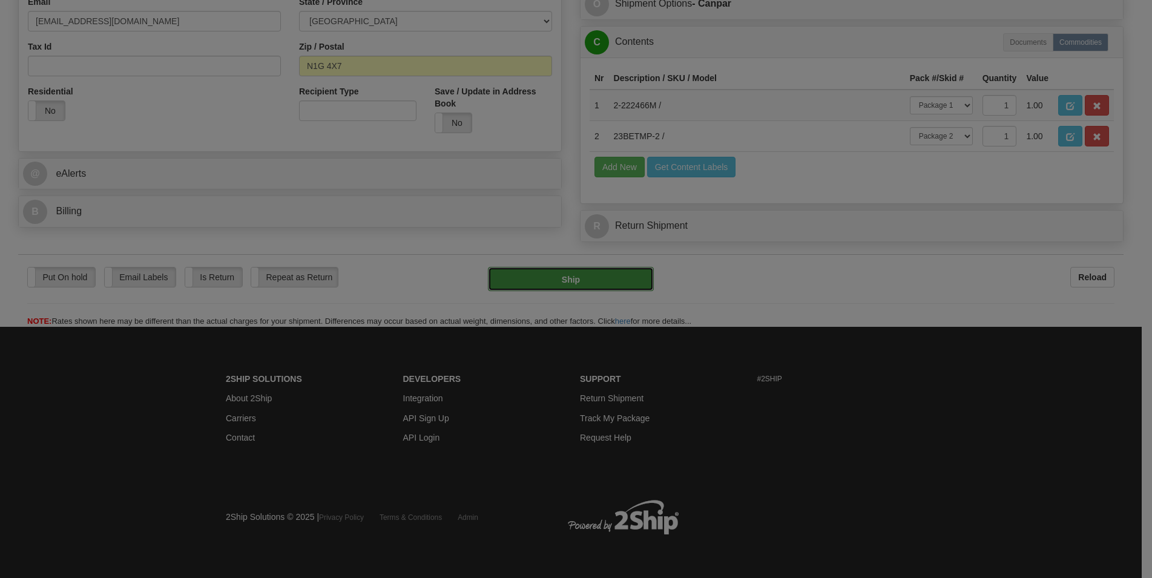
type input "1"
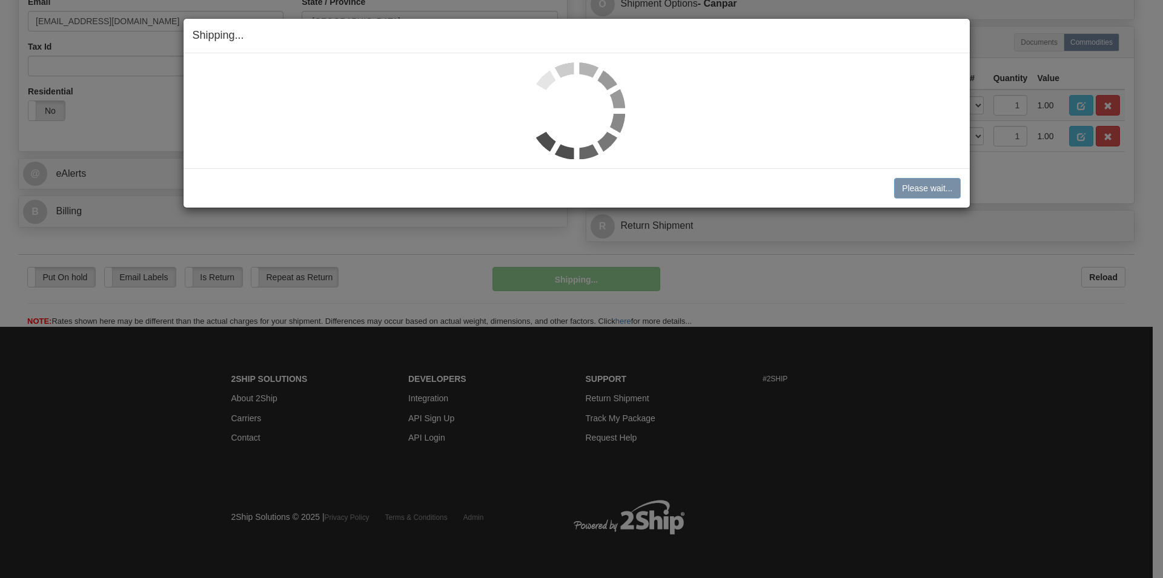
scroll to position [388, 0]
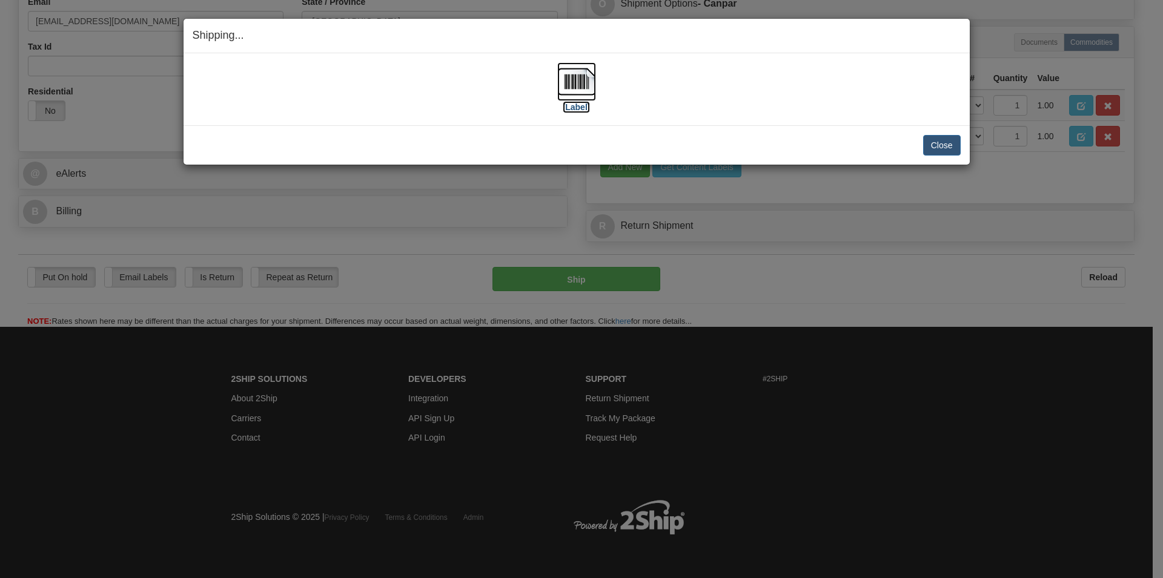
click at [582, 79] on img at bounding box center [576, 81] width 39 height 39
click at [951, 143] on button "Close" at bounding box center [942, 145] width 38 height 21
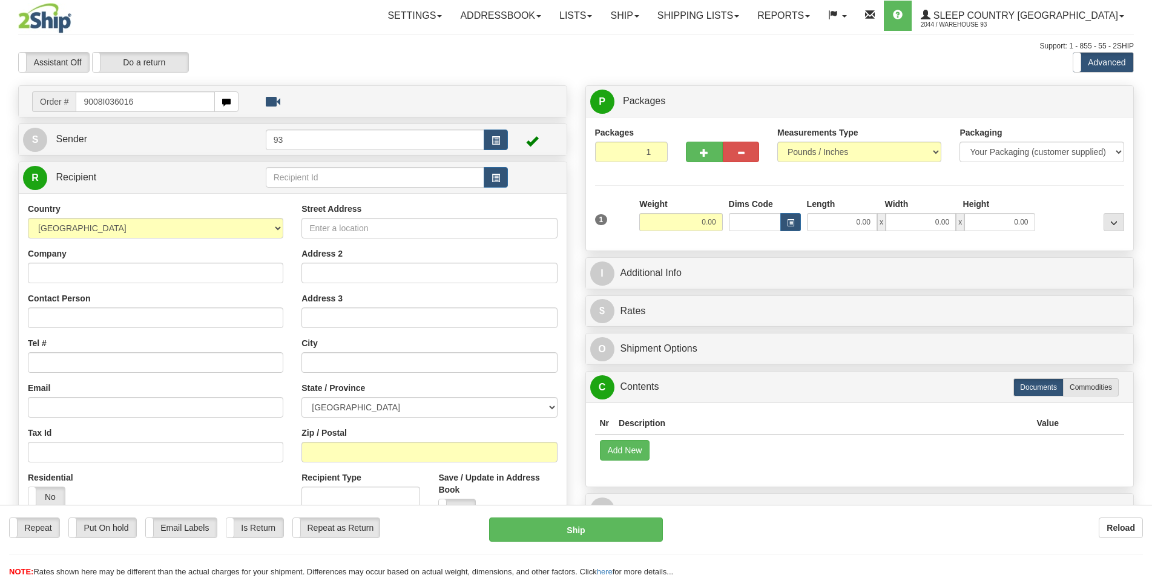
type input "9008I036016"
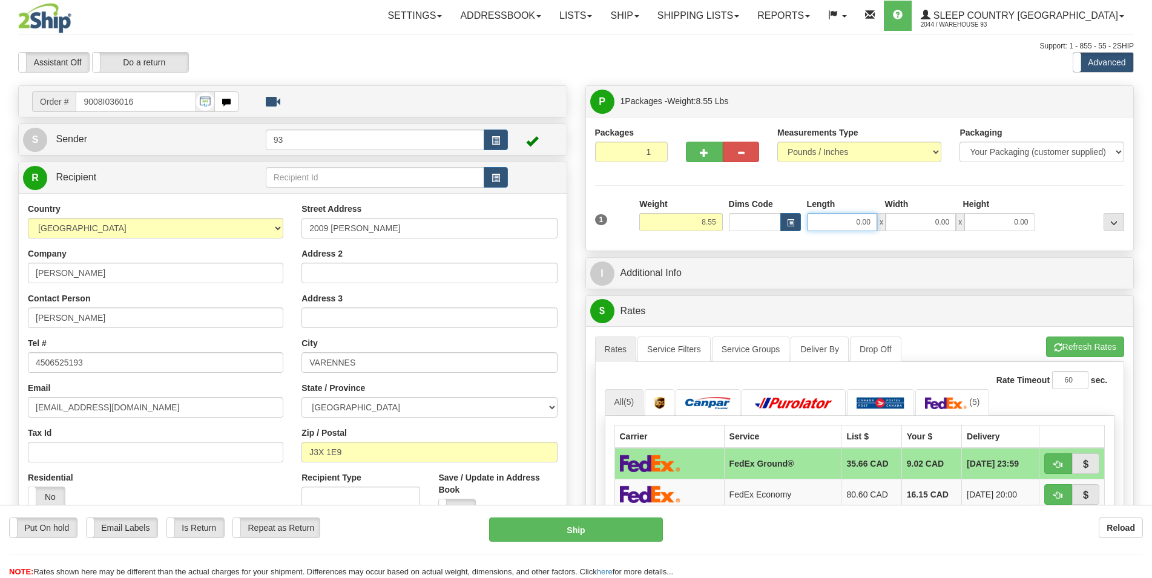
click at [851, 222] on input "0.00" at bounding box center [842, 222] width 70 height 18
type input "14.00"
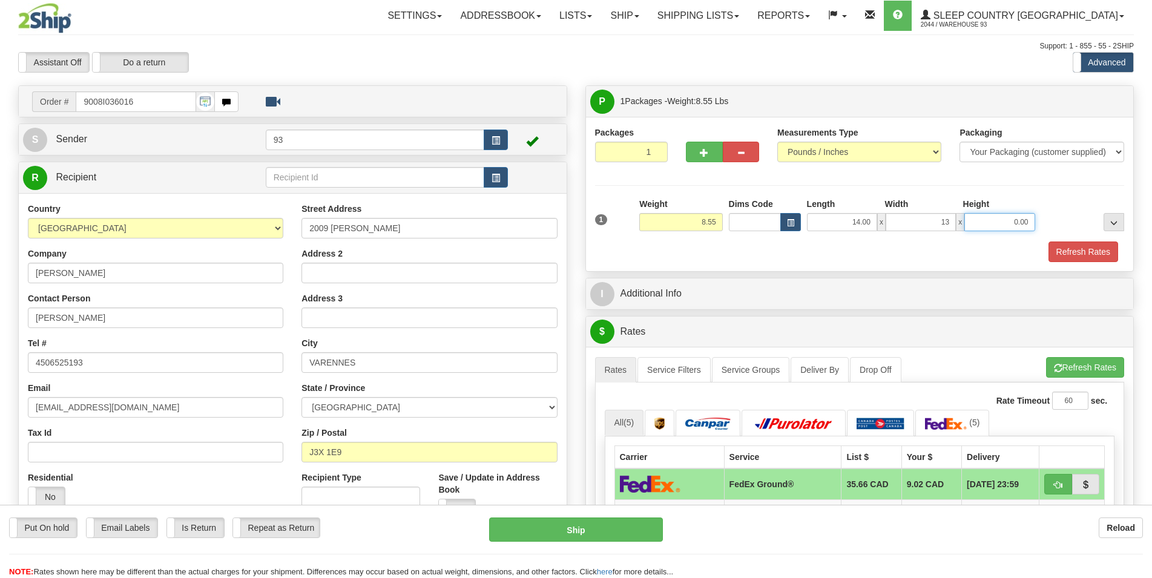
type input "13.00"
click at [1073, 251] on button "Refresh Rates" at bounding box center [1084, 252] width 70 height 21
type input "6.00"
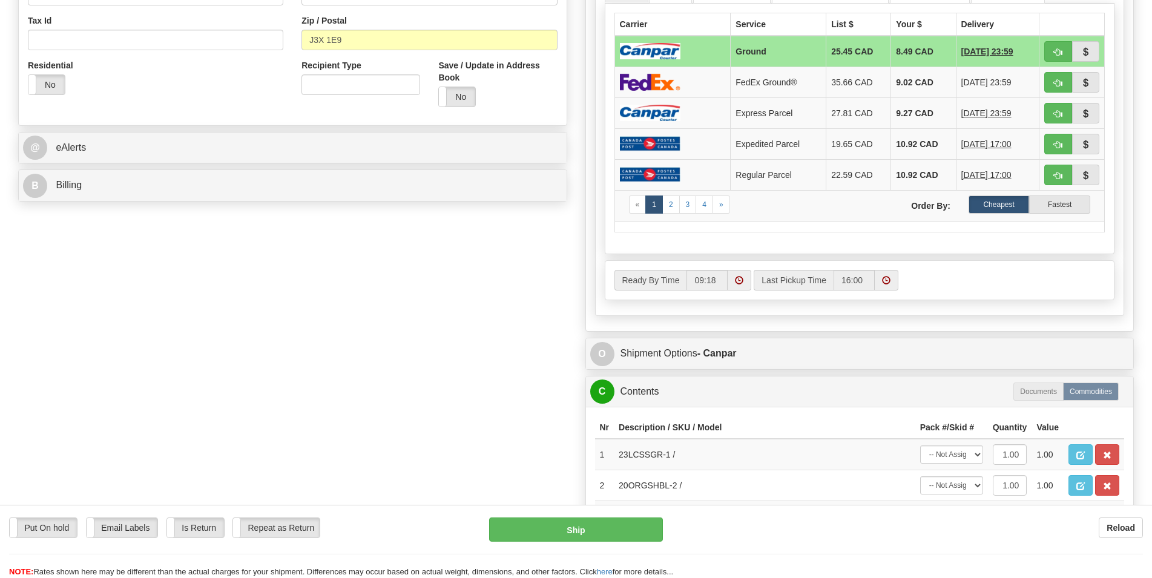
scroll to position [494, 0]
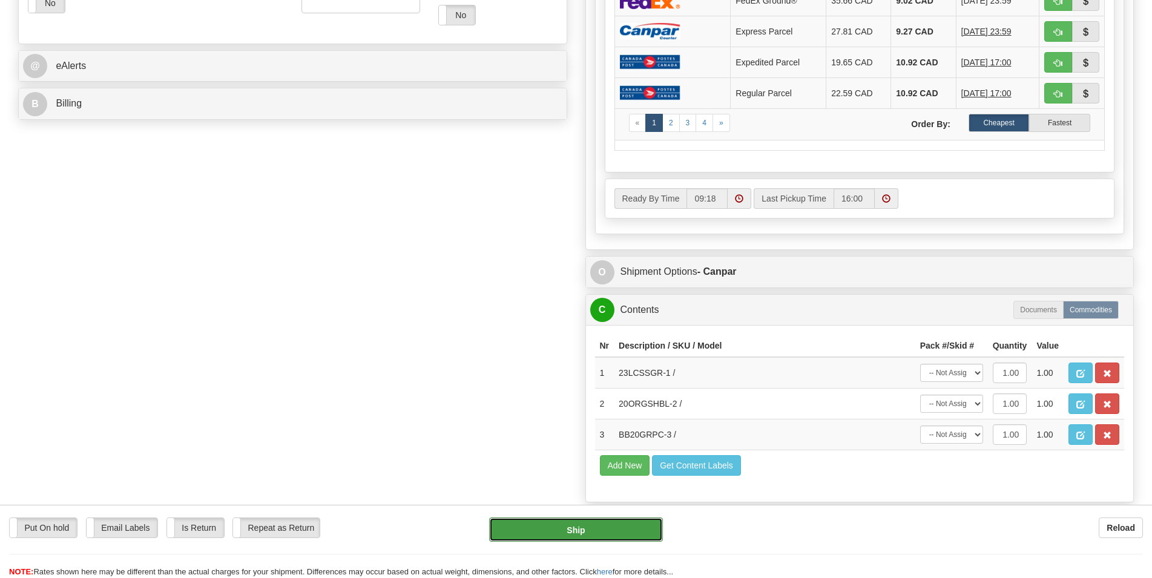
click at [585, 529] on button "Ship" at bounding box center [576, 530] width 174 height 24
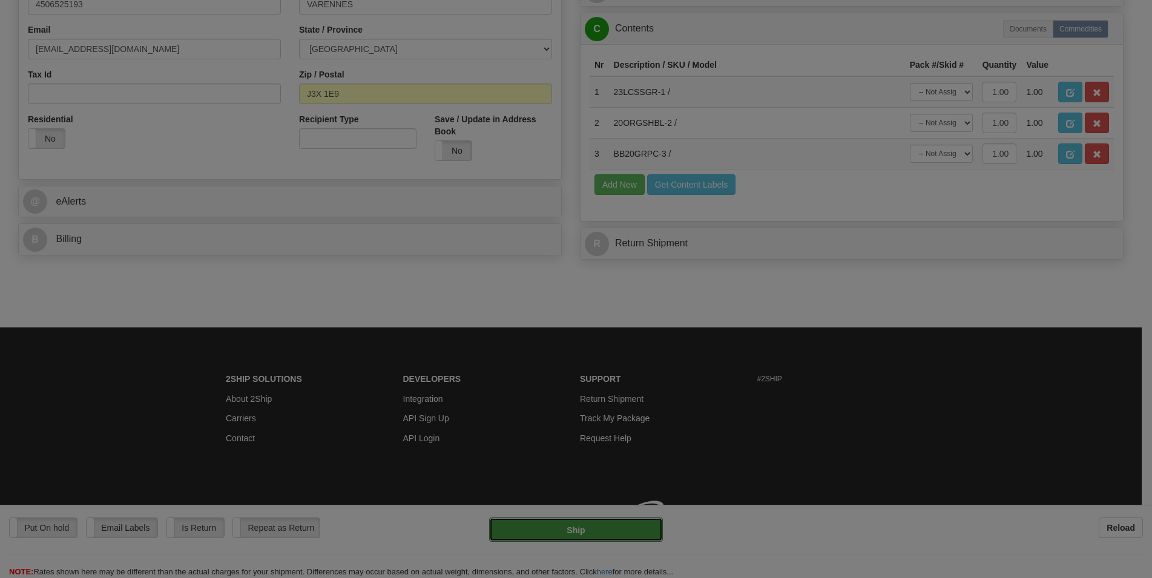
type input "1"
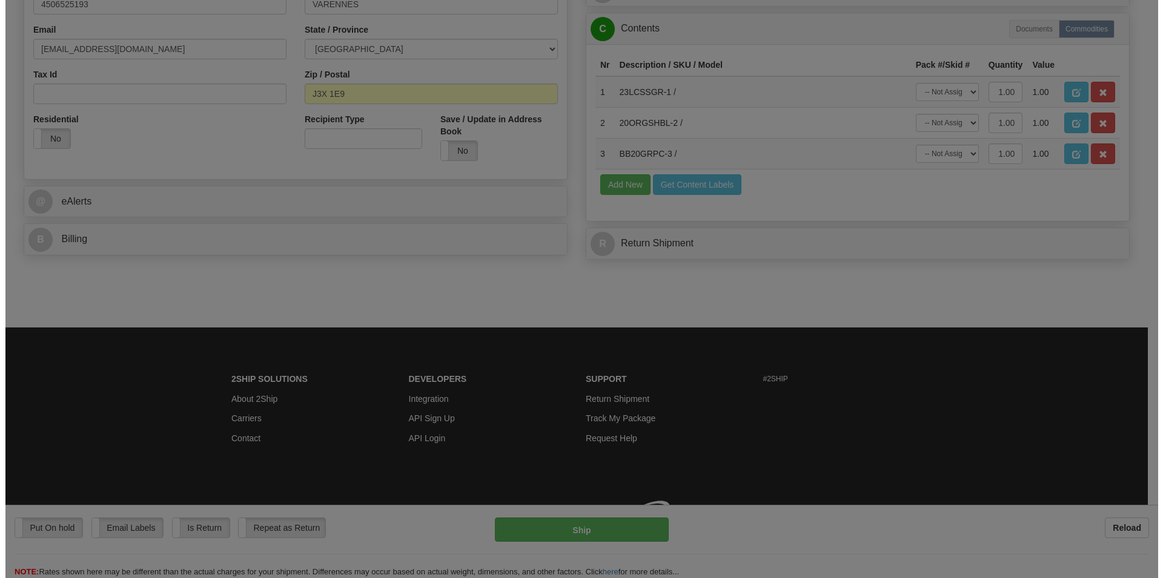
scroll to position [13, 0]
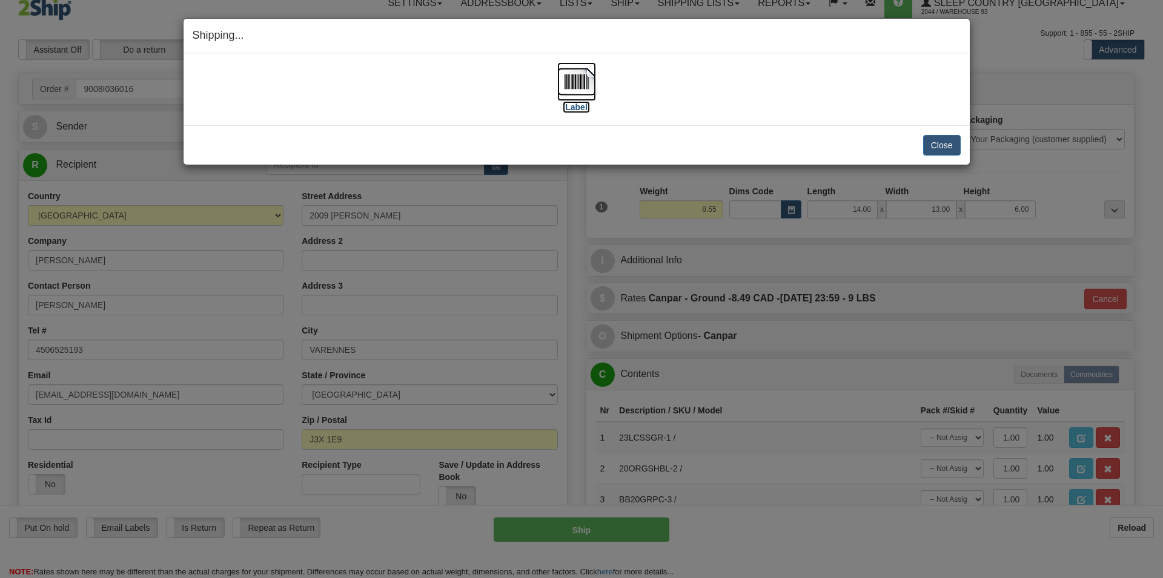
click at [572, 79] on img at bounding box center [576, 81] width 39 height 39
click at [943, 143] on button "Close" at bounding box center [942, 145] width 38 height 21
